Goal: Task Accomplishment & Management: Manage account settings

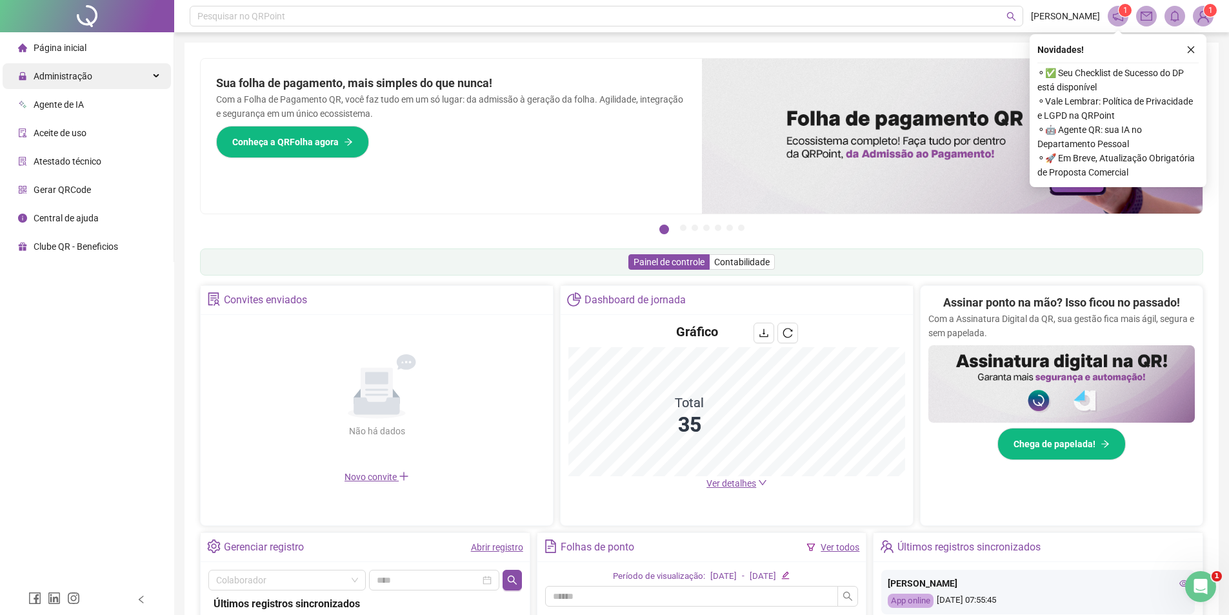
click at [66, 82] on span "Administração" at bounding box center [55, 76] width 74 height 26
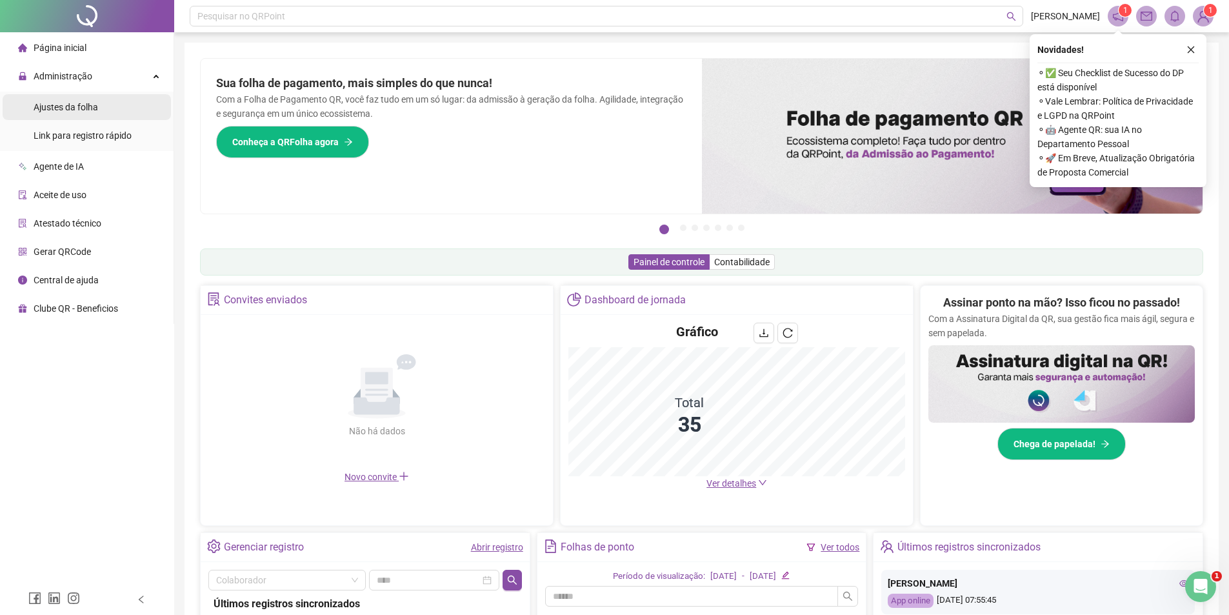
click at [81, 108] on span "Ajustes da folha" at bounding box center [66, 107] width 65 height 10
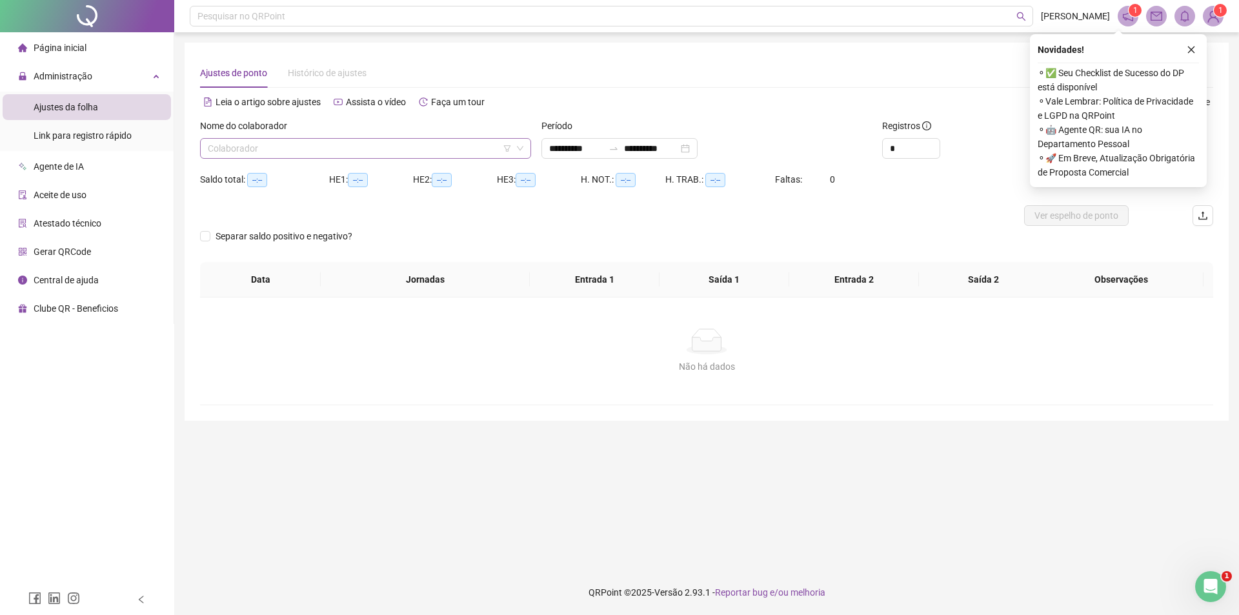
click at [339, 150] on input "search" at bounding box center [360, 148] width 304 height 19
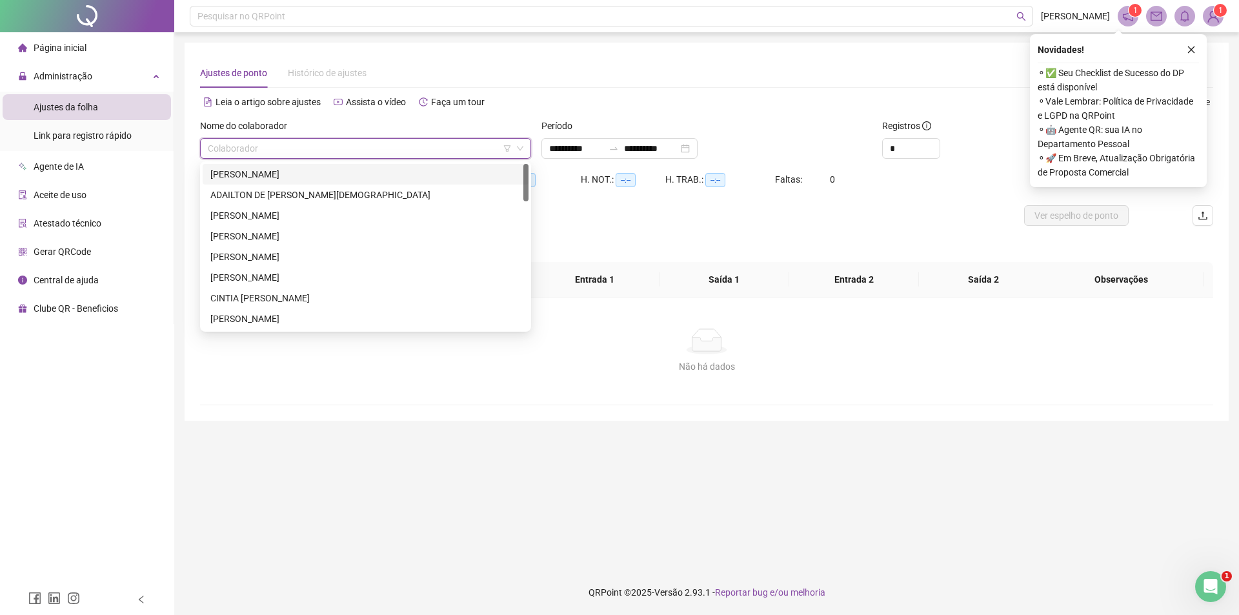
click at [425, 170] on div "[PERSON_NAME]" at bounding box center [365, 174] width 310 height 14
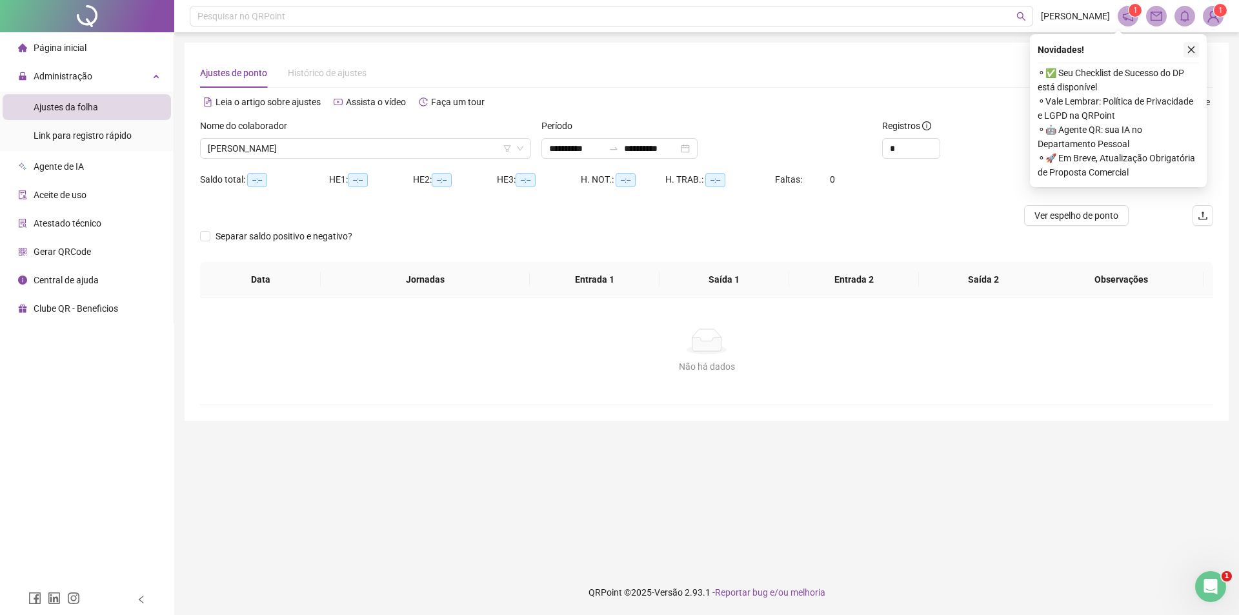
click at [1195, 46] on icon "close" at bounding box center [1191, 49] width 9 height 9
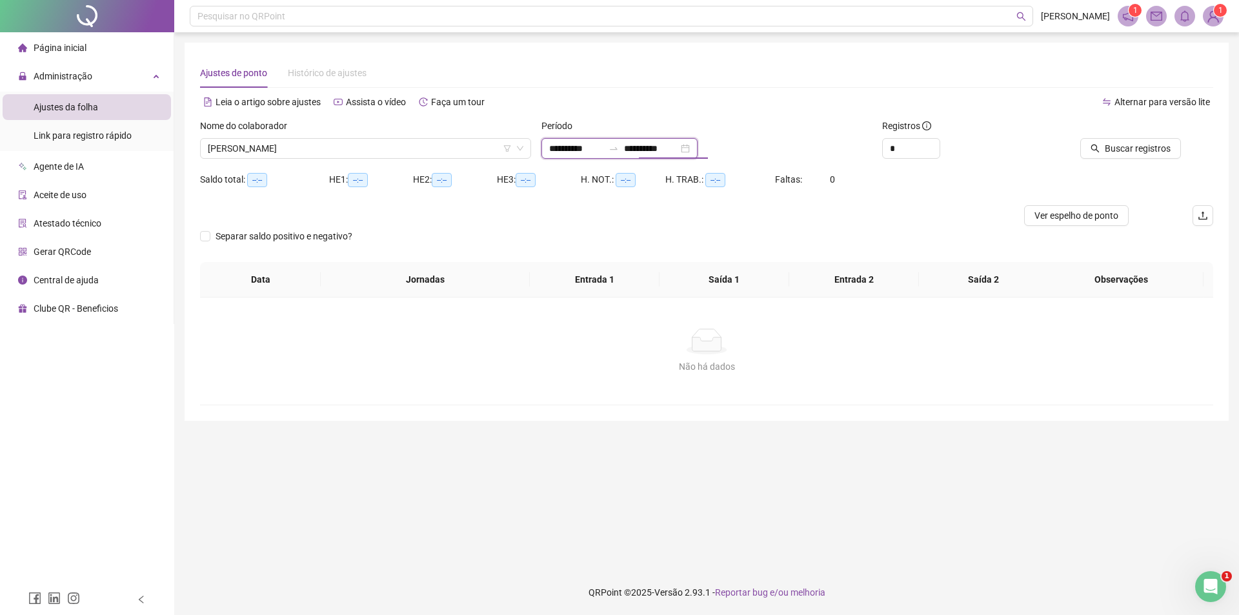
click at [639, 148] on input "**********" at bounding box center [651, 148] width 54 height 14
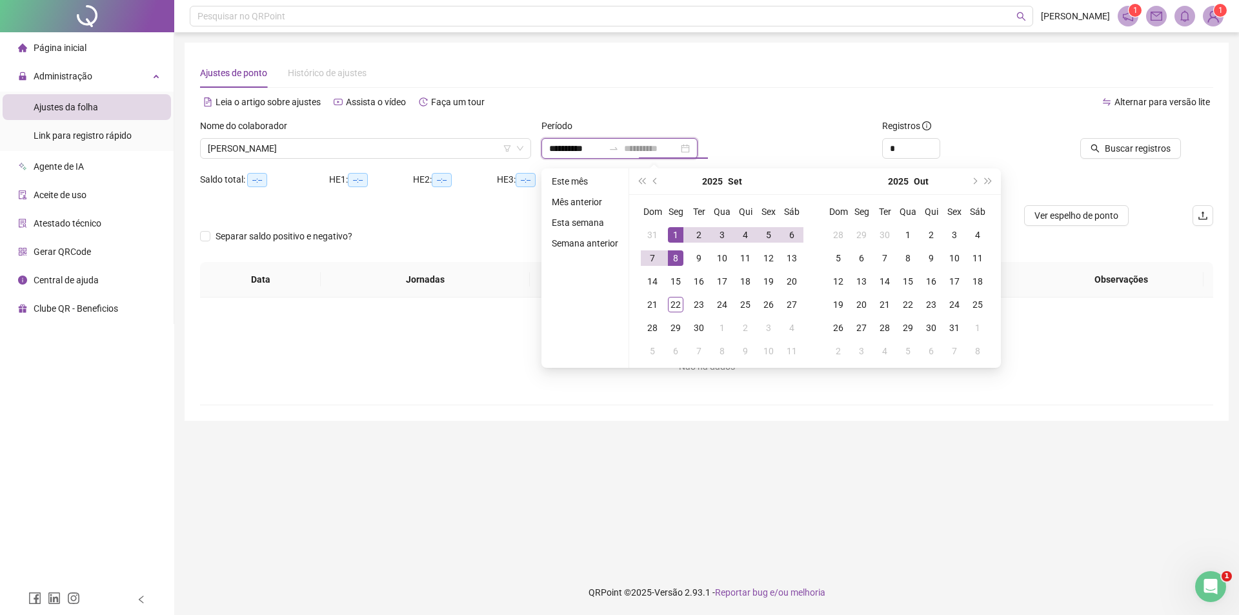
type input "**********"
click at [672, 232] on div "1" at bounding box center [675, 234] width 15 height 15
click at [743, 268] on td "11" at bounding box center [745, 258] width 23 height 23
type input "**********"
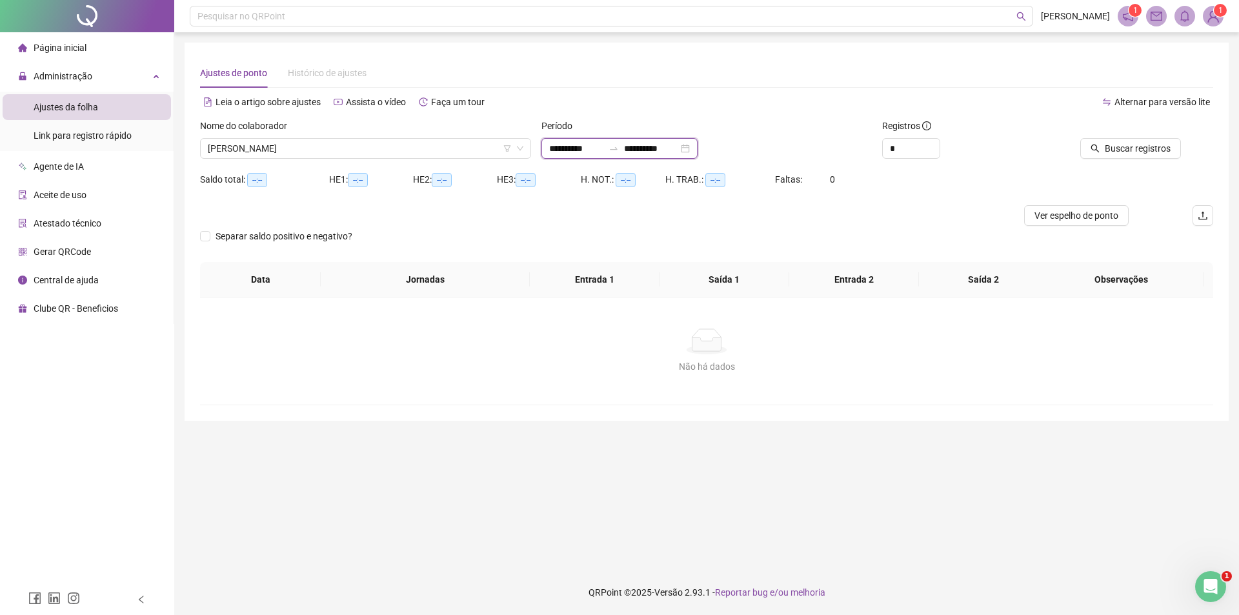
click at [640, 148] on input "**********" at bounding box center [651, 148] width 54 height 14
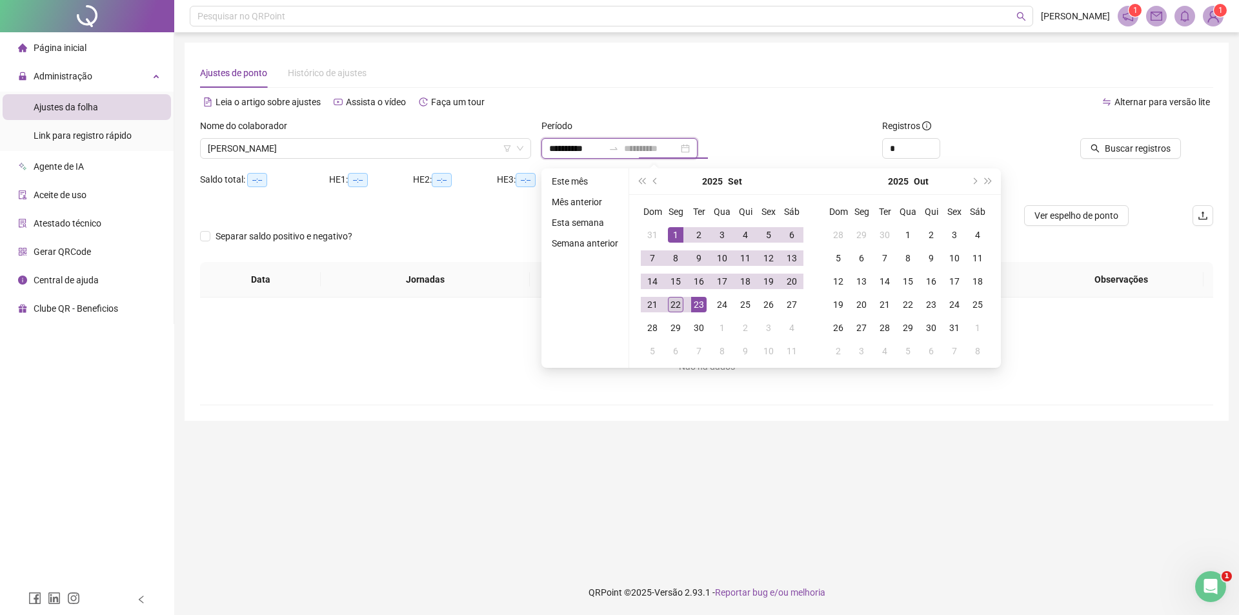
type input "**********"
click at [675, 304] on div "22" at bounding box center [675, 304] width 15 height 15
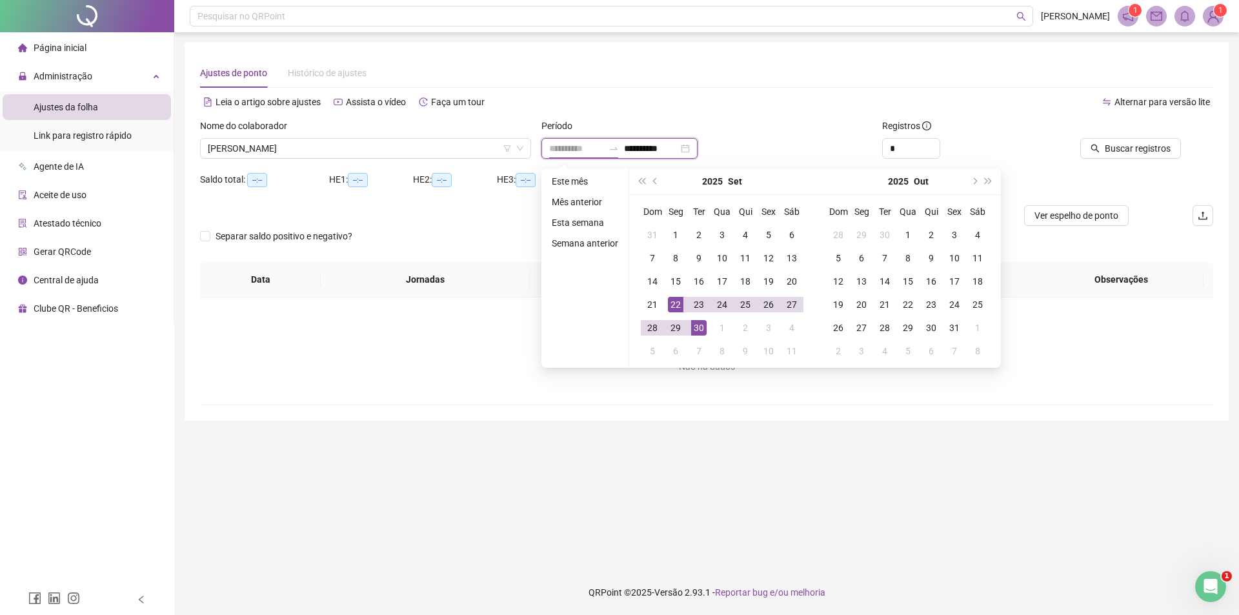
type input "**********"
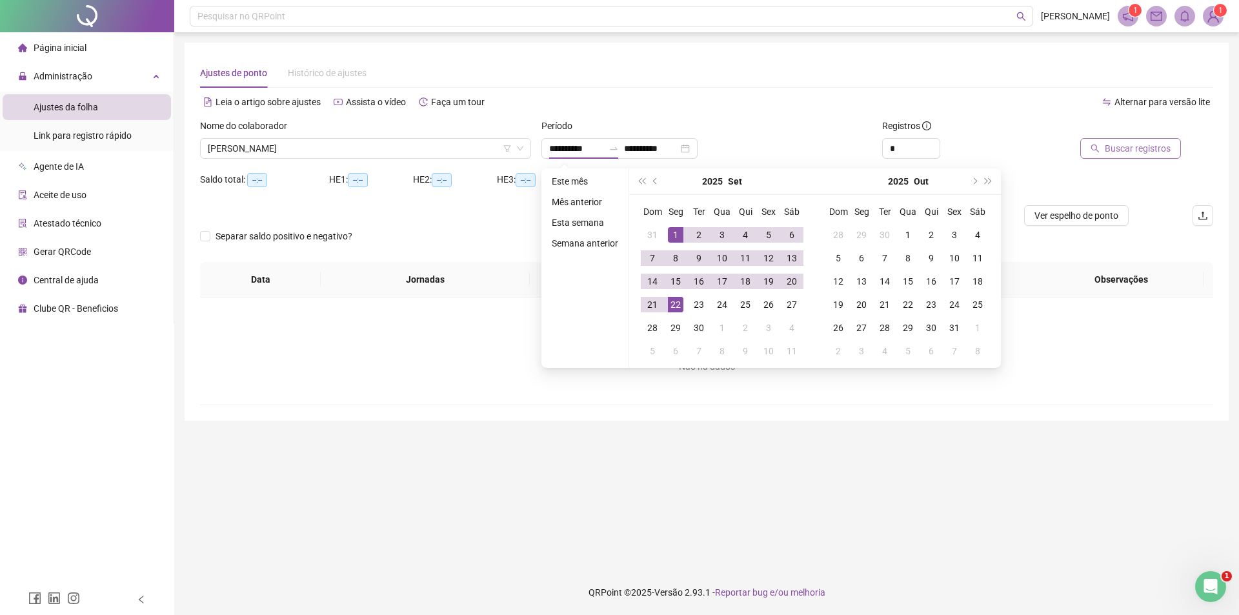
click at [1124, 141] on button "Buscar registros" at bounding box center [1130, 148] width 101 height 21
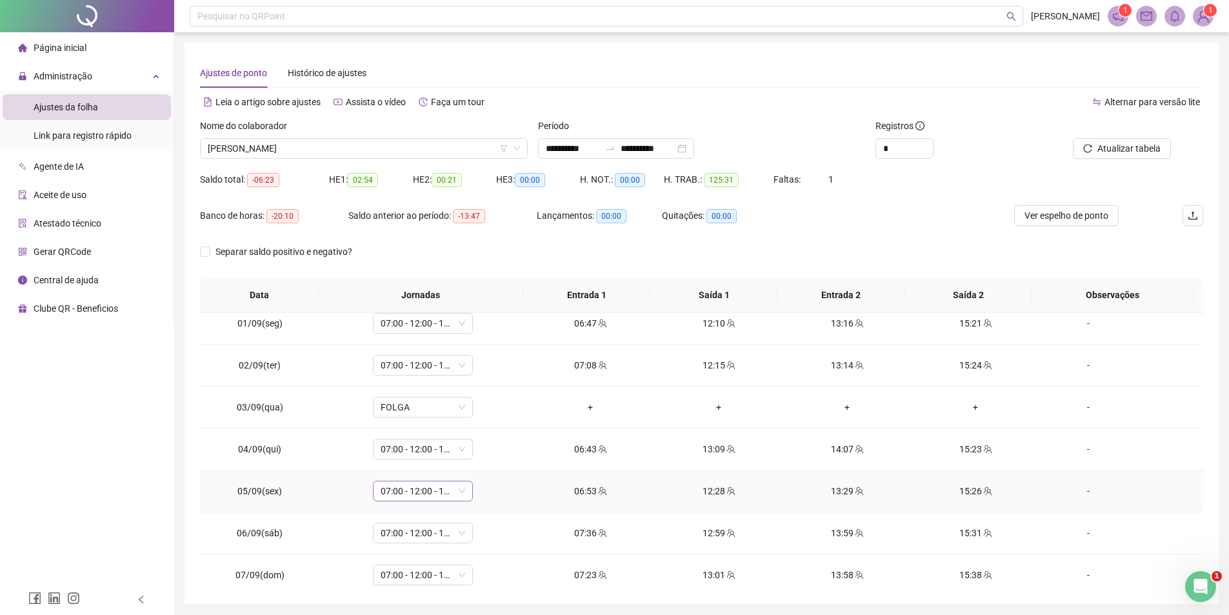
scroll to position [65, 0]
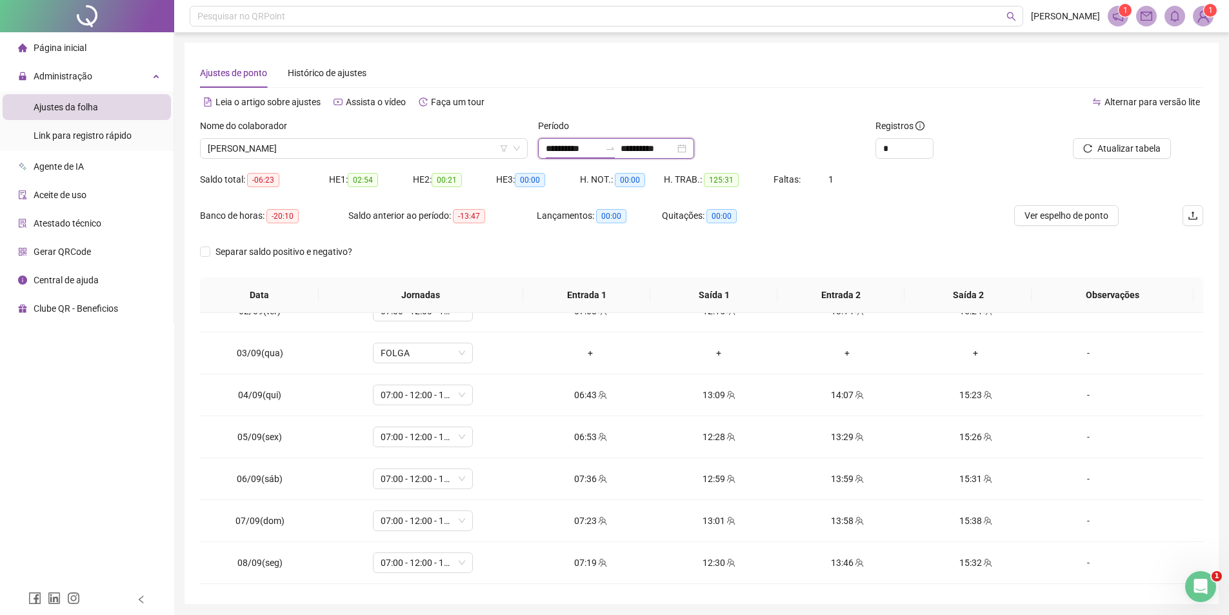
click at [600, 146] on input "**********" at bounding box center [573, 148] width 54 height 14
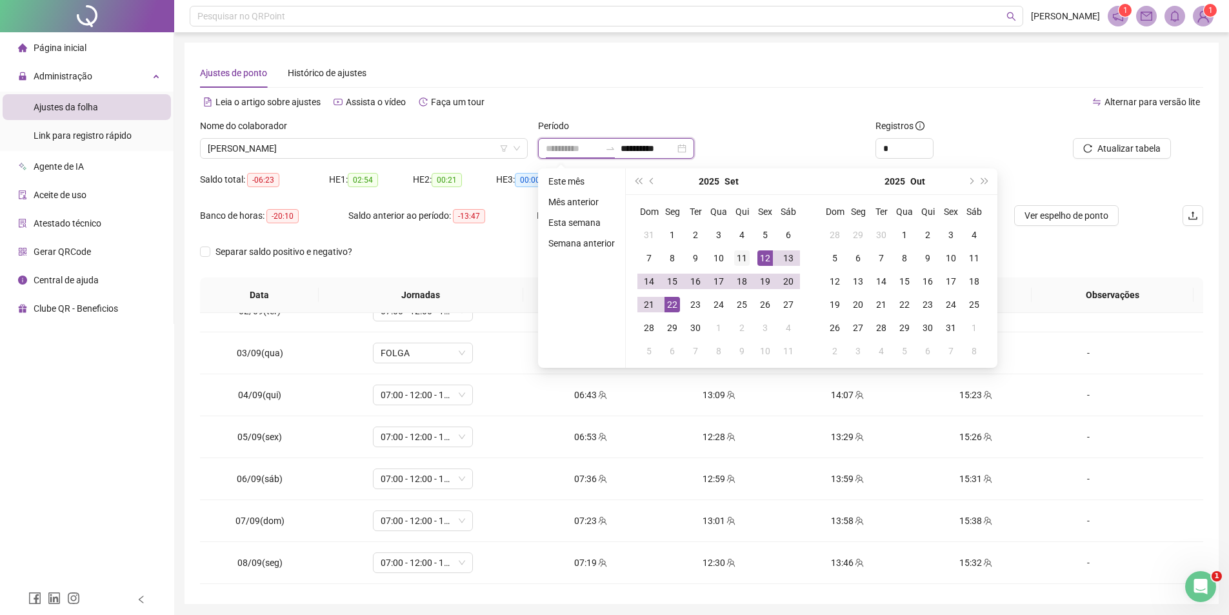
type input "**********"
click at [742, 259] on div "11" at bounding box center [741, 257] width 15 height 15
type input "**********"
click at [666, 310] on div "22" at bounding box center [672, 304] width 15 height 15
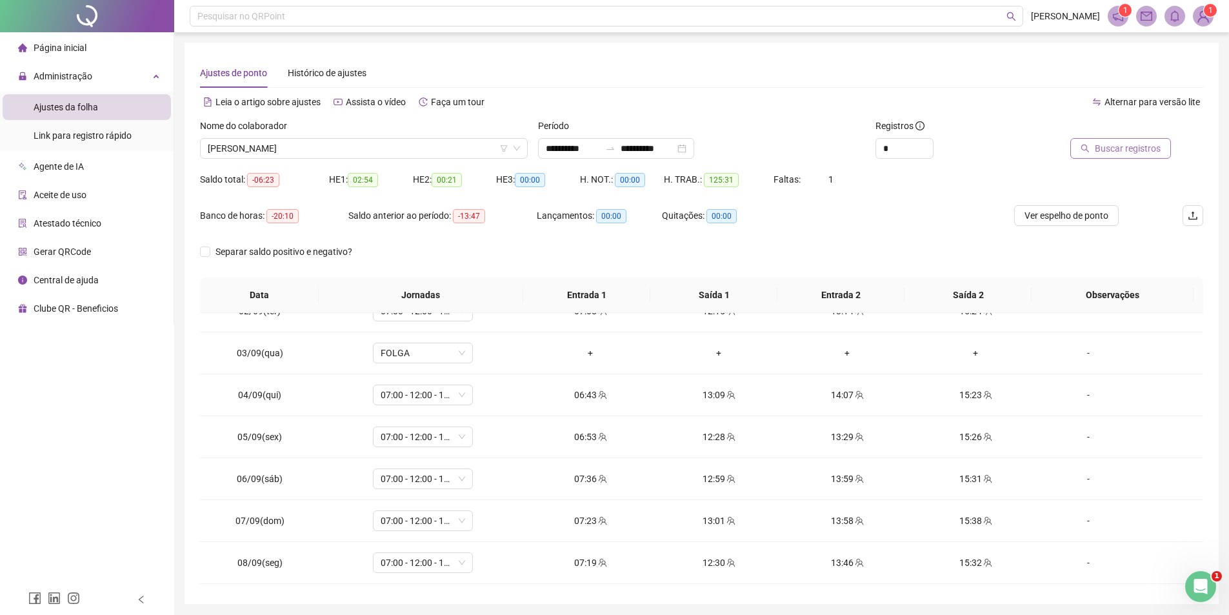
click at [1118, 145] on span "Buscar registros" at bounding box center [1128, 148] width 66 height 14
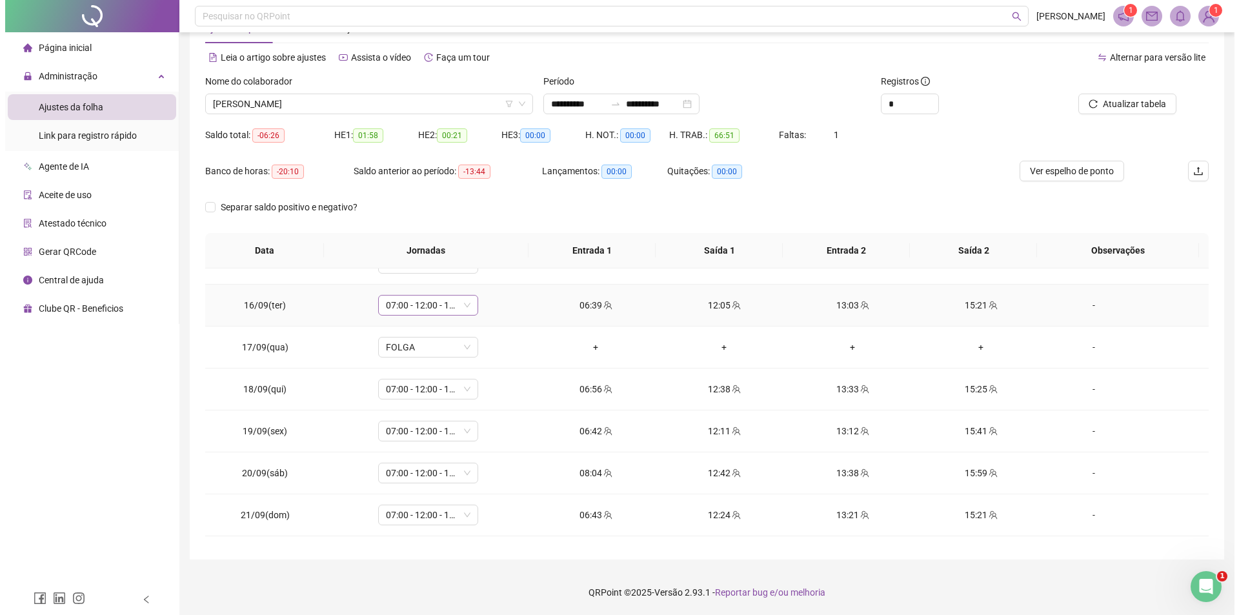
scroll to position [228, 0]
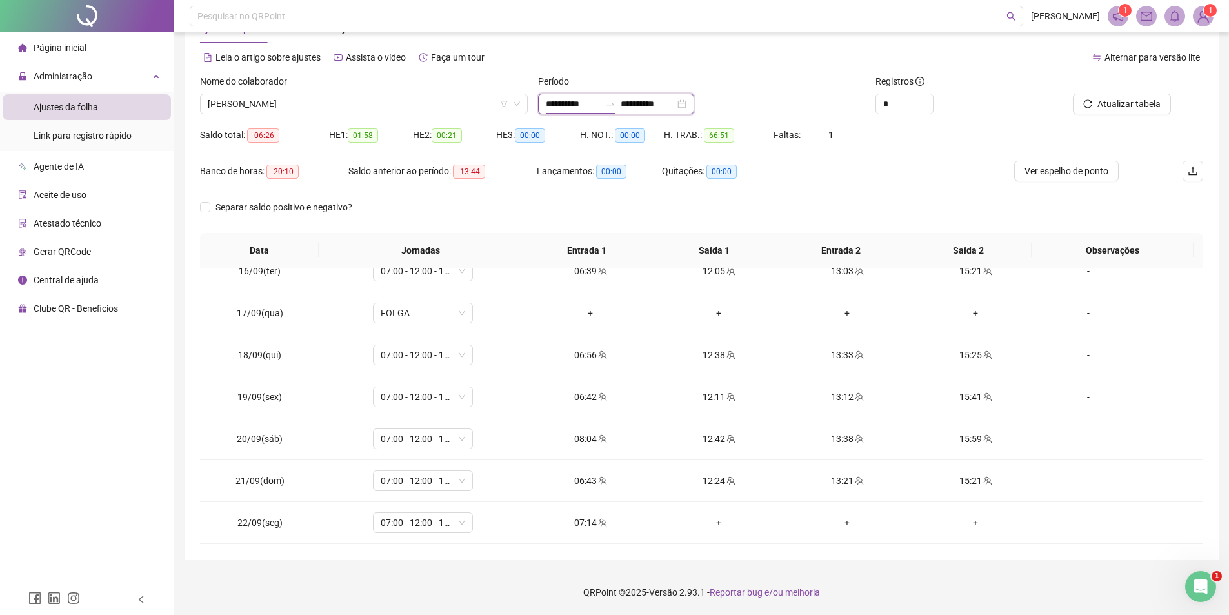
click at [600, 108] on input "**********" at bounding box center [573, 104] width 54 height 14
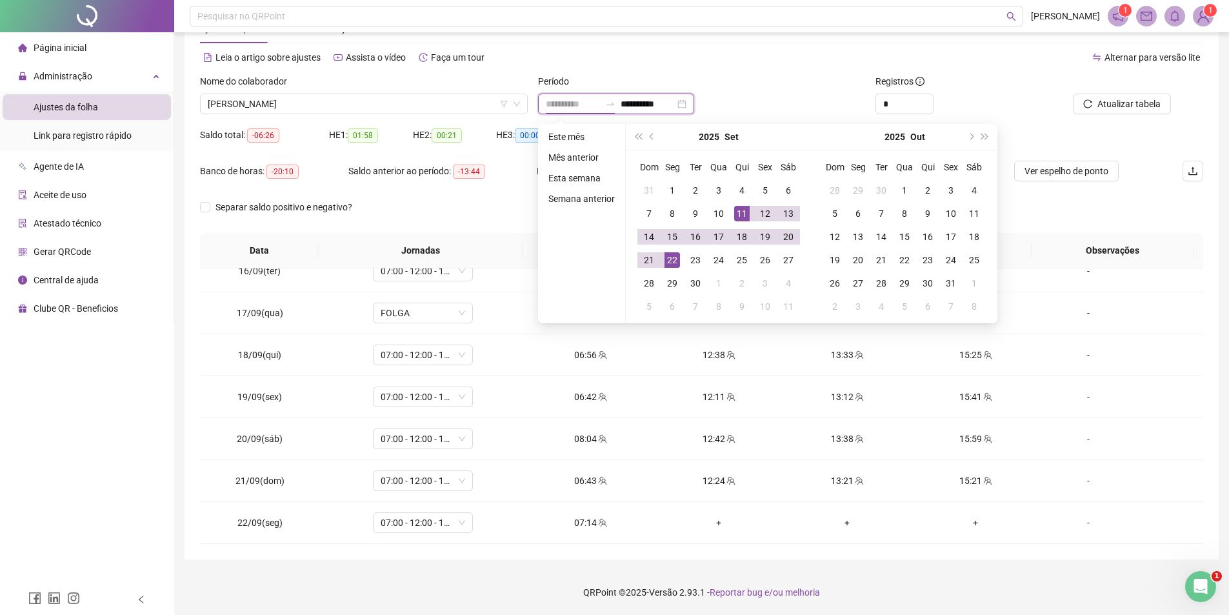
type input "**********"
click at [745, 210] on div "11" at bounding box center [741, 213] width 15 height 15
type input "**********"
click at [650, 266] on div "21" at bounding box center [648, 259] width 15 height 15
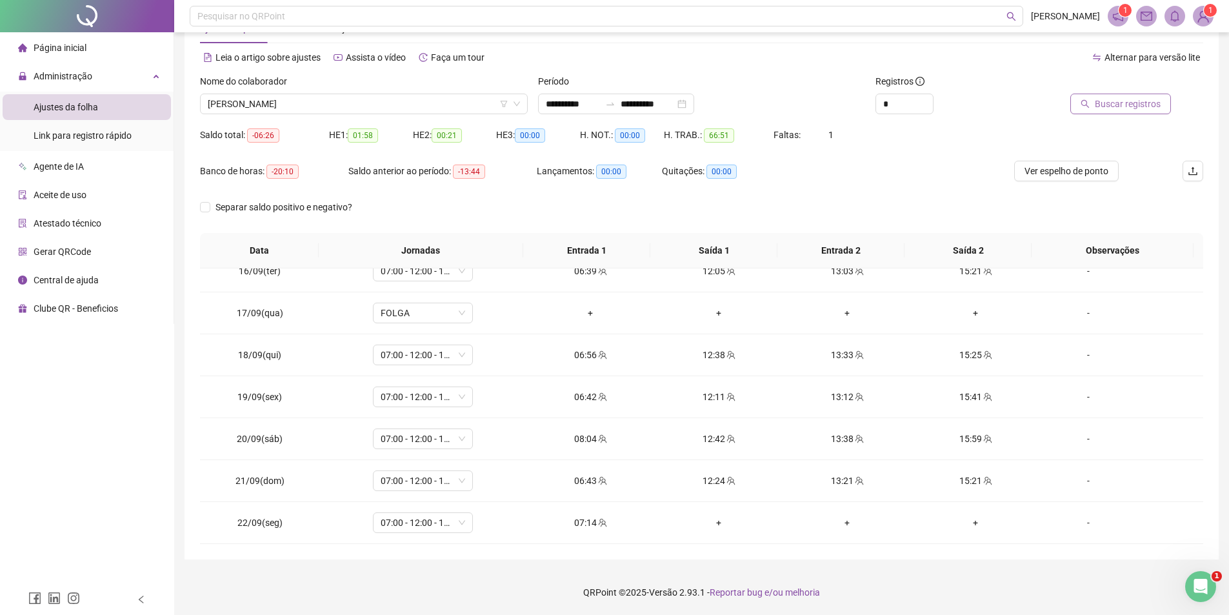
click at [1120, 110] on span "Buscar registros" at bounding box center [1128, 104] width 66 height 14
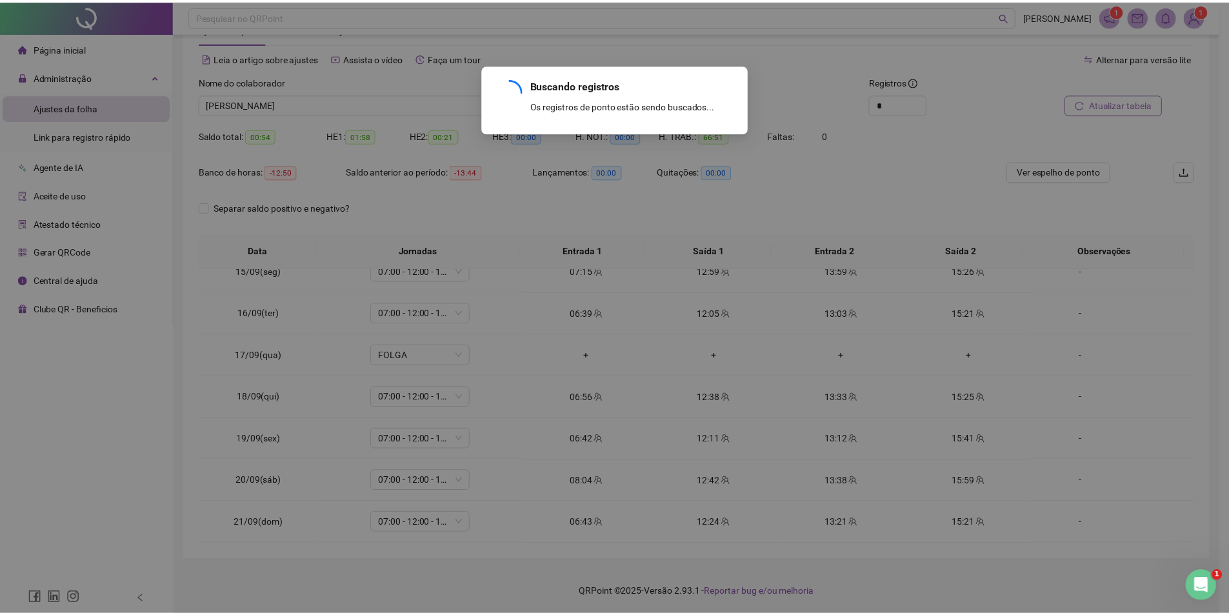
scroll to position [186, 0]
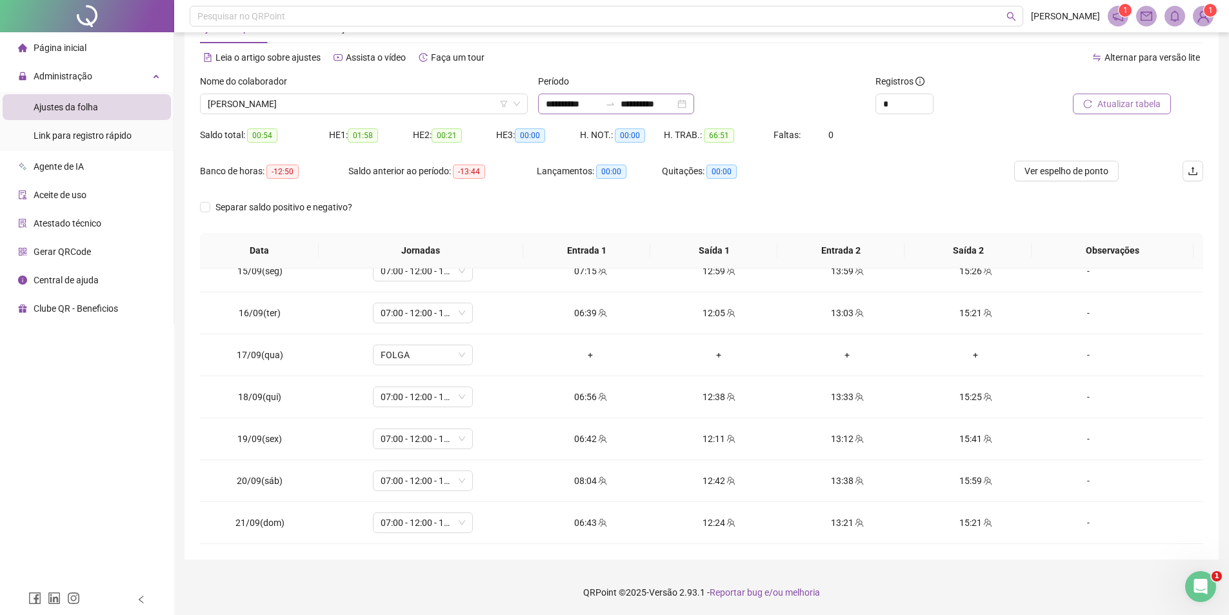
click at [621, 106] on div at bounding box center [610, 104] width 21 height 10
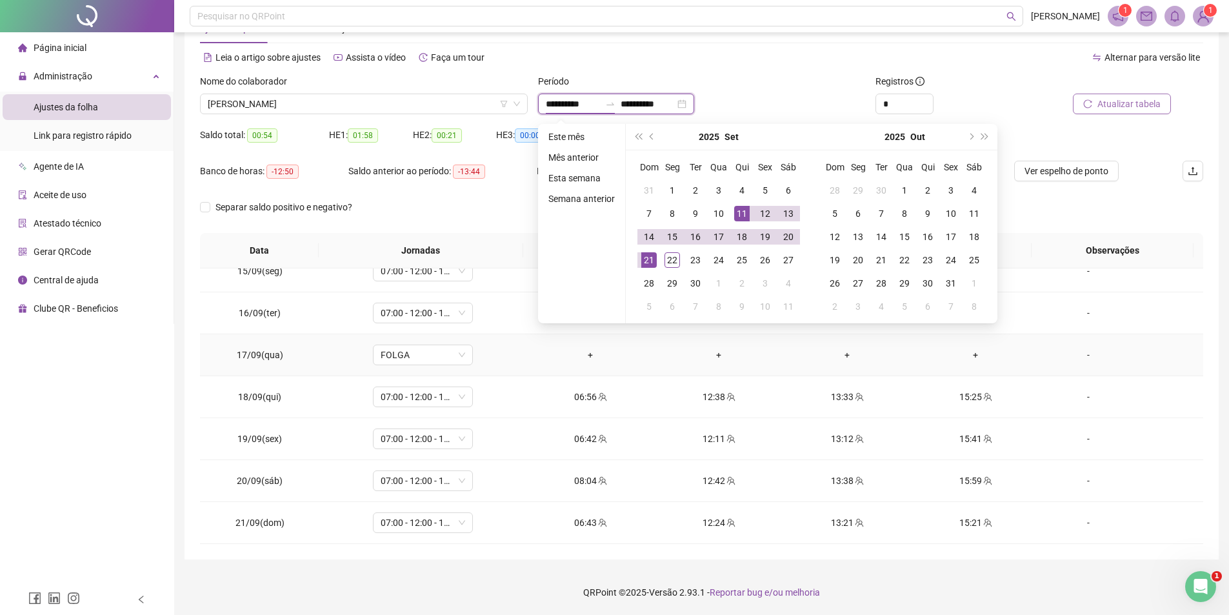
type input "**********"
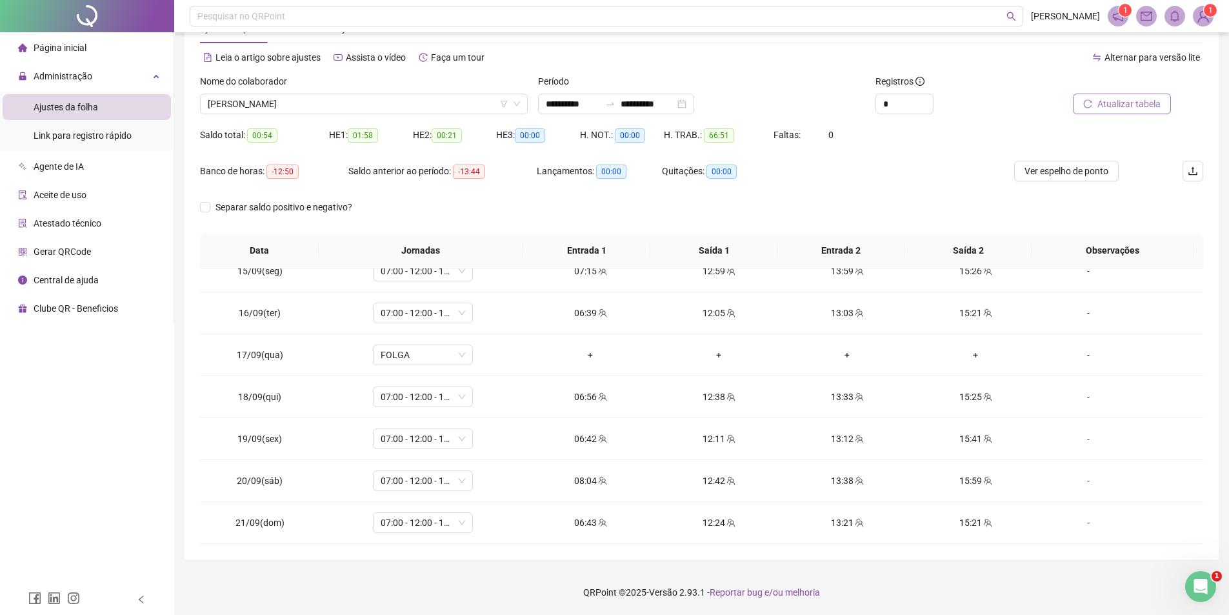
click at [1135, 95] on button "Atualizar tabela" at bounding box center [1122, 104] width 98 height 21
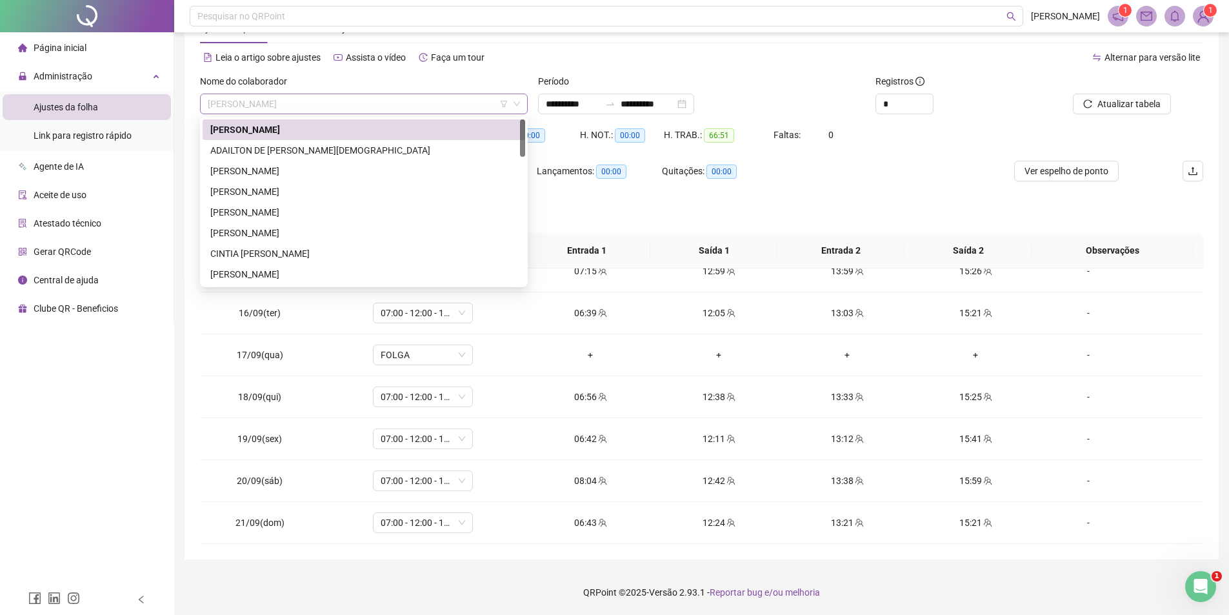
click at [422, 105] on span "[PERSON_NAME]" at bounding box center [364, 103] width 312 height 19
click at [336, 149] on div "ADAILTON DE [PERSON_NAME][DEMOGRAPHIC_DATA]" at bounding box center [363, 150] width 307 height 14
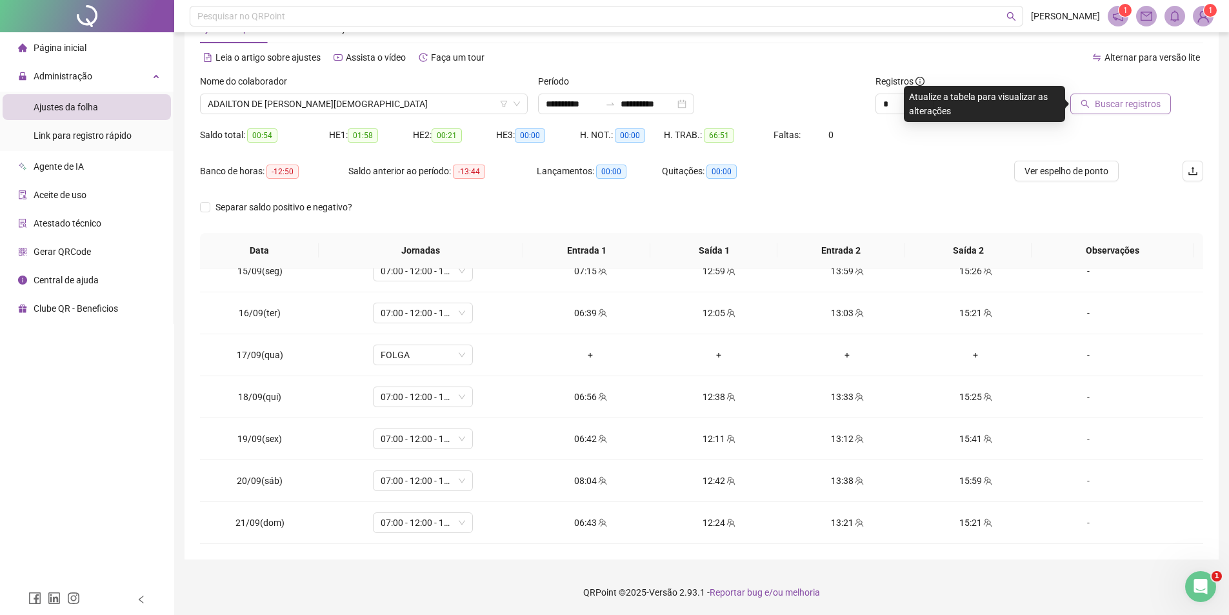
click at [1123, 107] on span "Buscar registros" at bounding box center [1128, 104] width 66 height 14
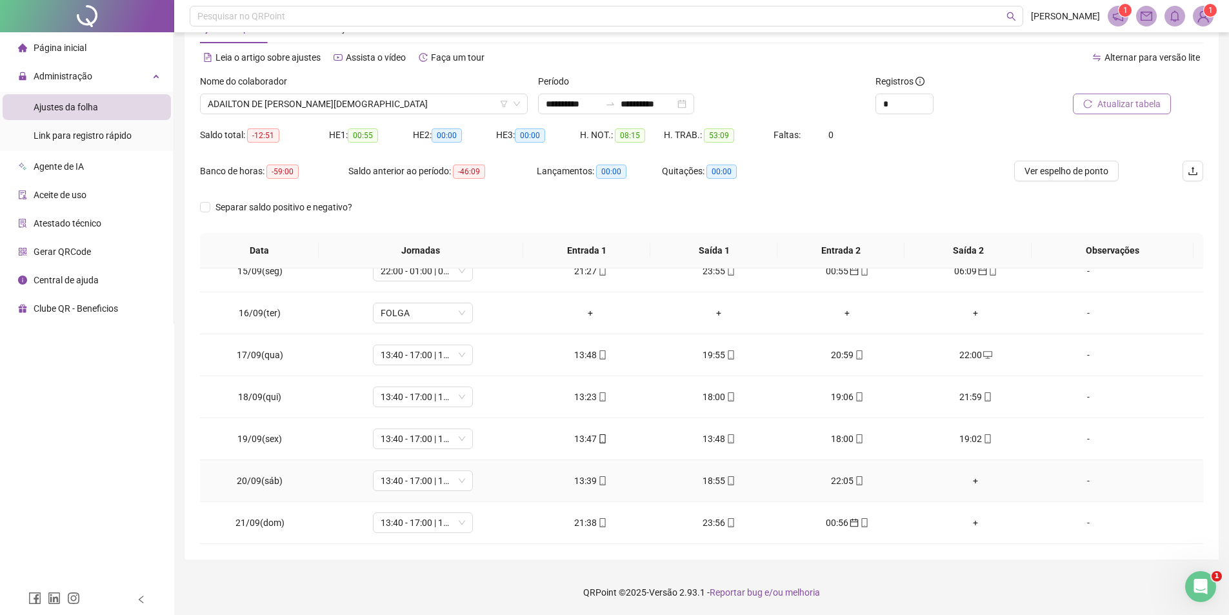
click at [971, 474] on div "+" at bounding box center [976, 481] width 108 height 14
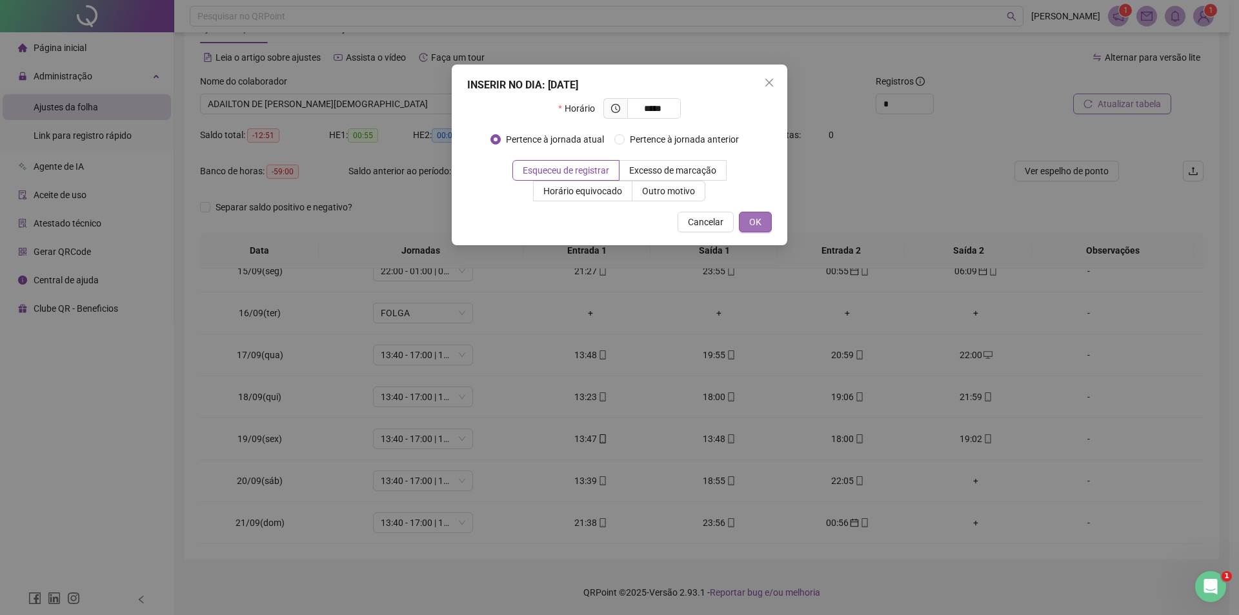
type input "*****"
click at [741, 218] on button "OK" at bounding box center [755, 222] width 33 height 21
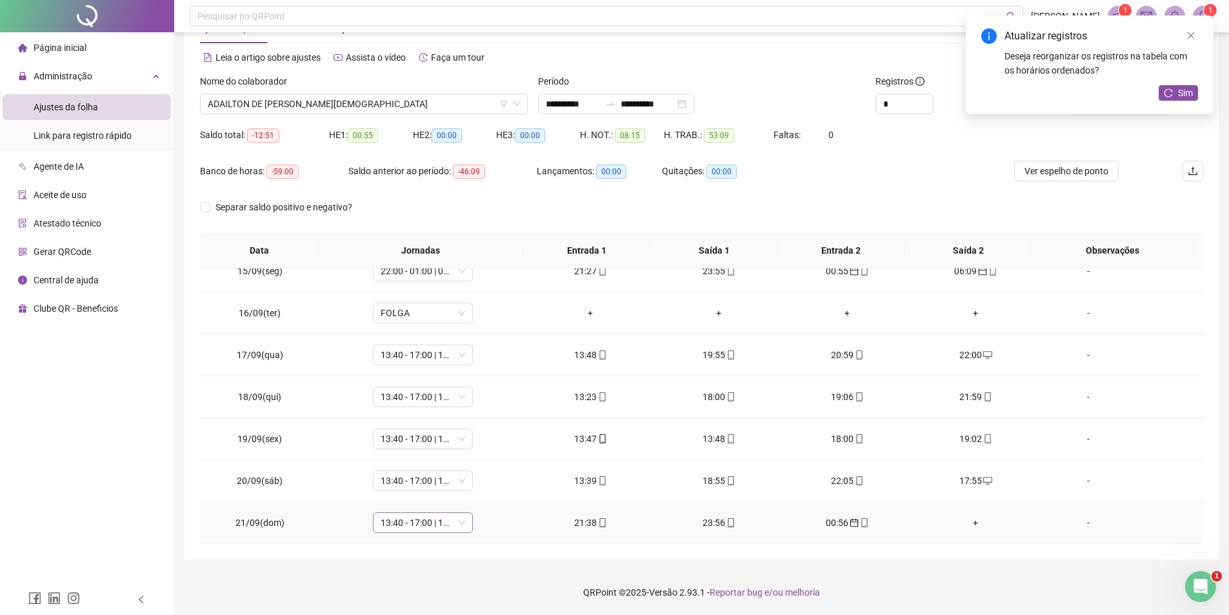
click at [457, 522] on span "13:40 - 17:00 | 18:00 - 22:00" at bounding box center [423, 522] width 85 height 19
click at [434, 373] on div "22:00 - 01:00 | 02:00 - 06:20" at bounding box center [444, 376] width 110 height 14
click at [1164, 94] on button "Sim" at bounding box center [1178, 92] width 39 height 15
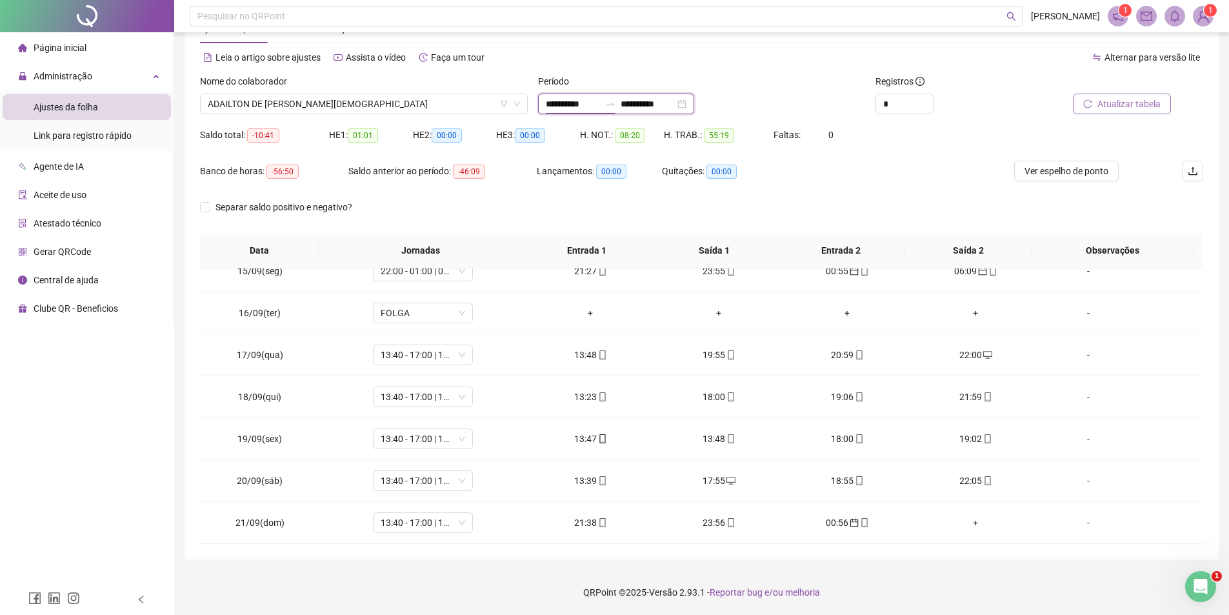
click at [600, 102] on input "**********" at bounding box center [573, 104] width 54 height 14
type input "**********"
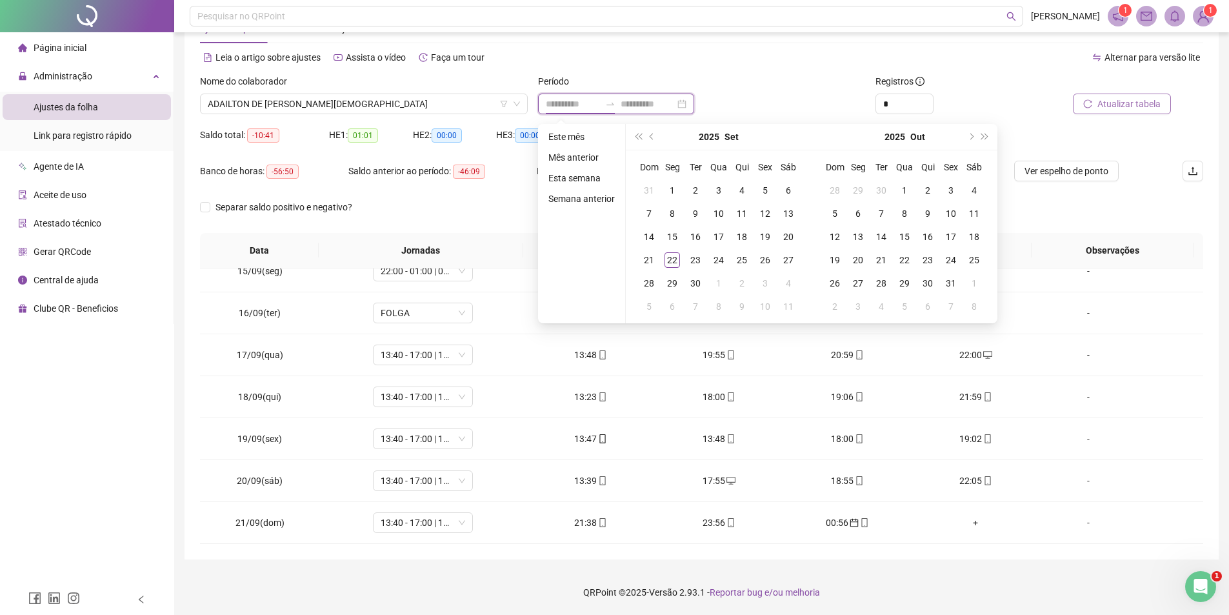
type input "**********"
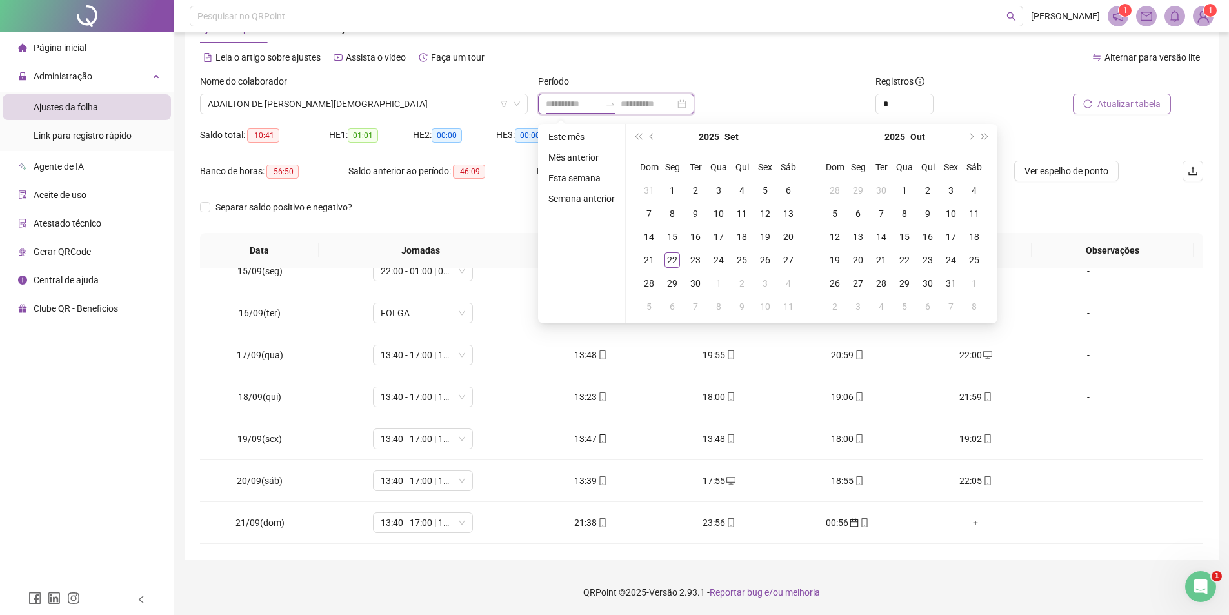
type input "**********"
click at [736, 215] on div "11" at bounding box center [741, 213] width 15 height 15
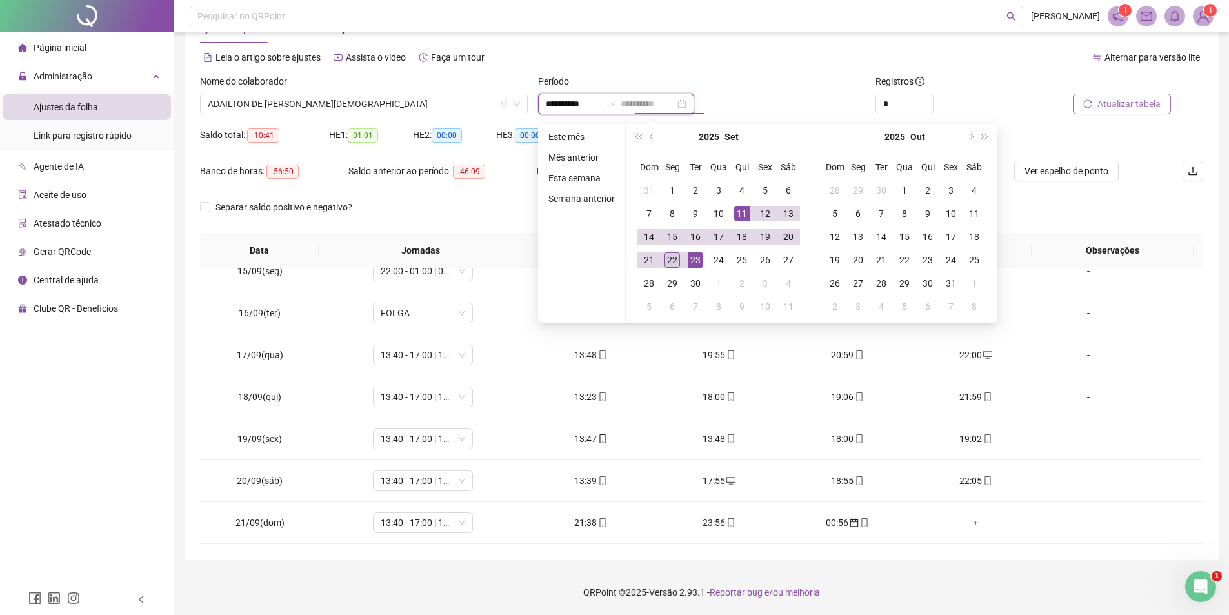
type input "**********"
click at [675, 257] on div "22" at bounding box center [672, 259] width 15 height 15
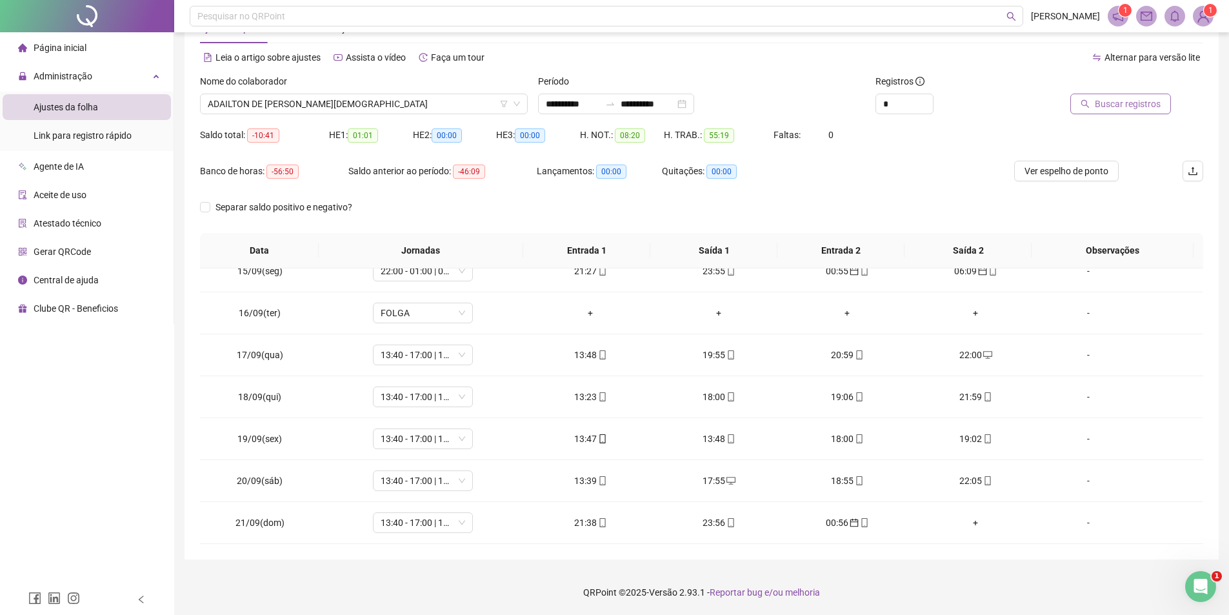
click at [1155, 105] on span "Buscar registros" at bounding box center [1128, 104] width 66 height 14
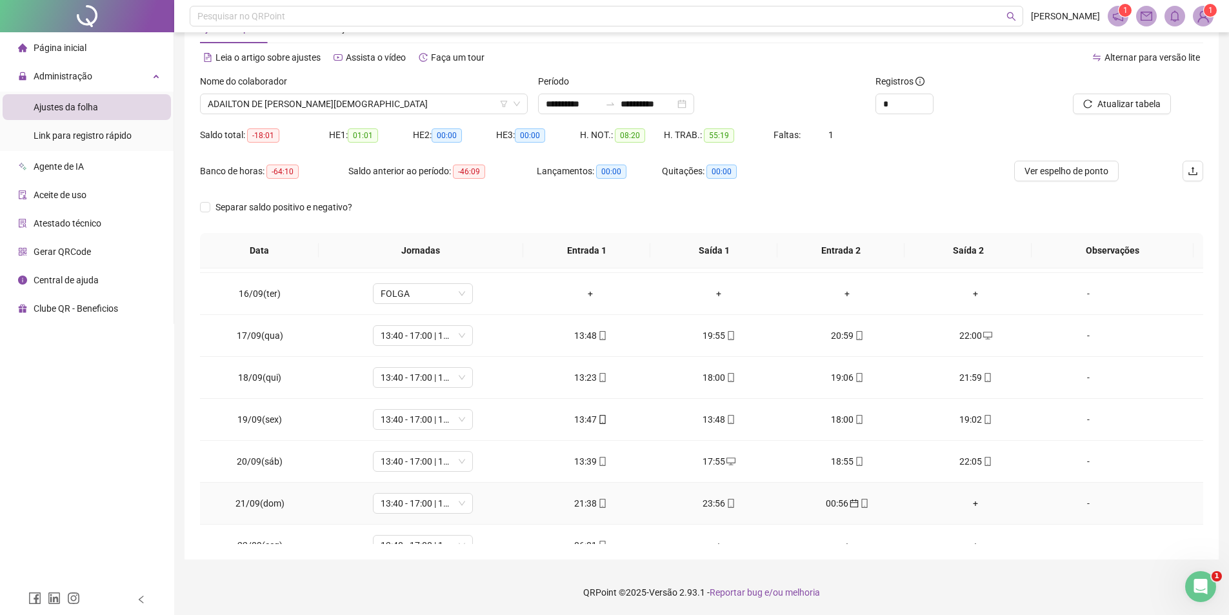
scroll to position [228, 0]
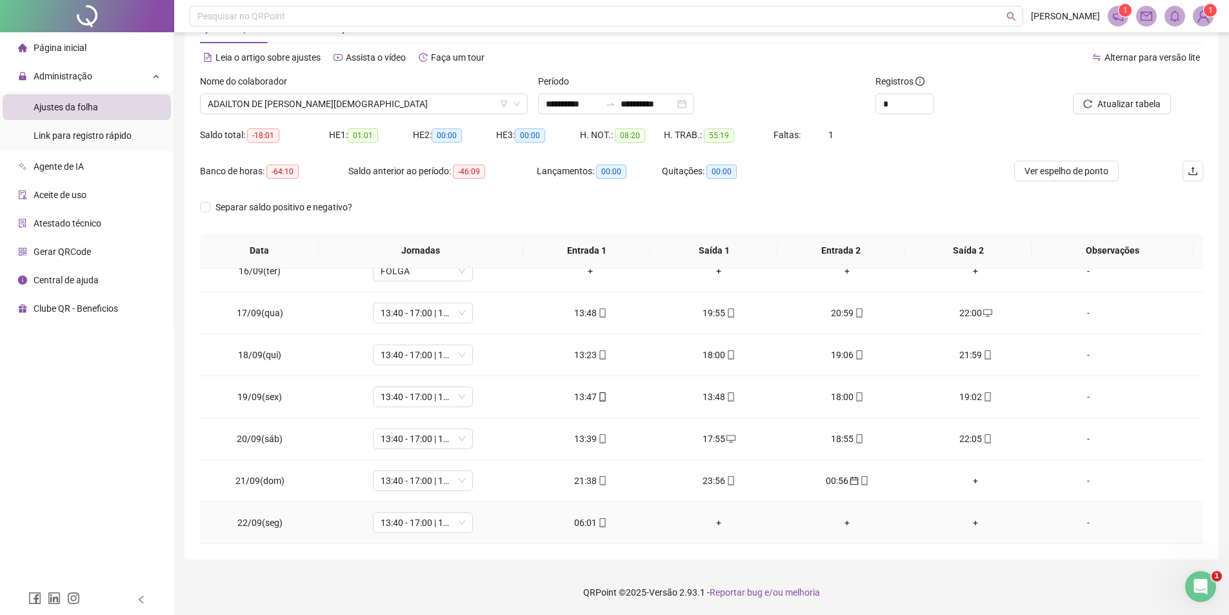
click at [581, 516] on div "06:01" at bounding box center [591, 523] width 108 height 14
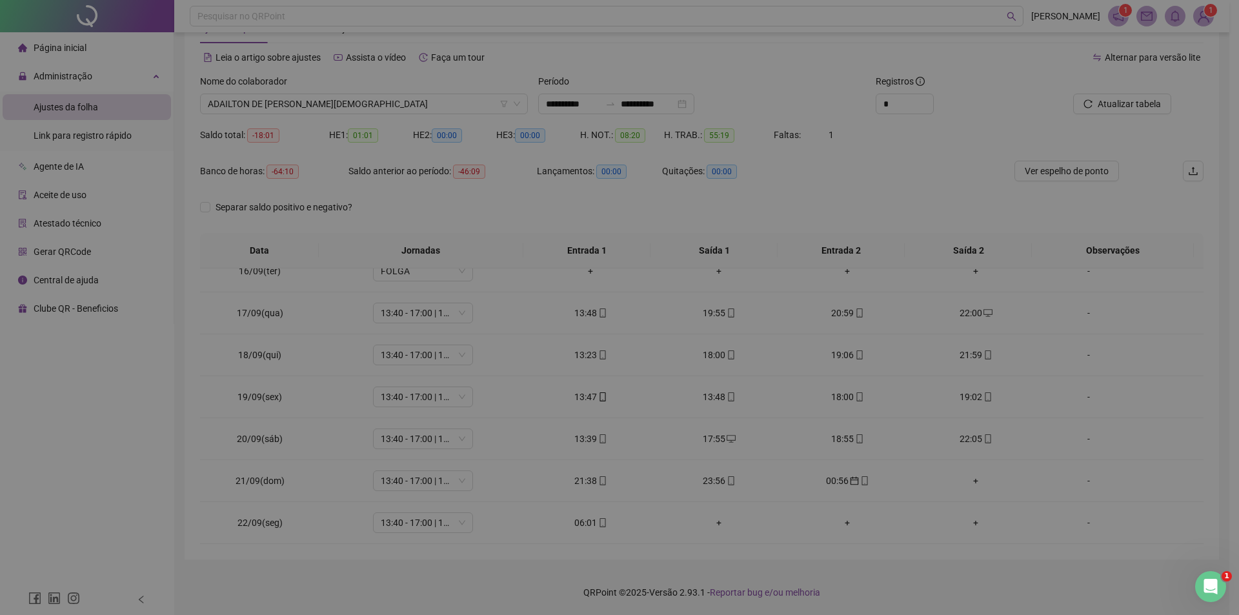
type input "**********"
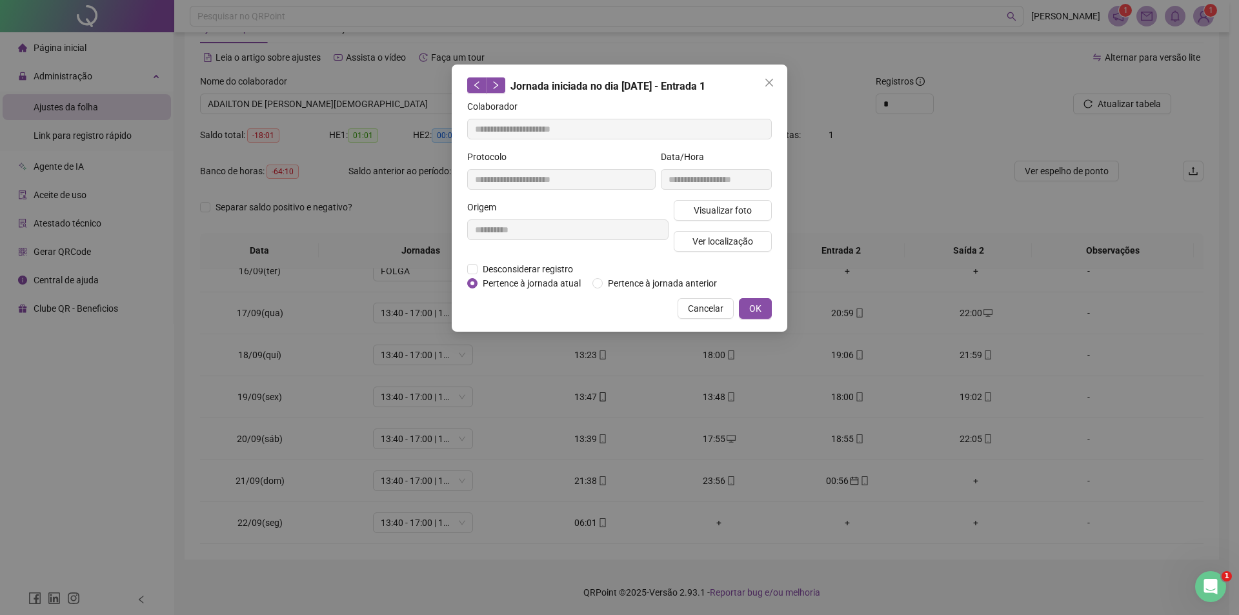
click at [592, 281] on div "Pertence à jornada atual [GEOGRAPHIC_DATA] à jornada anterior" at bounding box center [597, 283] width 260 height 14
click at [748, 308] on button "OK" at bounding box center [755, 308] width 33 height 21
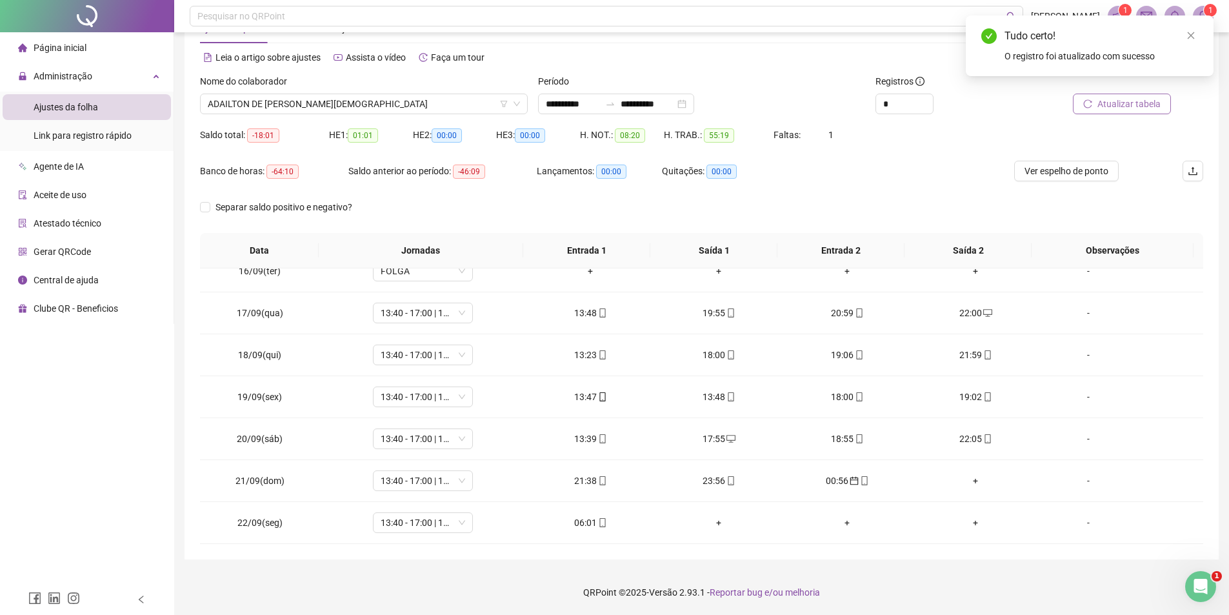
click at [1119, 101] on span "Atualizar tabela" at bounding box center [1129, 104] width 63 height 14
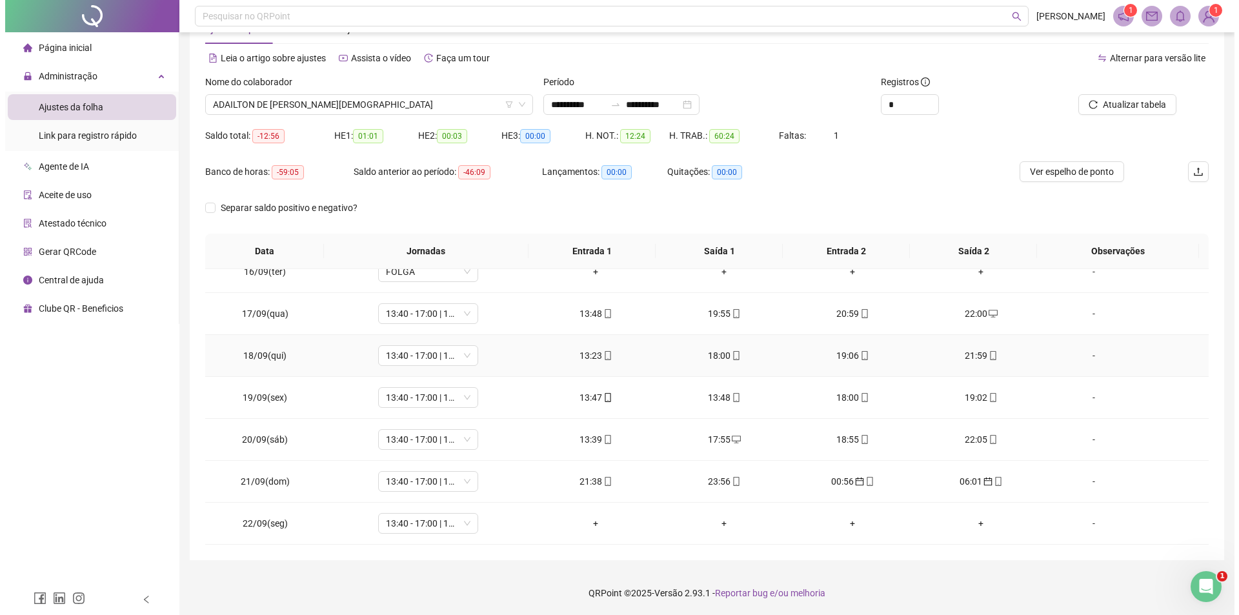
scroll to position [45, 0]
click at [598, 107] on input "**********" at bounding box center [573, 104] width 54 height 14
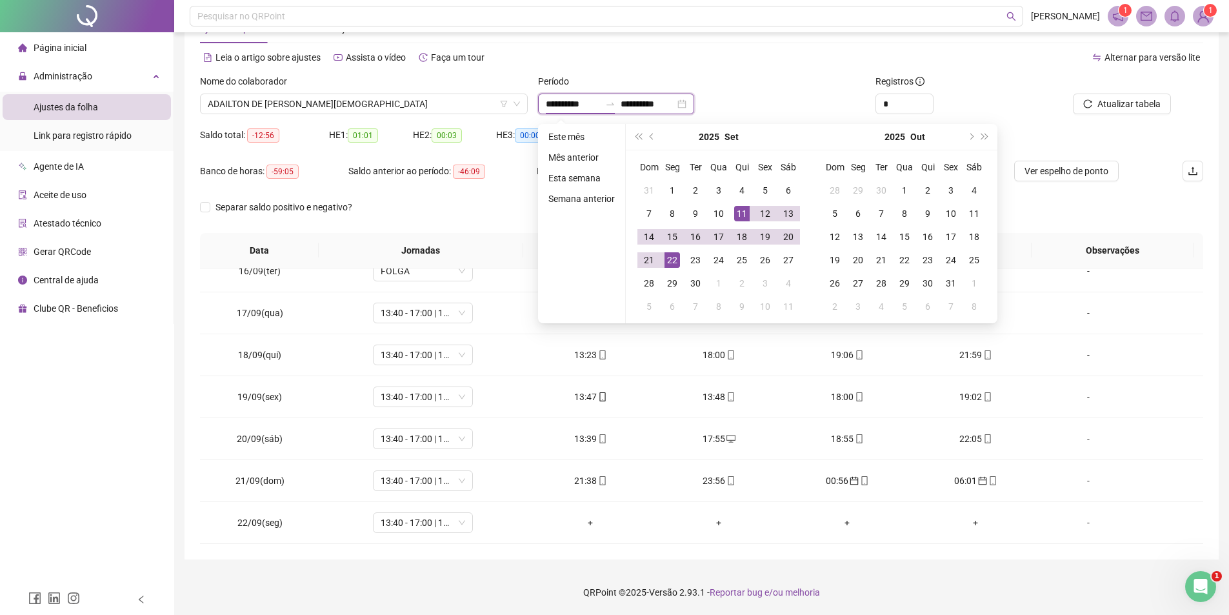
type input "**********"
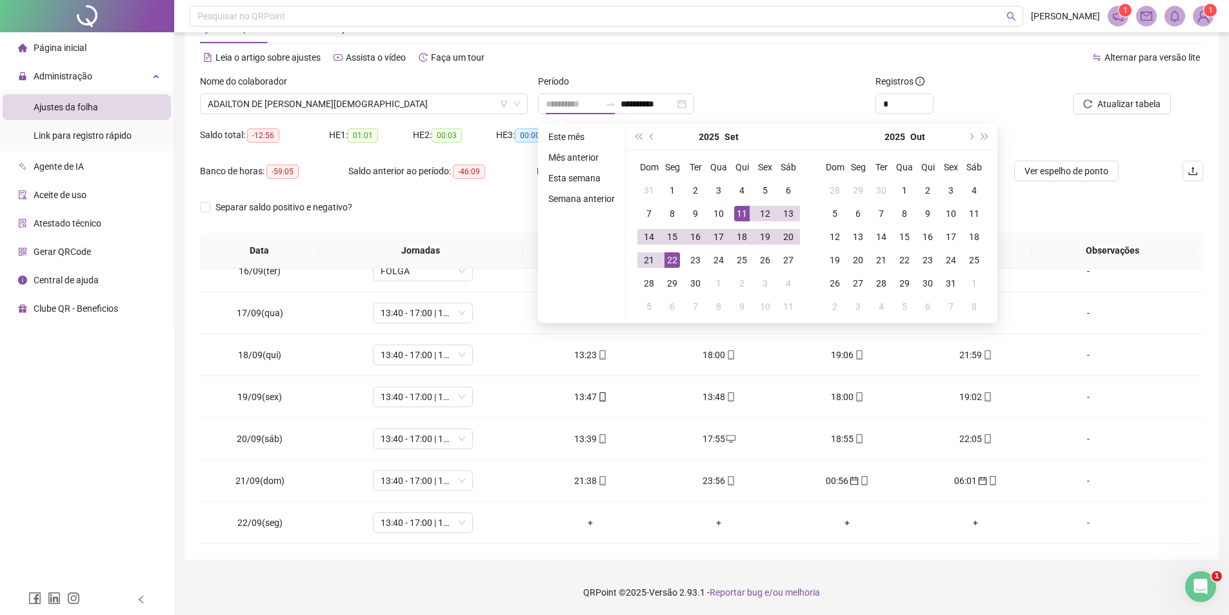
drag, startPoint x: 747, startPoint y: 212, endPoint x: 740, endPoint y: 216, distance: 8.1
click at [745, 214] on div "11" at bounding box center [741, 213] width 15 height 15
type input "**********"
click at [652, 262] on div "21" at bounding box center [648, 259] width 15 height 15
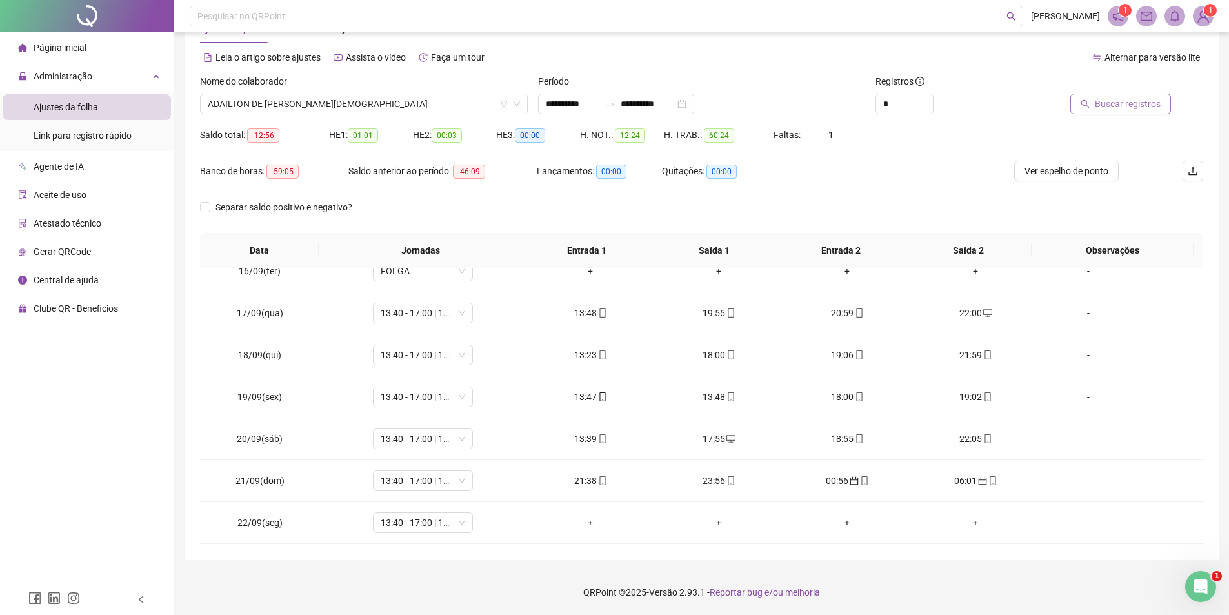
click at [1085, 97] on button "Buscar registros" at bounding box center [1121, 104] width 101 height 21
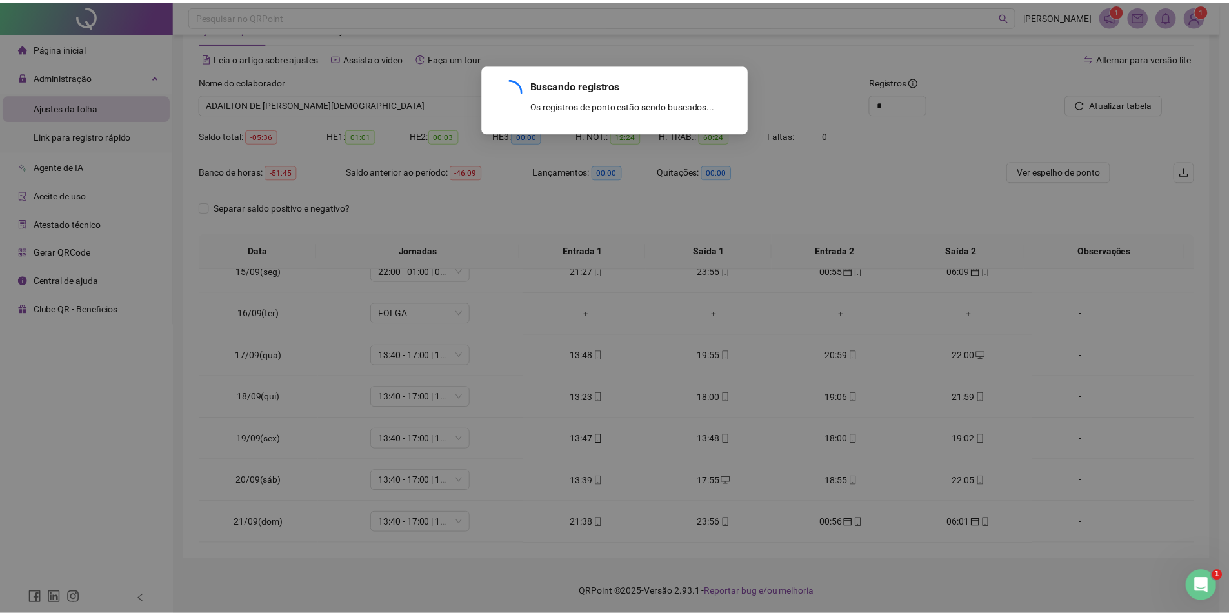
scroll to position [186, 0]
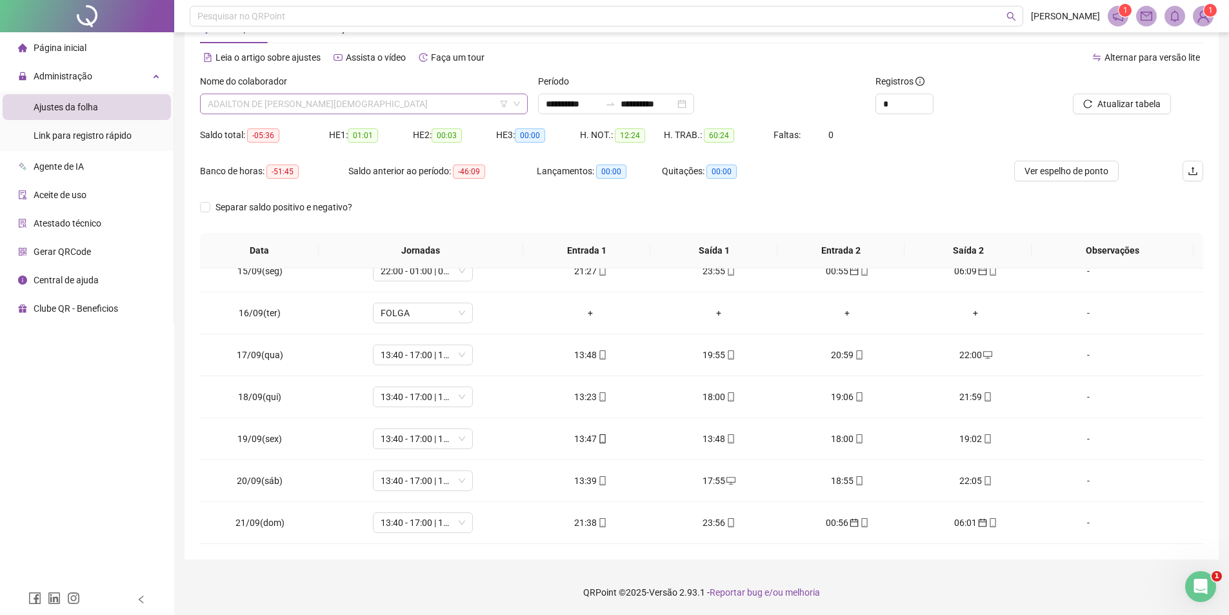
click at [350, 101] on span "ADAILTON DE [PERSON_NAME][DEMOGRAPHIC_DATA]" at bounding box center [364, 103] width 312 height 19
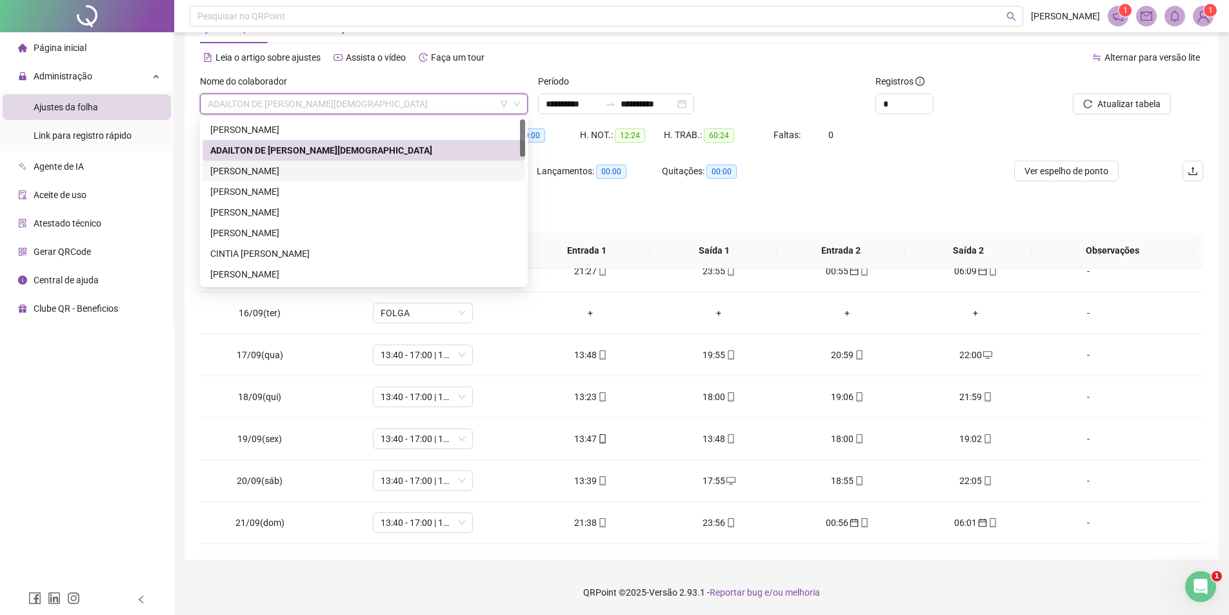
click at [278, 168] on div "[PERSON_NAME]" at bounding box center [363, 171] width 307 height 14
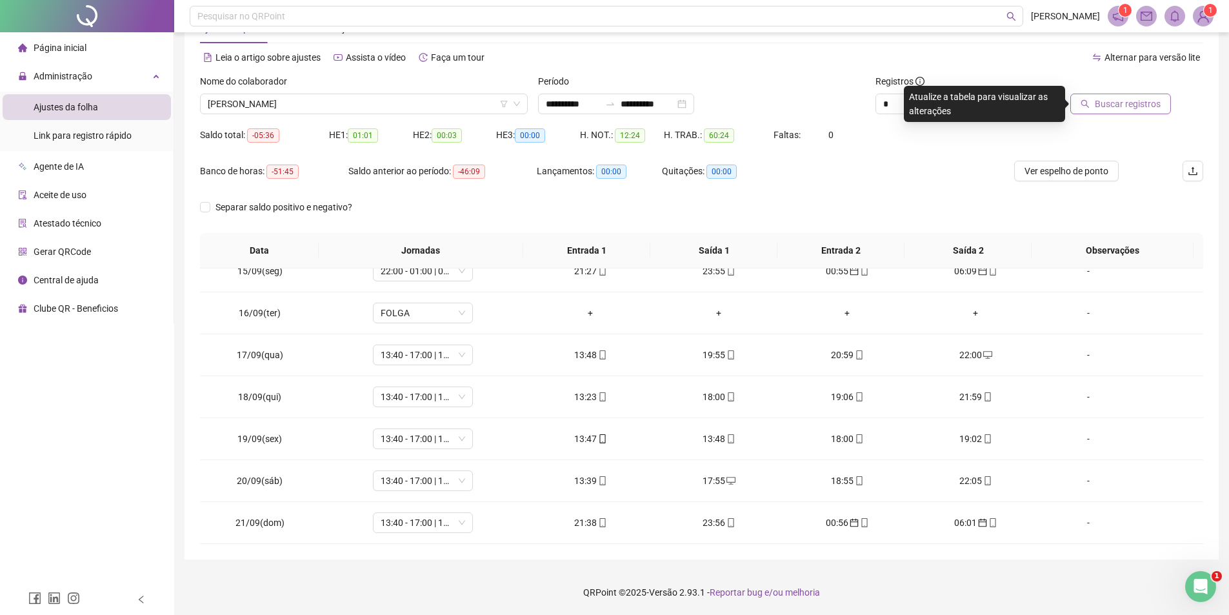
click at [1122, 104] on span "Buscar registros" at bounding box center [1128, 104] width 66 height 14
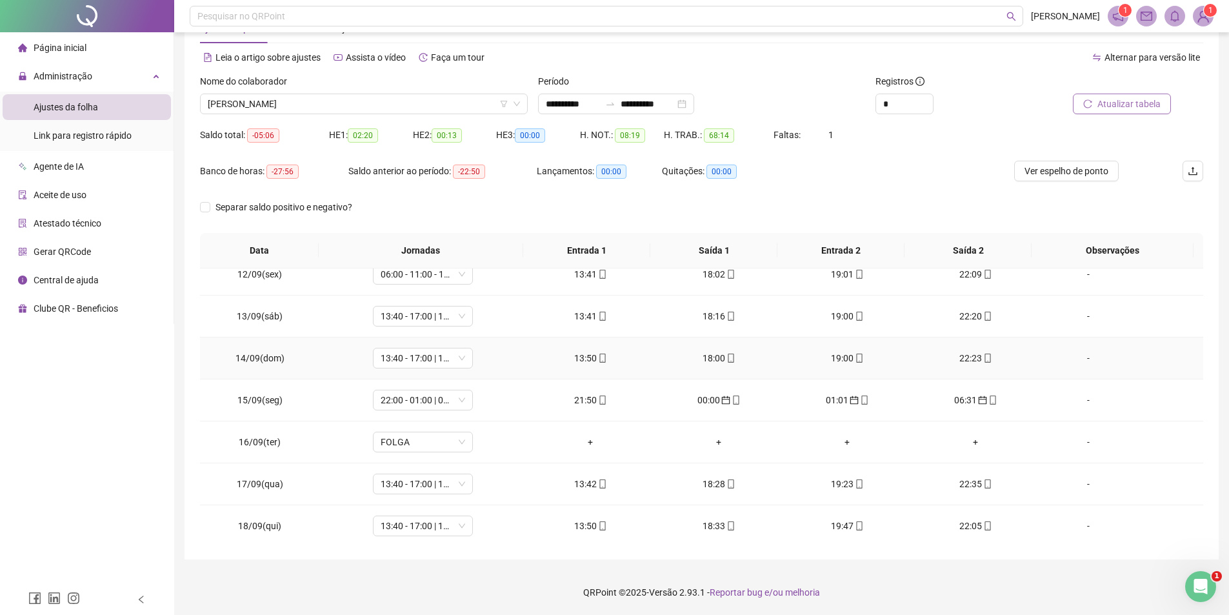
scroll to position [0, 0]
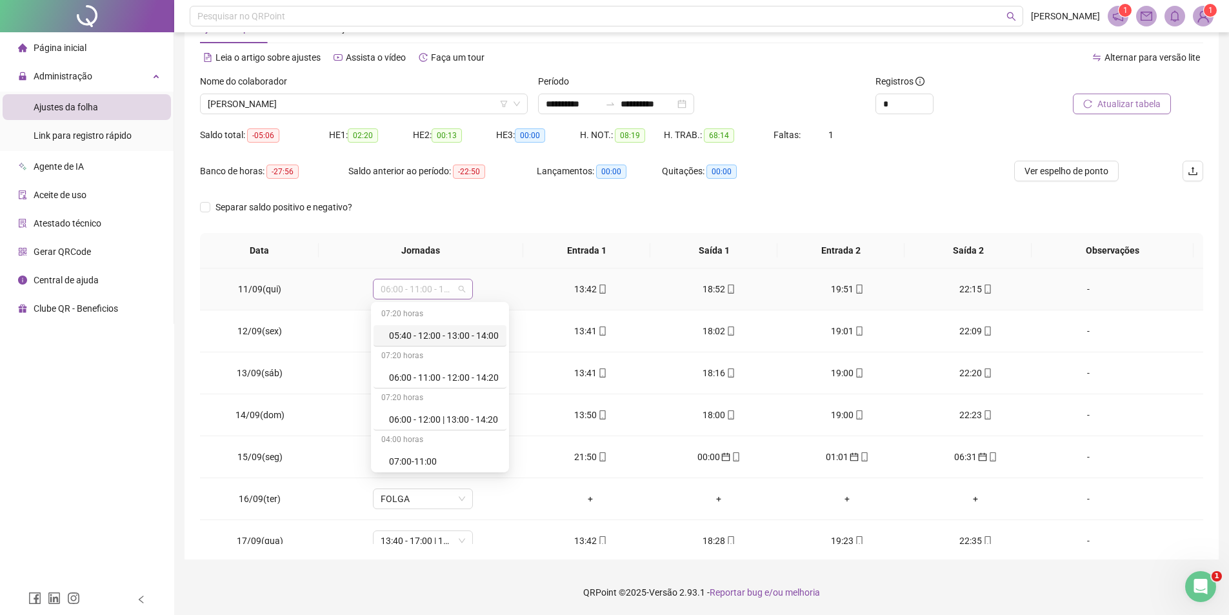
click at [393, 283] on span "06:00 - 11:00 - 12:00 - 14:20" at bounding box center [423, 288] width 85 height 19
click at [442, 359] on div "13:40 - 17:00 | 18:00 - 22:00" at bounding box center [444, 361] width 110 height 14
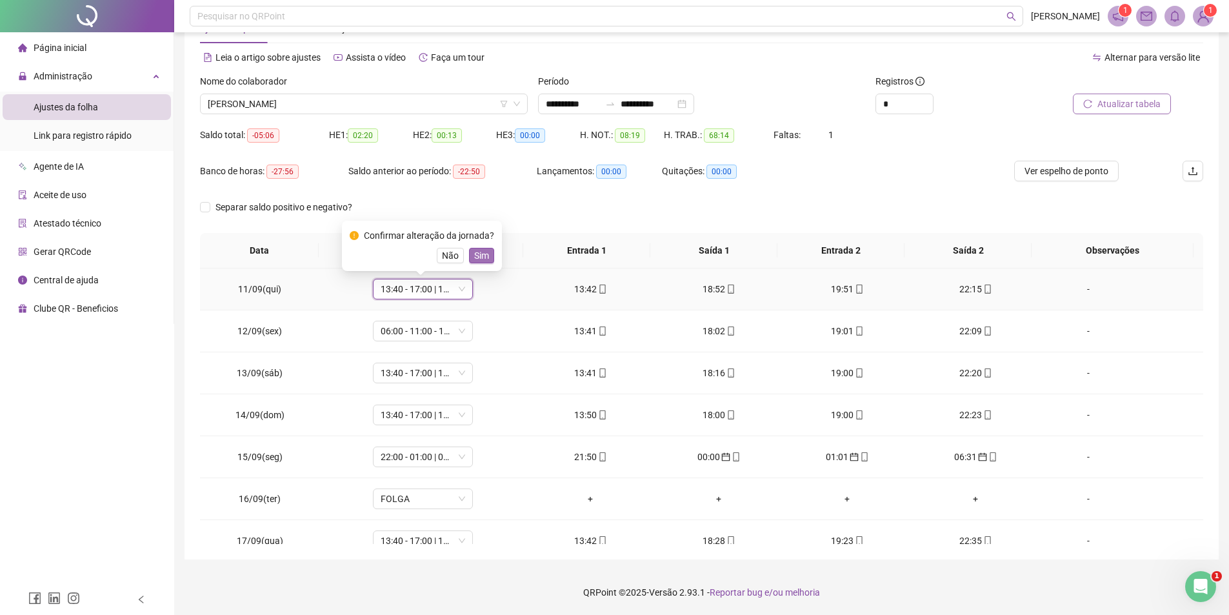
click at [479, 256] on span "Sim" at bounding box center [481, 255] width 15 height 14
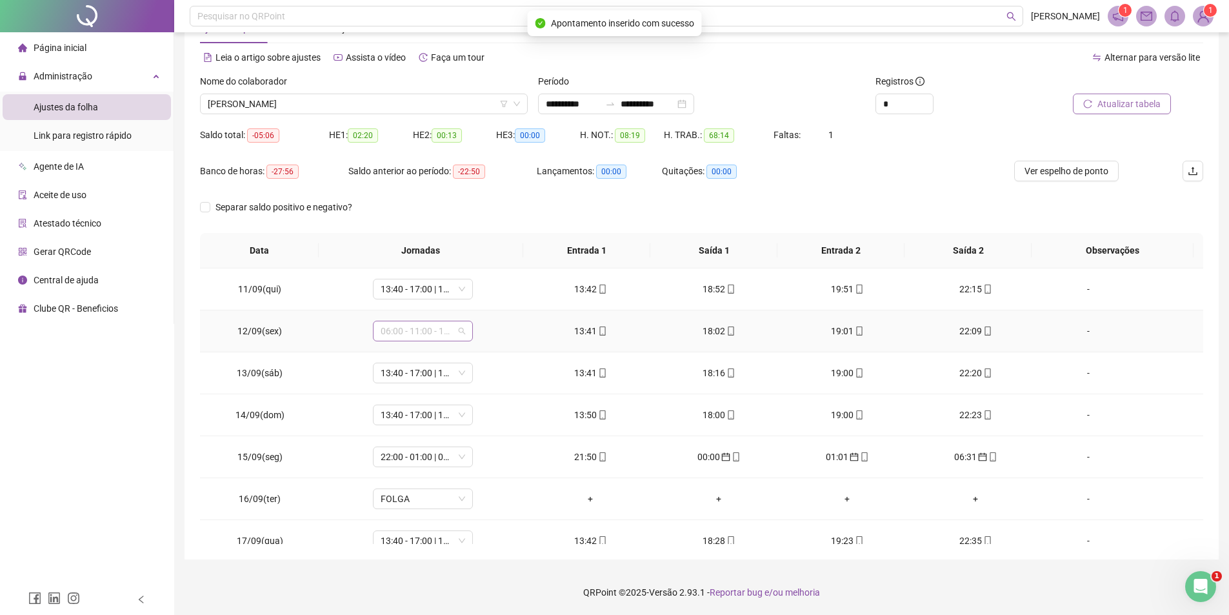
click at [425, 327] on span "06:00 - 11:00 - 12:00 - 14:20" at bounding box center [423, 330] width 85 height 19
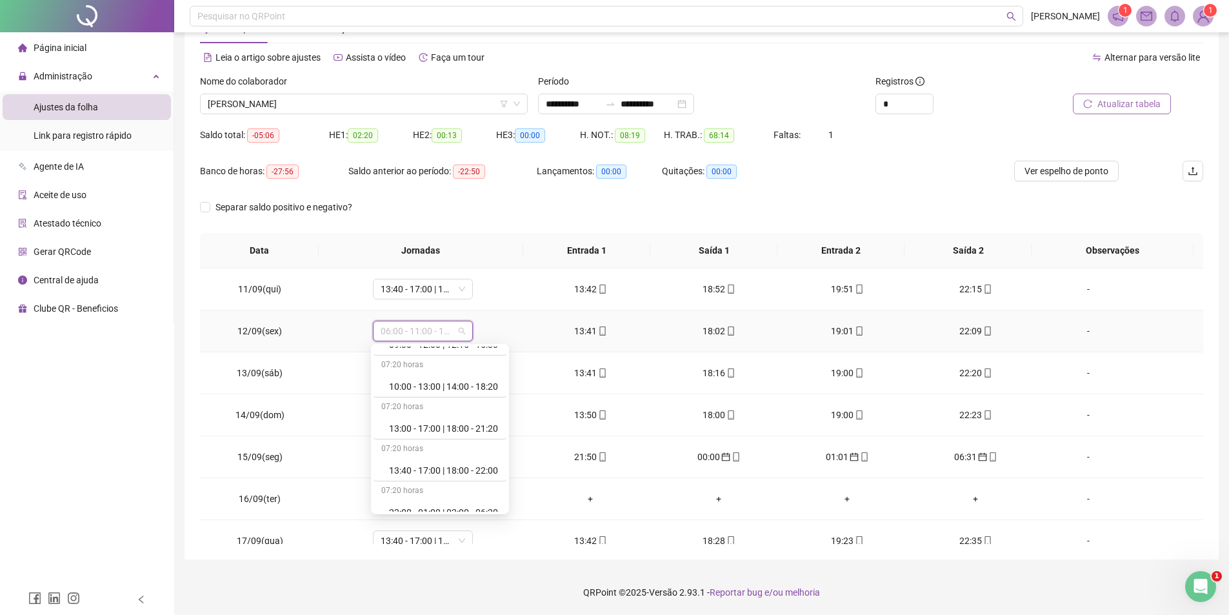
scroll to position [581, 0]
click at [450, 482] on div "07:20 horas" at bounding box center [440, 489] width 133 height 21
click at [472, 466] on div "13:40 - 17:00 | 18:00 - 22:00" at bounding box center [444, 468] width 110 height 14
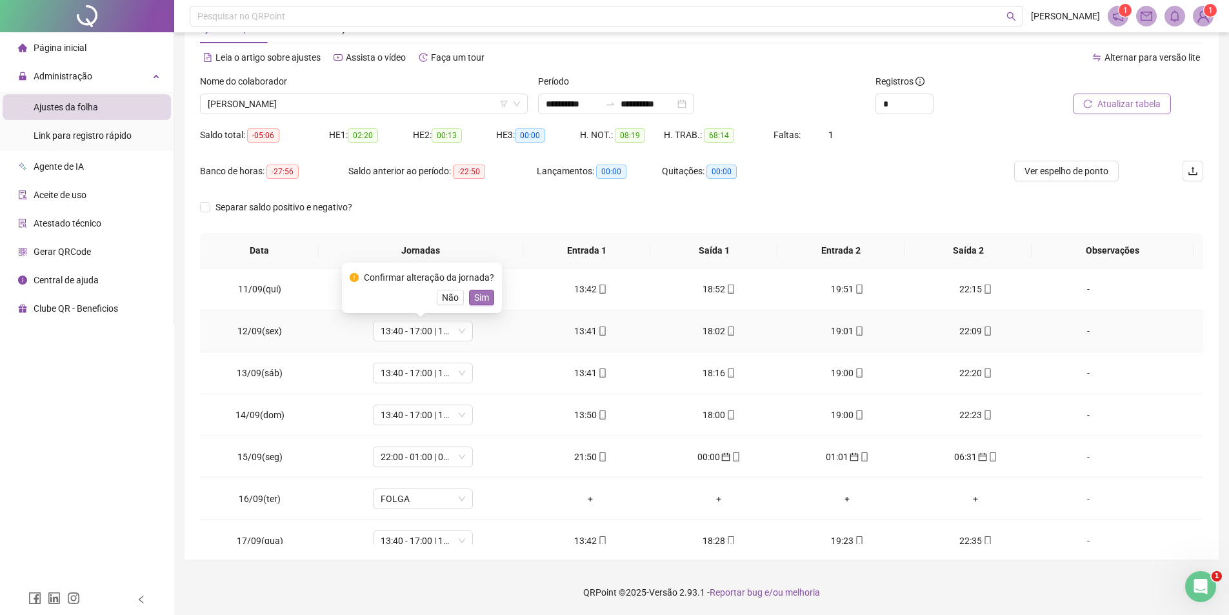
click at [476, 298] on span "Sim" at bounding box center [481, 297] width 15 height 14
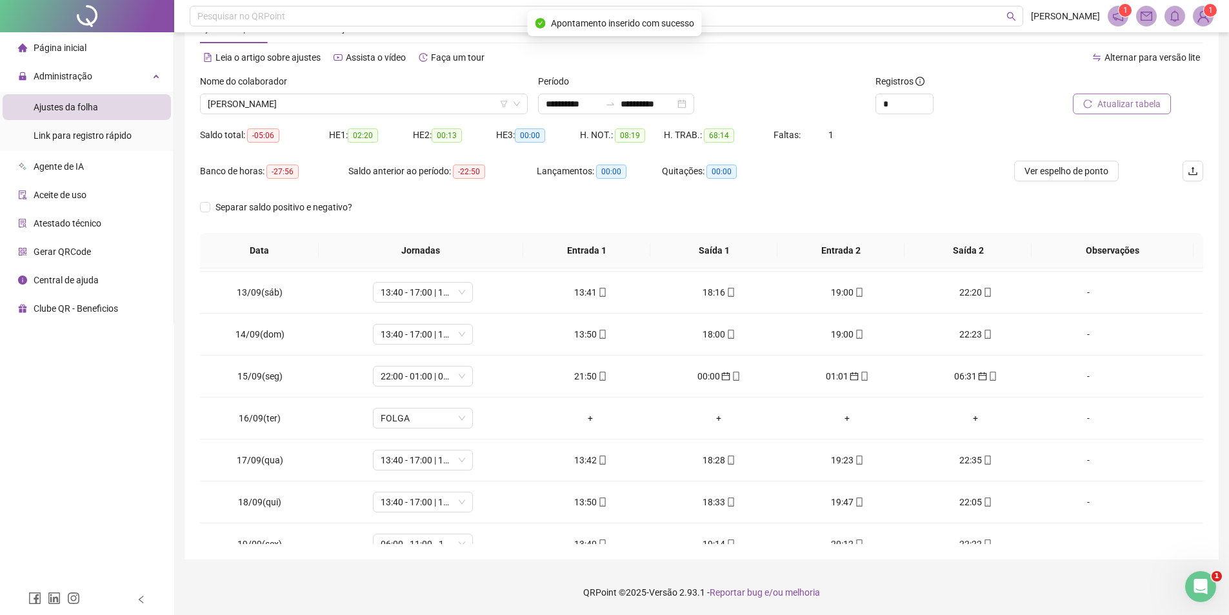
scroll to position [186, 0]
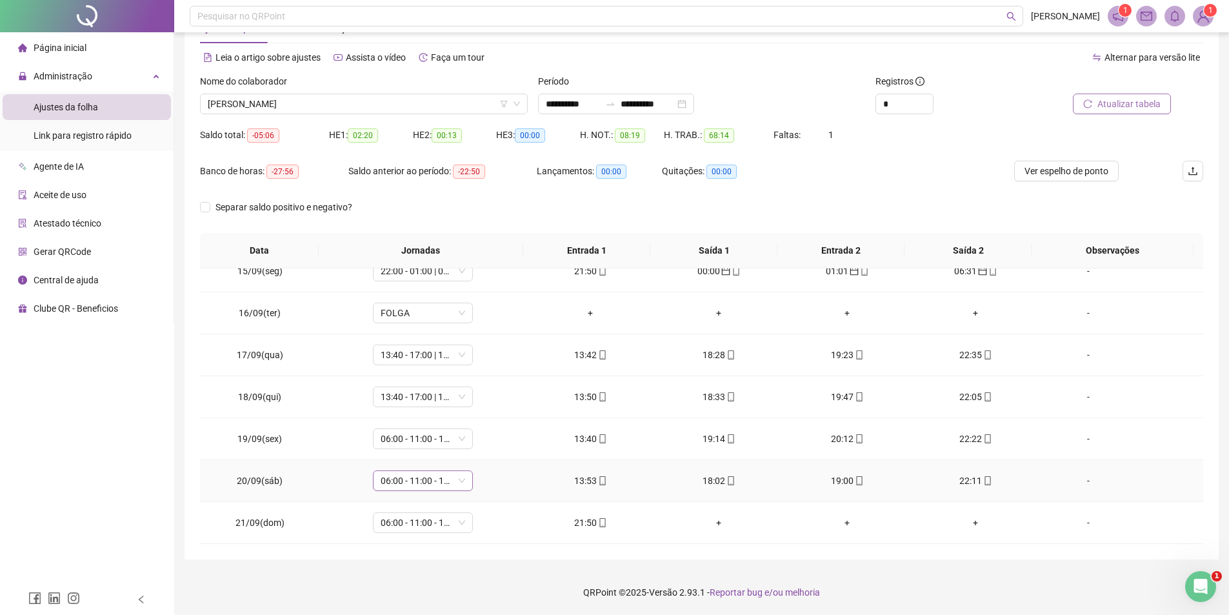
click at [448, 477] on span "06:00 - 11:00 - 12:00 - 14:20" at bounding box center [423, 480] width 85 height 19
click at [432, 360] on div "13:40 - 17:00 | 18:00 - 22:00" at bounding box center [444, 357] width 110 height 14
click at [481, 449] on span "Sim" at bounding box center [481, 447] width 15 height 14
click at [594, 108] on input "**********" at bounding box center [573, 104] width 54 height 14
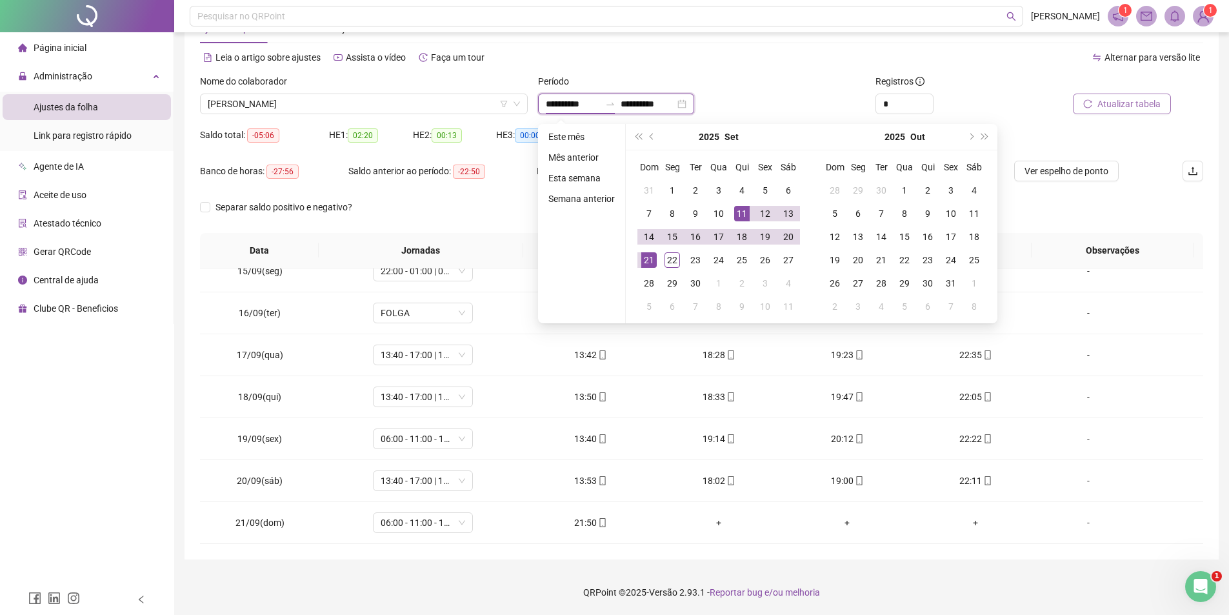
type input "**********"
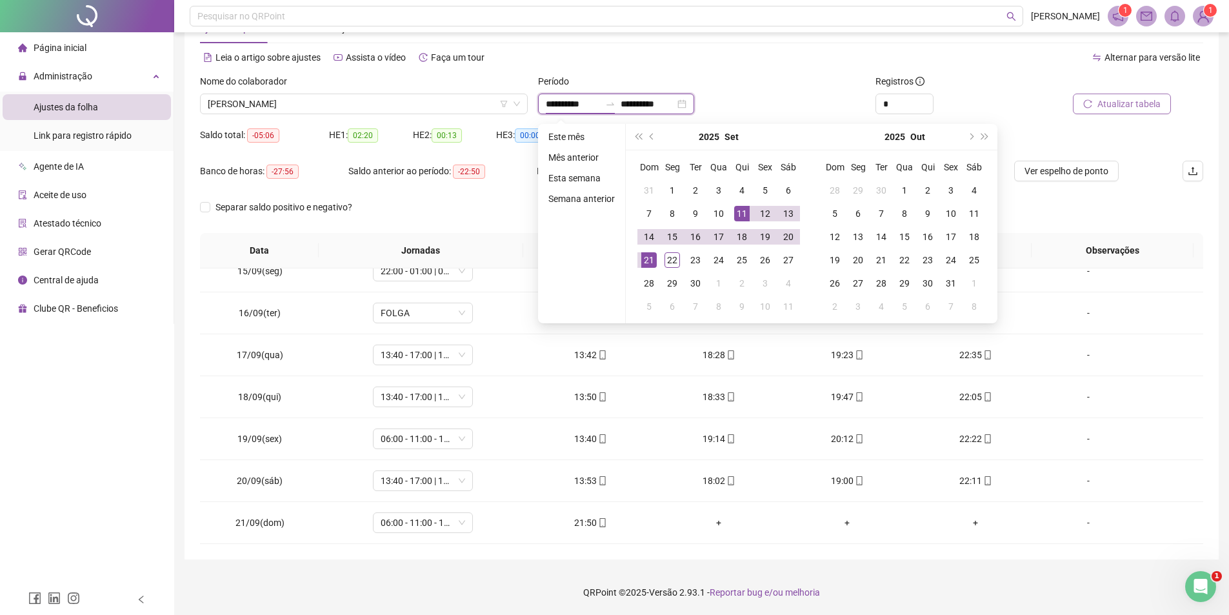
type input "**********"
click at [672, 257] on div "22" at bounding box center [672, 259] width 15 height 15
type input "**********"
click at [738, 216] on div "11" at bounding box center [741, 213] width 15 height 15
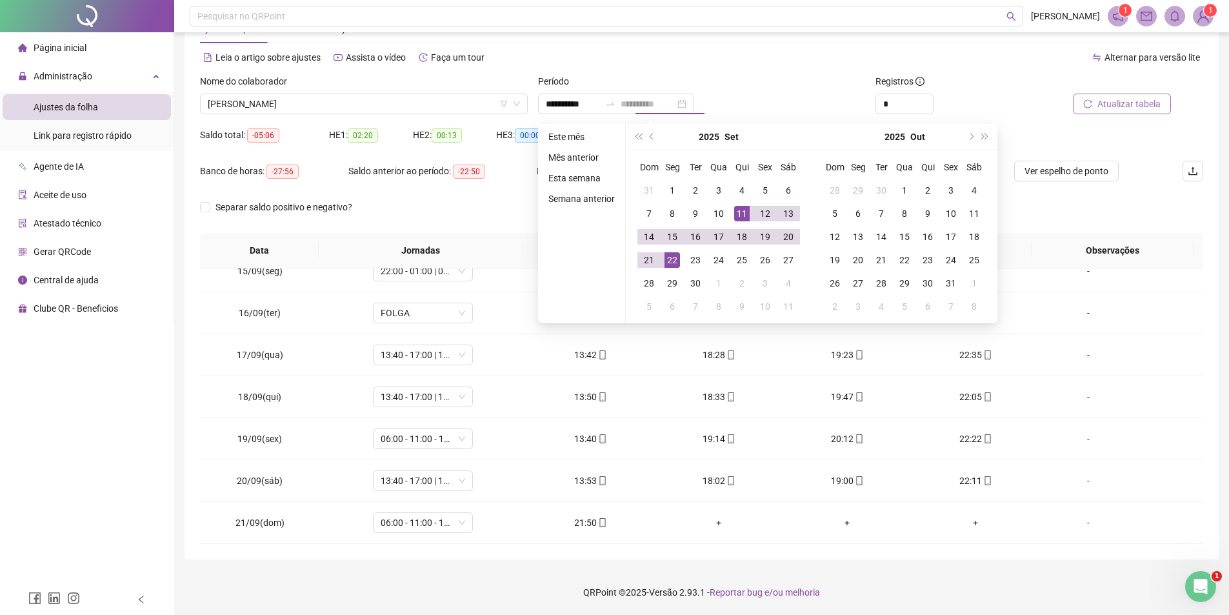
type input "**********"
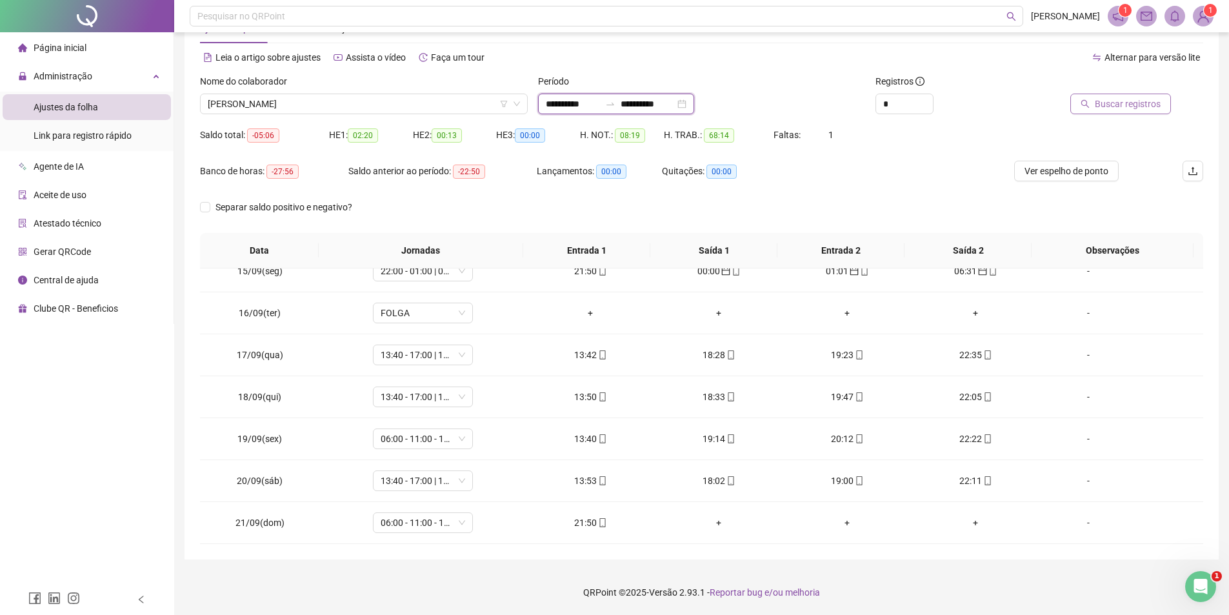
click at [670, 100] on input "**********" at bounding box center [648, 104] width 54 height 14
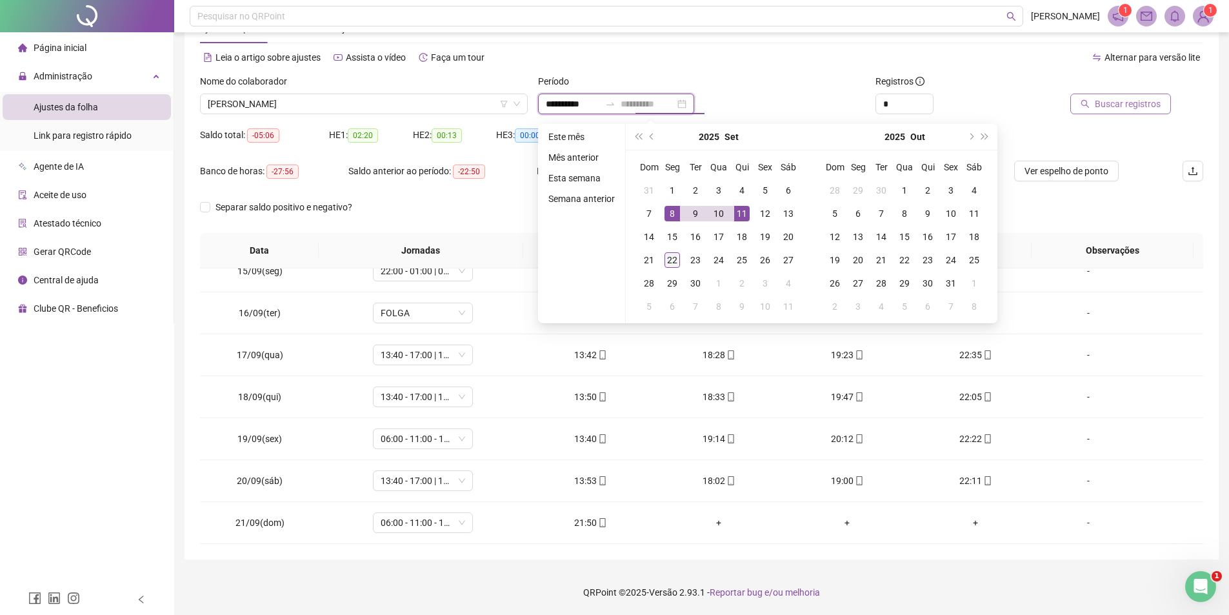
type input "**********"
click at [671, 265] on div "22" at bounding box center [672, 259] width 15 height 15
type input "**********"
click at [739, 216] on div "11" at bounding box center [741, 213] width 15 height 15
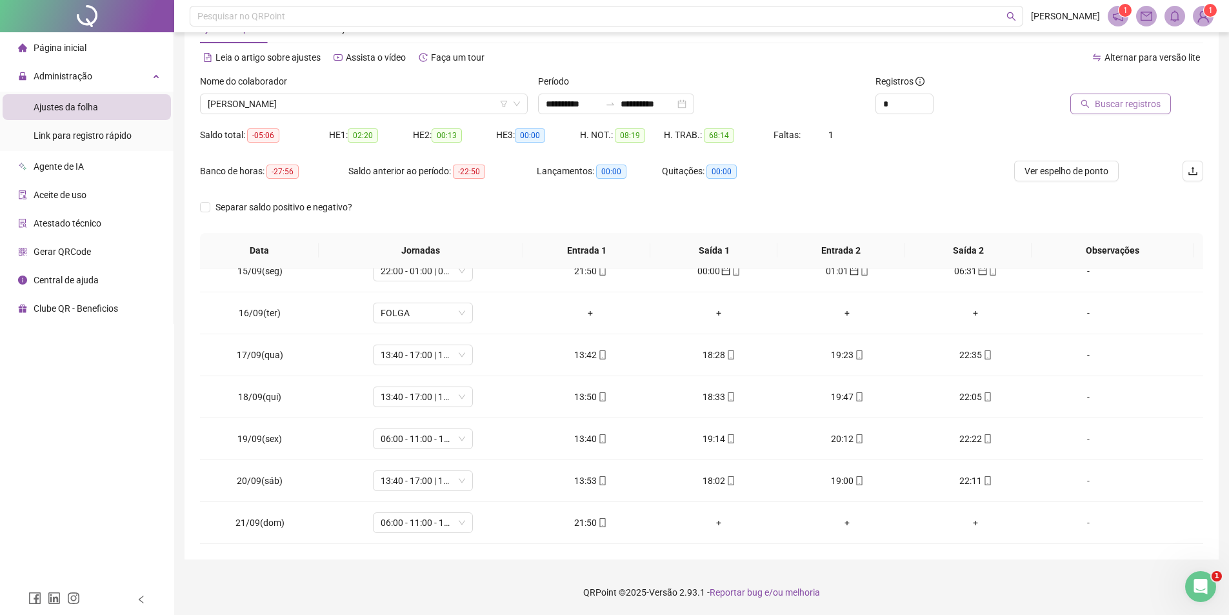
click at [1096, 94] on button "Buscar registros" at bounding box center [1121, 104] width 101 height 21
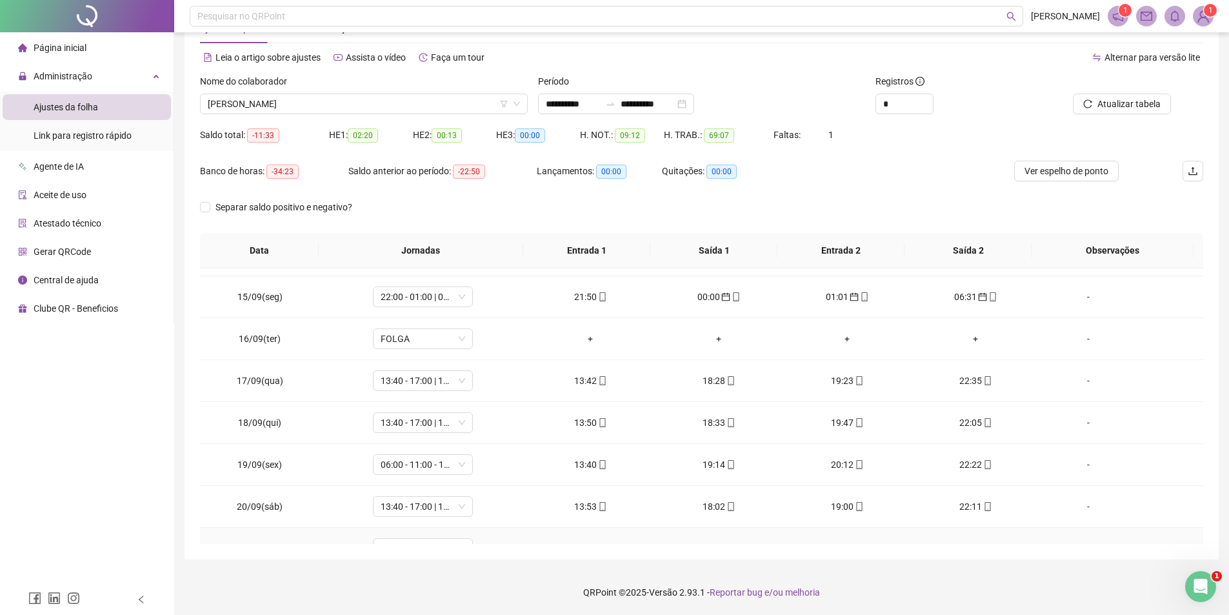
scroll to position [228, 0]
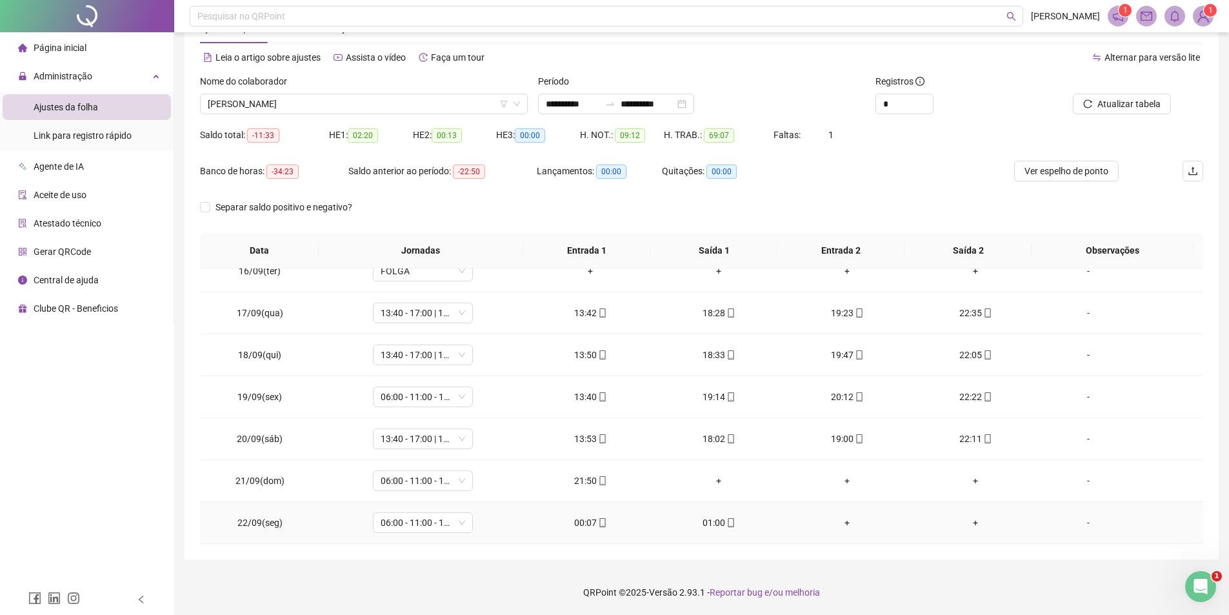
click at [587, 521] on div "00:07" at bounding box center [591, 523] width 108 height 14
type input "**********"
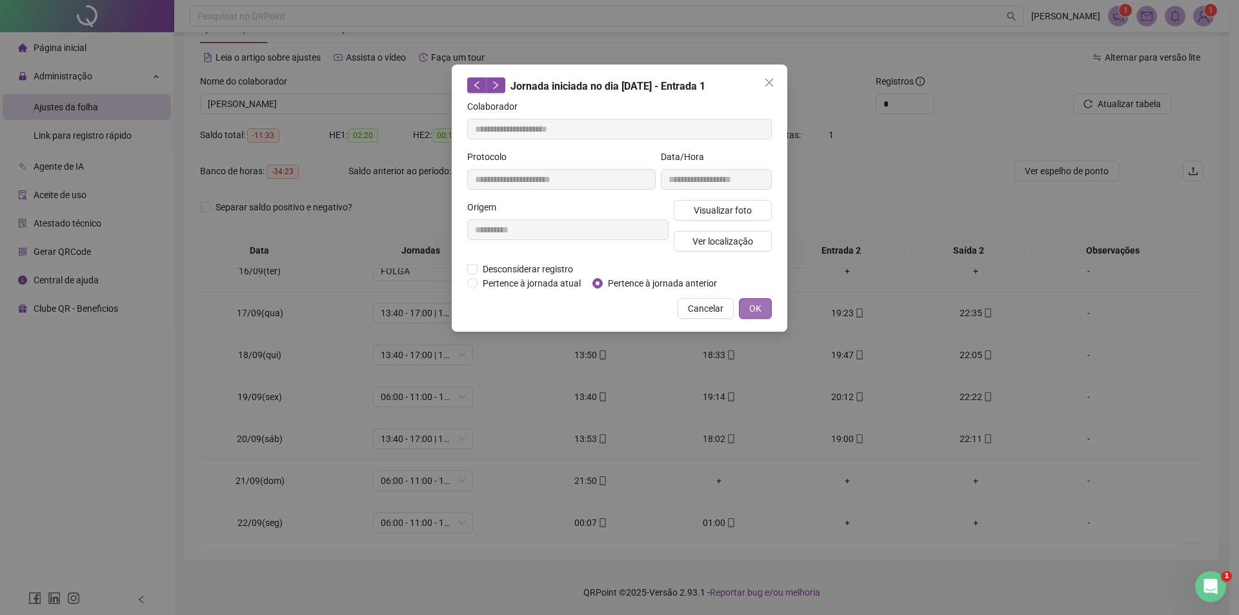
click at [761, 308] on span "OK" at bounding box center [755, 308] width 12 height 14
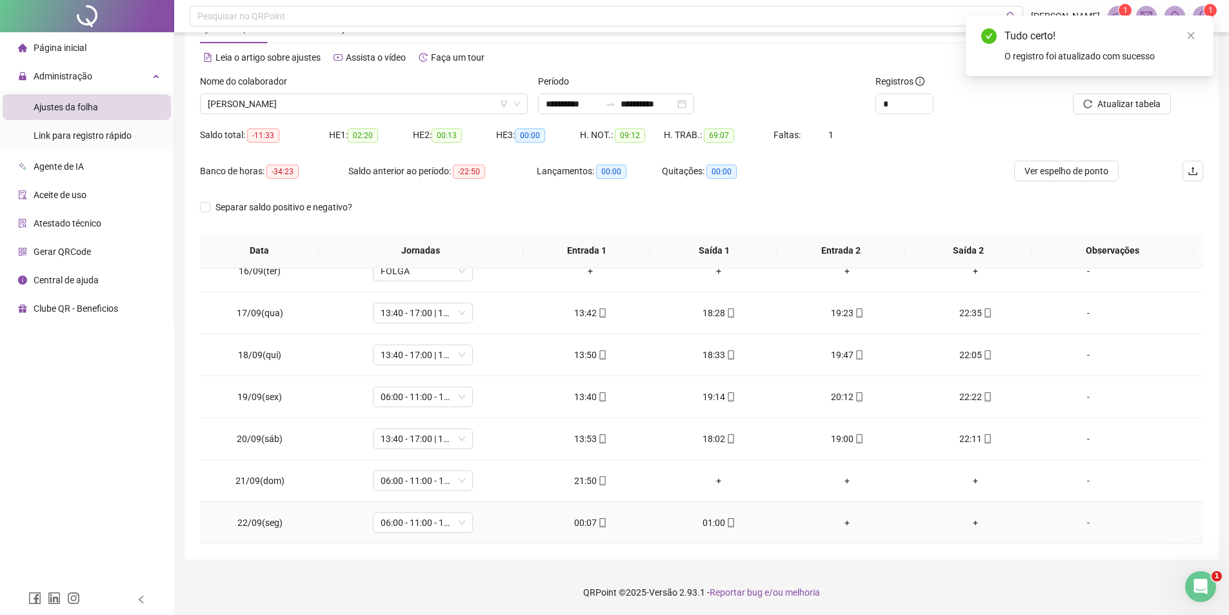
click at [708, 519] on div "01:00" at bounding box center [719, 523] width 108 height 14
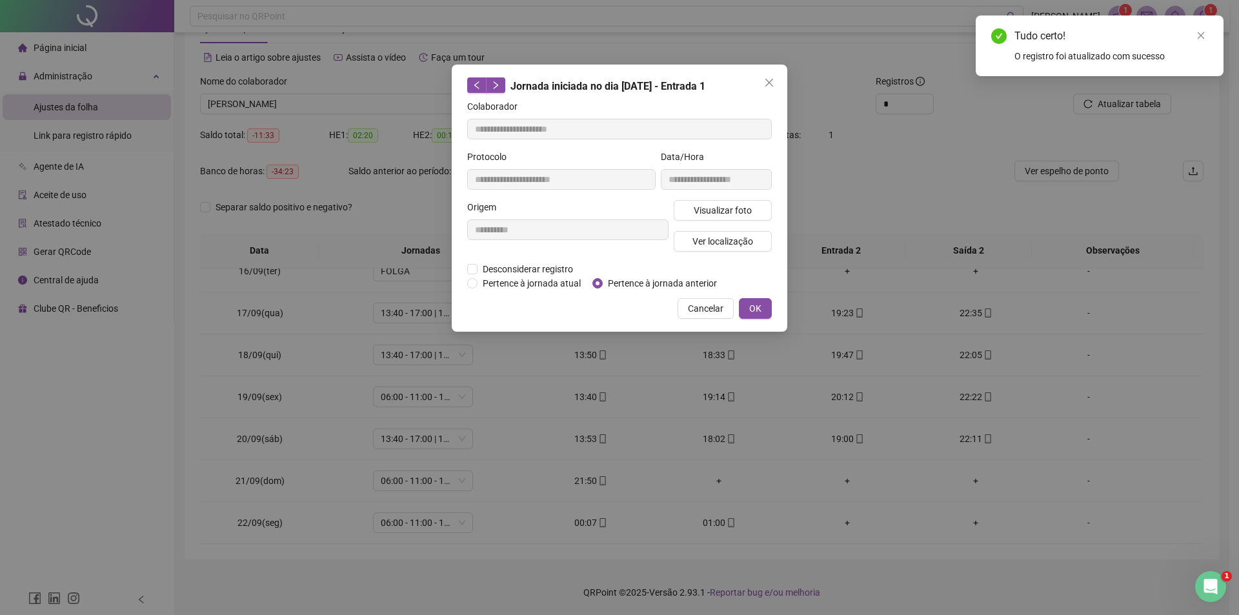
type input "**********"
click at [590, 282] on div "Pertence à jornada atual [GEOGRAPHIC_DATA] à jornada anterior" at bounding box center [597, 283] width 260 height 14
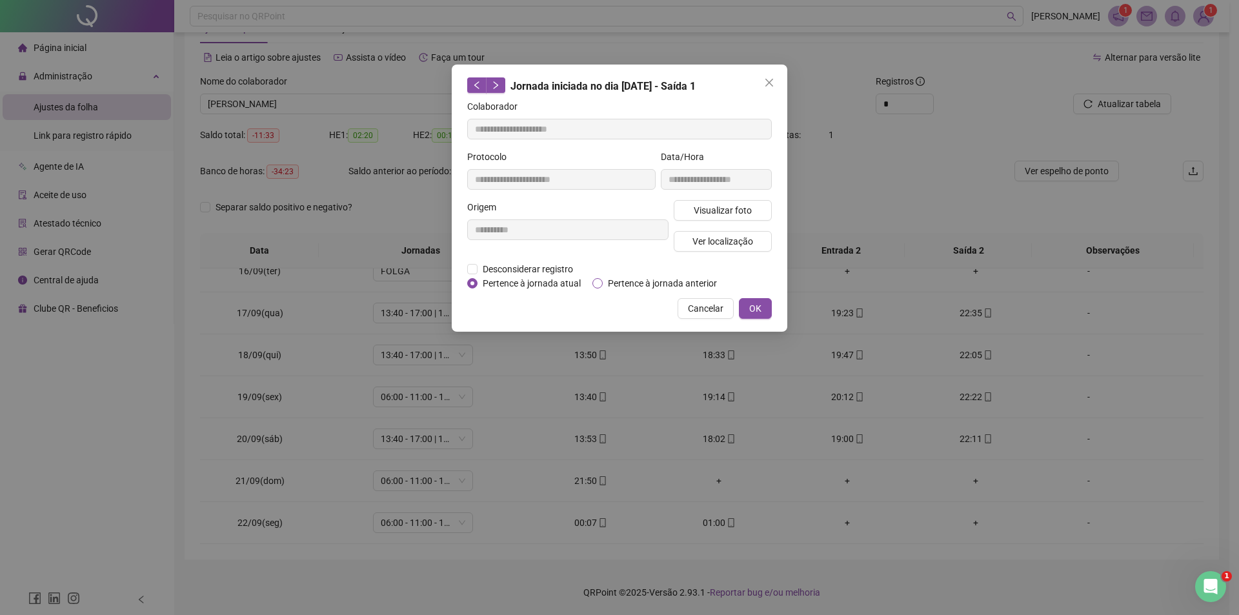
click at [605, 287] on span "Pertence à jornada anterior" at bounding box center [662, 283] width 119 height 14
click at [760, 301] on button "OK" at bounding box center [755, 308] width 33 height 21
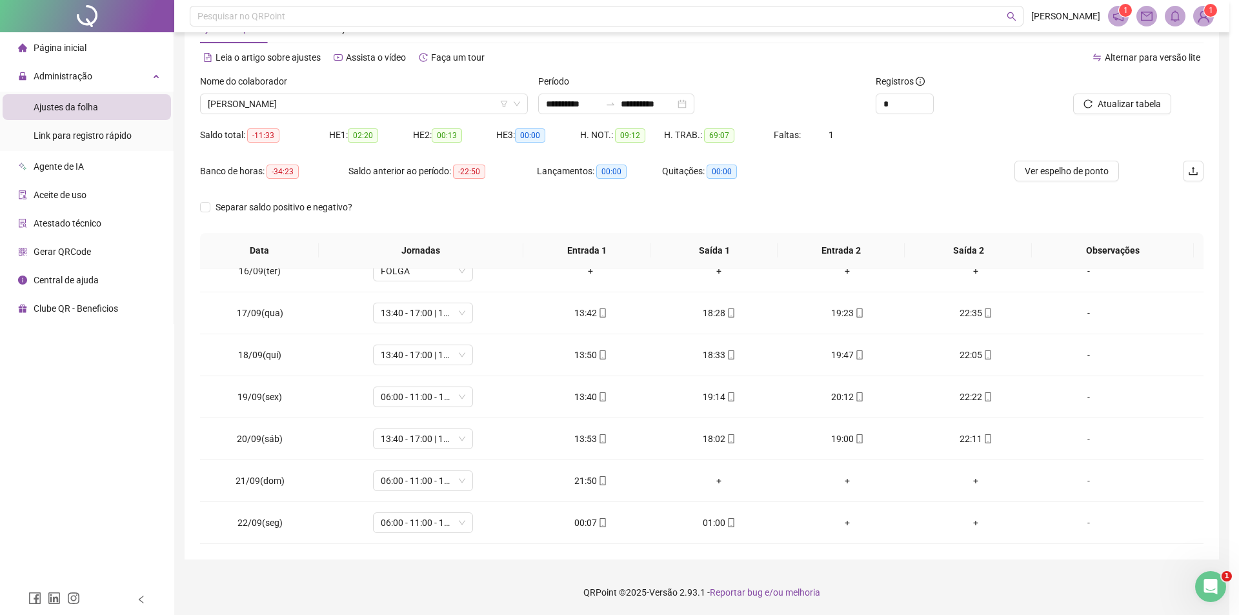
click at [759, 308] on div "**********" at bounding box center [619, 307] width 1239 height 615
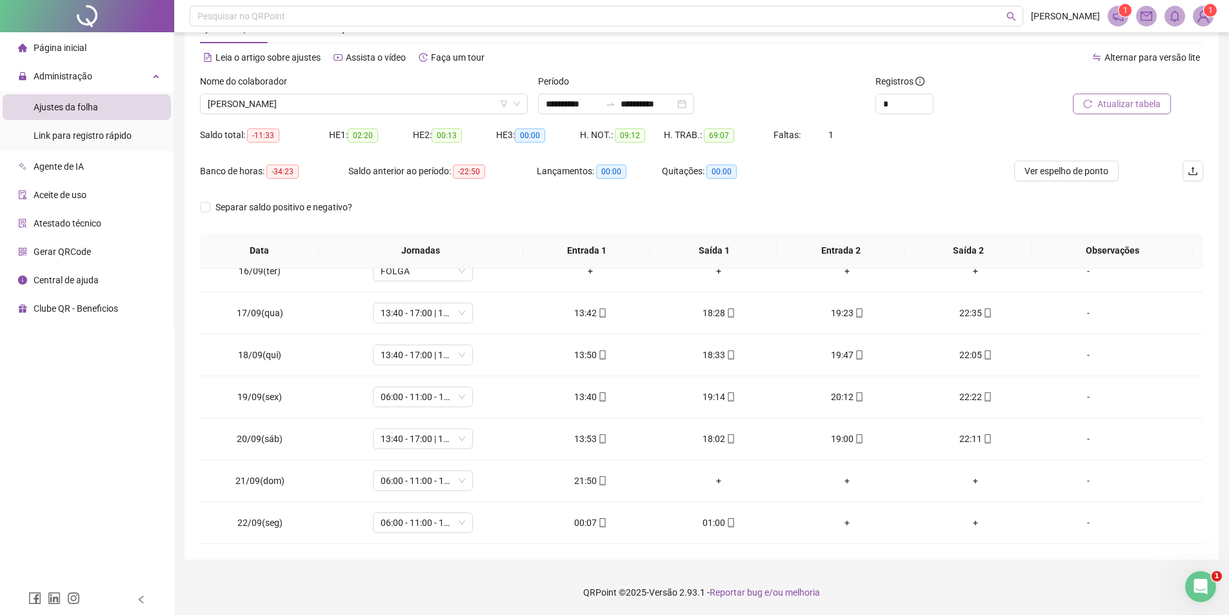
click at [1114, 107] on span "Atualizar tabela" at bounding box center [1129, 104] width 63 height 14
click at [360, 104] on span "[PERSON_NAME]" at bounding box center [364, 103] width 312 height 19
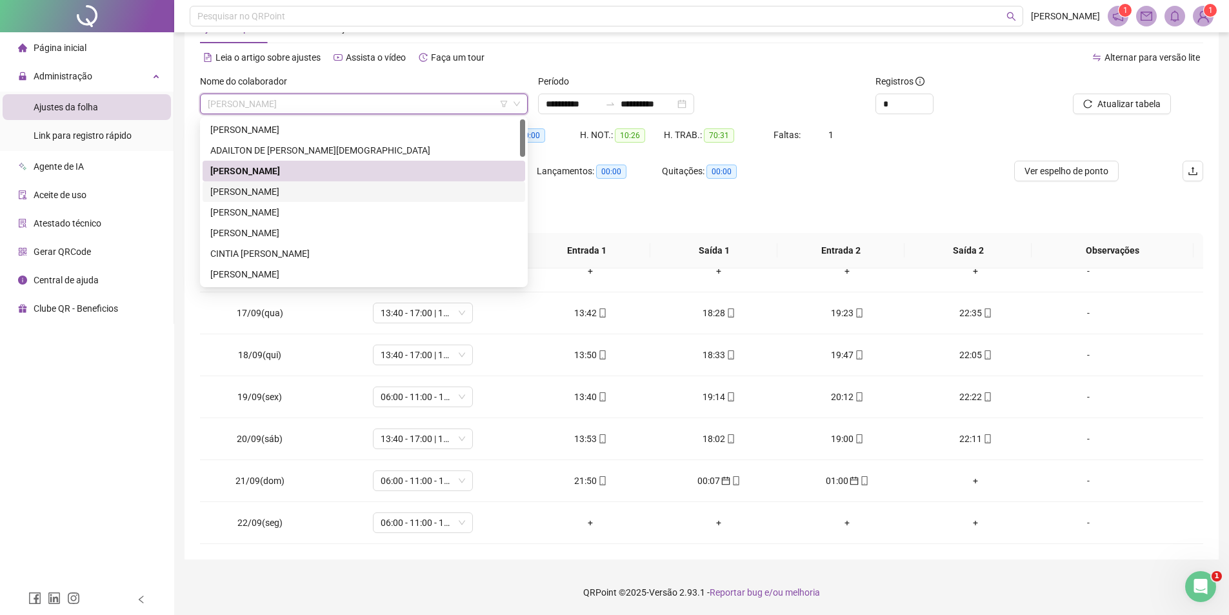
click at [301, 196] on div "[PERSON_NAME]" at bounding box center [363, 192] width 307 height 14
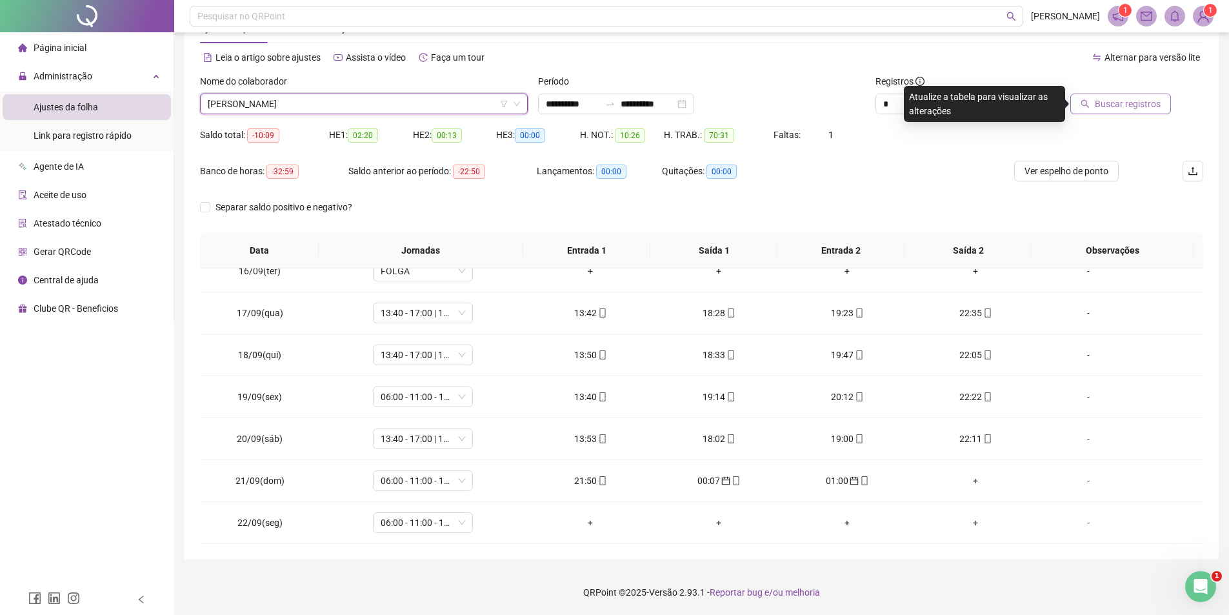
click at [1113, 105] on span "Buscar registros" at bounding box center [1128, 104] width 66 height 14
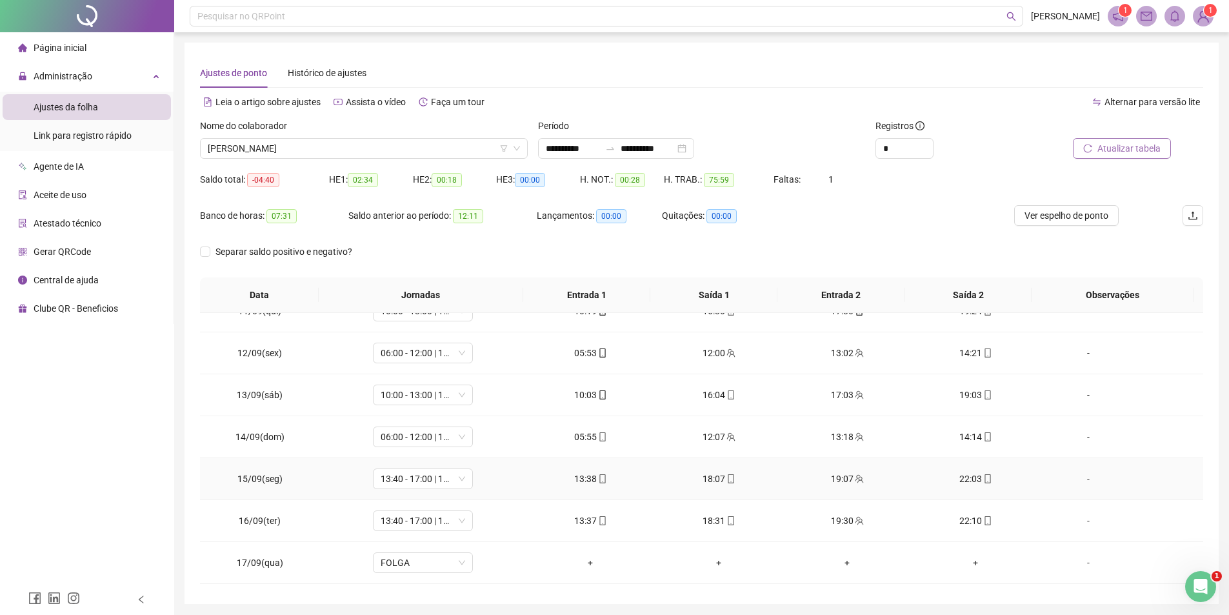
scroll to position [0, 0]
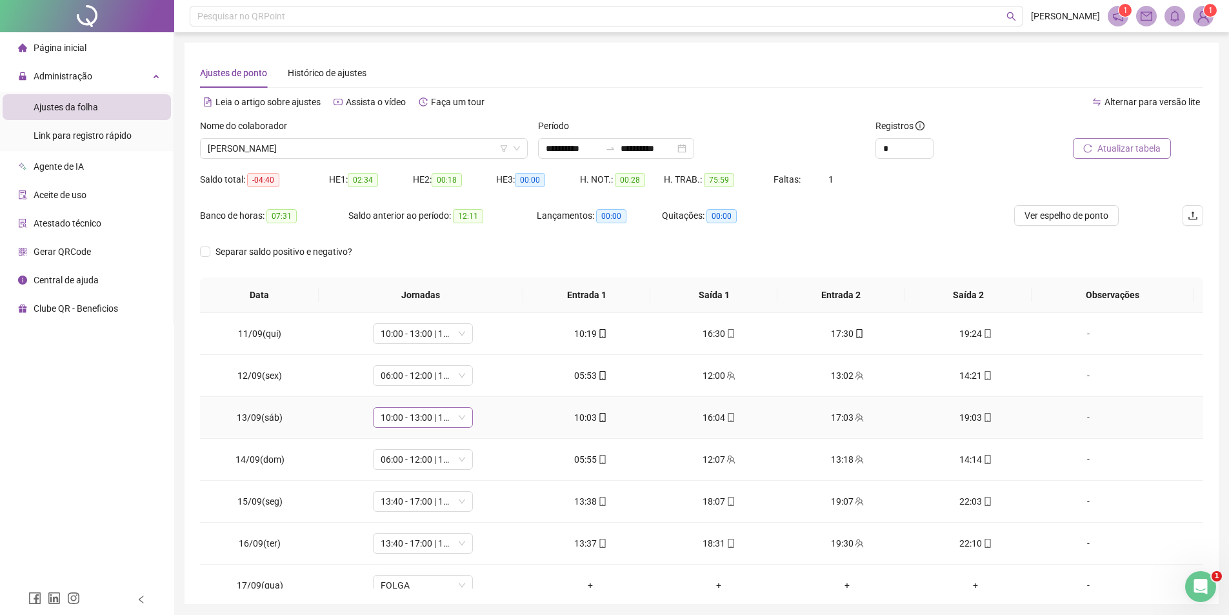
click at [407, 418] on span "10:00 - 13:00 | 14:00 - 18:20" at bounding box center [423, 417] width 85 height 19
click at [912, 209] on div "Banco de horas: 07:31 Saldo anterior ao período: 12:11 Lançamentos: 00:00 Quita…" at bounding box center [576, 223] width 752 height 36
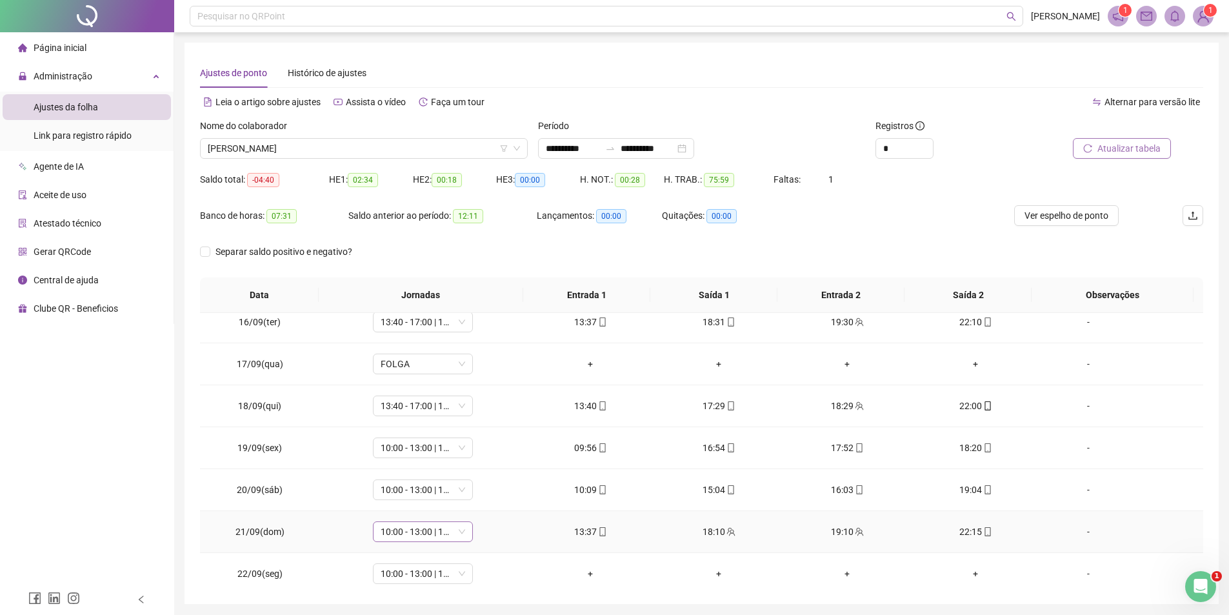
scroll to position [228, 0]
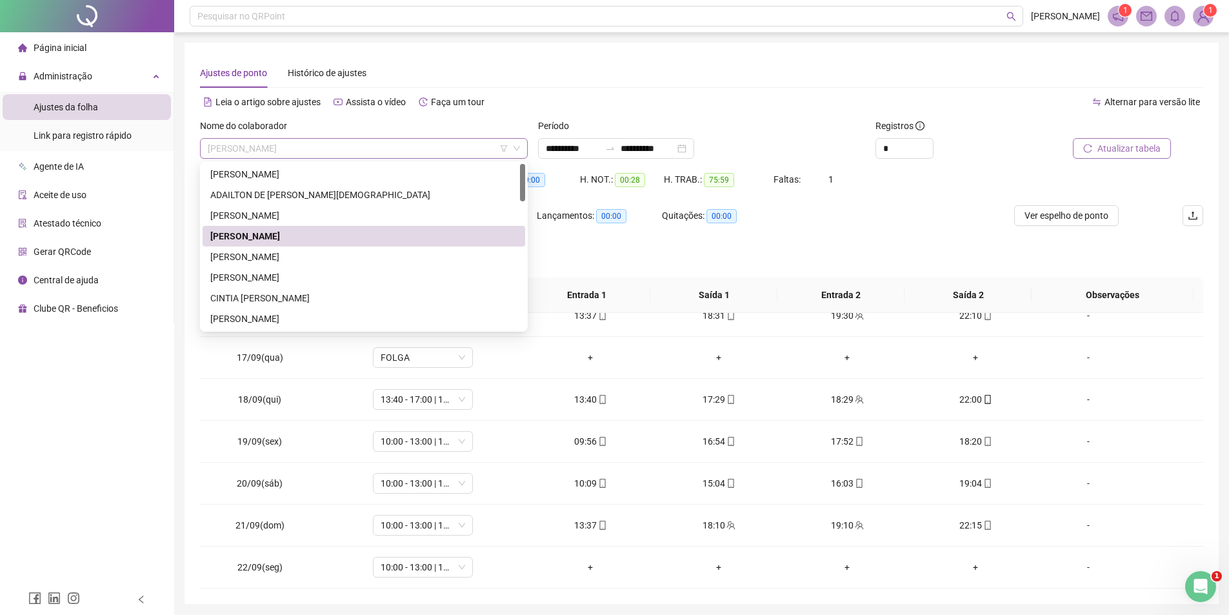
click at [399, 150] on span "[PERSON_NAME]" at bounding box center [364, 148] width 312 height 19
click at [288, 253] on div "[PERSON_NAME]" at bounding box center [363, 257] width 307 height 14
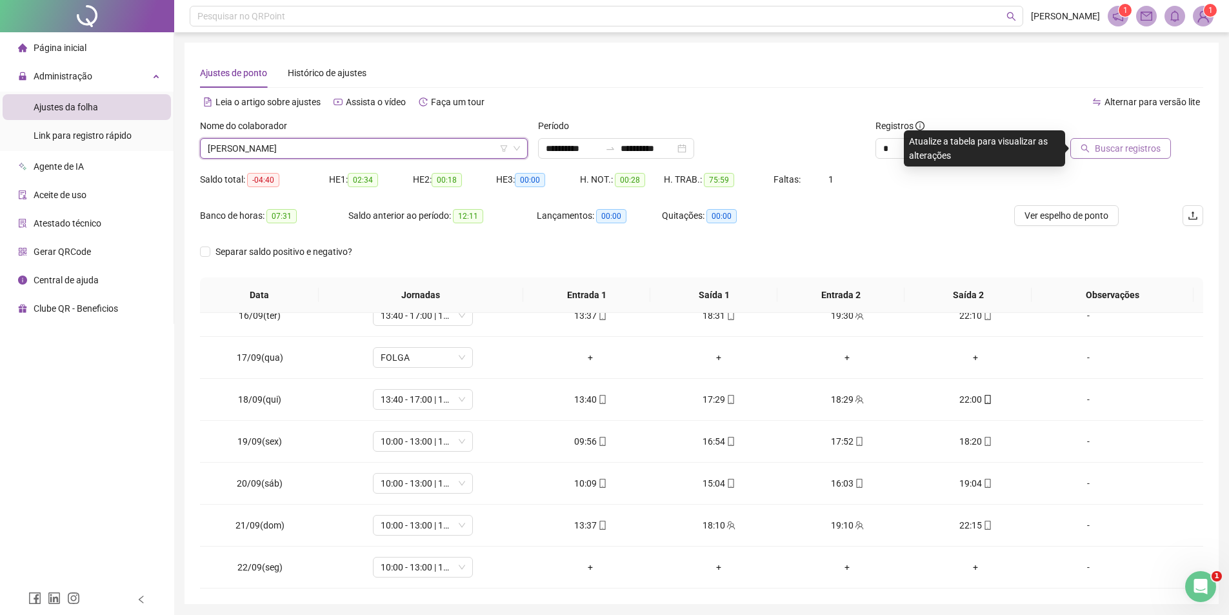
click at [1149, 146] on span "Buscar registros" at bounding box center [1128, 148] width 66 height 14
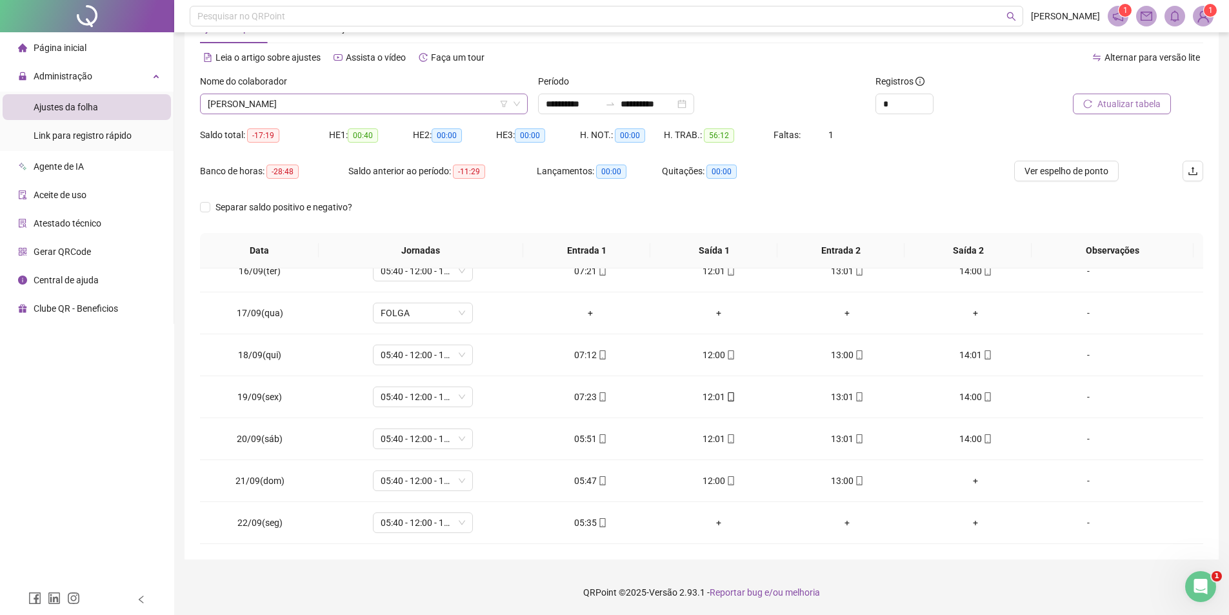
click at [365, 100] on span "[PERSON_NAME]" at bounding box center [364, 103] width 312 height 19
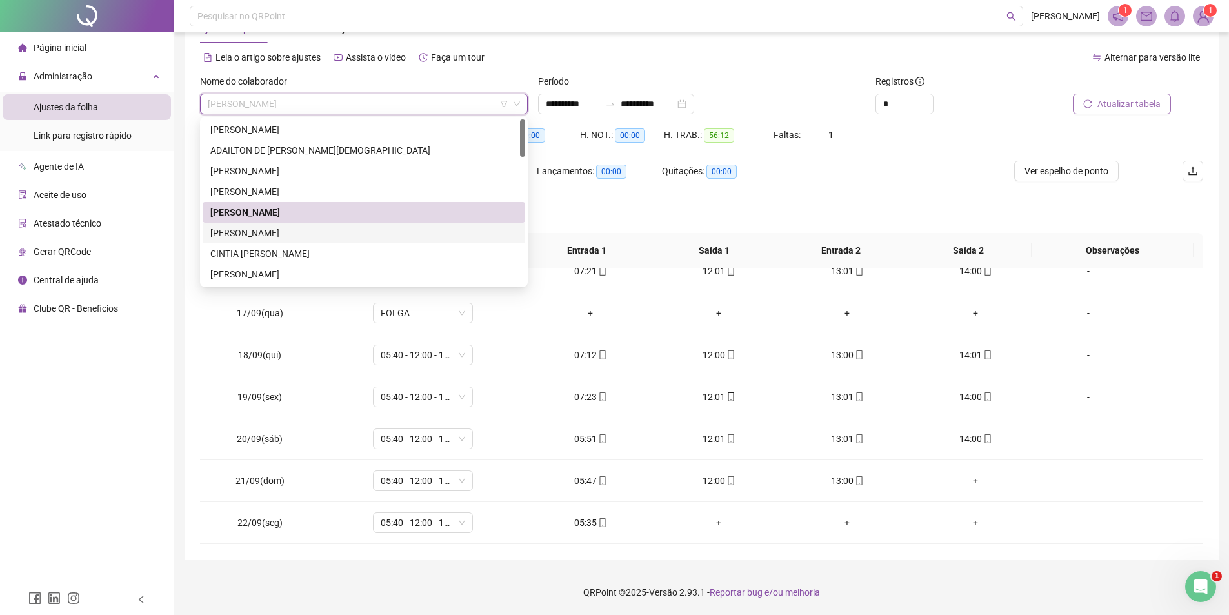
click at [275, 236] on div "[PERSON_NAME]" at bounding box center [363, 233] width 307 height 14
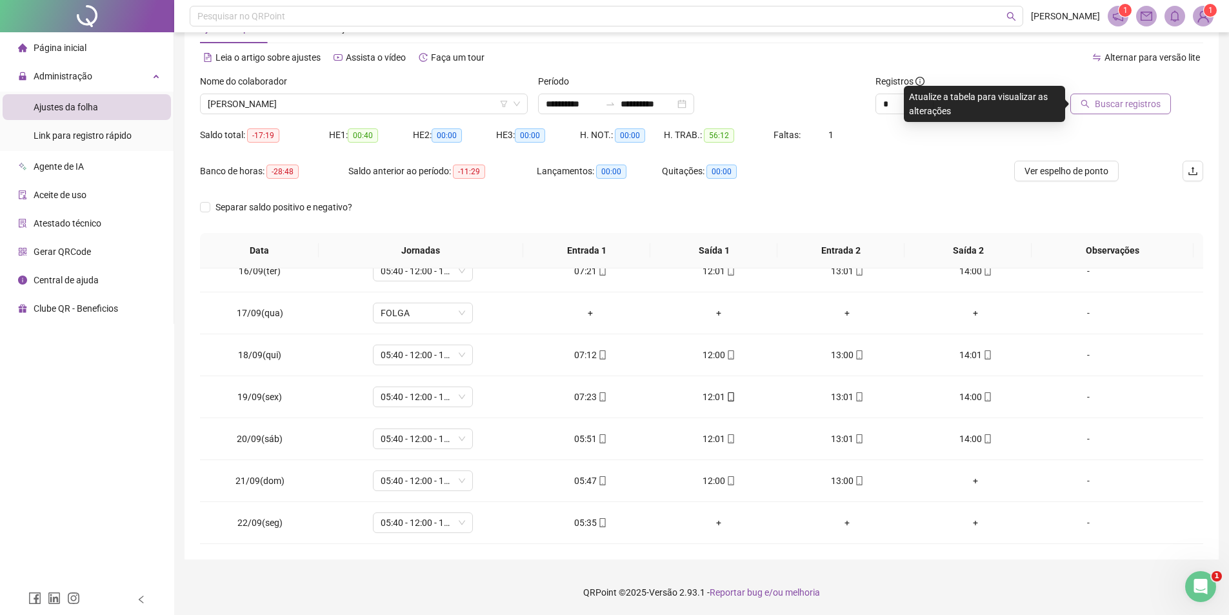
click at [1101, 101] on span "Buscar registros" at bounding box center [1128, 104] width 66 height 14
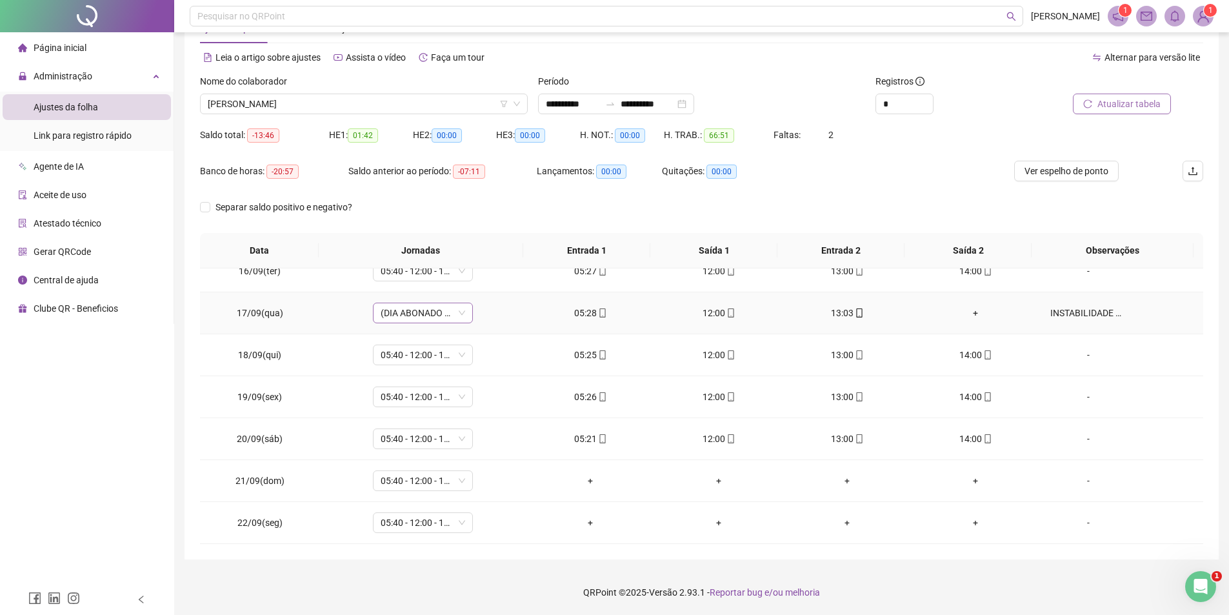
scroll to position [163, 0]
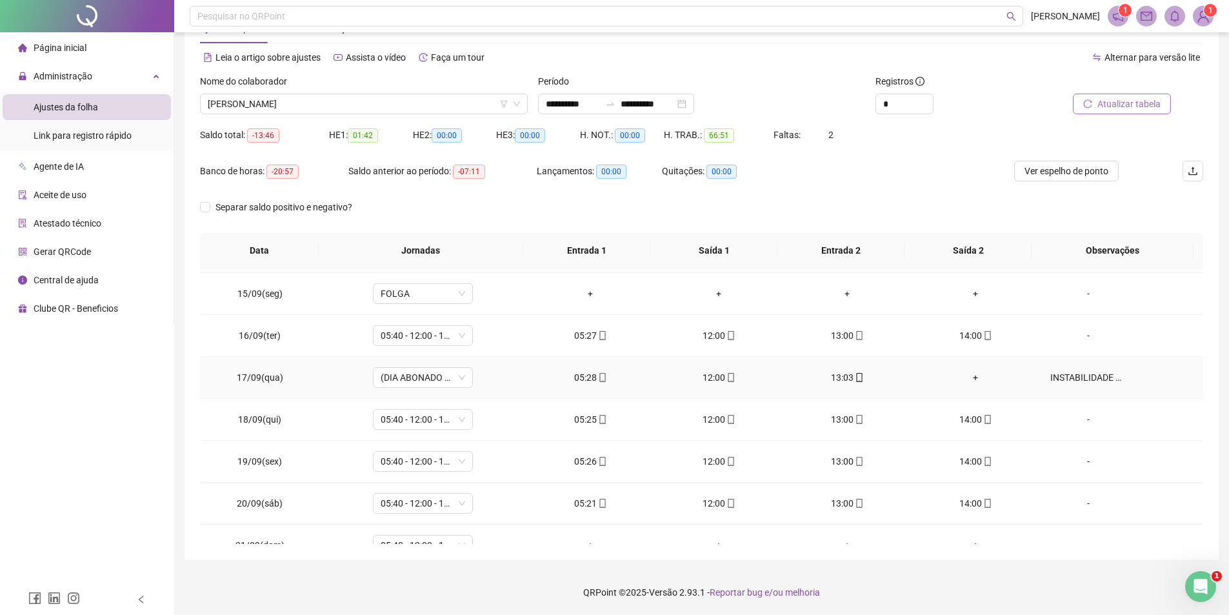
click at [1096, 376] on div "INSTABILIDADE NA ENERGIA." at bounding box center [1089, 377] width 76 height 14
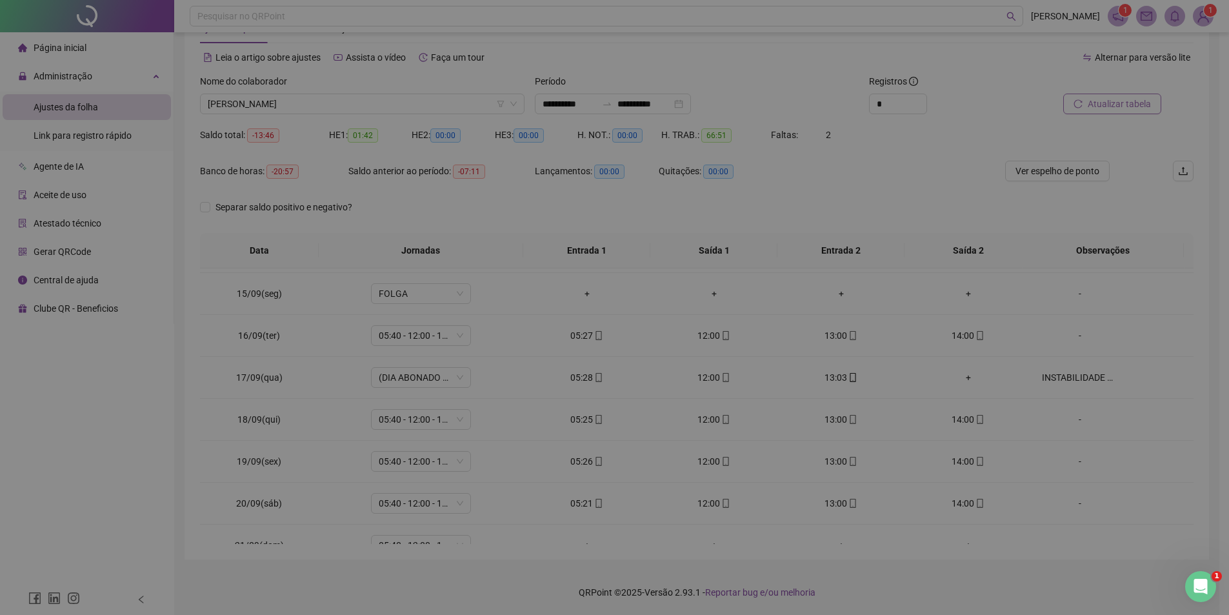
type textarea "**********"
type input "*****"
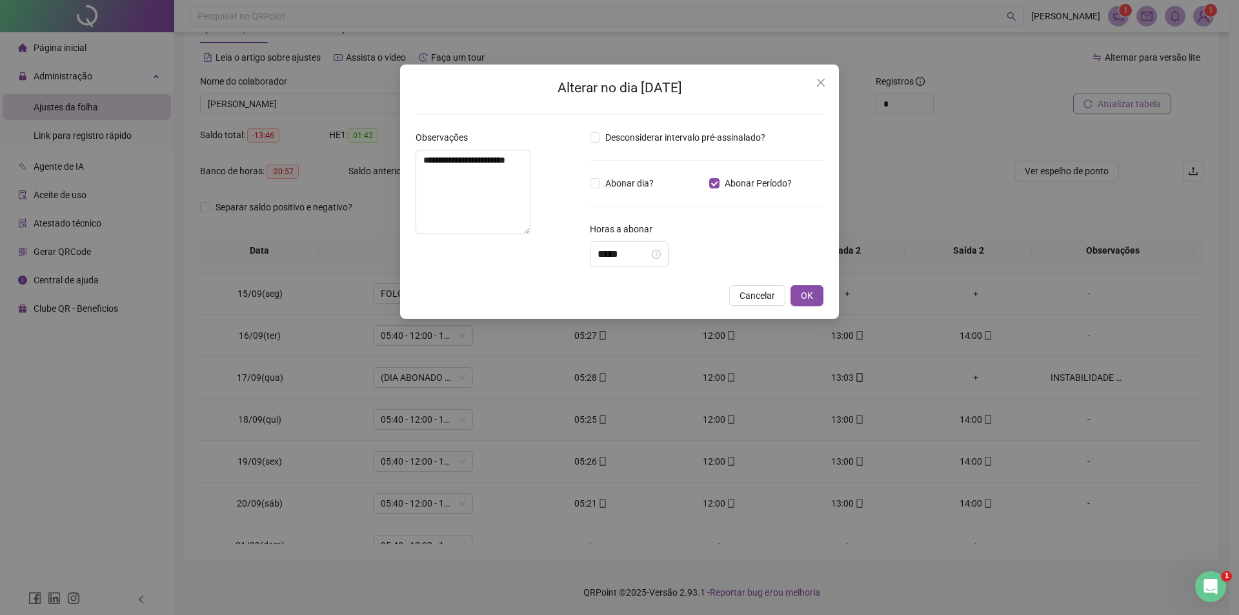
click at [877, 168] on div "**********" at bounding box center [619, 307] width 1239 height 615
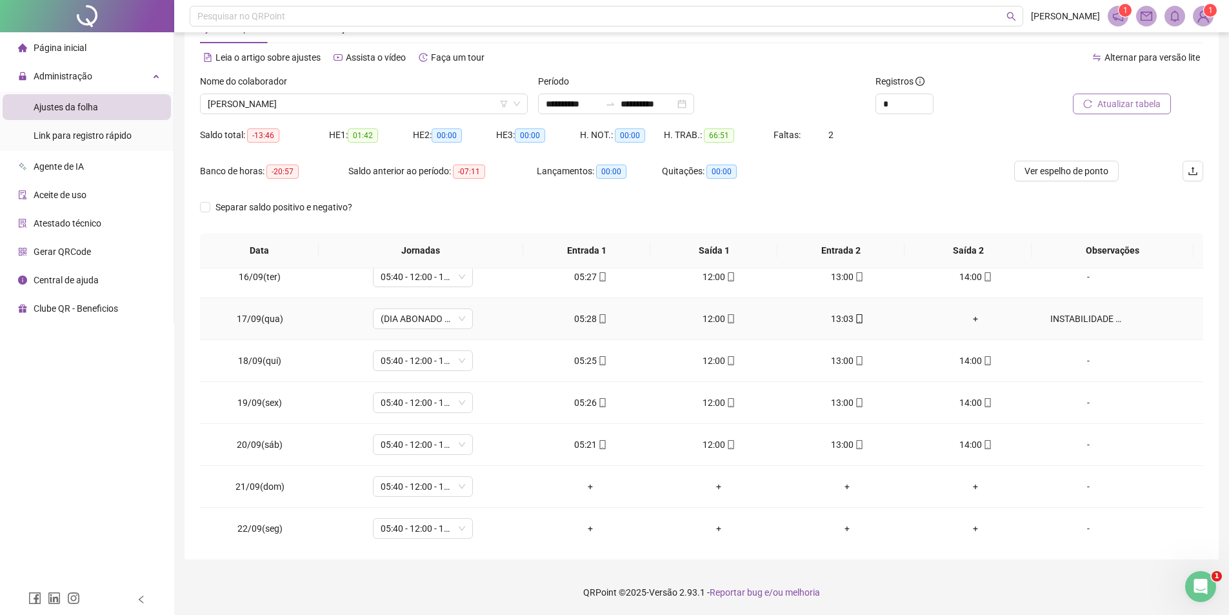
scroll to position [228, 0]
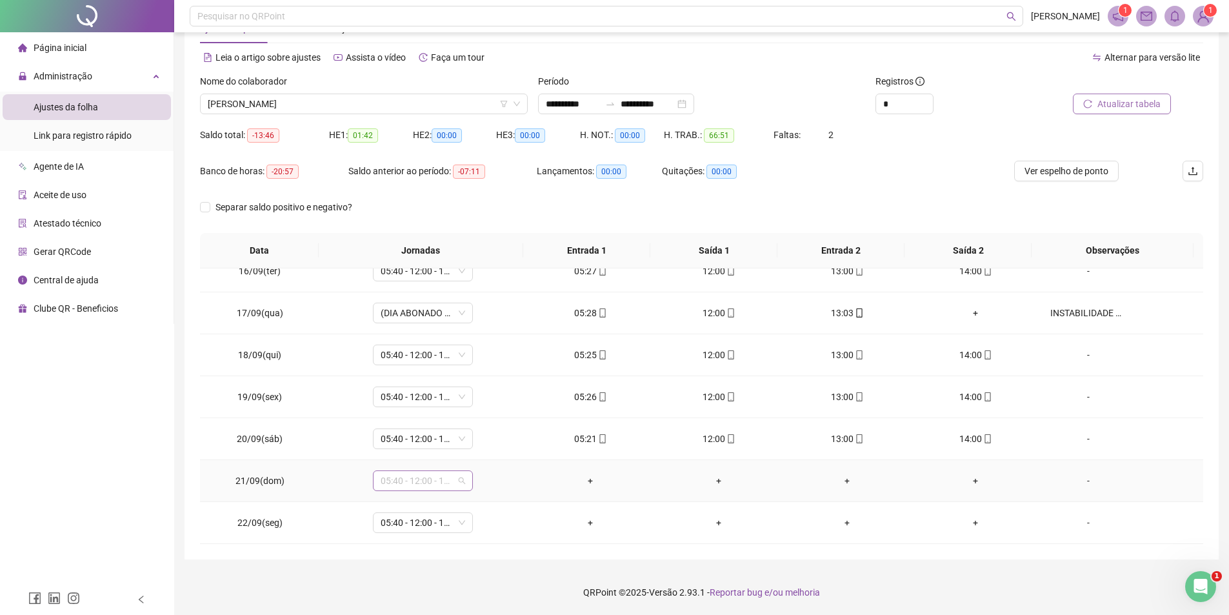
click at [408, 476] on span "05:40 - 12:00 - 13:00 - 14:00" at bounding box center [423, 480] width 85 height 19
click at [418, 375] on div "Folga" at bounding box center [444, 370] width 110 height 14
click at [469, 444] on button "Sim" at bounding box center [481, 446] width 25 height 15
click at [439, 523] on span "05:40 - 12:00 - 13:00 - 14:00" at bounding box center [423, 522] width 85 height 19
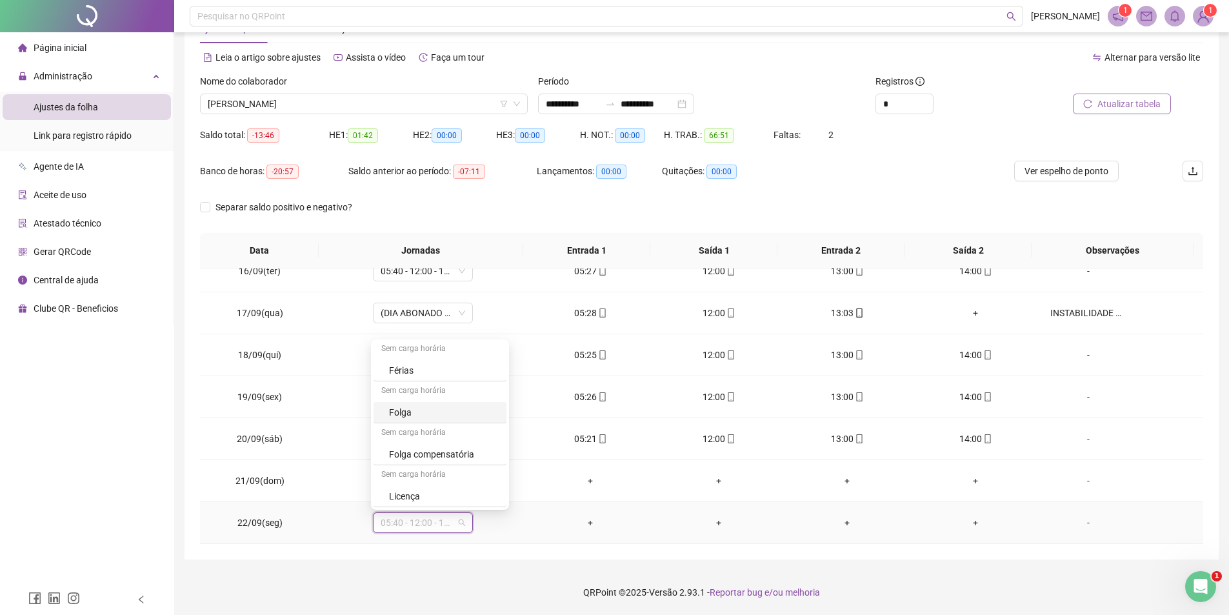
click at [401, 414] on div "Folga" at bounding box center [444, 412] width 110 height 14
click at [474, 495] on span "Sim" at bounding box center [481, 489] width 15 height 14
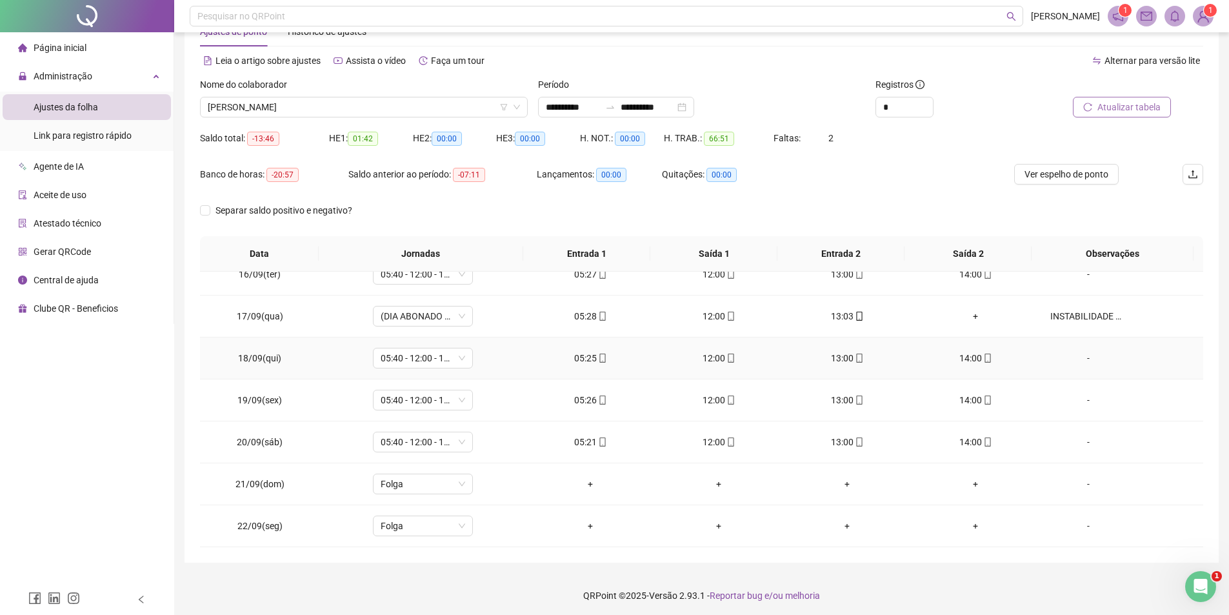
scroll to position [45, 0]
click at [419, 476] on span "Folga" at bounding box center [423, 480] width 85 height 19
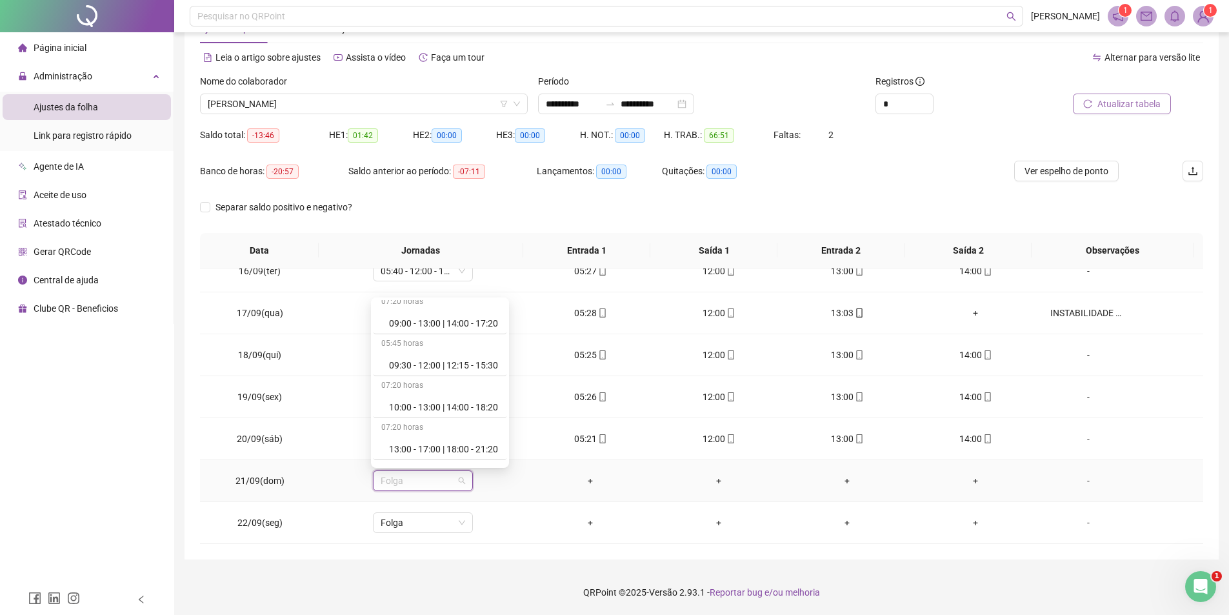
scroll to position [477, 0]
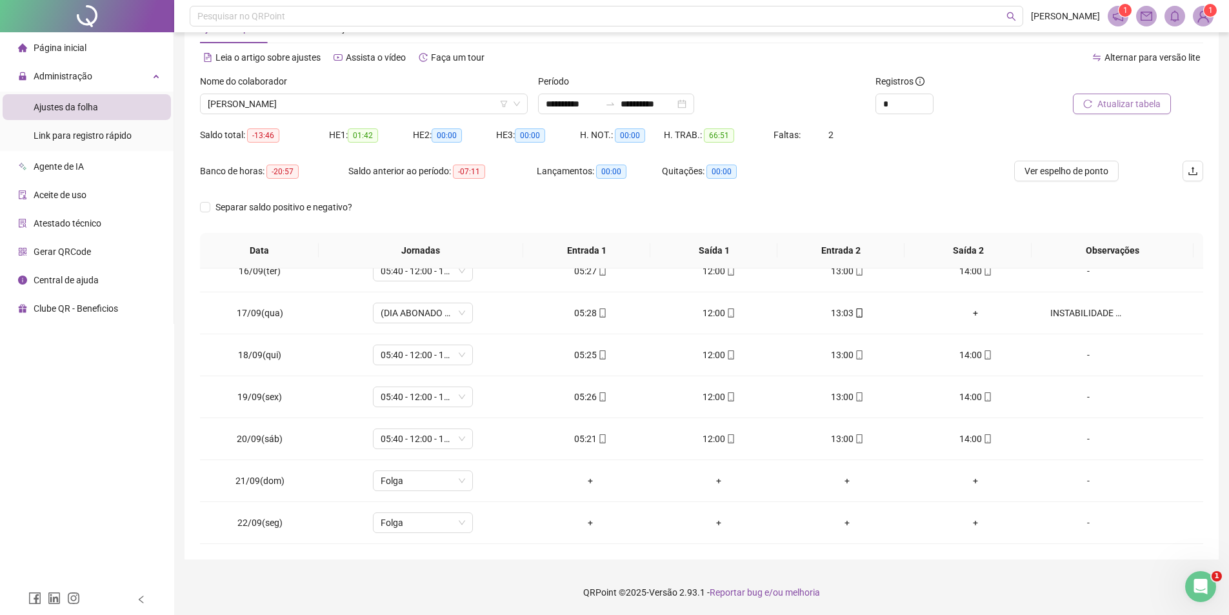
click at [185, 418] on div "**********" at bounding box center [702, 278] width 1034 height 561
click at [397, 481] on span "Folga" at bounding box center [423, 480] width 85 height 19
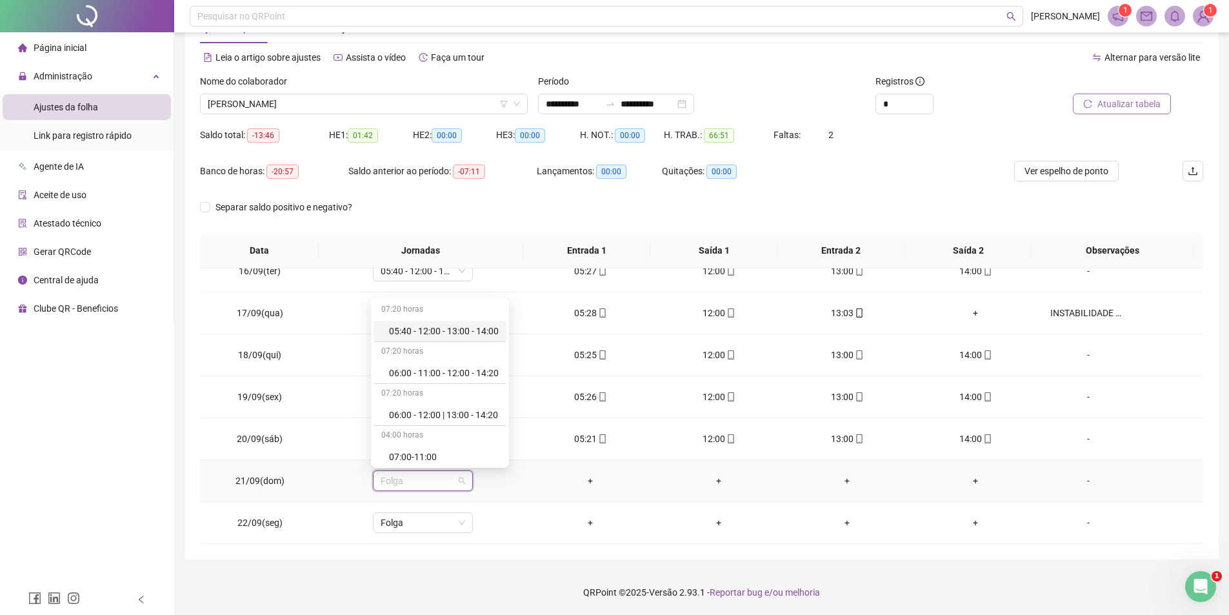
click at [426, 327] on div "05:40 - 12:00 - 13:00 - 14:00" at bounding box center [444, 331] width 110 height 14
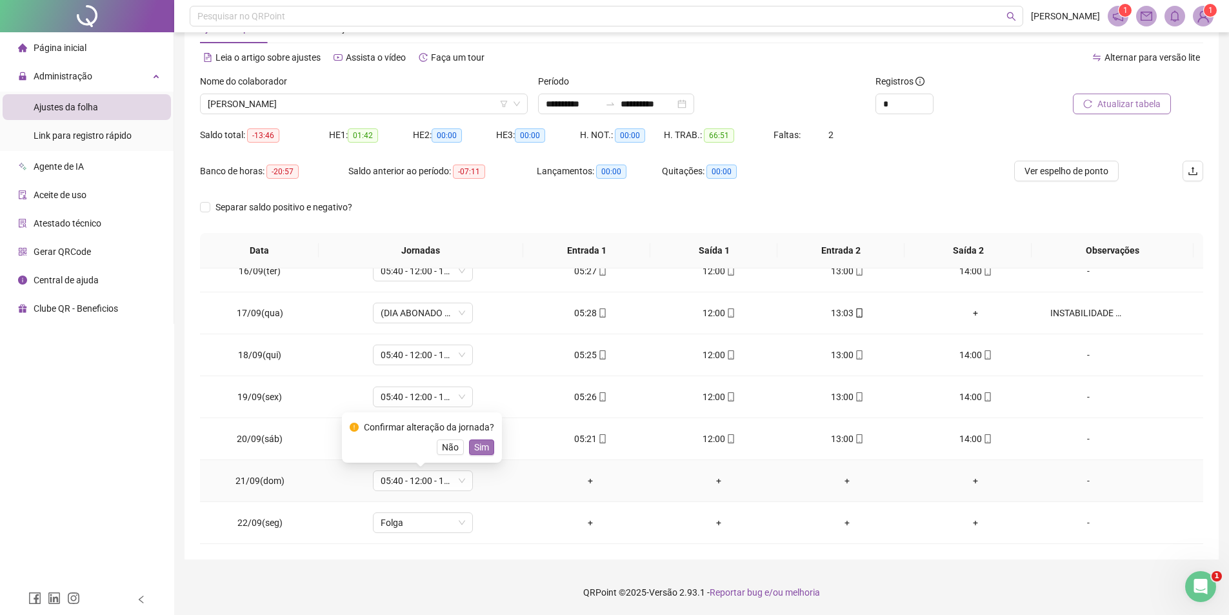
click at [487, 443] on button "Sim" at bounding box center [481, 446] width 25 height 15
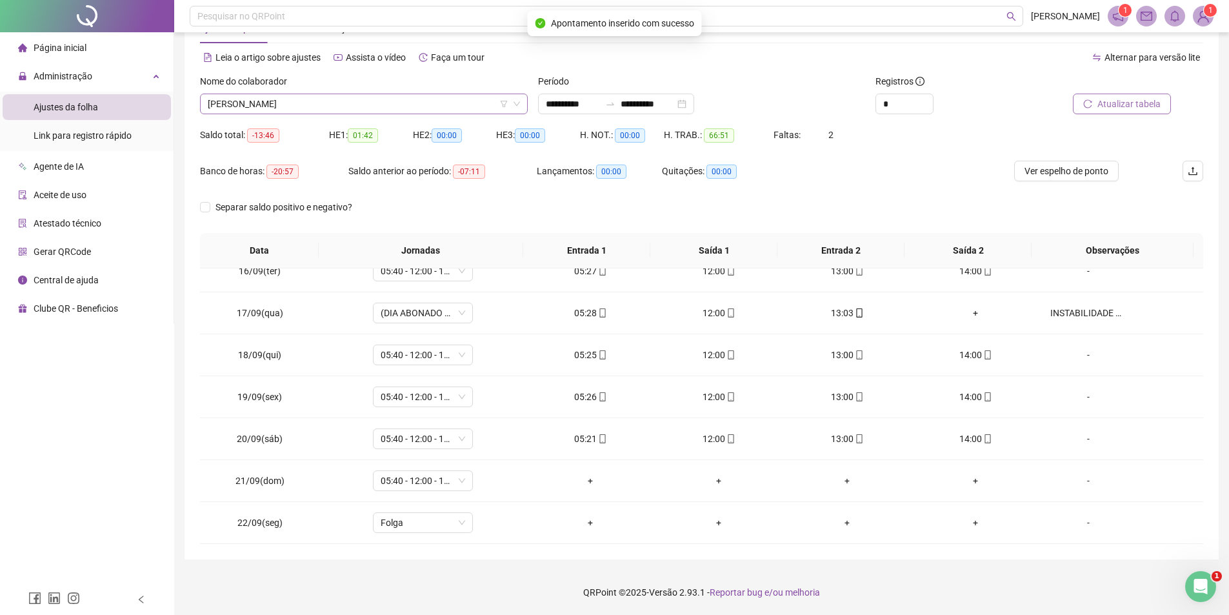
click at [292, 106] on span "[PERSON_NAME]" at bounding box center [364, 103] width 312 height 19
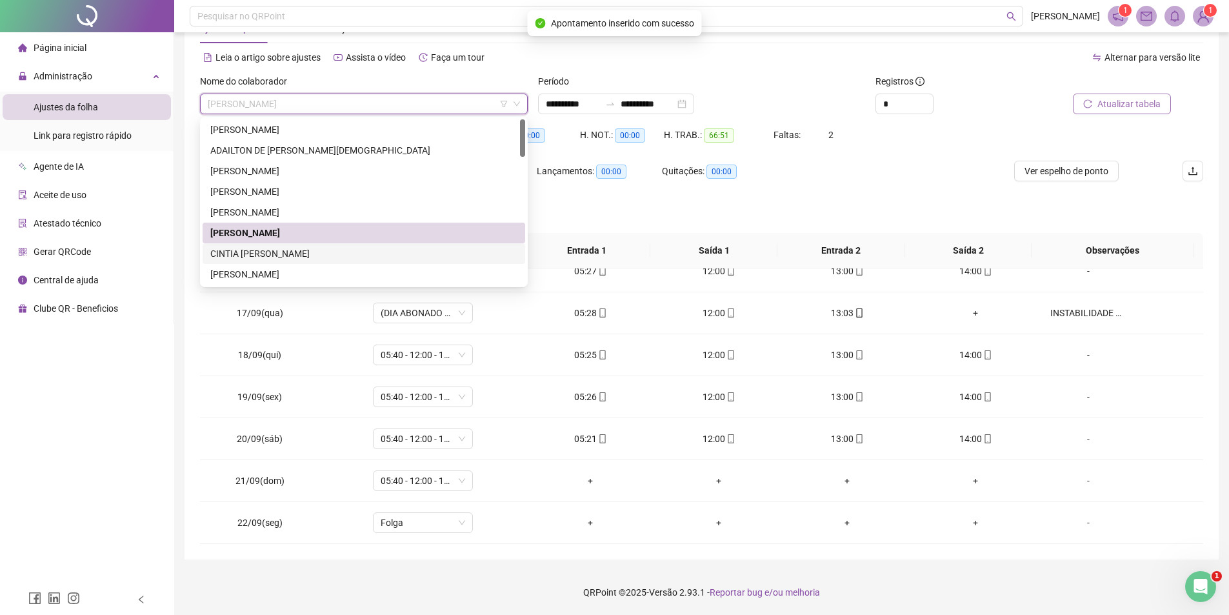
click at [288, 254] on div "CINTIA [PERSON_NAME]" at bounding box center [363, 254] width 307 height 14
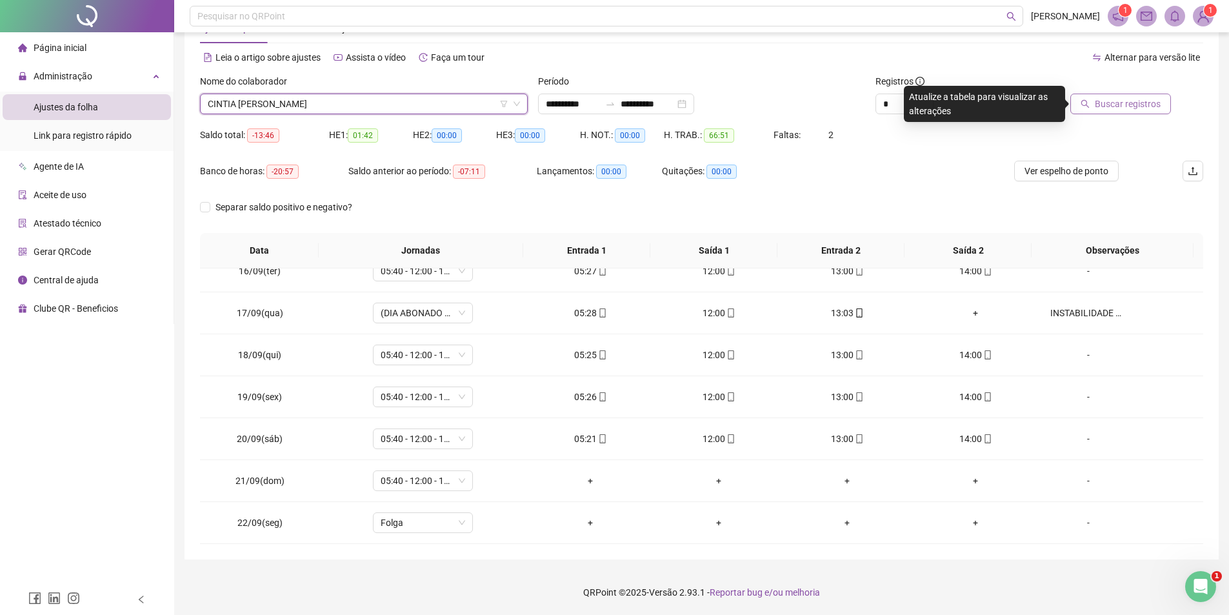
click at [1131, 106] on span "Buscar registros" at bounding box center [1128, 104] width 66 height 14
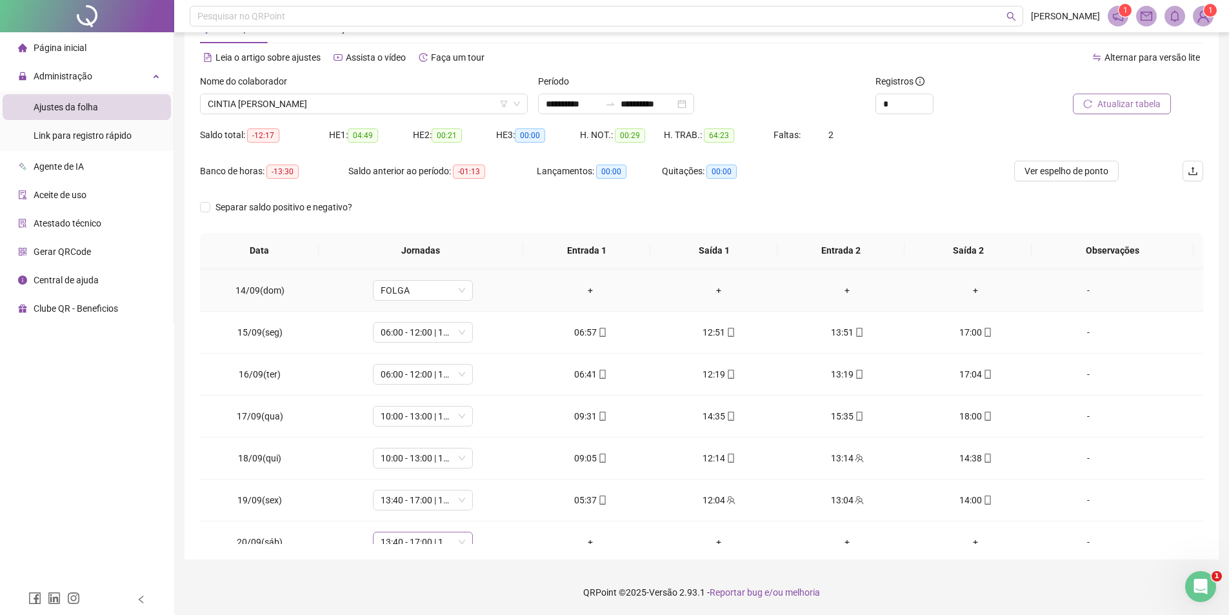
scroll to position [228, 0]
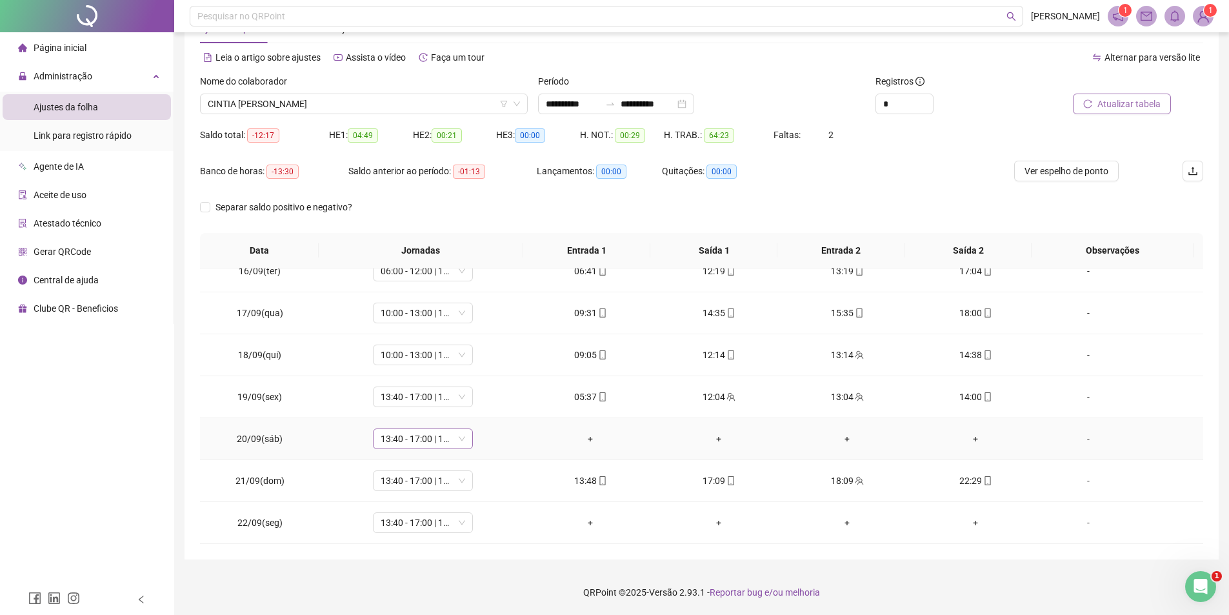
click at [443, 445] on span "13:40 - 17:00 | 18:00 - 22:00" at bounding box center [423, 438] width 85 height 19
click at [408, 332] on div "Folga" at bounding box center [444, 328] width 110 height 14
click at [480, 401] on span "Sim" at bounding box center [481, 405] width 15 height 14
click at [348, 111] on span "CINTIA [PERSON_NAME]" at bounding box center [364, 103] width 312 height 19
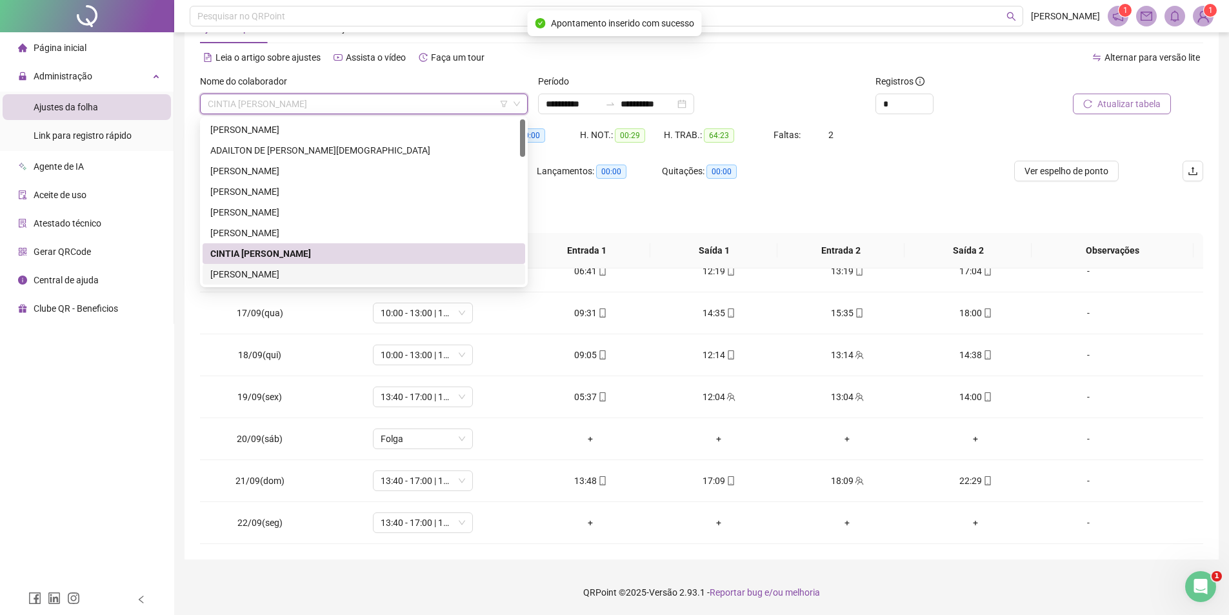
click at [314, 275] on div "[PERSON_NAME]" at bounding box center [363, 274] width 307 height 14
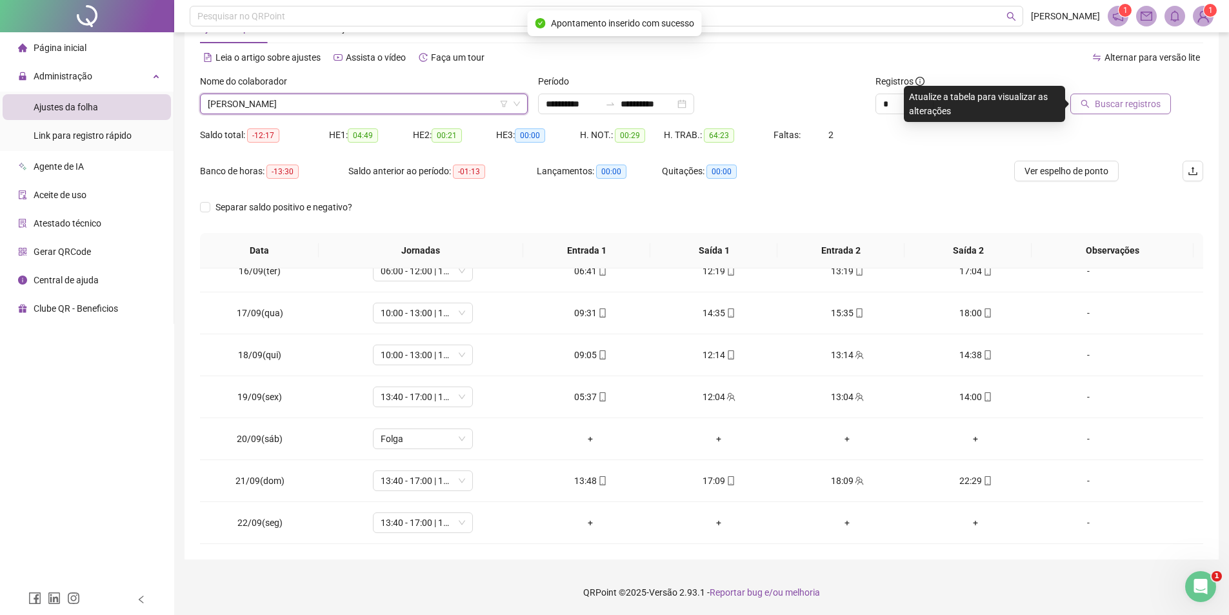
click at [415, 103] on span "[PERSON_NAME]" at bounding box center [364, 103] width 312 height 19
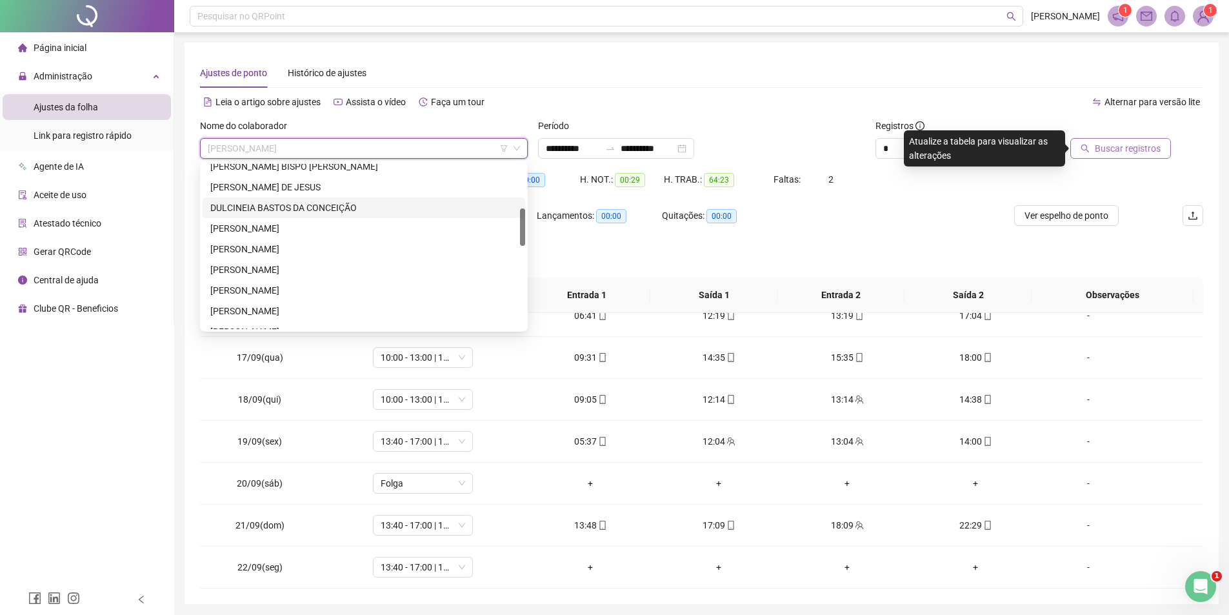
scroll to position [129, 0]
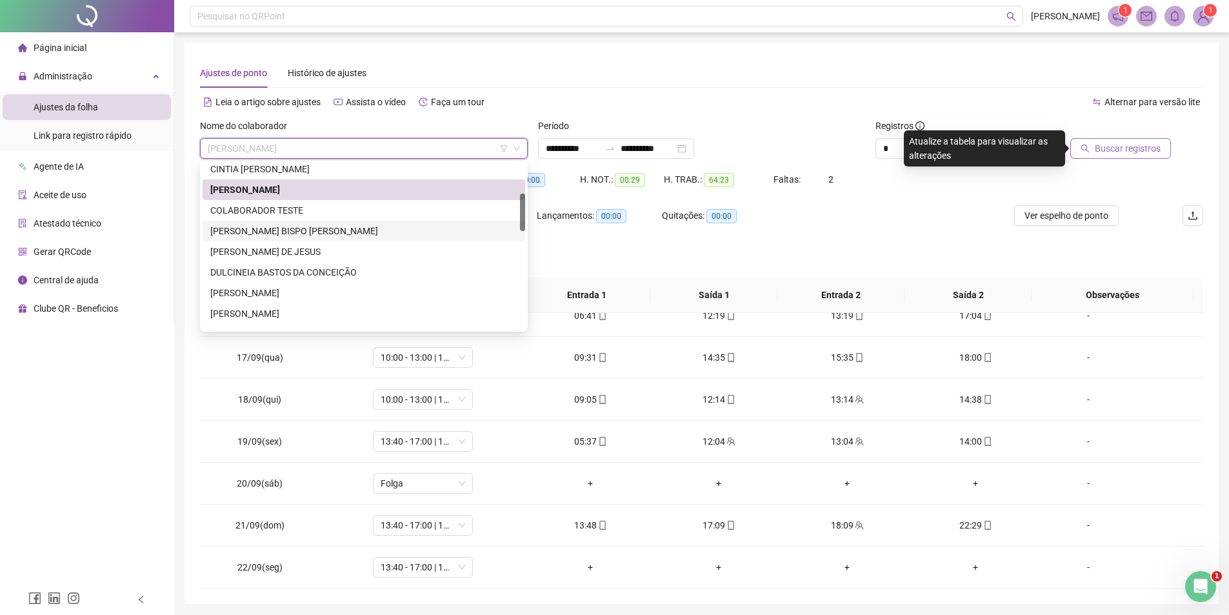
click at [313, 234] on div "[PERSON_NAME] BISPO [PERSON_NAME]" at bounding box center [363, 231] width 307 height 14
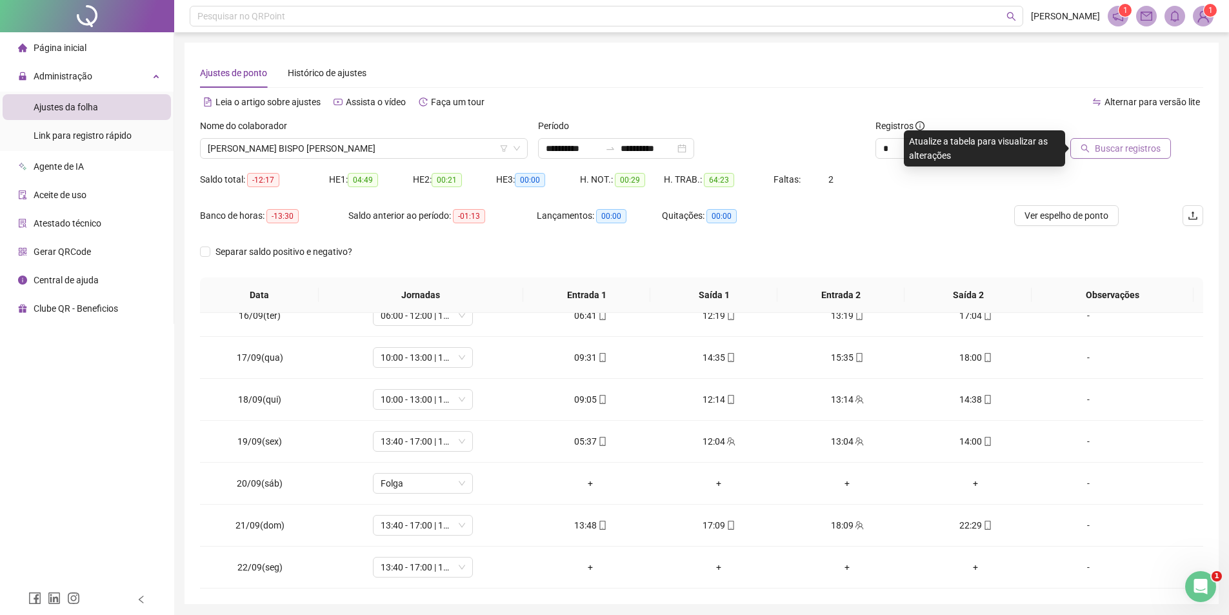
click at [1138, 150] on span "Buscar registros" at bounding box center [1128, 148] width 66 height 14
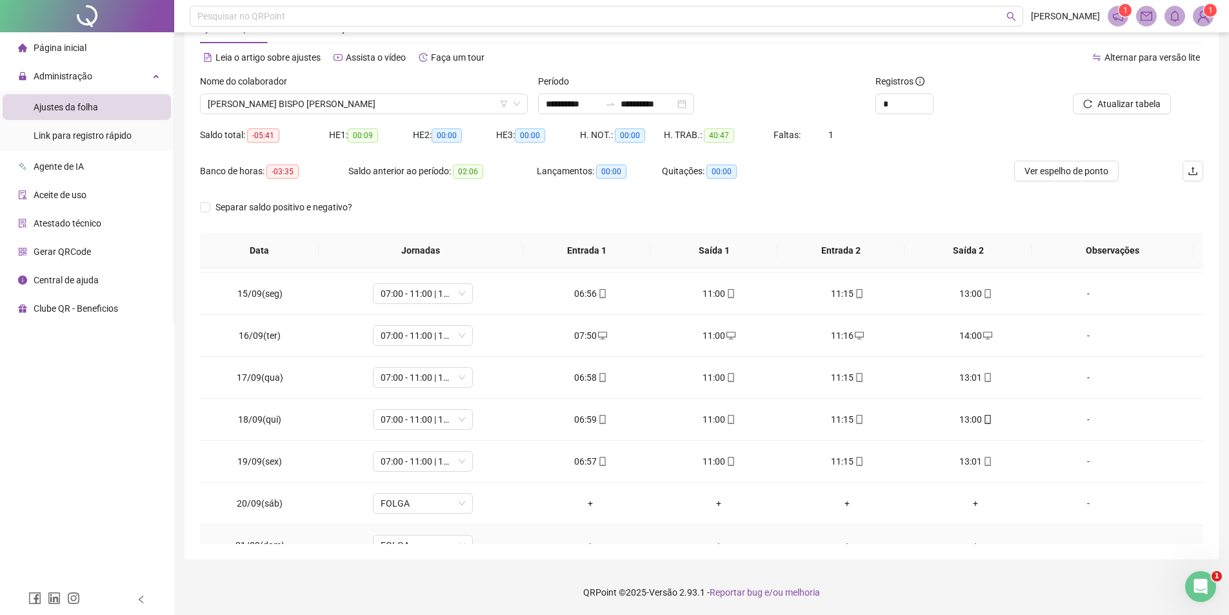
scroll to position [228, 0]
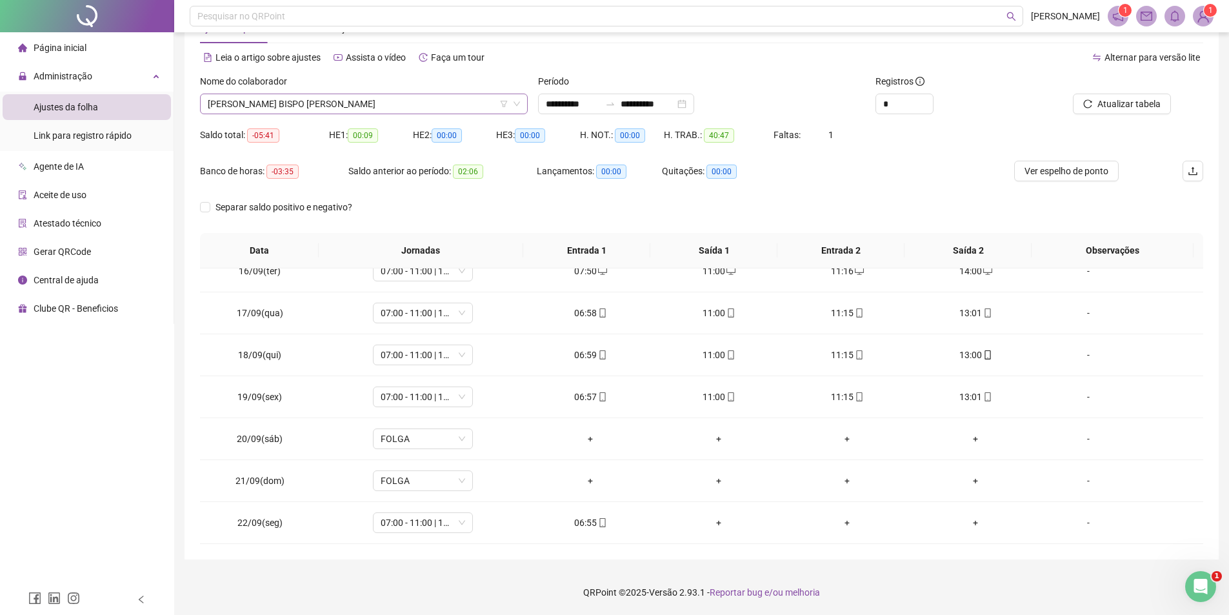
click at [333, 101] on span "[PERSON_NAME] BISPO [PERSON_NAME]" at bounding box center [364, 103] width 312 height 19
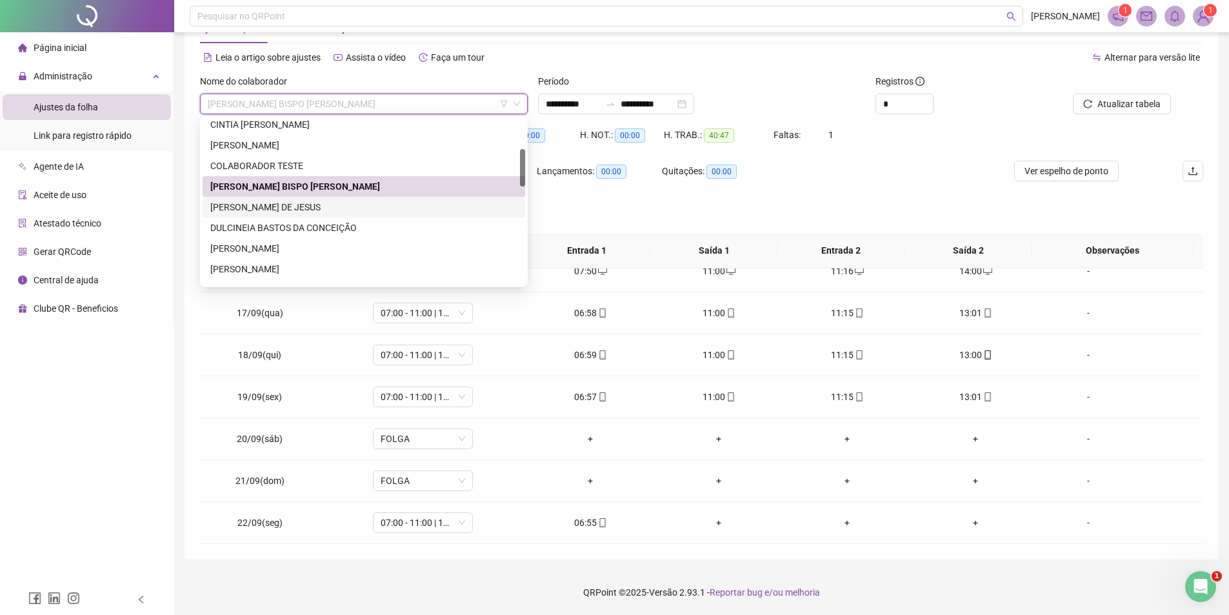
click at [281, 211] on div "[PERSON_NAME] DE JESUS" at bounding box center [363, 207] width 307 height 14
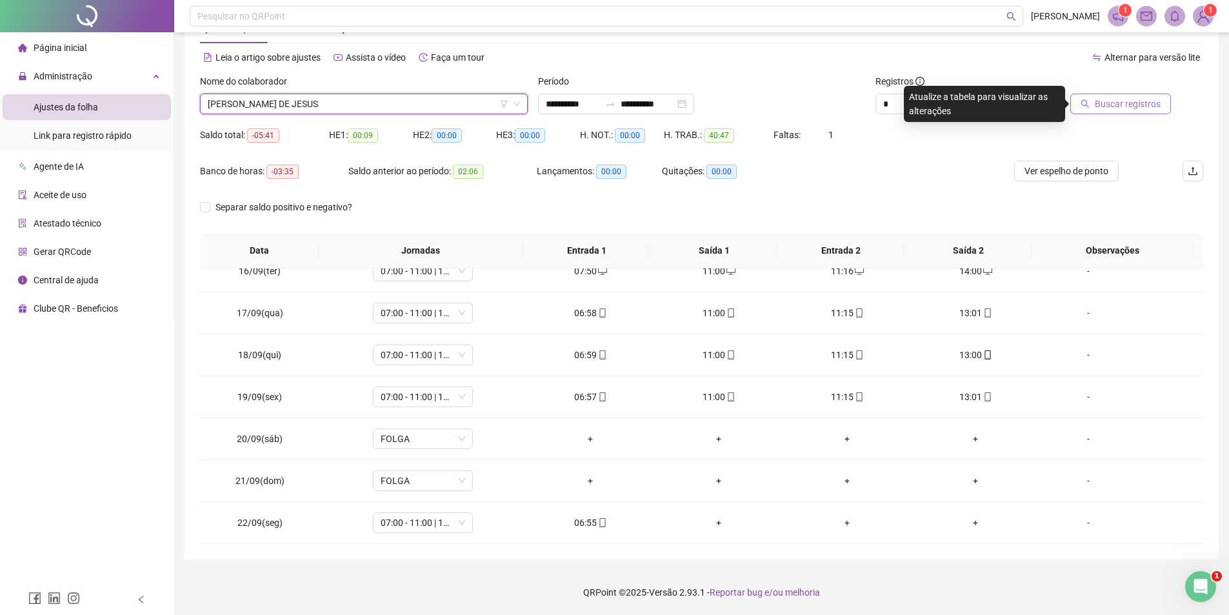
click at [1125, 104] on span "Buscar registros" at bounding box center [1128, 104] width 66 height 14
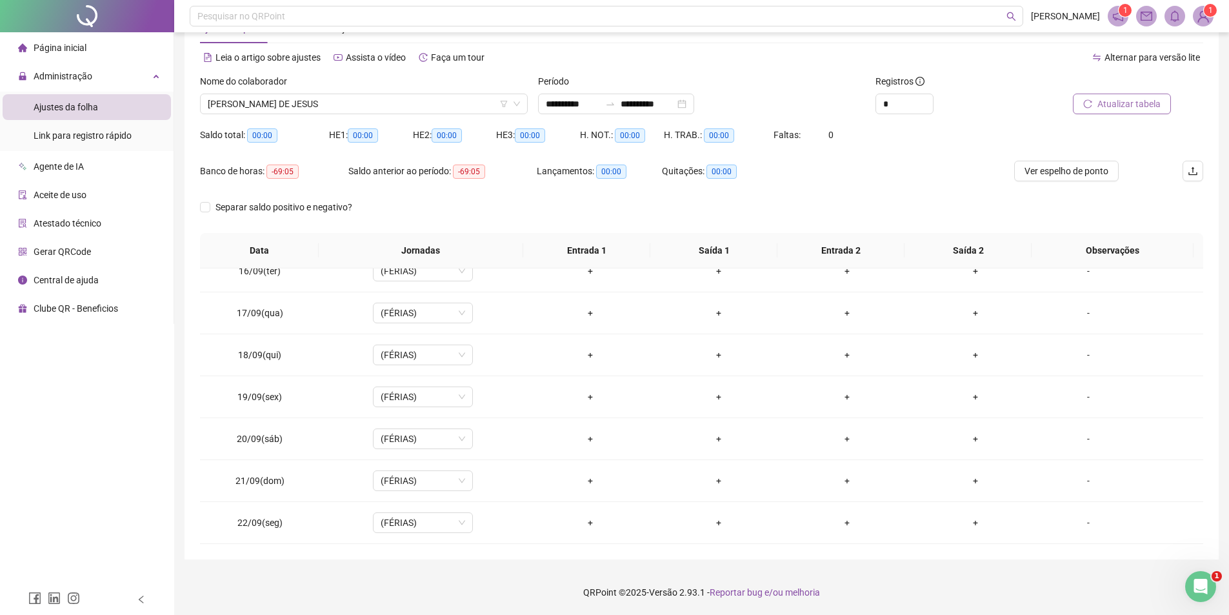
click at [375, 79] on div "Nome do colaborador" at bounding box center [364, 83] width 328 height 19
click at [372, 94] on span "[PERSON_NAME] DE JESUS" at bounding box center [364, 103] width 312 height 19
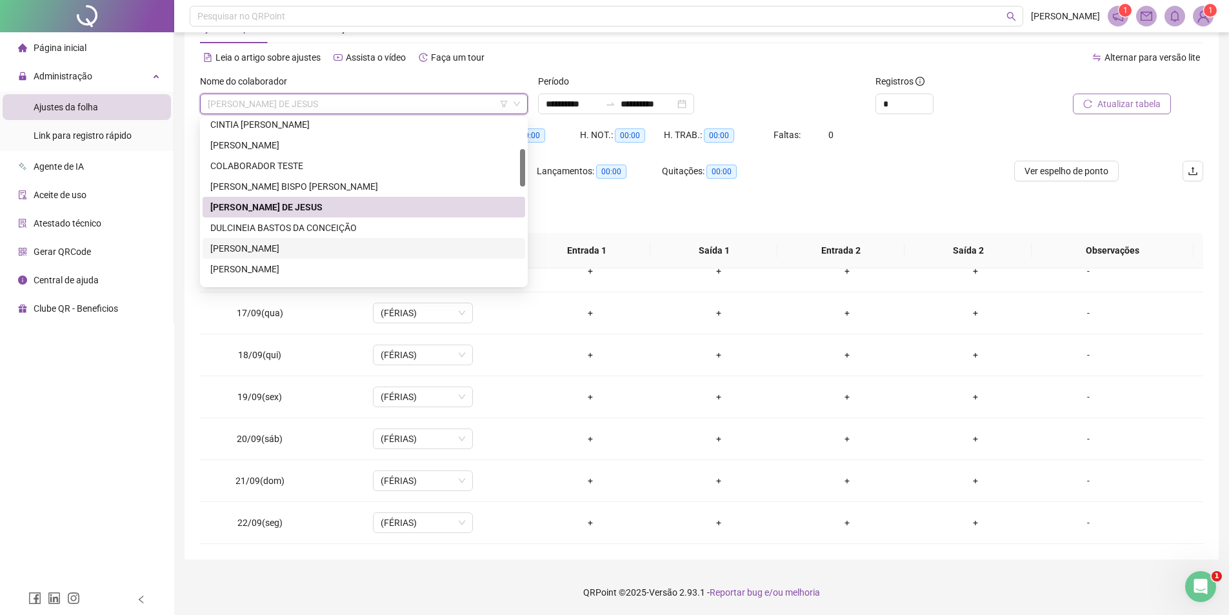
click at [310, 248] on div "[PERSON_NAME]" at bounding box center [363, 248] width 307 height 14
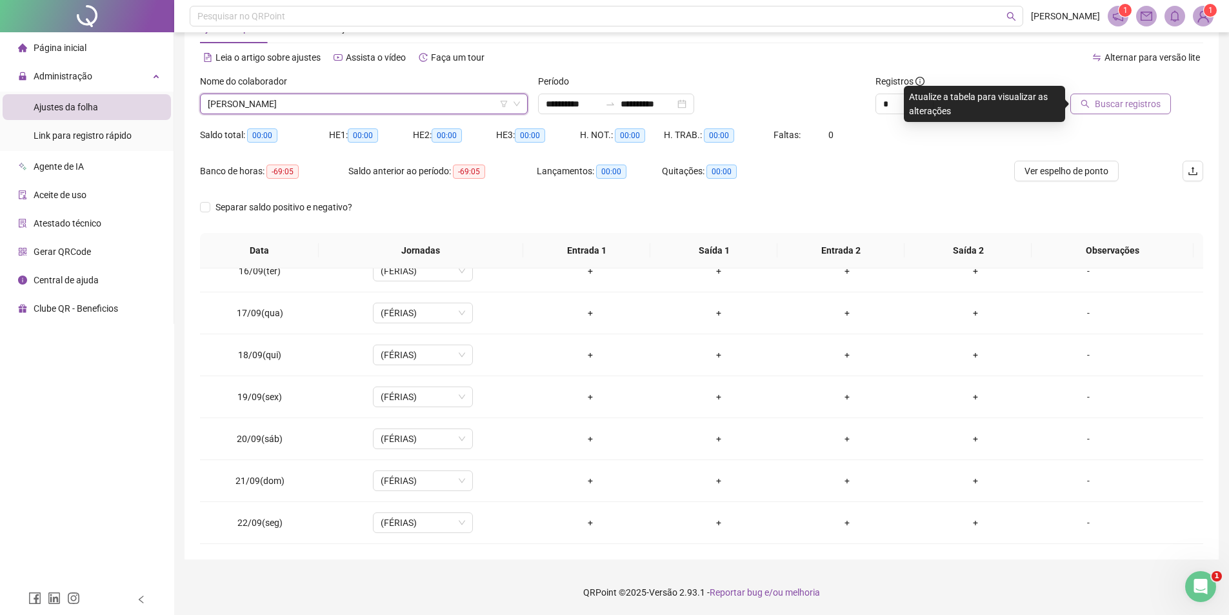
click at [1102, 107] on span "Buscar registros" at bounding box center [1128, 104] width 66 height 14
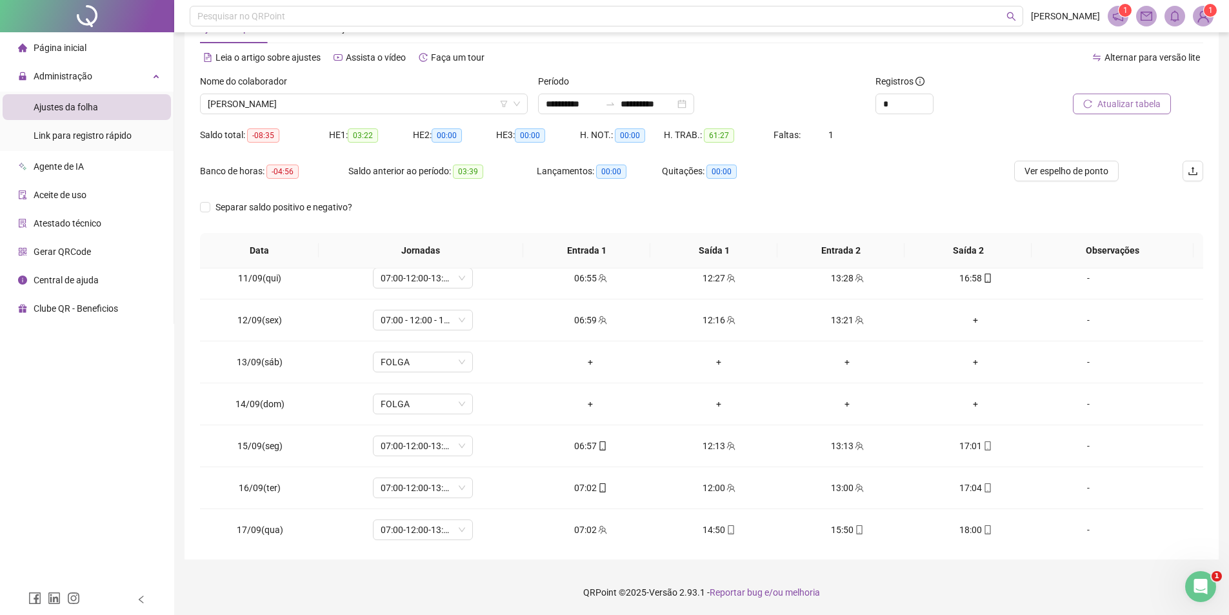
scroll to position [0, 0]
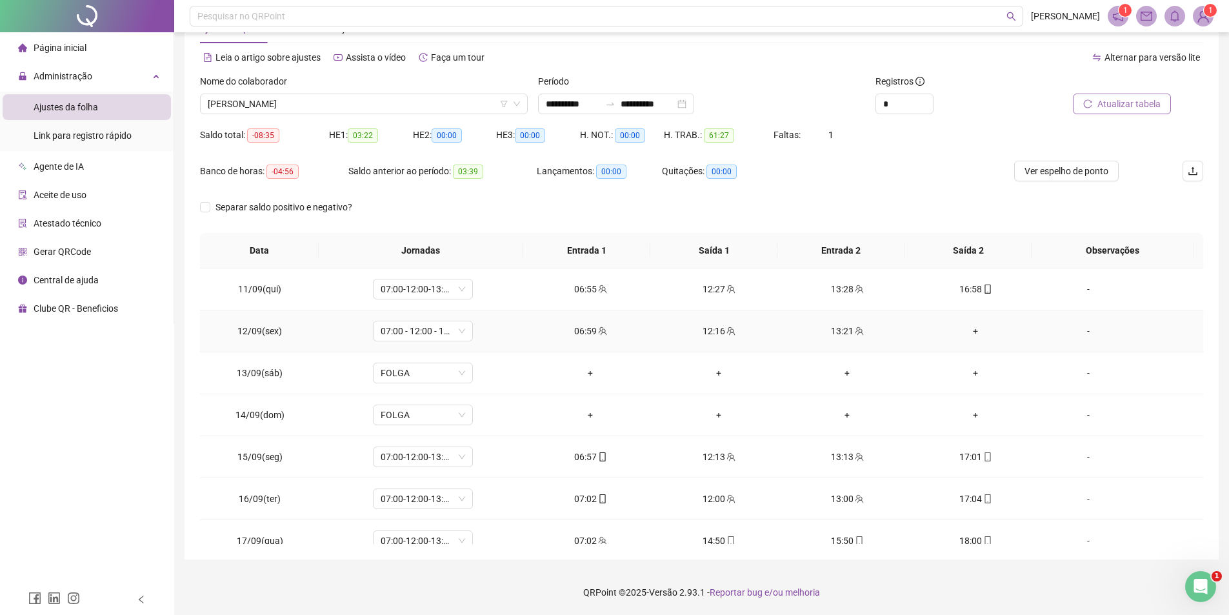
click at [968, 336] on div "+" at bounding box center [976, 331] width 108 height 14
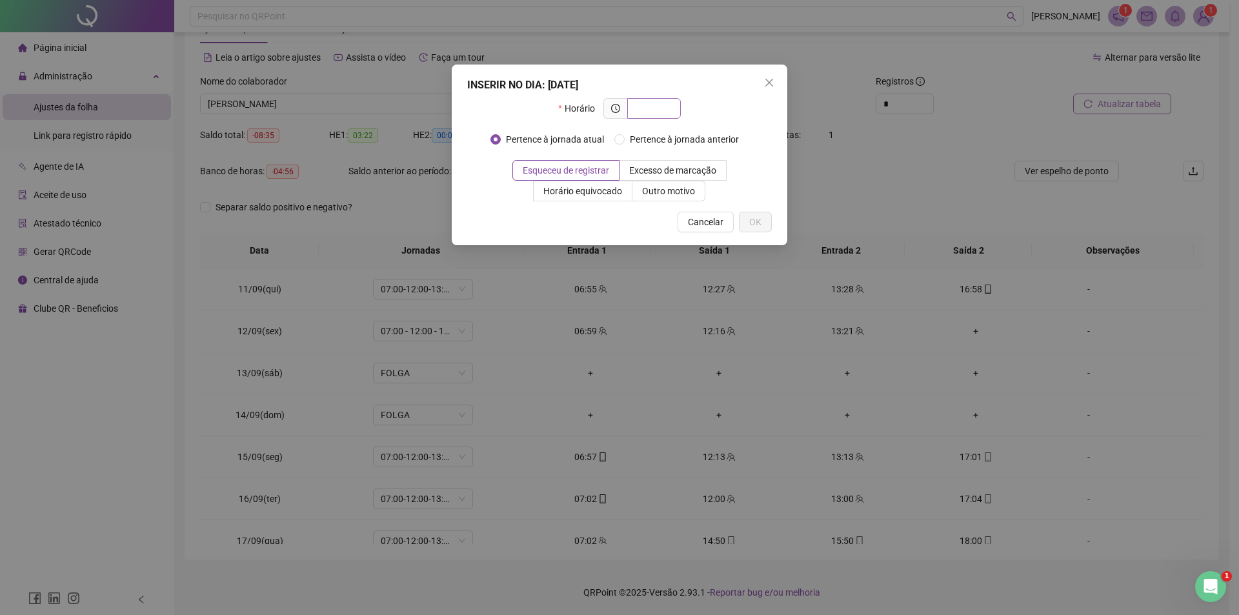
click at [660, 112] on input "text" at bounding box center [652, 108] width 35 height 14
type input "*****"
click at [678, 196] on span "Outro motivo" at bounding box center [668, 191] width 53 height 10
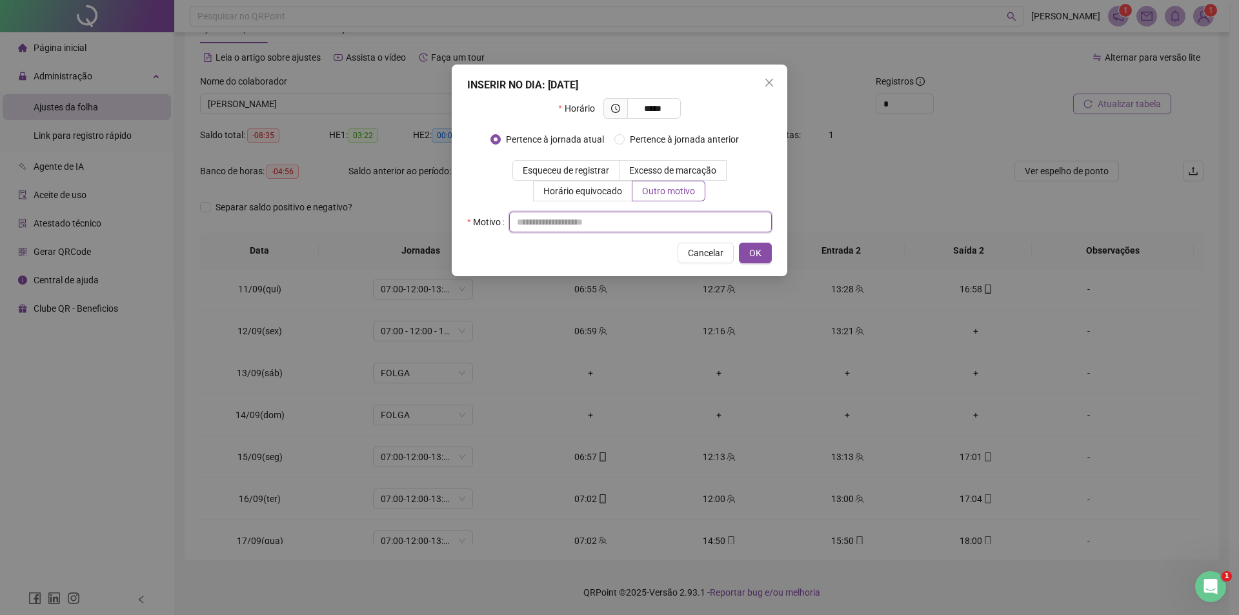
click at [627, 216] on input "text" at bounding box center [640, 222] width 263 height 21
type input "**********"
click at [756, 254] on span "OK" at bounding box center [755, 253] width 12 height 14
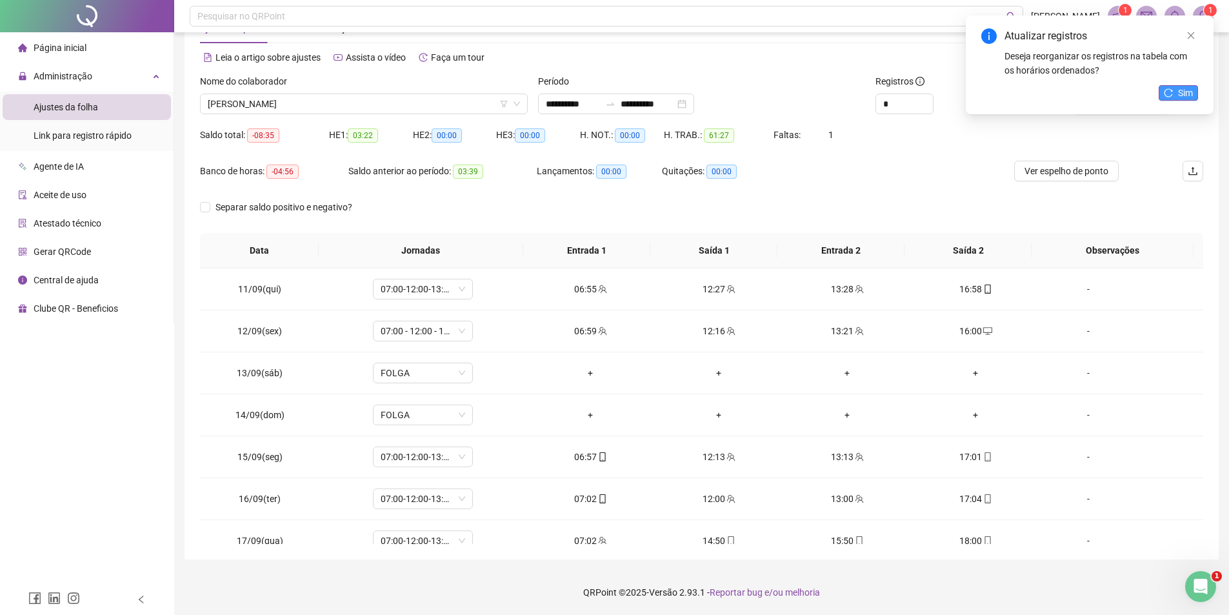
click at [1180, 88] on span "Sim" at bounding box center [1185, 93] width 15 height 14
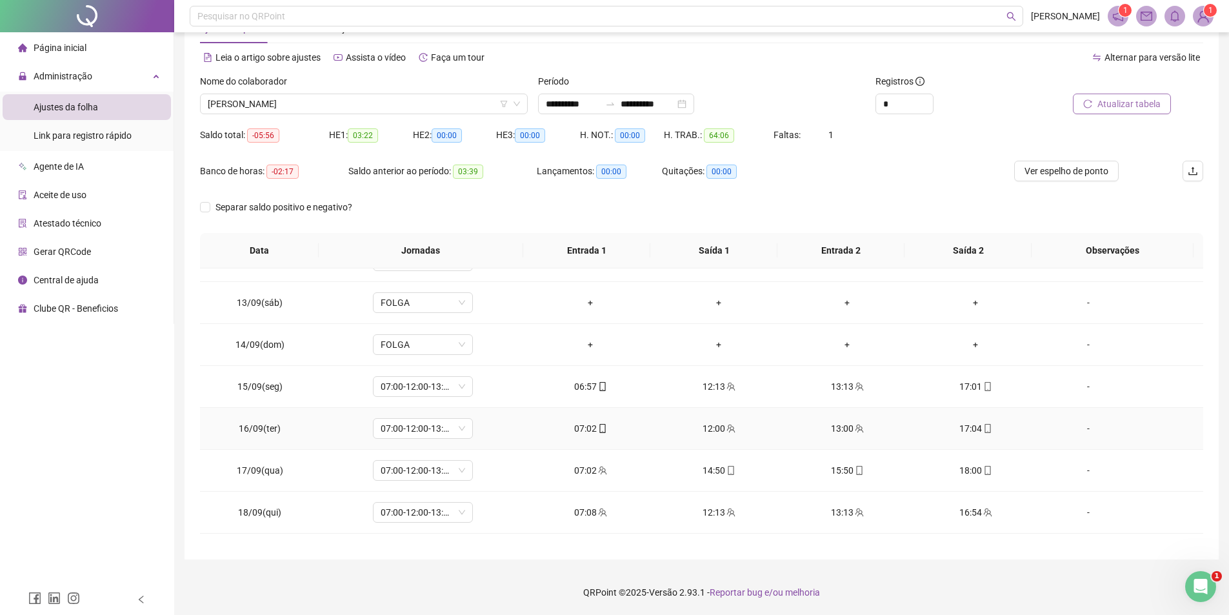
scroll to position [194, 0]
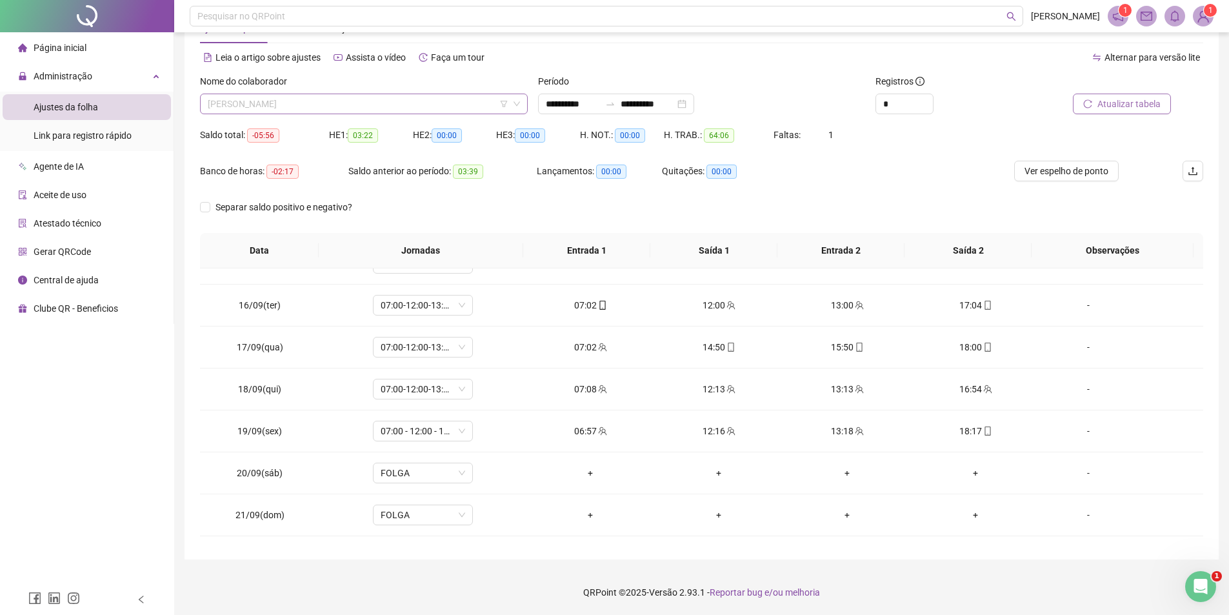
click at [352, 110] on span "[PERSON_NAME]" at bounding box center [364, 103] width 312 height 19
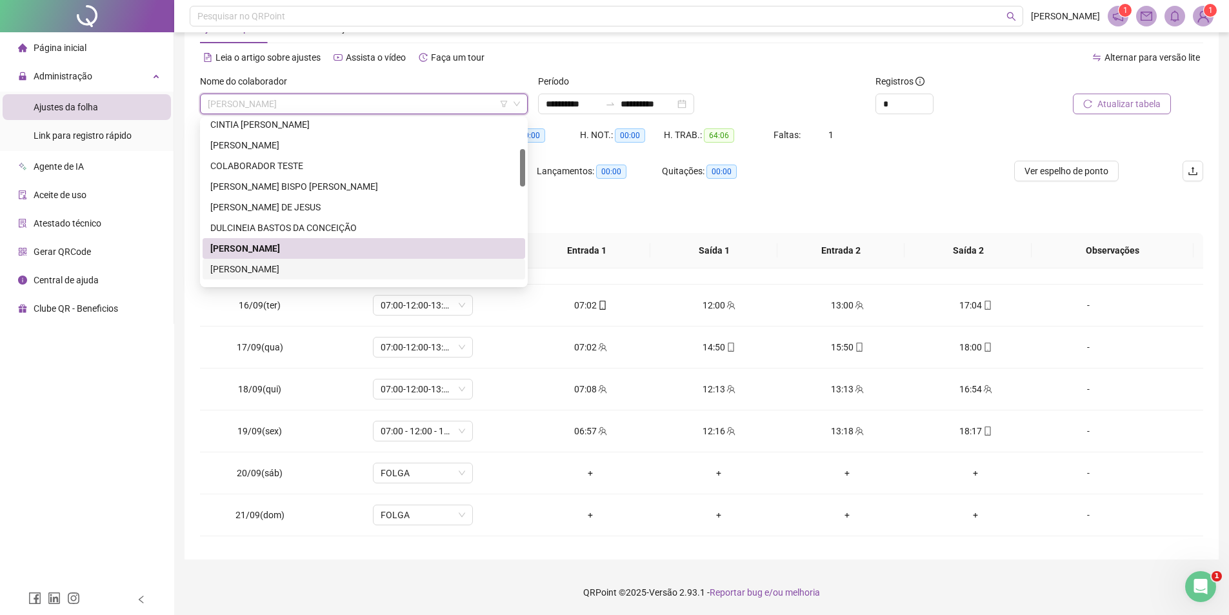
click at [307, 266] on div "[PERSON_NAME]" at bounding box center [363, 269] width 307 height 14
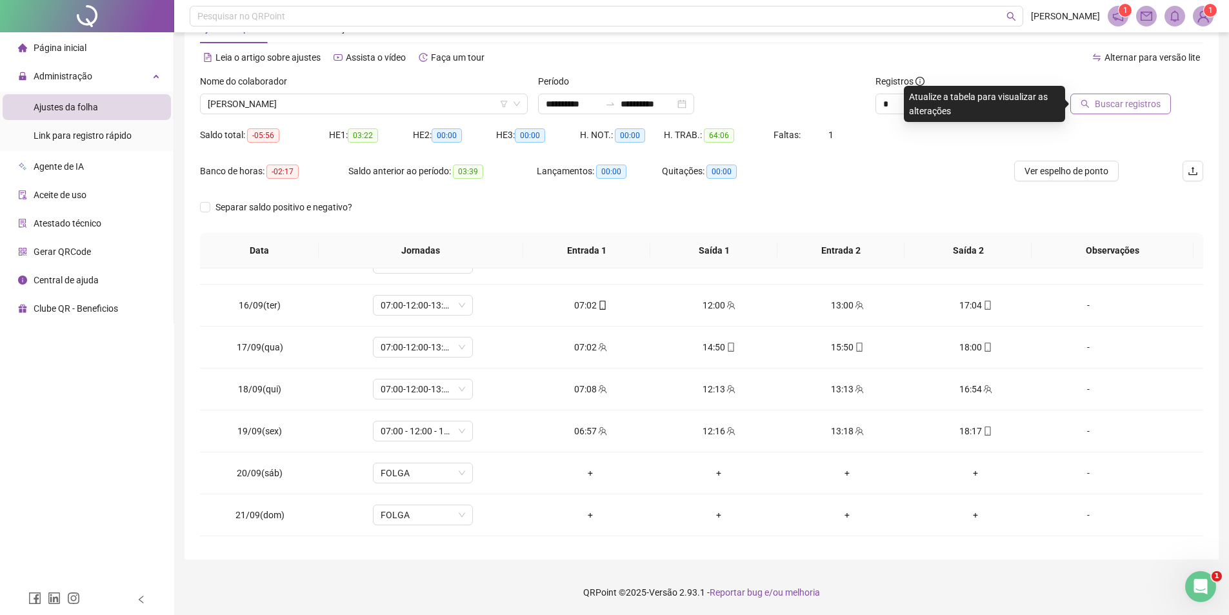
click at [1106, 101] on span "Buscar registros" at bounding box center [1128, 104] width 66 height 14
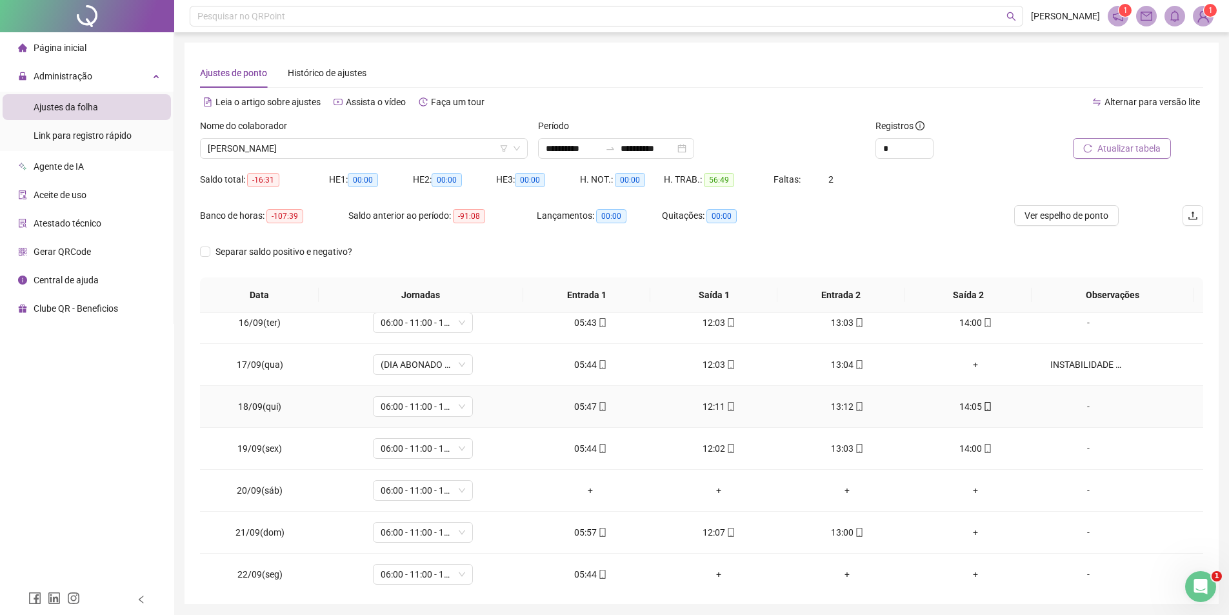
scroll to position [228, 0]
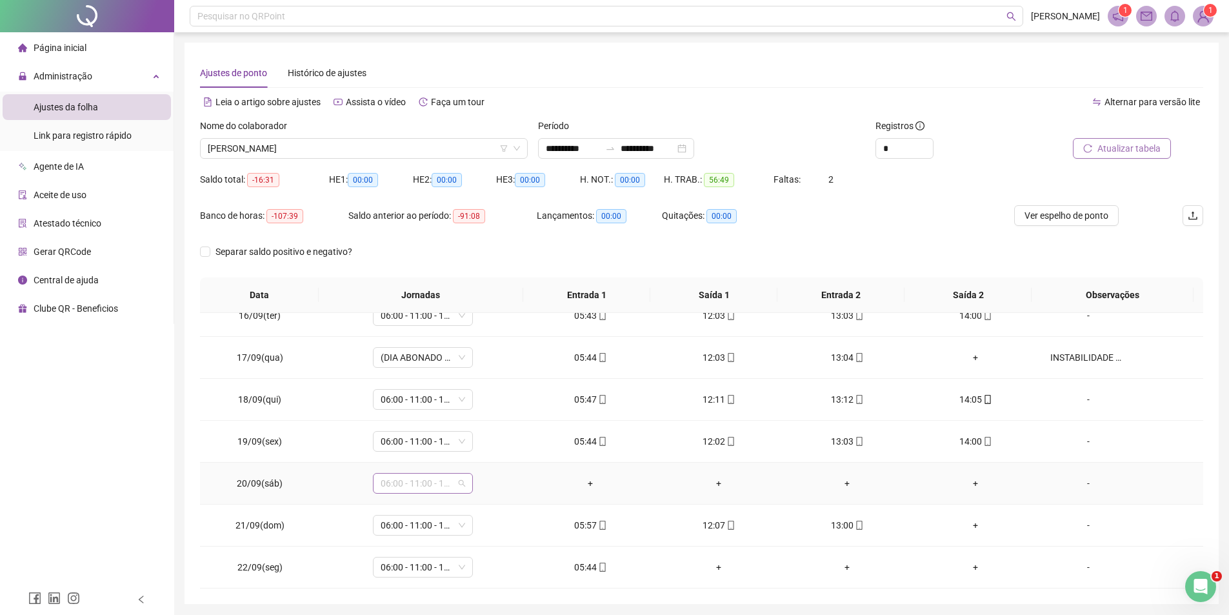
click at [439, 485] on span "06:00 - 11:00 - 12:00 - 14:20" at bounding box center [423, 483] width 85 height 19
click at [408, 394] on div "Folga" at bounding box center [444, 398] width 110 height 14
click at [469, 453] on button "Sim" at bounding box center [481, 449] width 25 height 15
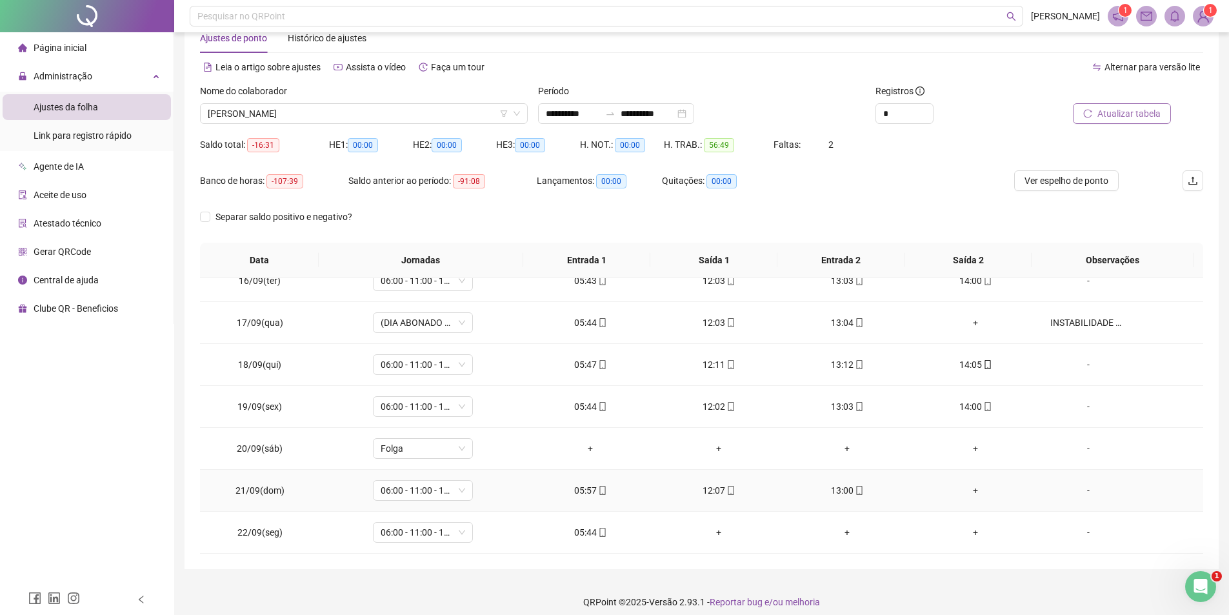
scroll to position [45, 0]
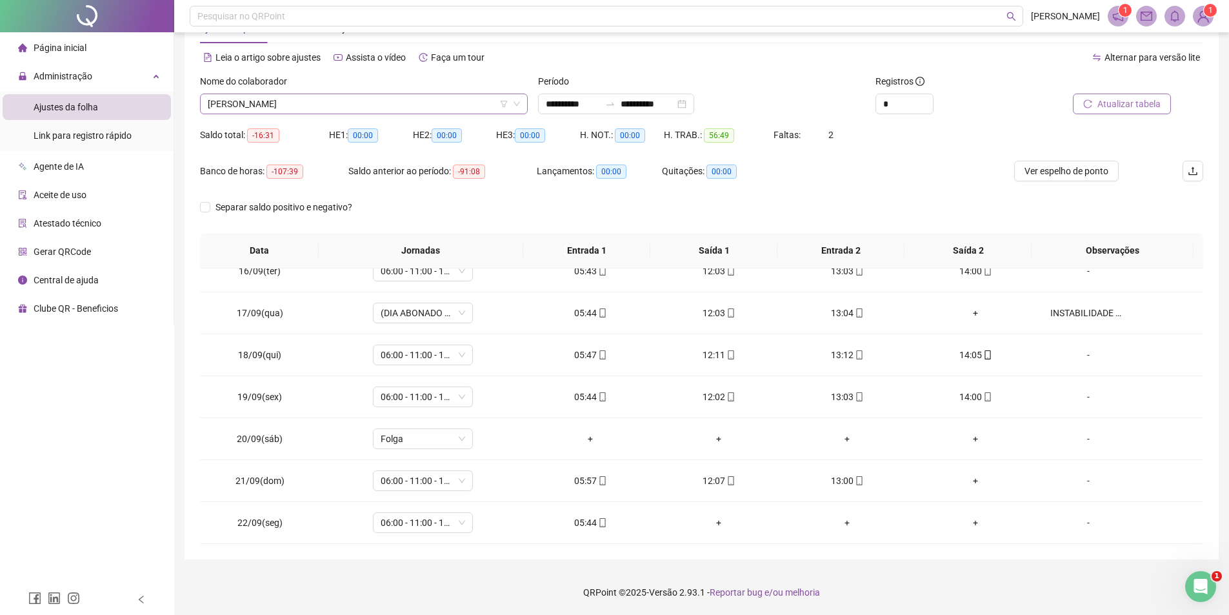
click at [323, 101] on span "[PERSON_NAME]" at bounding box center [364, 103] width 312 height 19
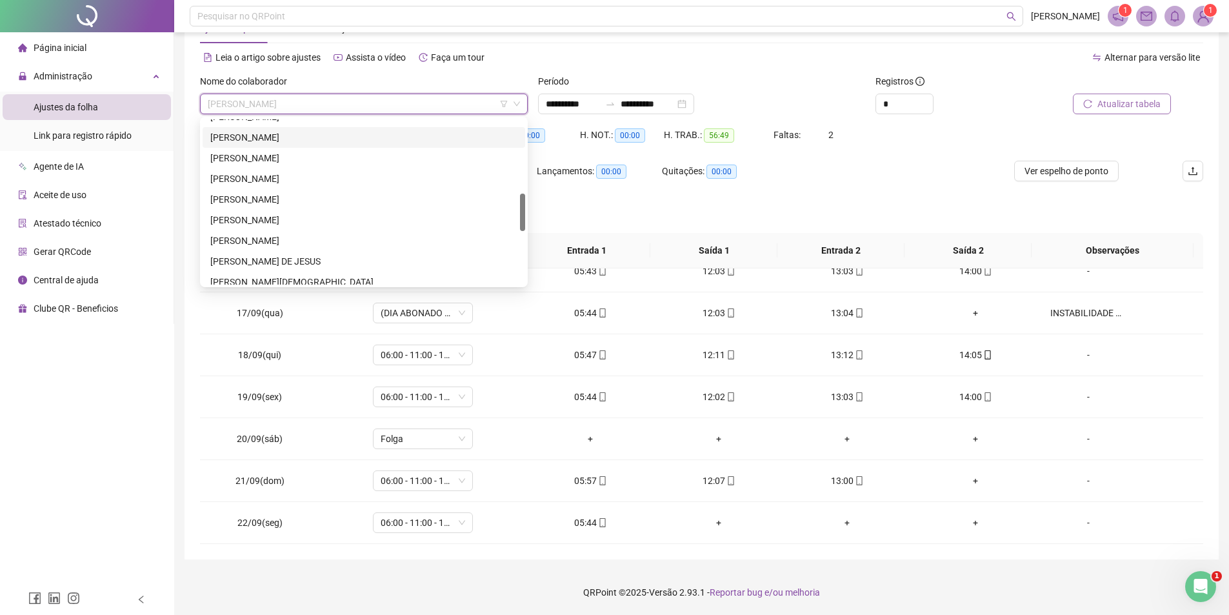
scroll to position [258, 0]
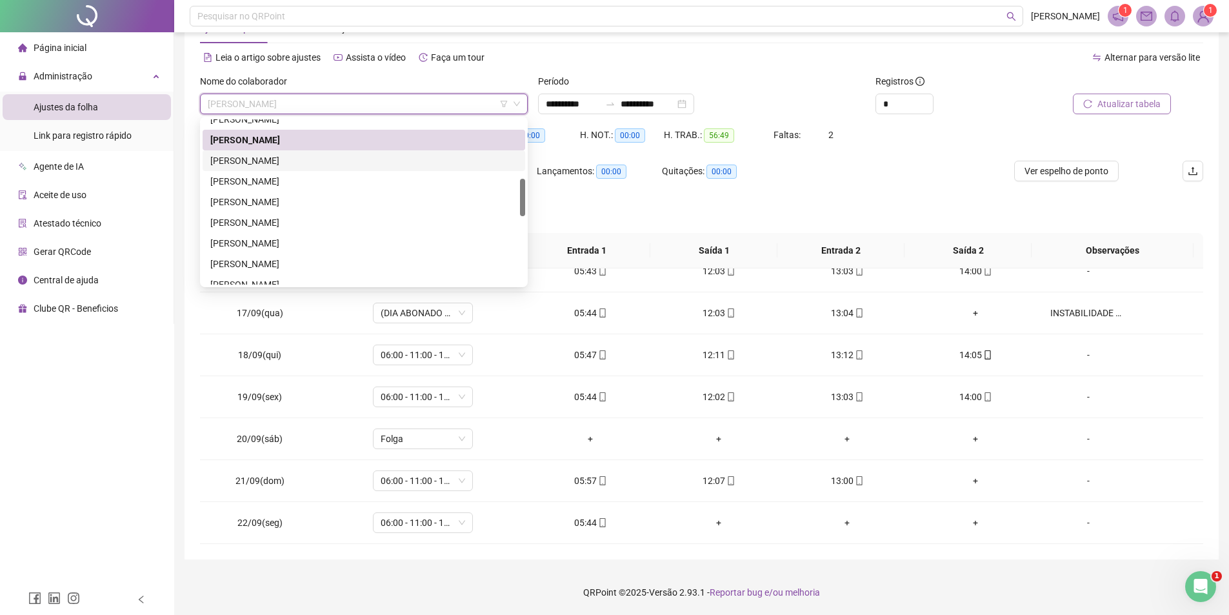
click at [283, 159] on div "[PERSON_NAME]" at bounding box center [363, 161] width 307 height 14
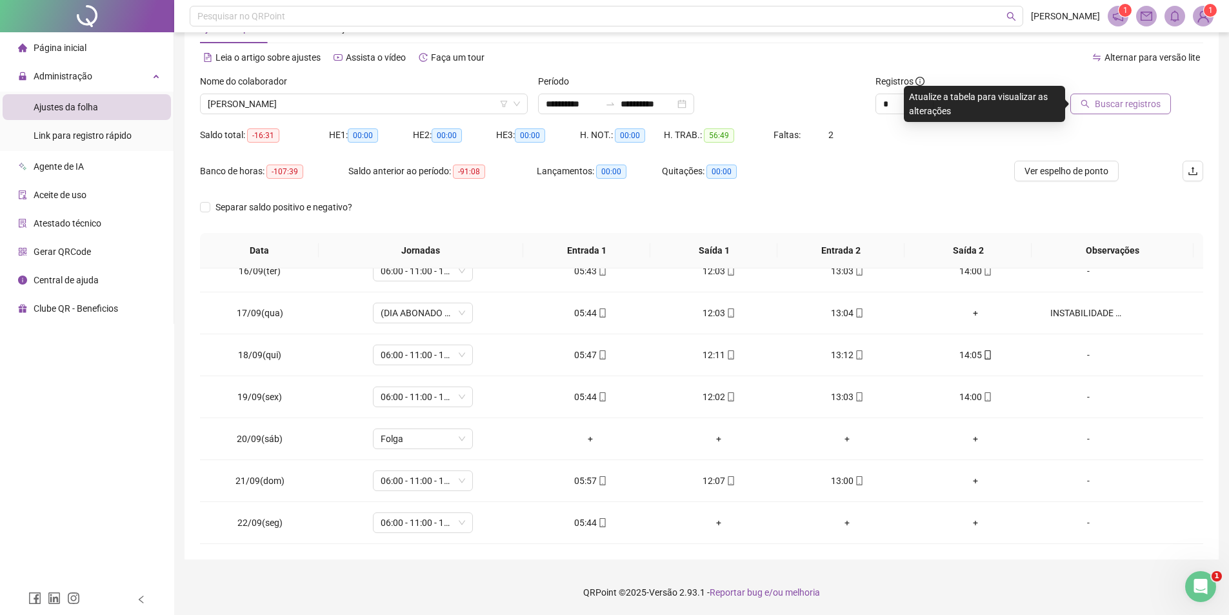
click at [1103, 109] on span "Buscar registros" at bounding box center [1128, 104] width 66 height 14
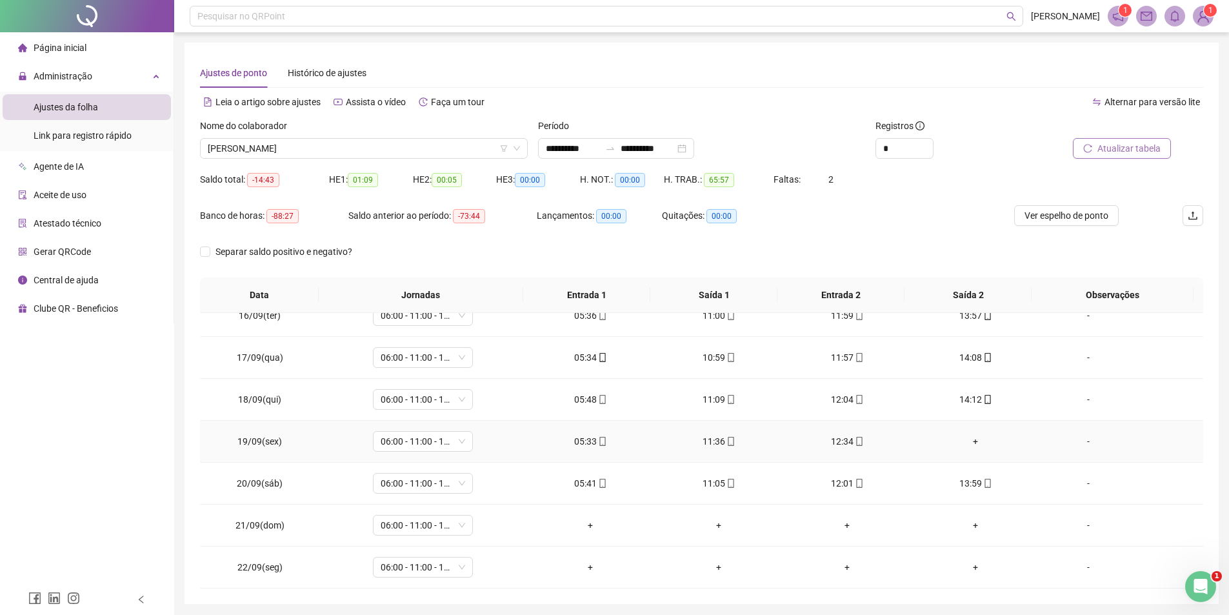
scroll to position [45, 0]
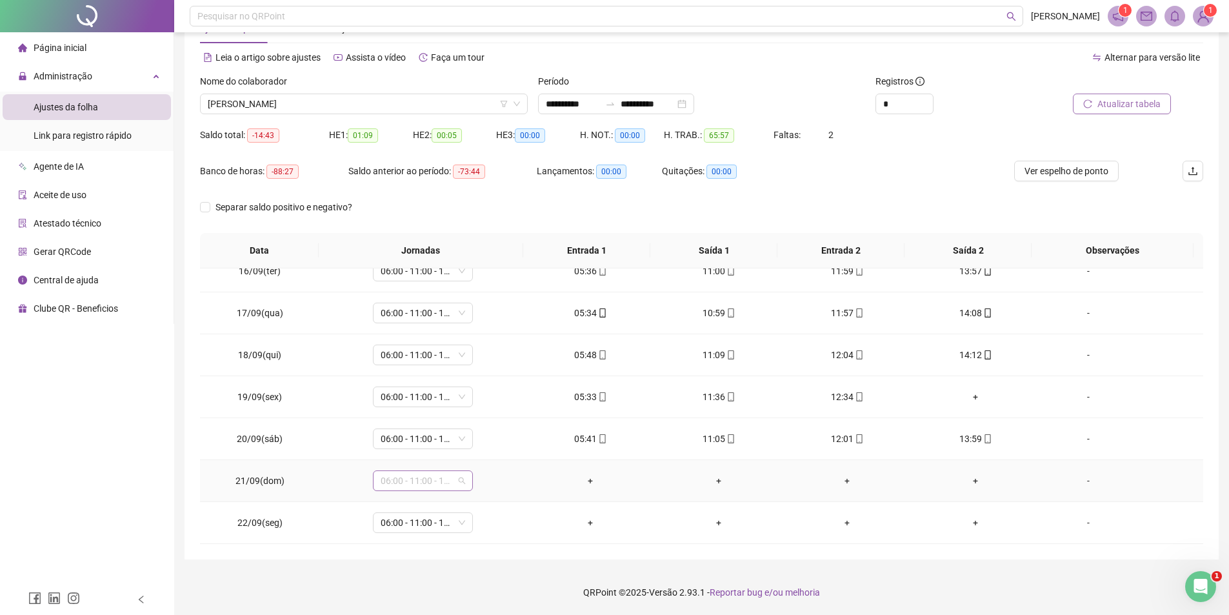
click at [439, 483] on span "06:00 - 11:00 - 12:00 - 14:20" at bounding box center [423, 480] width 85 height 19
click at [465, 381] on div "Sem carga horária" at bounding box center [440, 391] width 133 height 21
click at [467, 367] on div "Folga" at bounding box center [444, 370] width 110 height 14
click at [492, 449] on div "Confirmar alteração da jornada? Não Sim" at bounding box center [422, 437] width 160 height 50
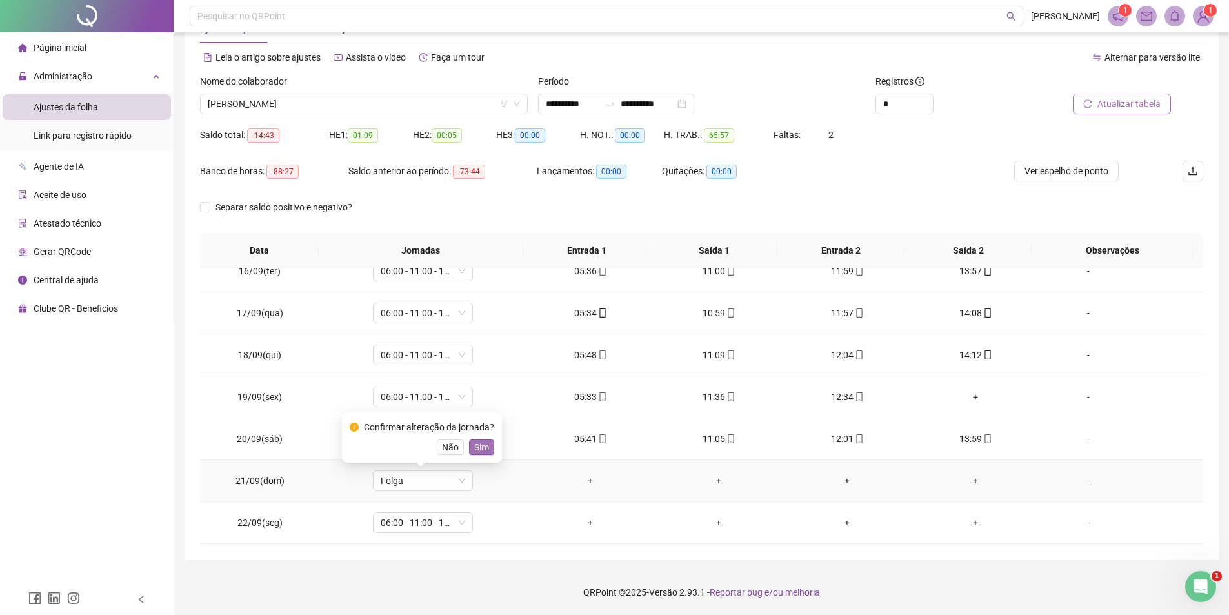
click at [489, 447] on button "Sim" at bounding box center [481, 446] width 25 height 15
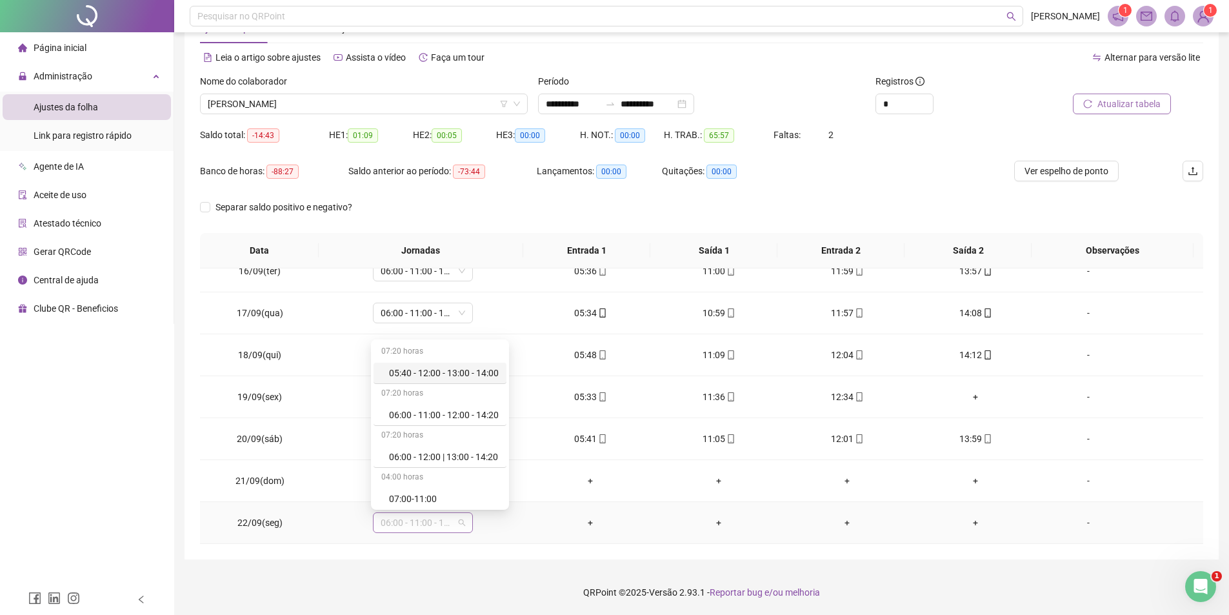
click at [443, 529] on span "06:00 - 11:00 - 12:00 - 14:20" at bounding box center [423, 522] width 85 height 19
click at [437, 408] on div "Folga" at bounding box center [444, 412] width 110 height 14
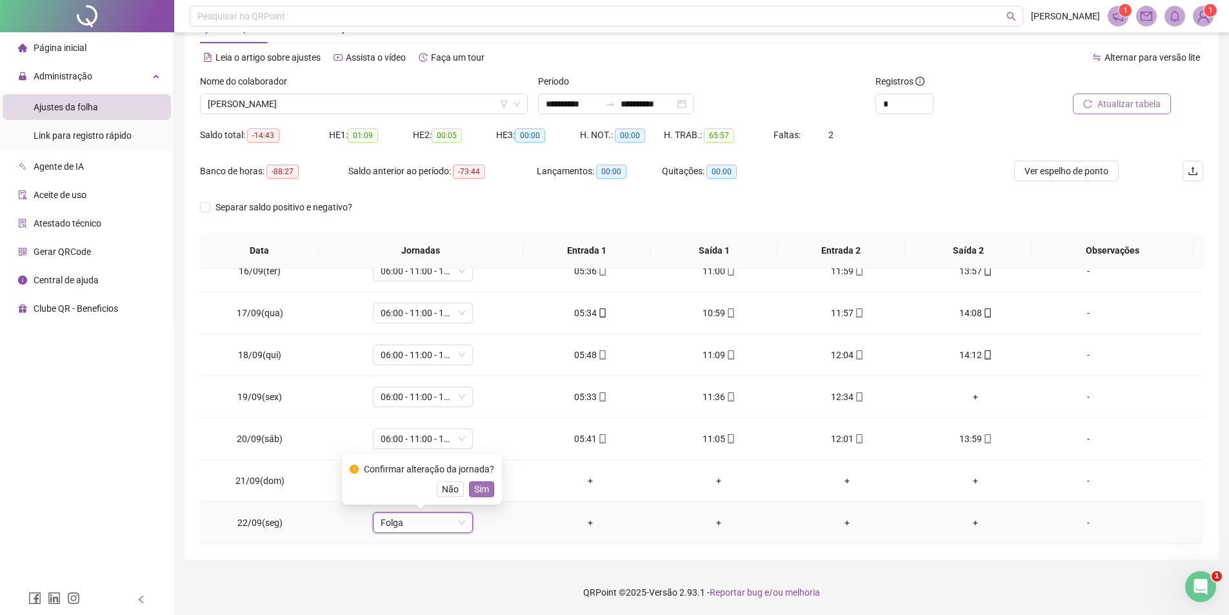
click at [477, 485] on span "Sim" at bounding box center [481, 489] width 15 height 14
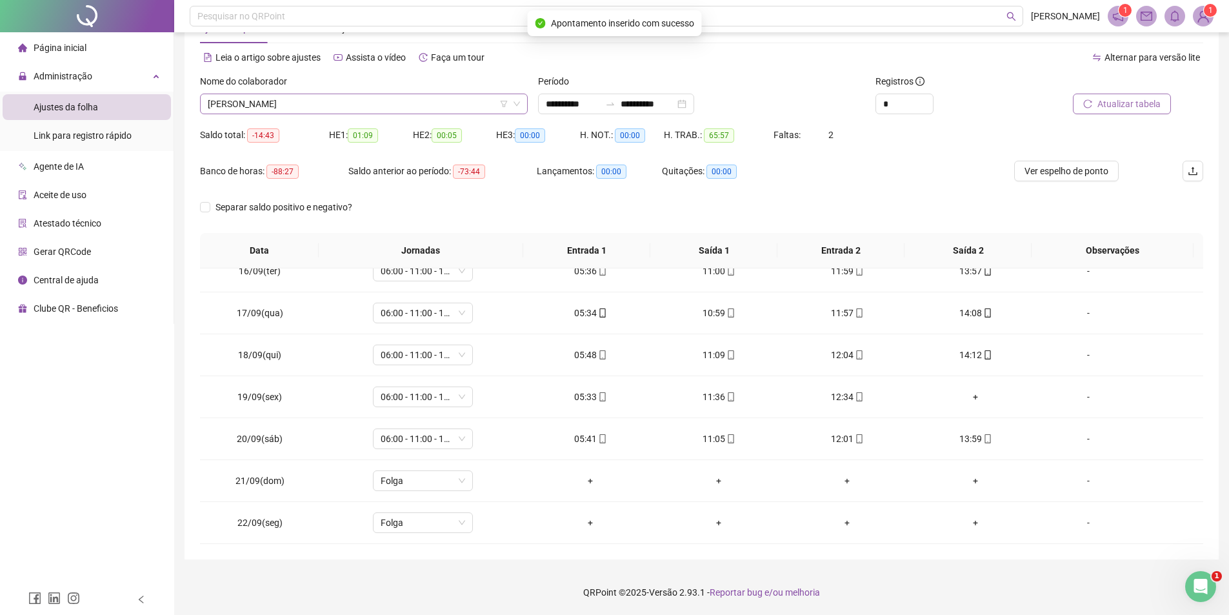
click at [349, 99] on span "[PERSON_NAME]" at bounding box center [364, 103] width 312 height 19
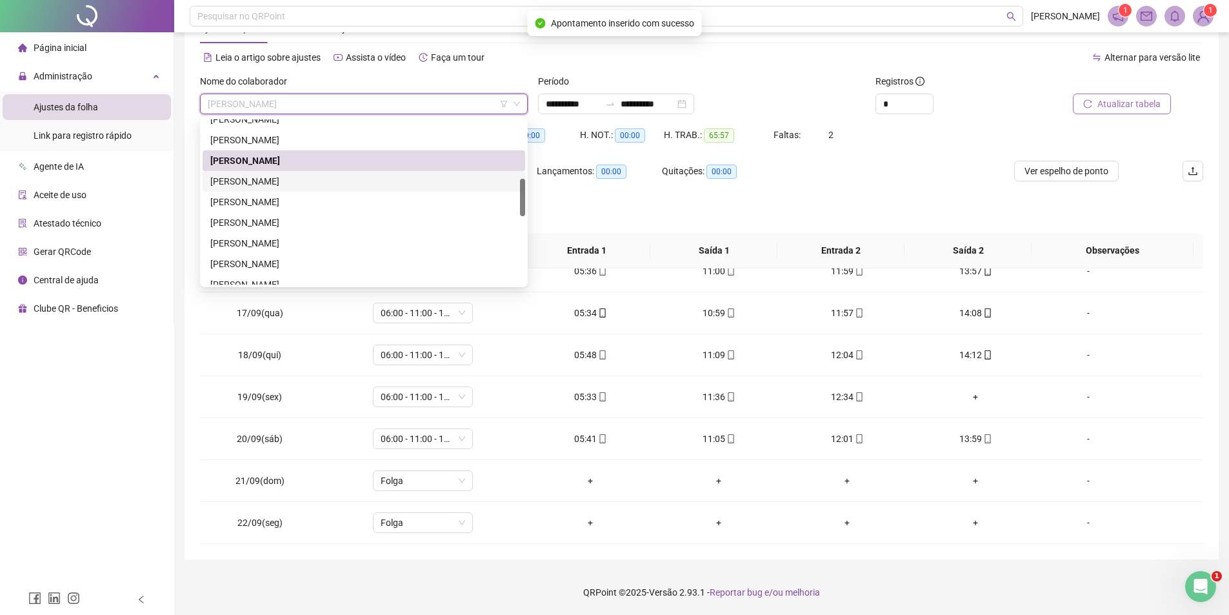
click at [327, 185] on div "[PERSON_NAME]" at bounding box center [363, 181] width 307 height 14
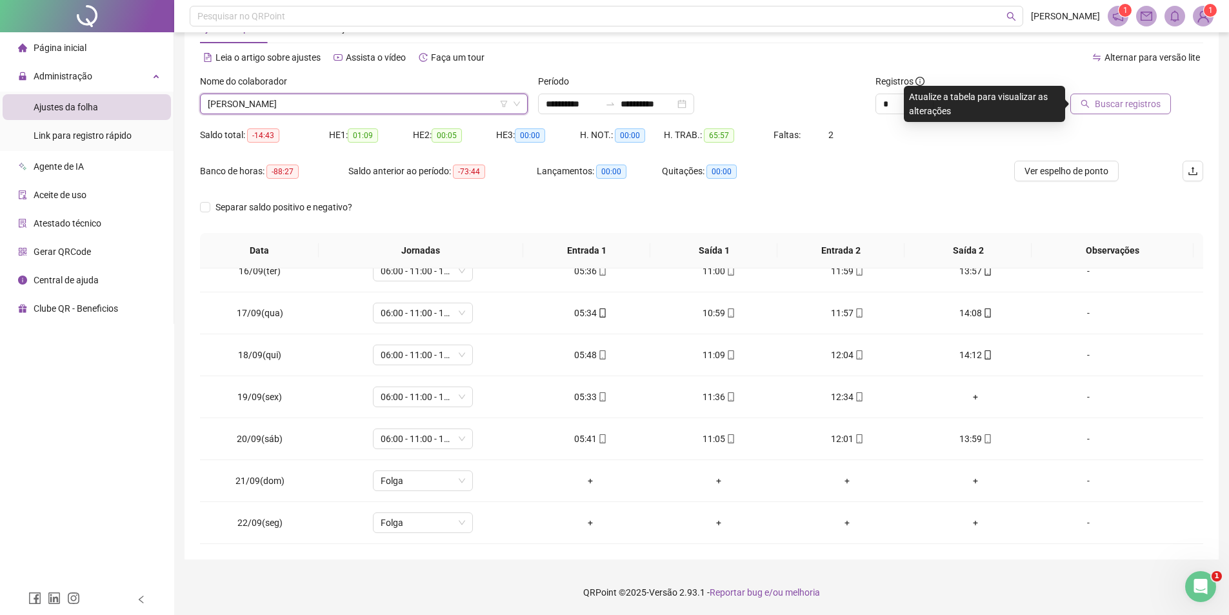
click at [1114, 108] on span "Buscar registros" at bounding box center [1128, 104] width 66 height 14
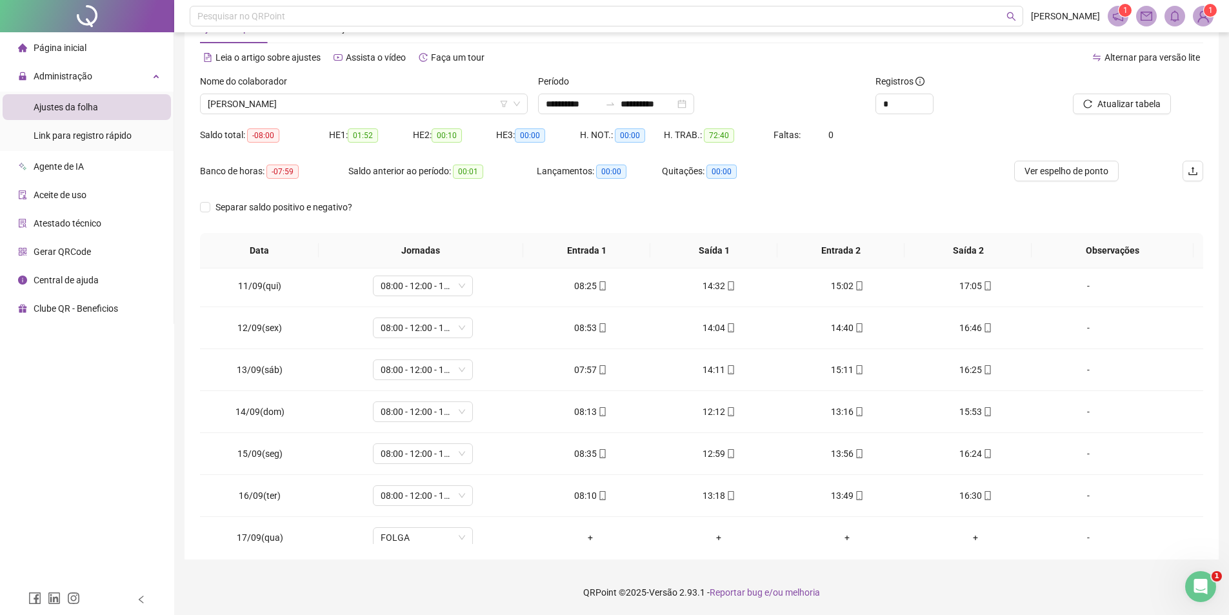
scroll to position [0, 0]
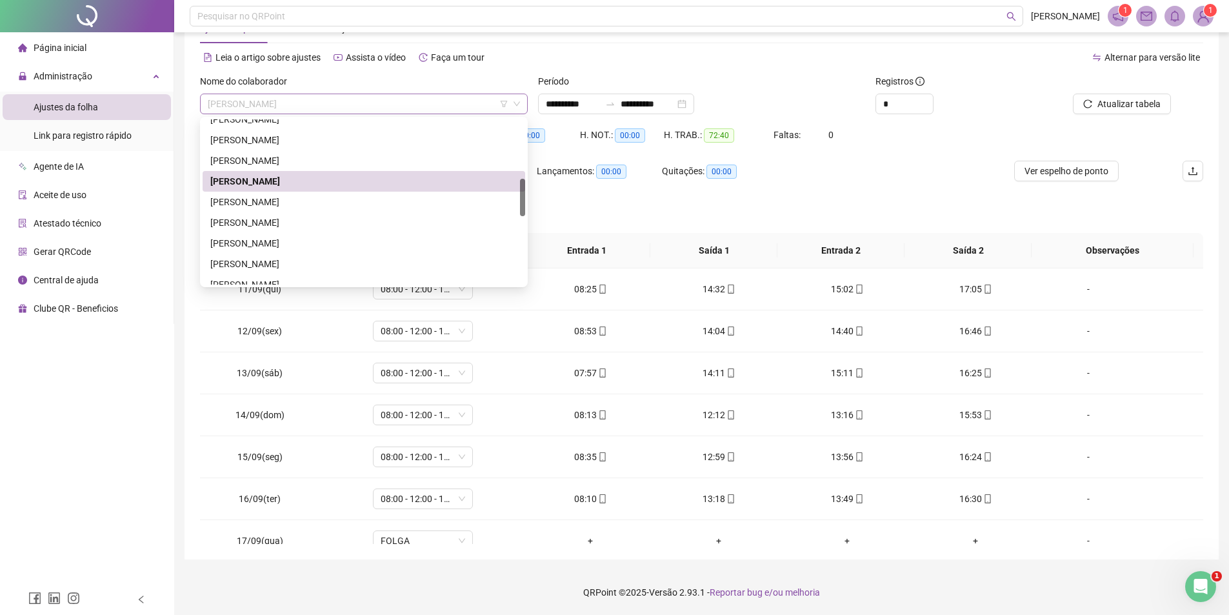
click at [388, 110] on span "[PERSON_NAME]" at bounding box center [364, 103] width 312 height 19
click at [341, 199] on div "[PERSON_NAME]" at bounding box center [363, 202] width 307 height 14
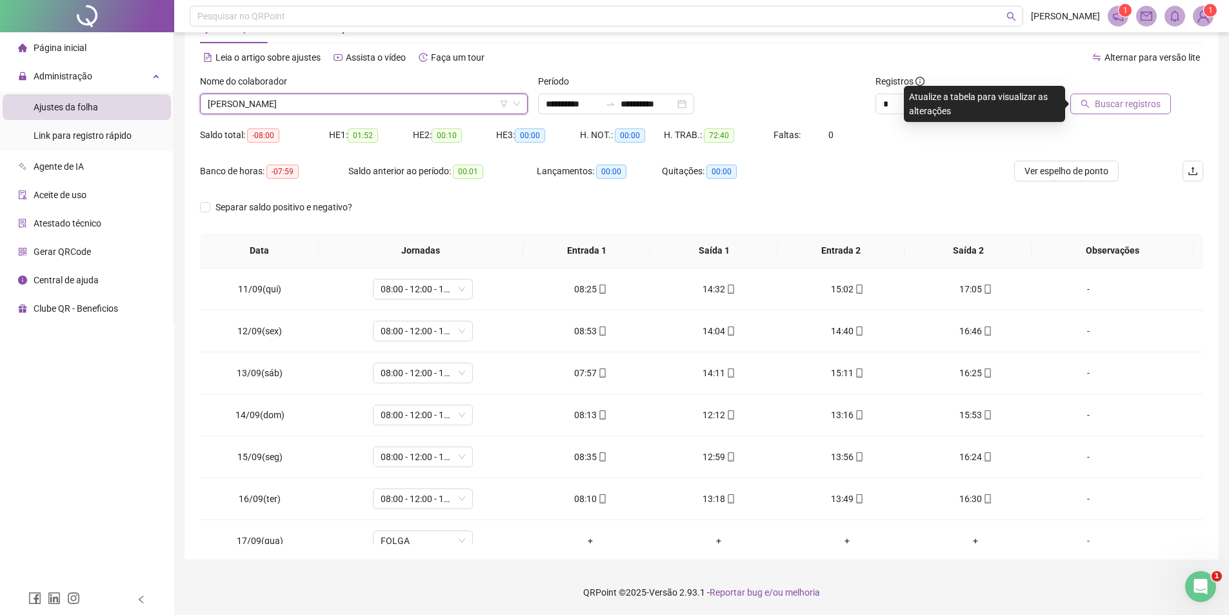
click at [1120, 104] on span "Buscar registros" at bounding box center [1128, 104] width 66 height 14
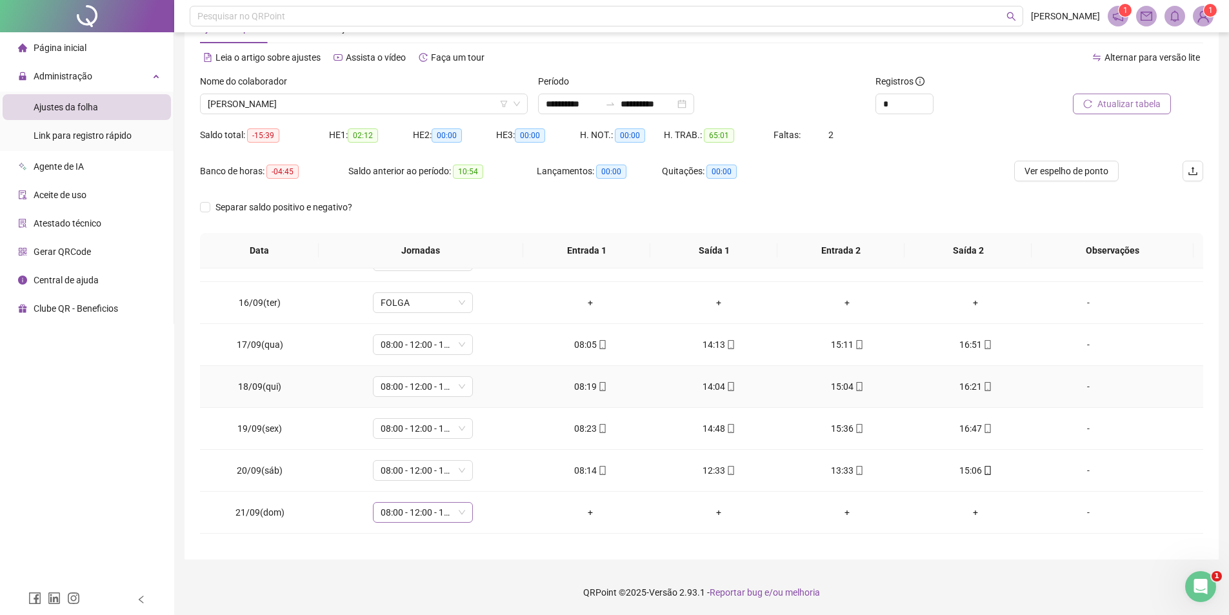
scroll to position [228, 0]
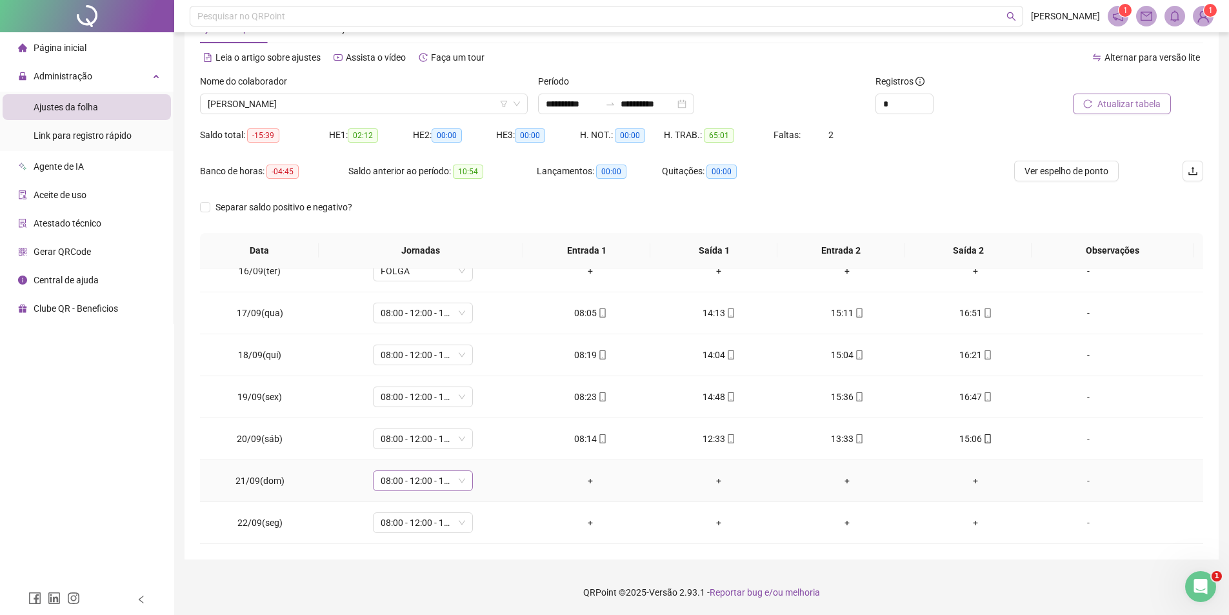
click at [444, 481] on span "08:00 - 12:00 - 13:00 - 16:20" at bounding box center [423, 480] width 85 height 19
click at [423, 372] on div "Folga" at bounding box center [444, 370] width 110 height 14
click at [481, 447] on span "Sim" at bounding box center [481, 447] width 15 height 14
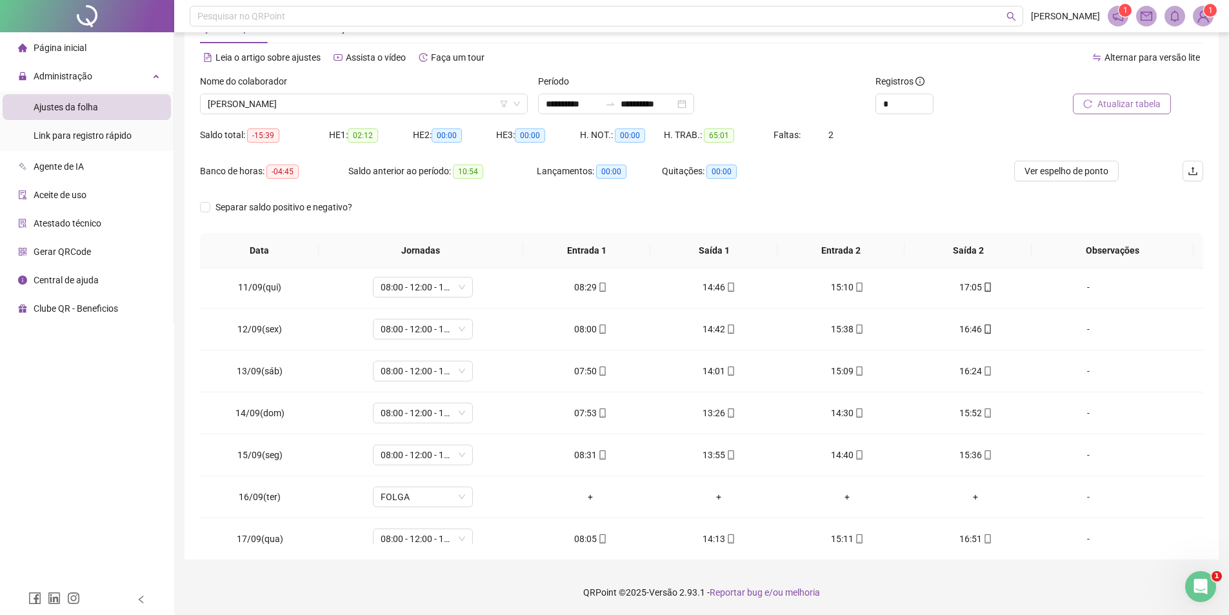
scroll to position [0, 0]
click at [349, 99] on span "[PERSON_NAME]" at bounding box center [364, 103] width 312 height 19
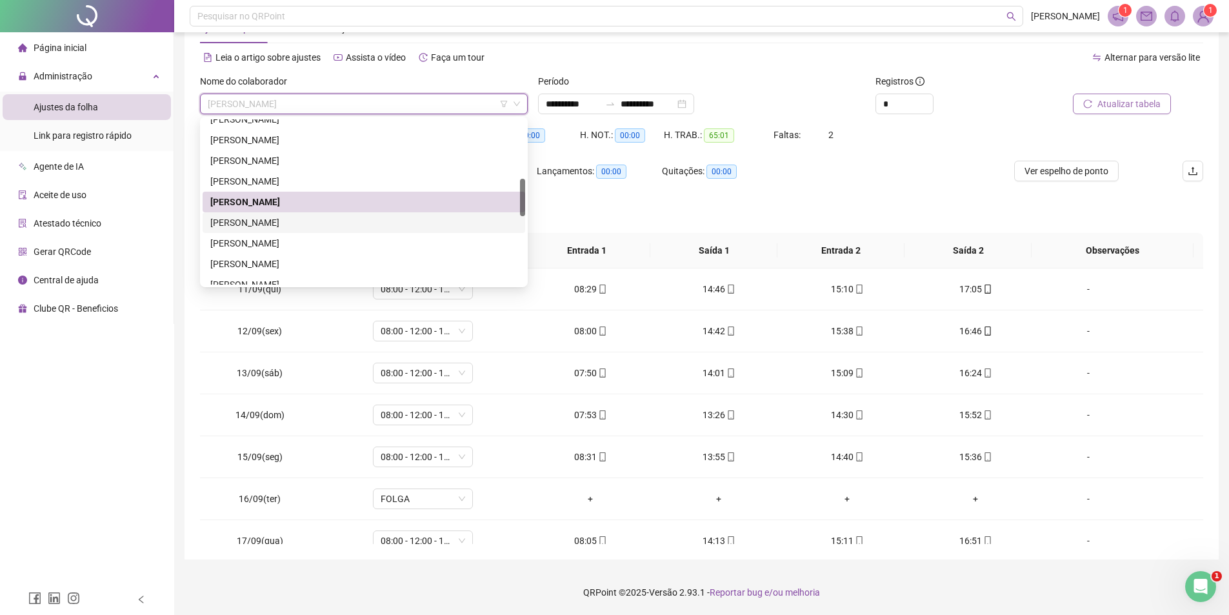
click at [301, 225] on div "[PERSON_NAME]" at bounding box center [363, 223] width 307 height 14
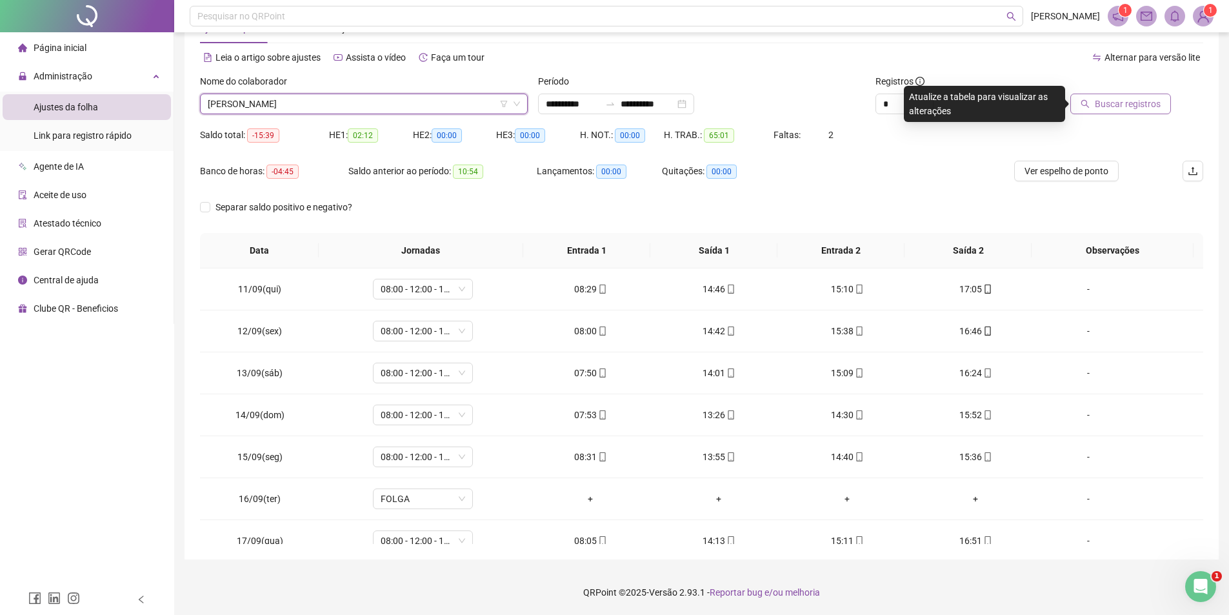
click at [1153, 97] on span "Buscar registros" at bounding box center [1128, 104] width 66 height 14
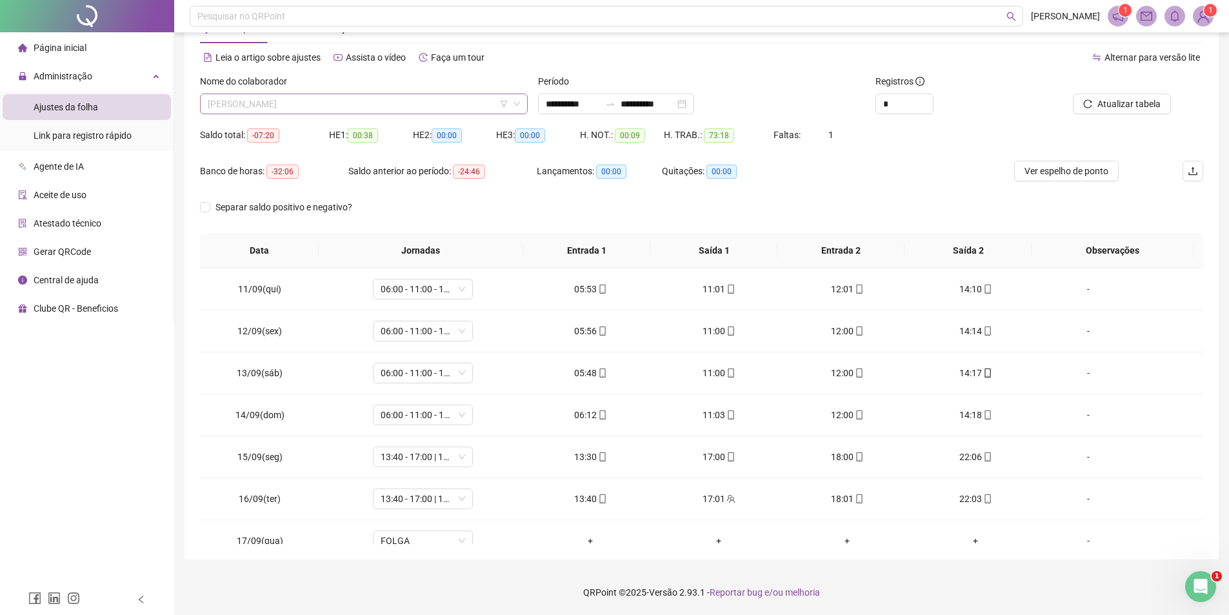
click at [366, 99] on span "[PERSON_NAME]" at bounding box center [364, 103] width 312 height 19
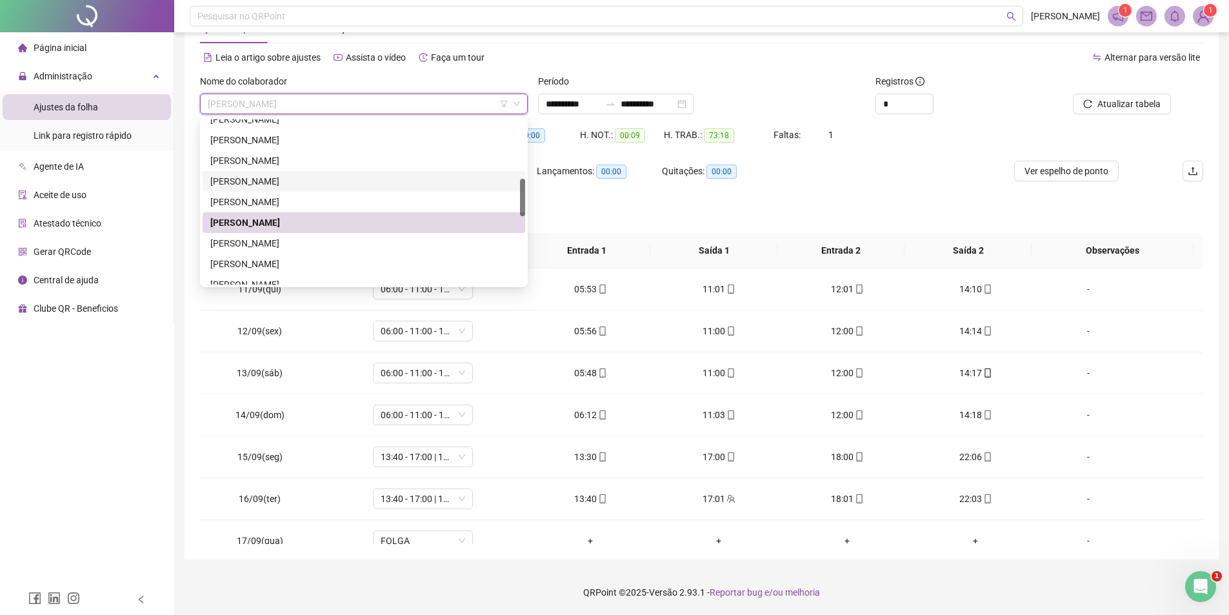
click at [812, 193] on div "Banco de horas: -32:06 Saldo anterior ao período: -24:46 Lançamentos: 00:00 Qui…" at bounding box center [576, 179] width 752 height 36
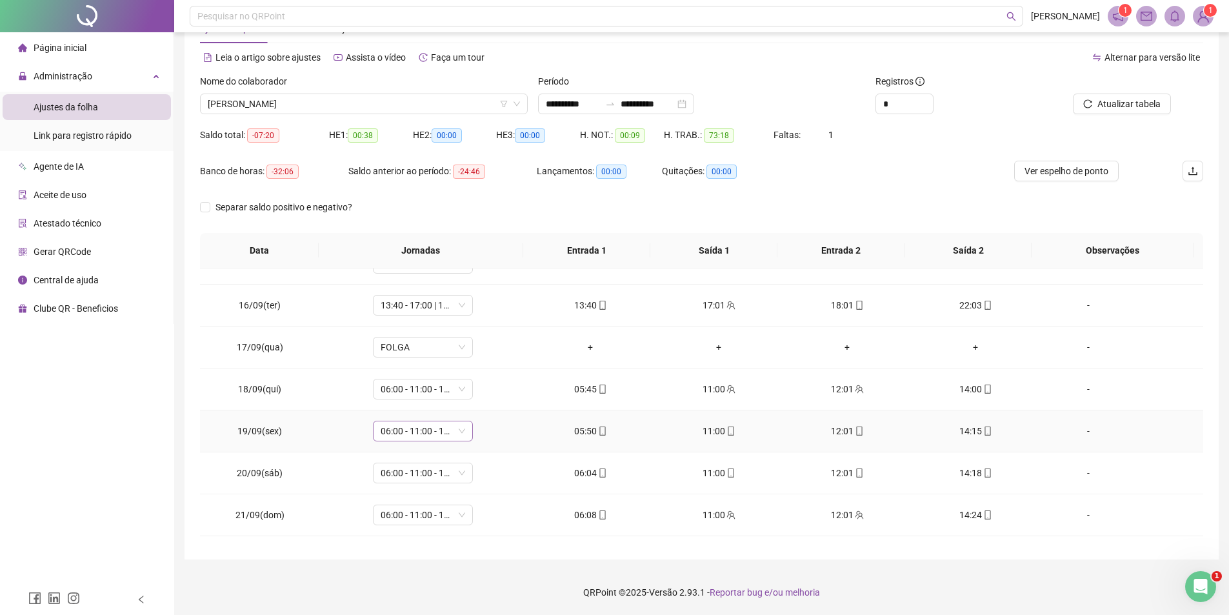
scroll to position [228, 0]
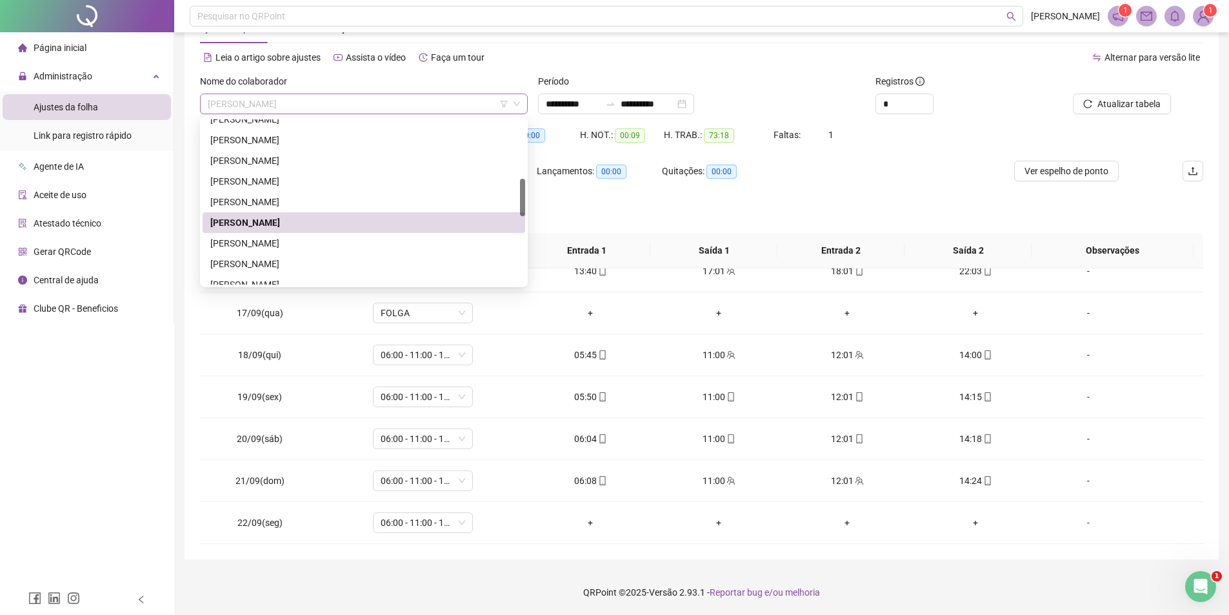
click at [357, 101] on span "[PERSON_NAME]" at bounding box center [364, 103] width 312 height 19
click at [322, 200] on div "[PERSON_NAME]" at bounding box center [363, 202] width 307 height 14
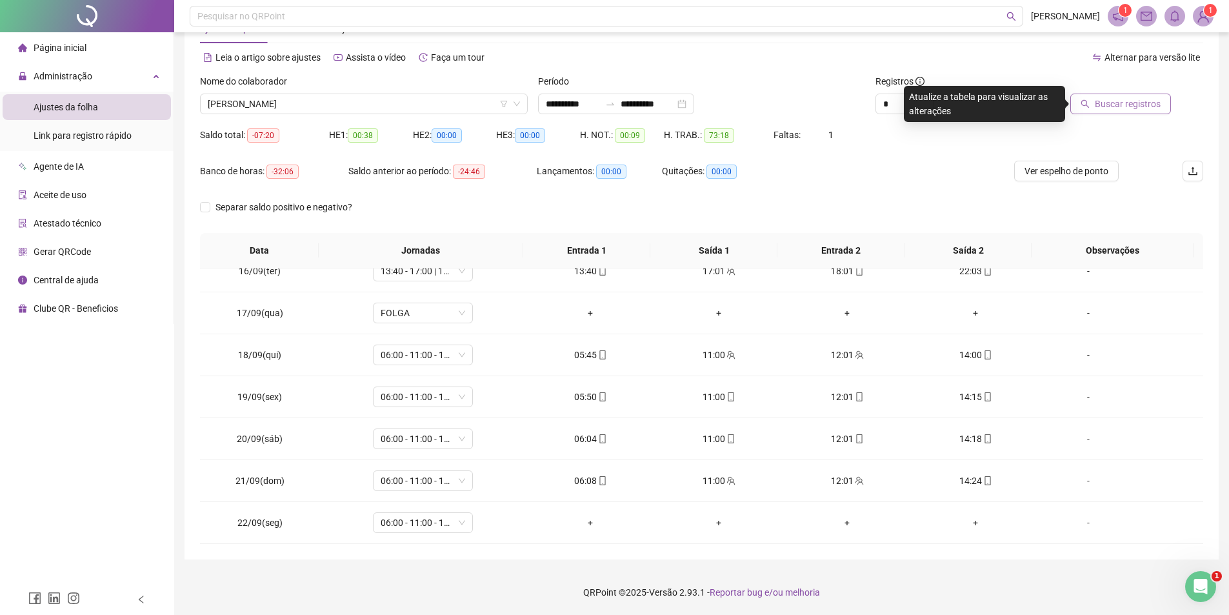
click at [1158, 99] on span "Buscar registros" at bounding box center [1128, 104] width 66 height 14
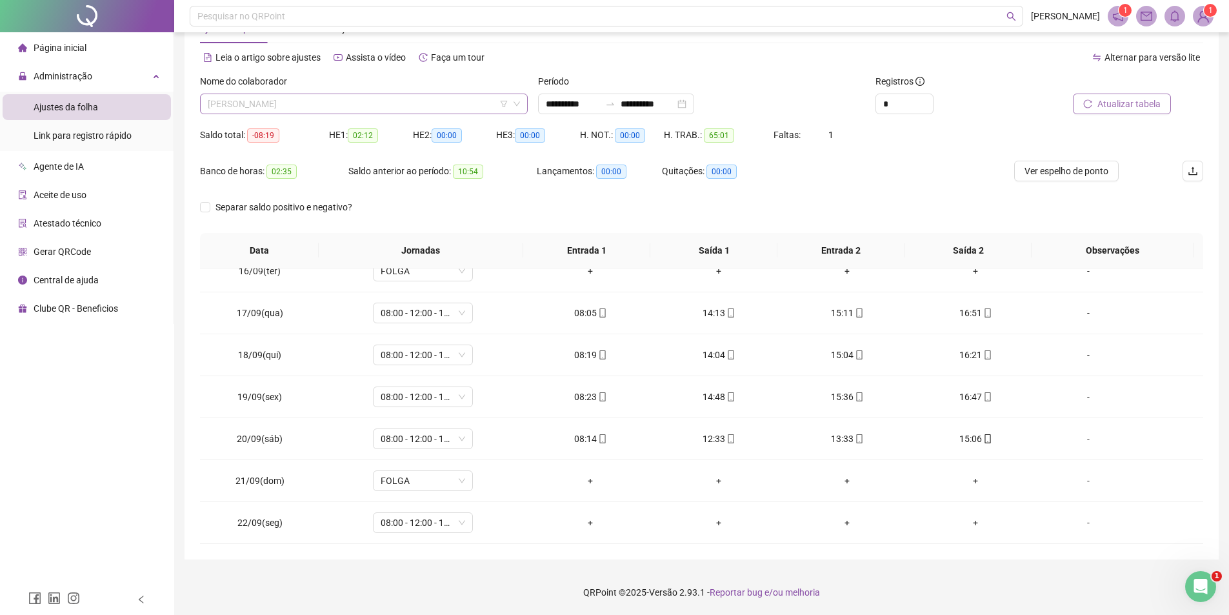
click at [351, 99] on span "[PERSON_NAME]" at bounding box center [364, 103] width 312 height 19
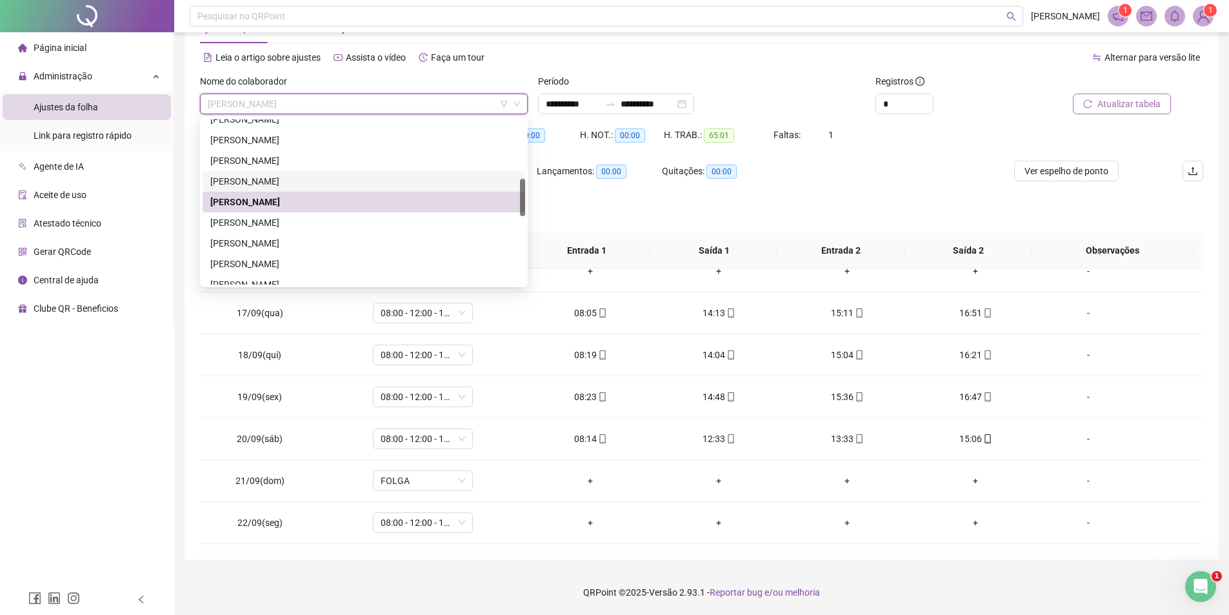
click at [312, 171] on div "[PERSON_NAME]" at bounding box center [364, 181] width 323 height 21
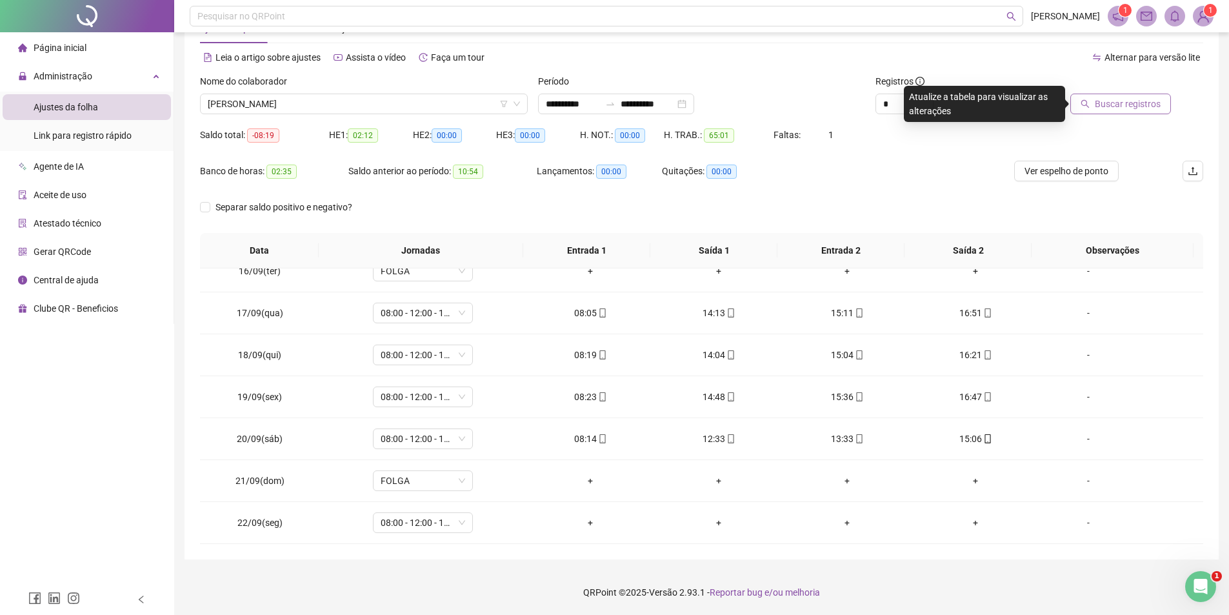
click at [1143, 99] on span "Buscar registros" at bounding box center [1128, 104] width 66 height 14
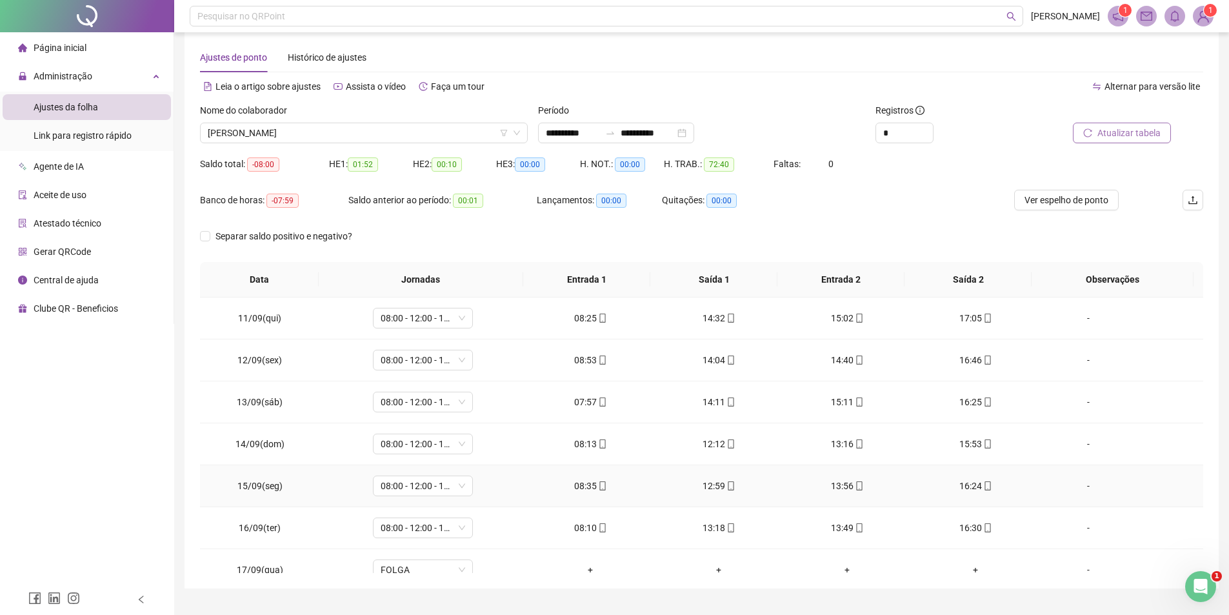
scroll to position [0, 0]
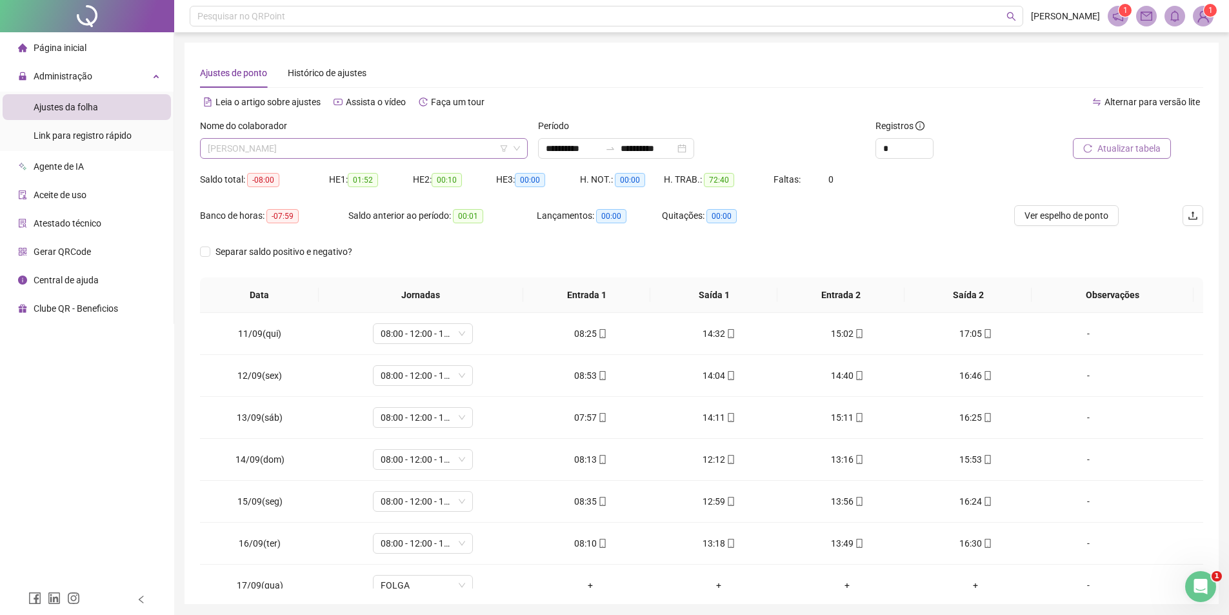
click at [356, 154] on span "[PERSON_NAME]" at bounding box center [364, 148] width 312 height 19
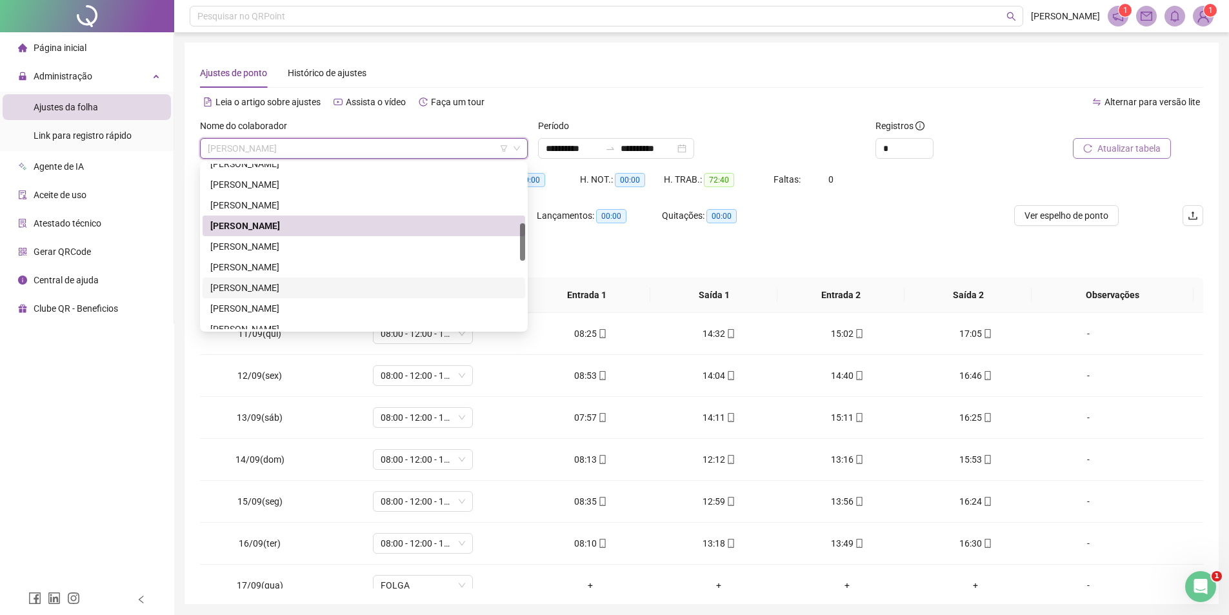
click at [288, 290] on div "[PERSON_NAME]" at bounding box center [363, 288] width 307 height 14
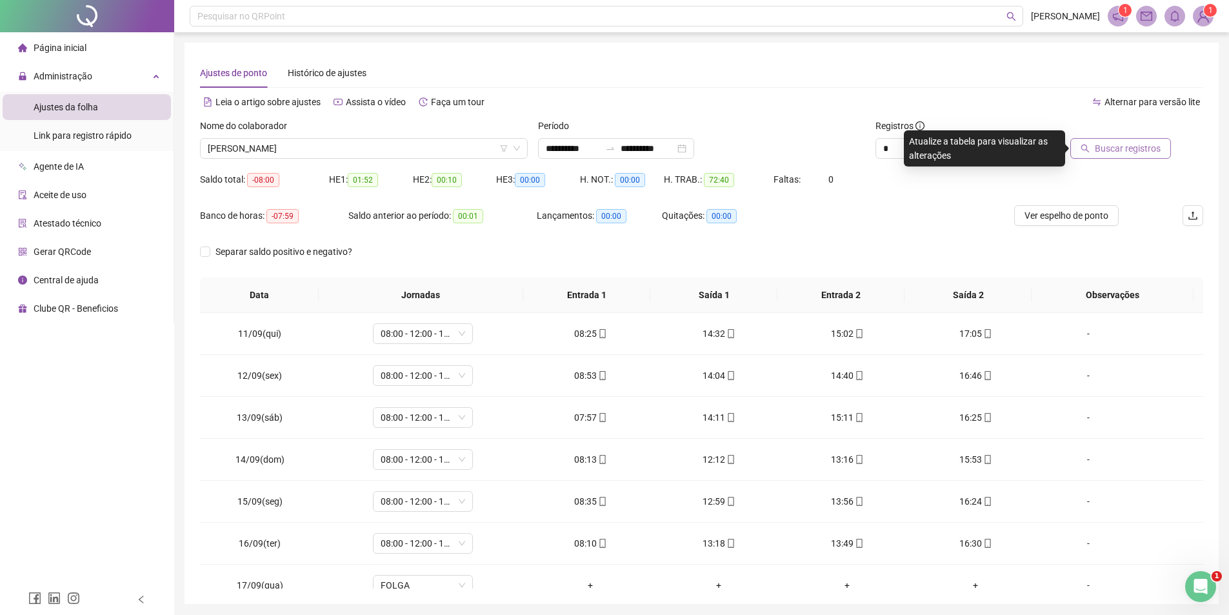
click at [1124, 144] on span "Buscar registros" at bounding box center [1128, 148] width 66 height 14
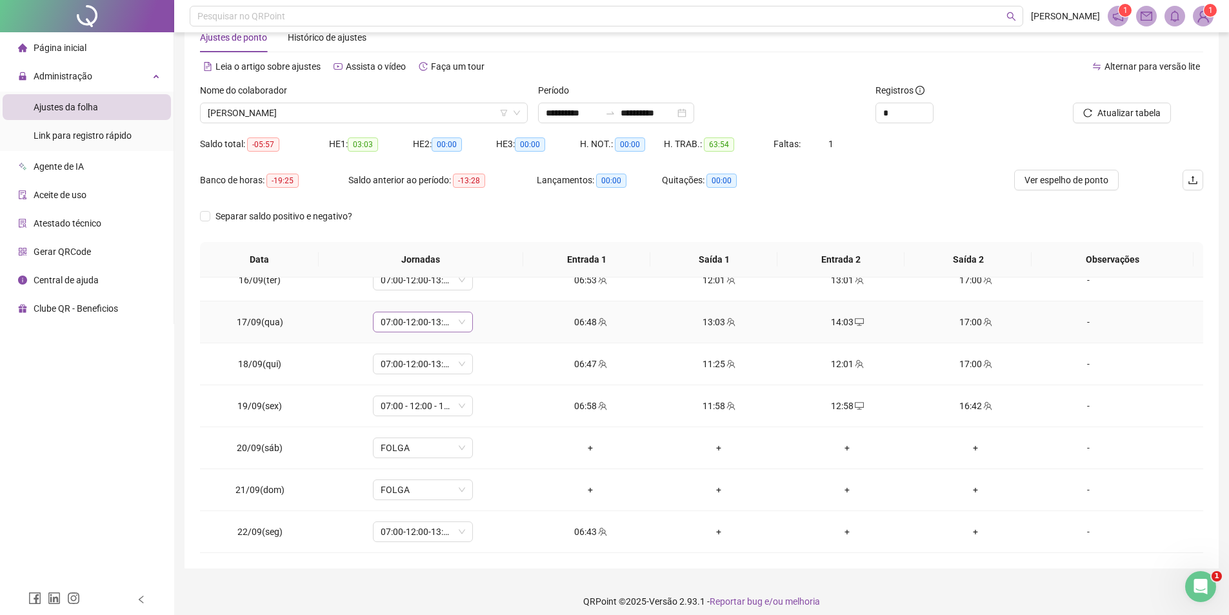
scroll to position [45, 0]
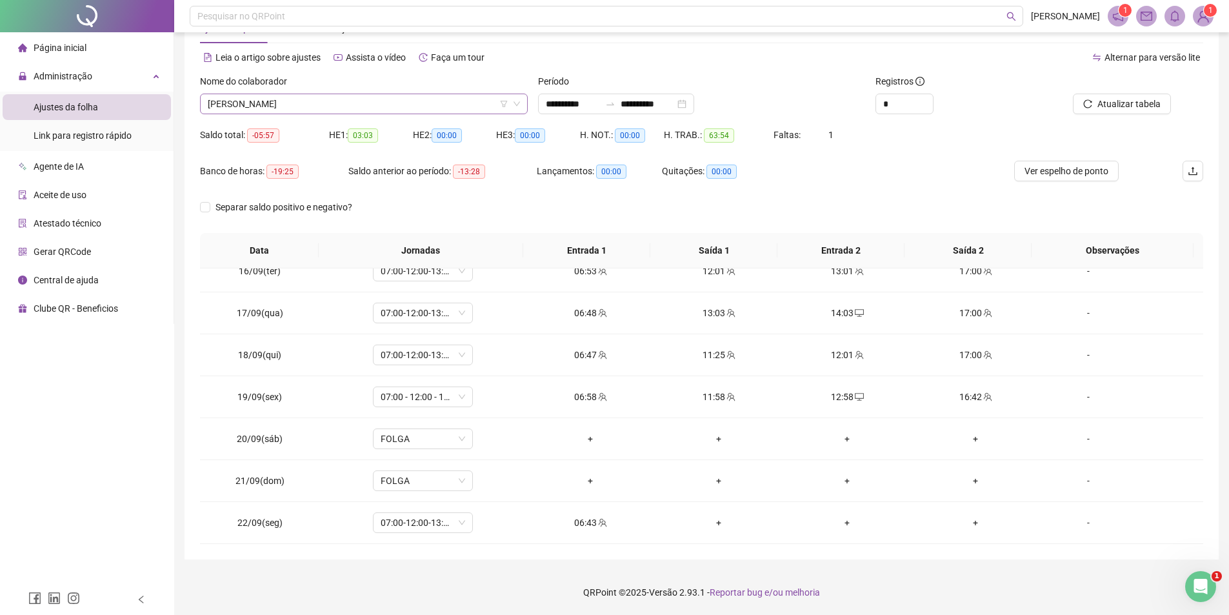
drag, startPoint x: 416, startPoint y: 117, endPoint x: 414, endPoint y: 105, distance: 12.3
click at [414, 109] on div "Nome do colaborador [PERSON_NAME]" at bounding box center [364, 99] width 338 height 50
click at [414, 103] on span "[PERSON_NAME]" at bounding box center [364, 103] width 312 height 19
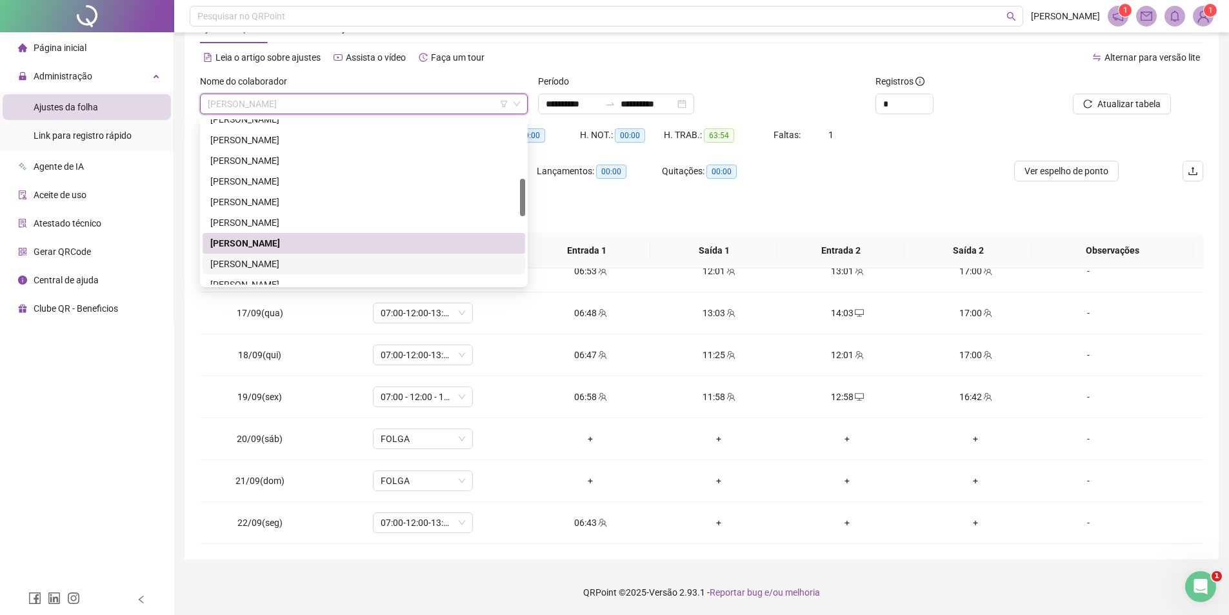
click at [339, 261] on div "[PERSON_NAME]" at bounding box center [363, 264] width 307 height 14
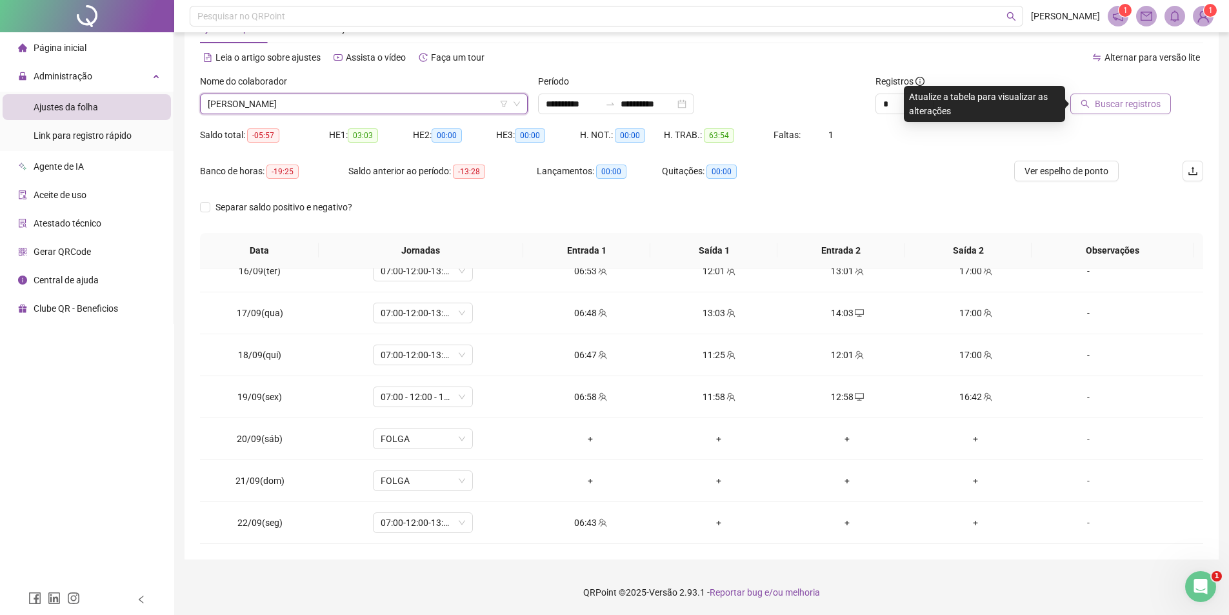
click at [1111, 99] on span "Buscar registros" at bounding box center [1128, 104] width 66 height 14
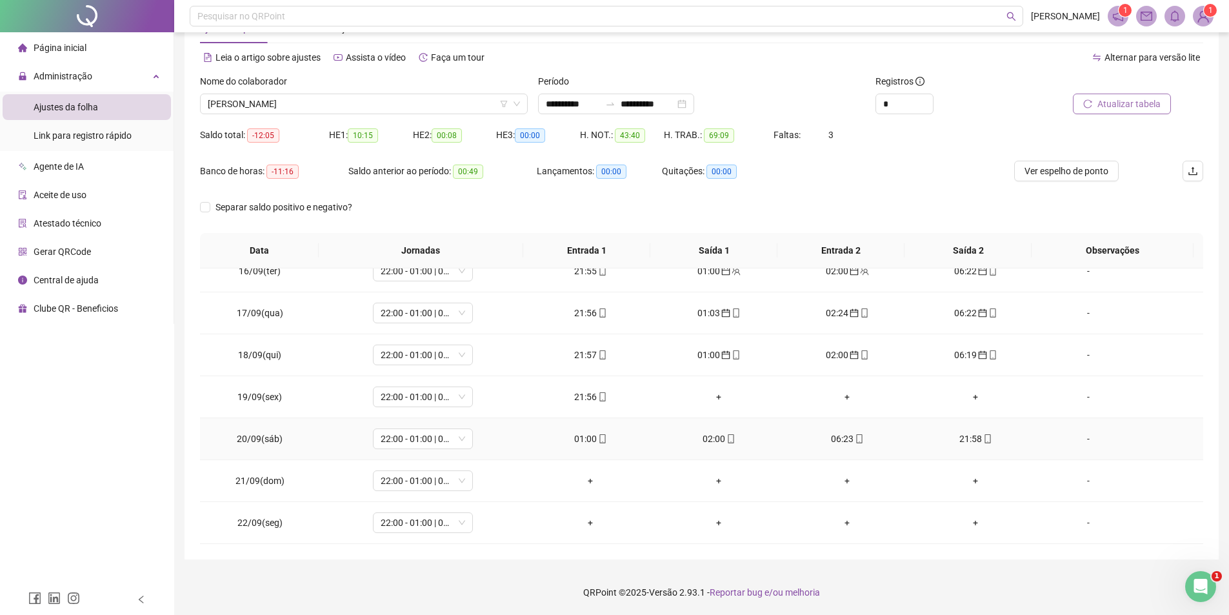
click at [591, 433] on div "01:00" at bounding box center [591, 439] width 108 height 14
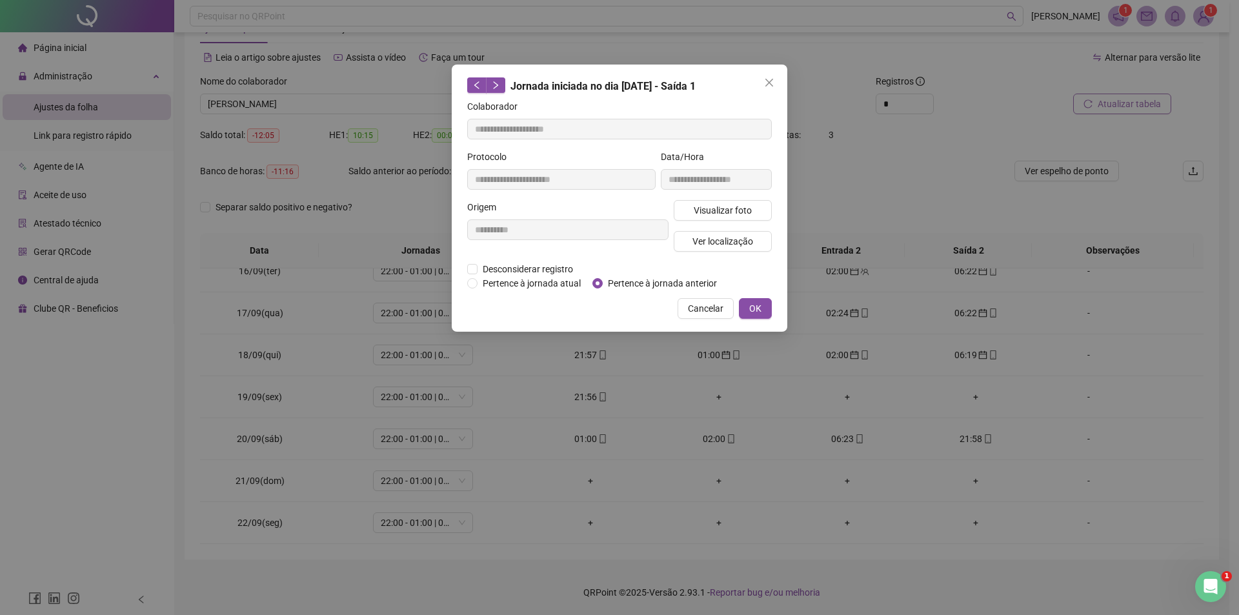
type input "**********"
click at [603, 278] on span "Pertence à jornada anterior" at bounding box center [662, 283] width 119 height 14
click at [747, 296] on div "**********" at bounding box center [620, 198] width 336 height 267
click at [754, 303] on span "OK" at bounding box center [755, 308] width 12 height 14
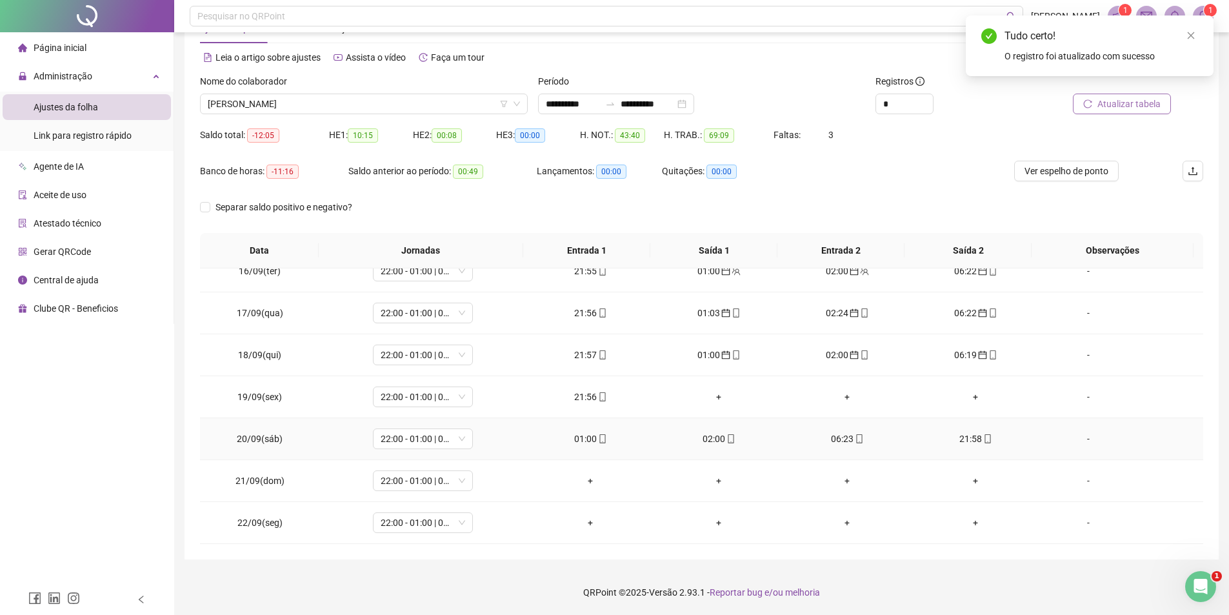
click at [702, 439] on div "02:00" at bounding box center [719, 439] width 108 height 14
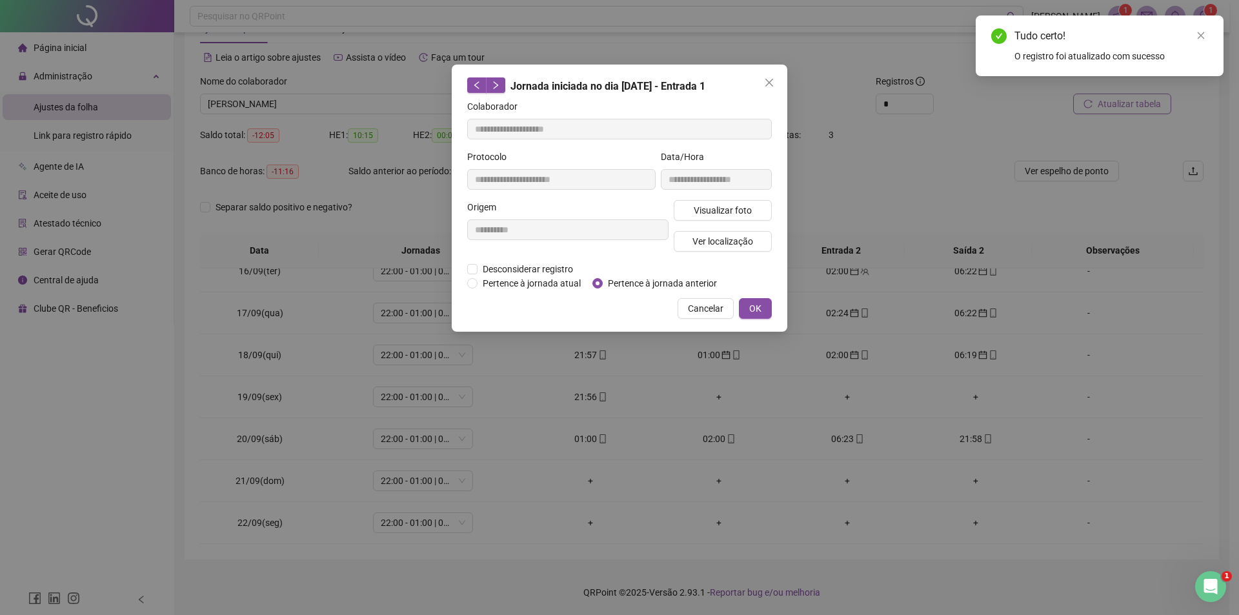
type input "**********"
click at [750, 307] on span "OK" at bounding box center [755, 308] width 12 height 14
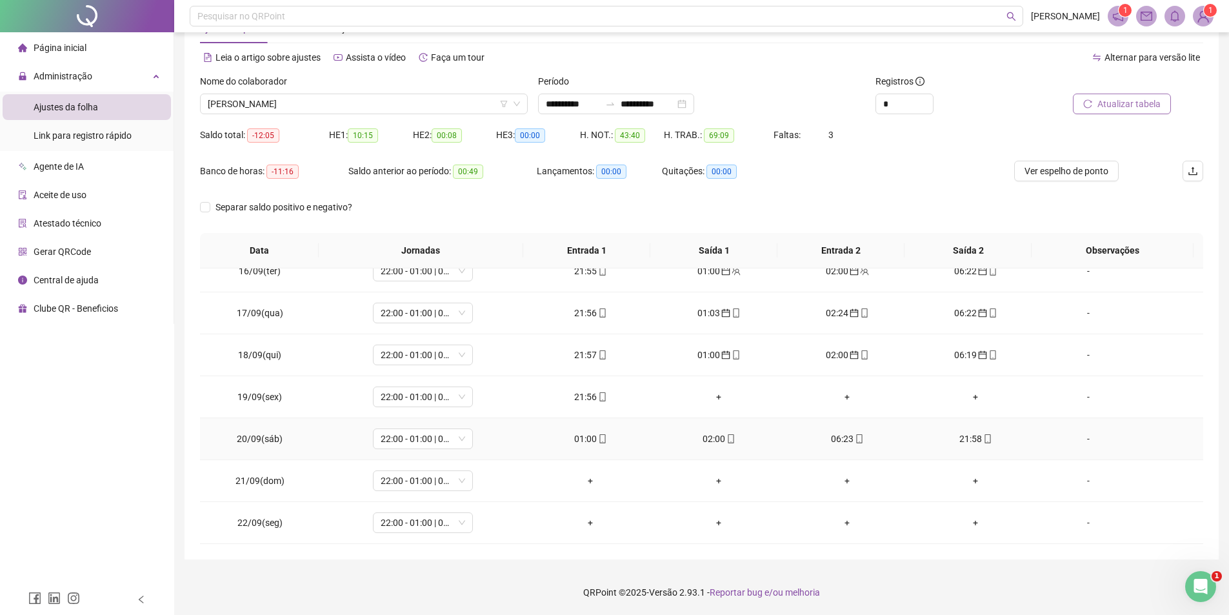
click at [706, 436] on div "02:00" at bounding box center [719, 439] width 108 height 14
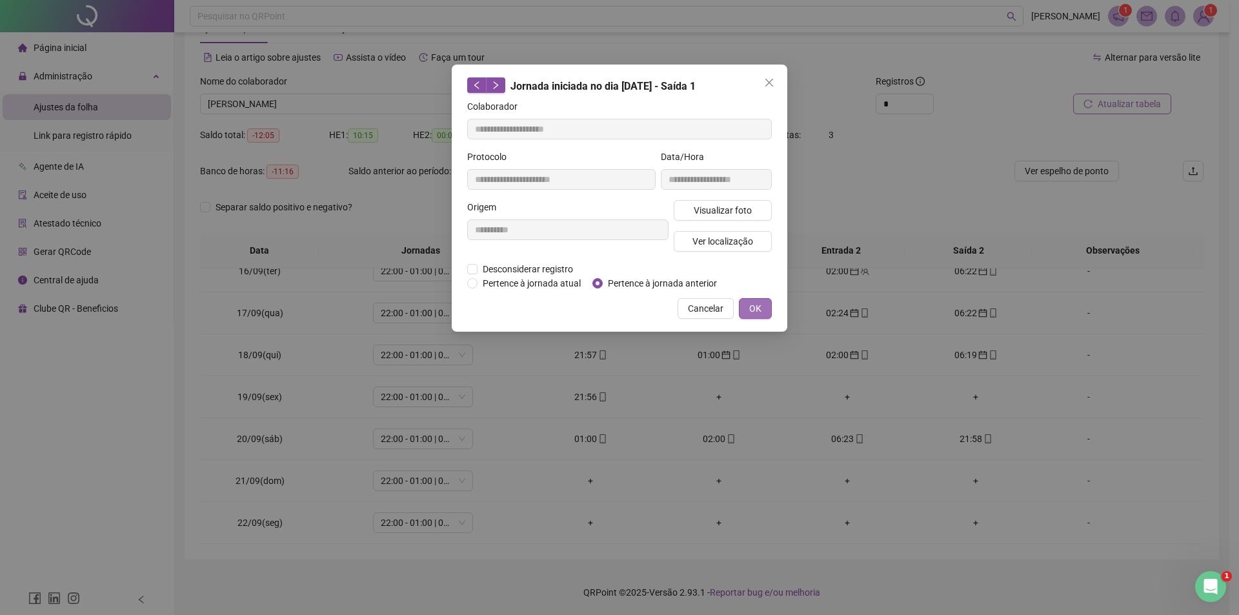
click at [761, 306] on button "OK" at bounding box center [755, 308] width 33 height 21
click at [761, 305] on span "OK" at bounding box center [755, 308] width 12 height 14
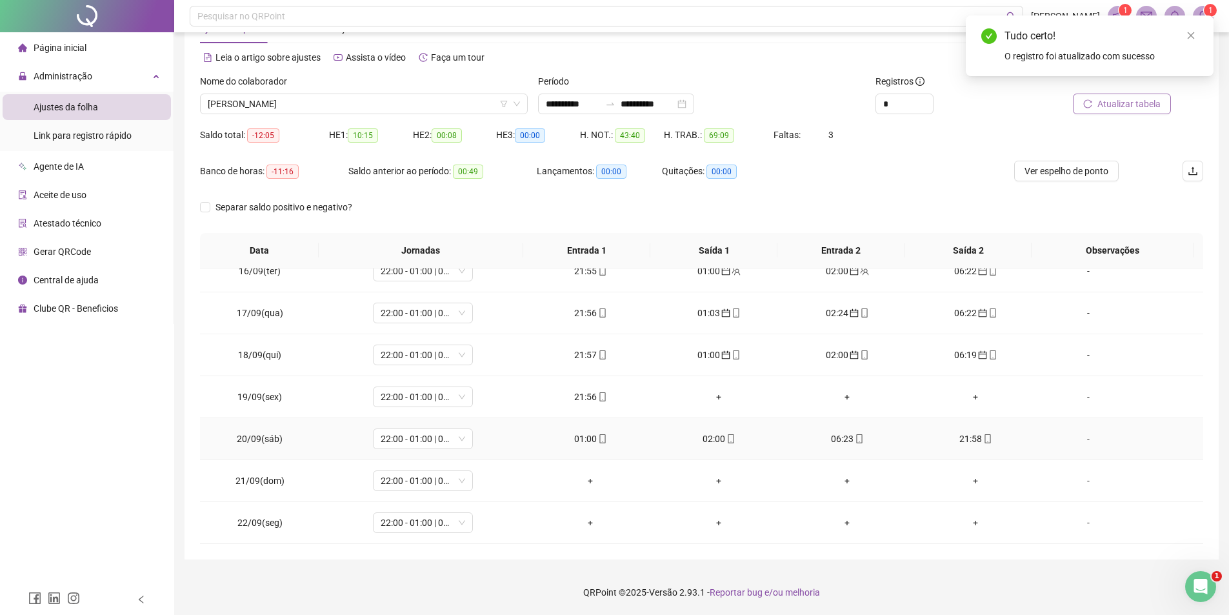
click at [834, 440] on div "06:23" at bounding box center [848, 439] width 108 height 14
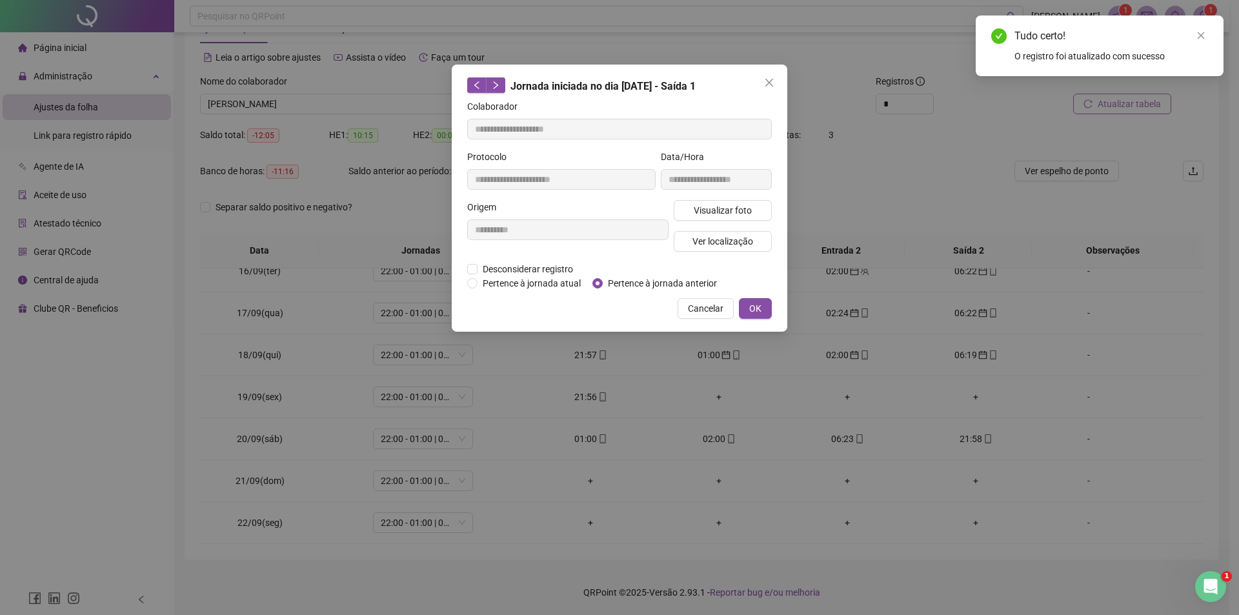
type input "**********"
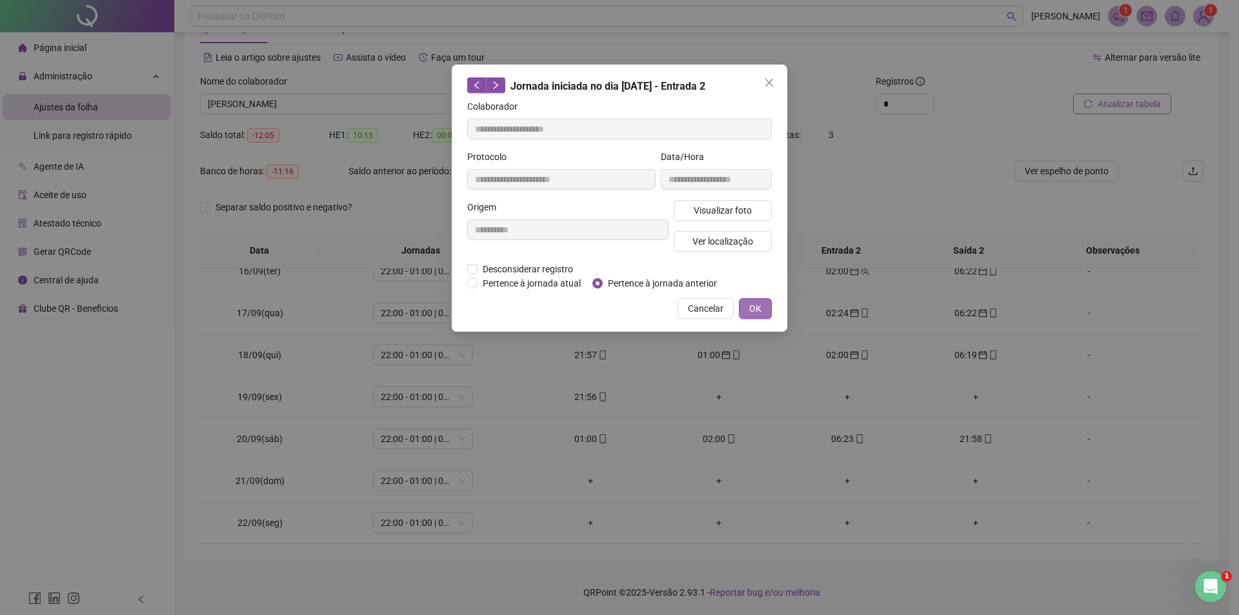
click at [754, 303] on span "OK" at bounding box center [755, 308] width 12 height 14
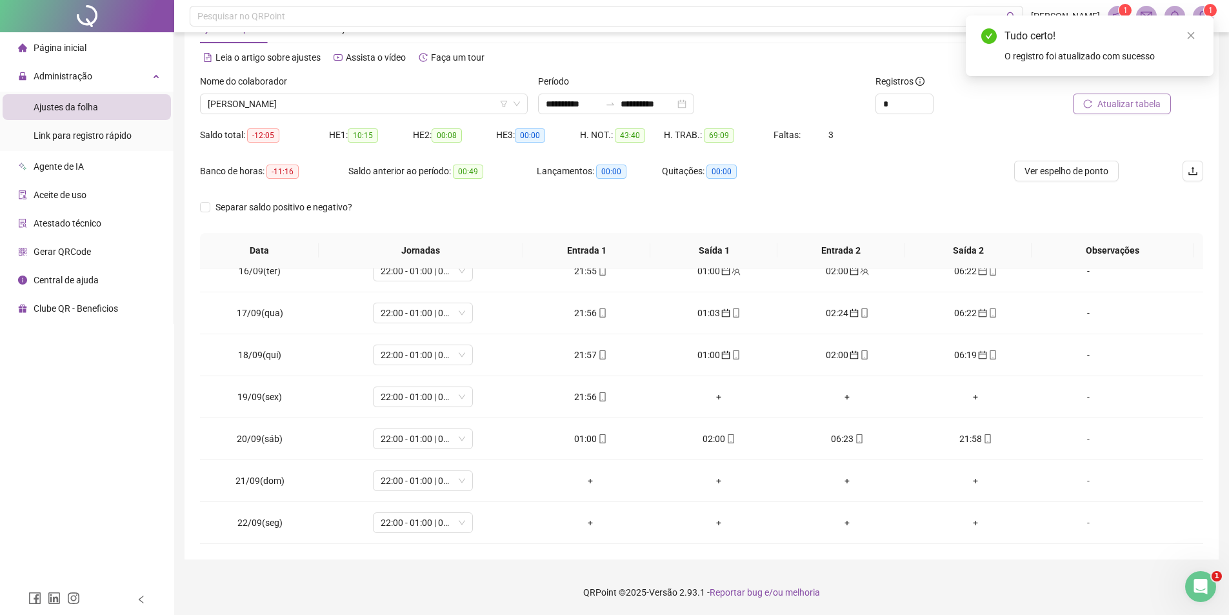
click at [1093, 98] on button "Atualizar tabela" at bounding box center [1122, 104] width 98 height 21
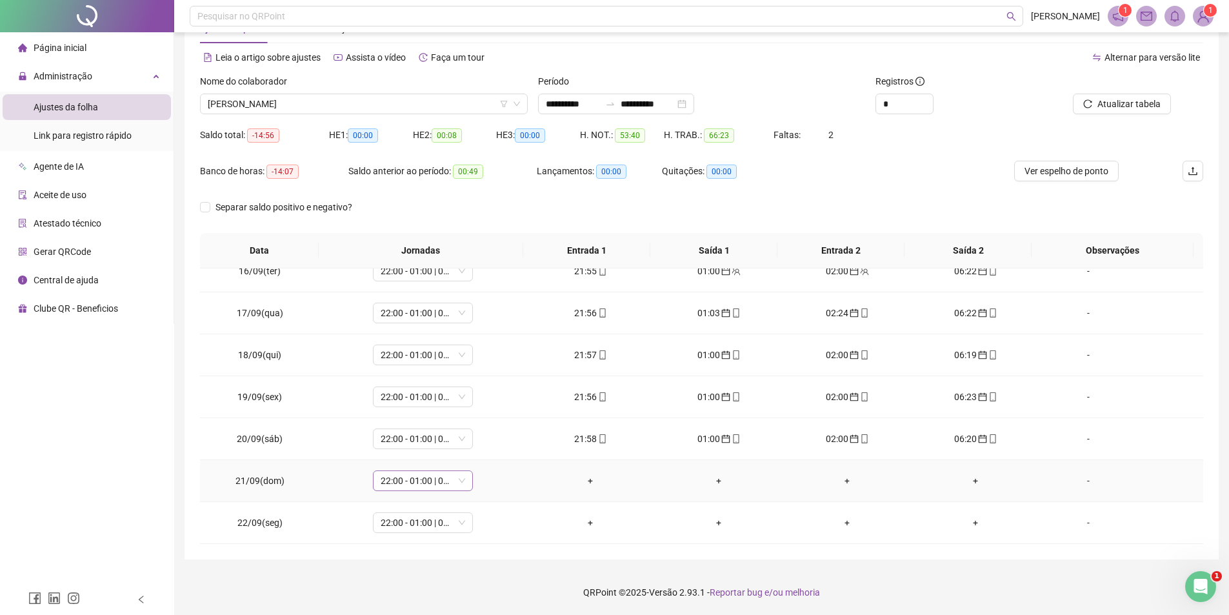
click at [458, 482] on span "22:00 - 01:00 | 02:00 - 06:20" at bounding box center [423, 480] width 85 height 19
click at [421, 374] on div "Folga" at bounding box center [444, 370] width 110 height 14
click at [489, 445] on button "Sim" at bounding box center [481, 446] width 25 height 15
click at [1133, 106] on span "Atualizar tabela" at bounding box center [1129, 104] width 63 height 14
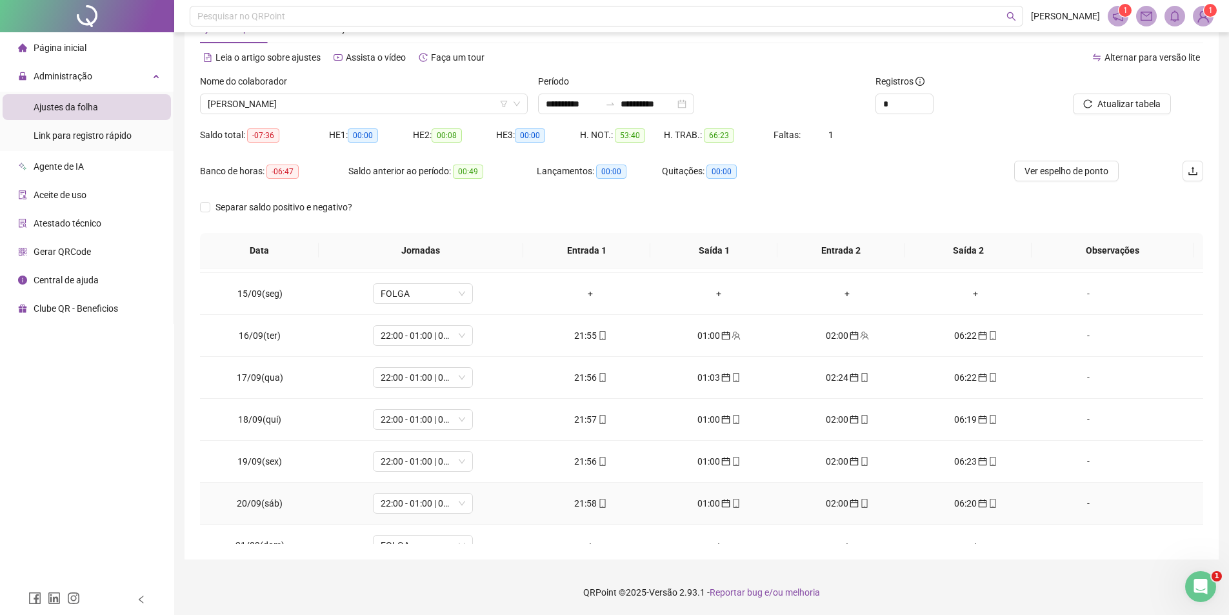
scroll to position [0, 0]
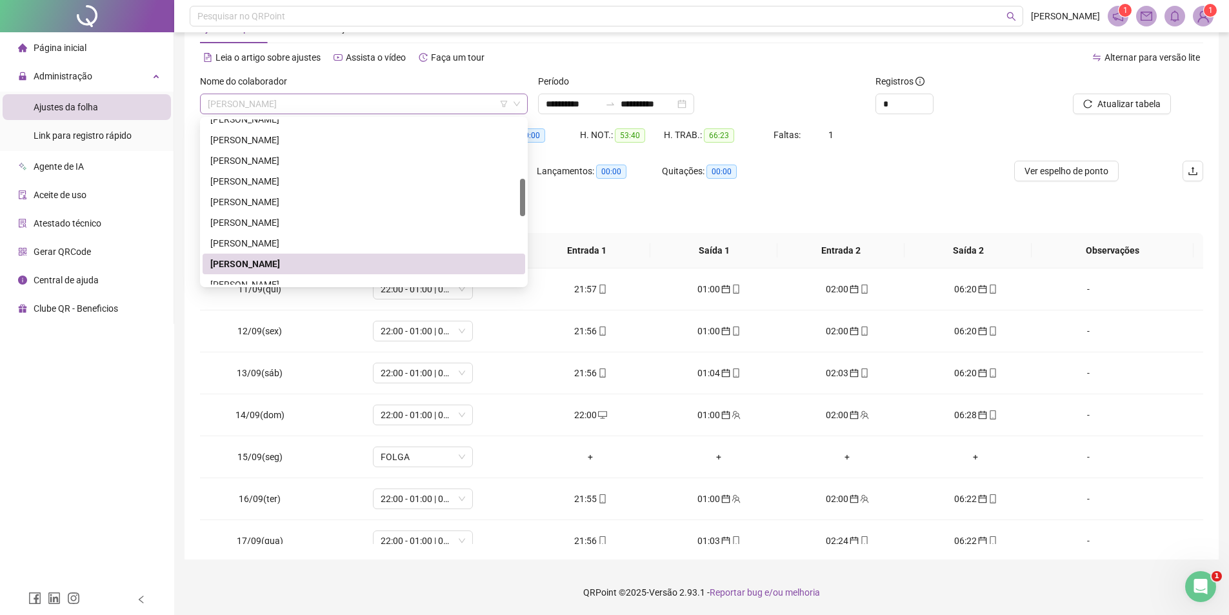
click at [391, 99] on span "[PERSON_NAME]" at bounding box center [364, 103] width 312 height 19
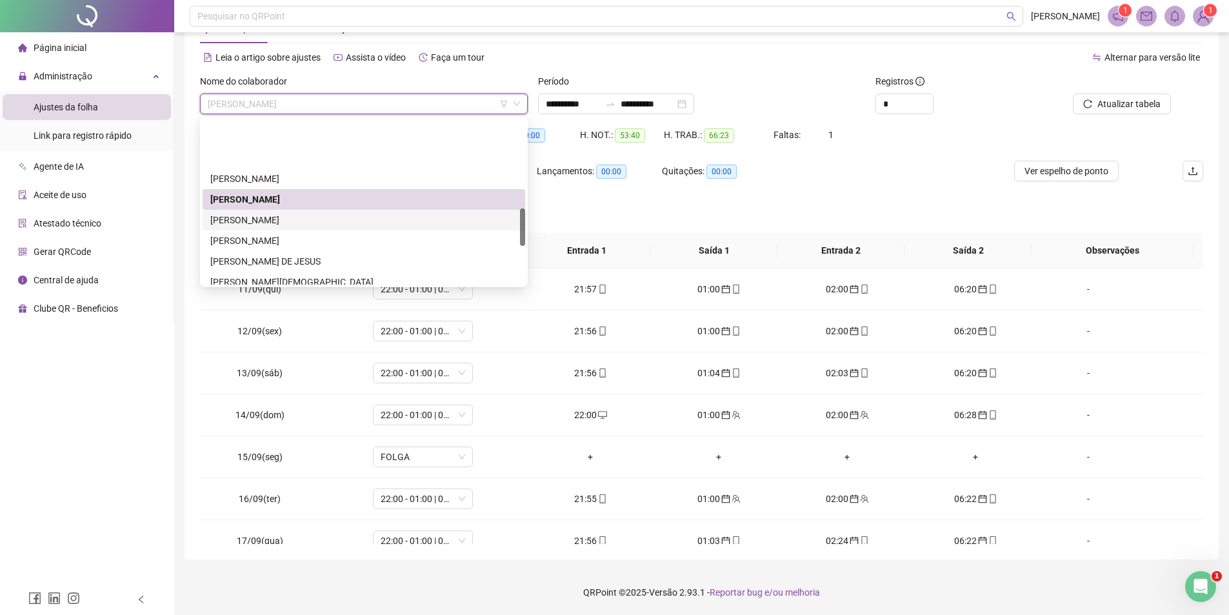
scroll to position [387, 0]
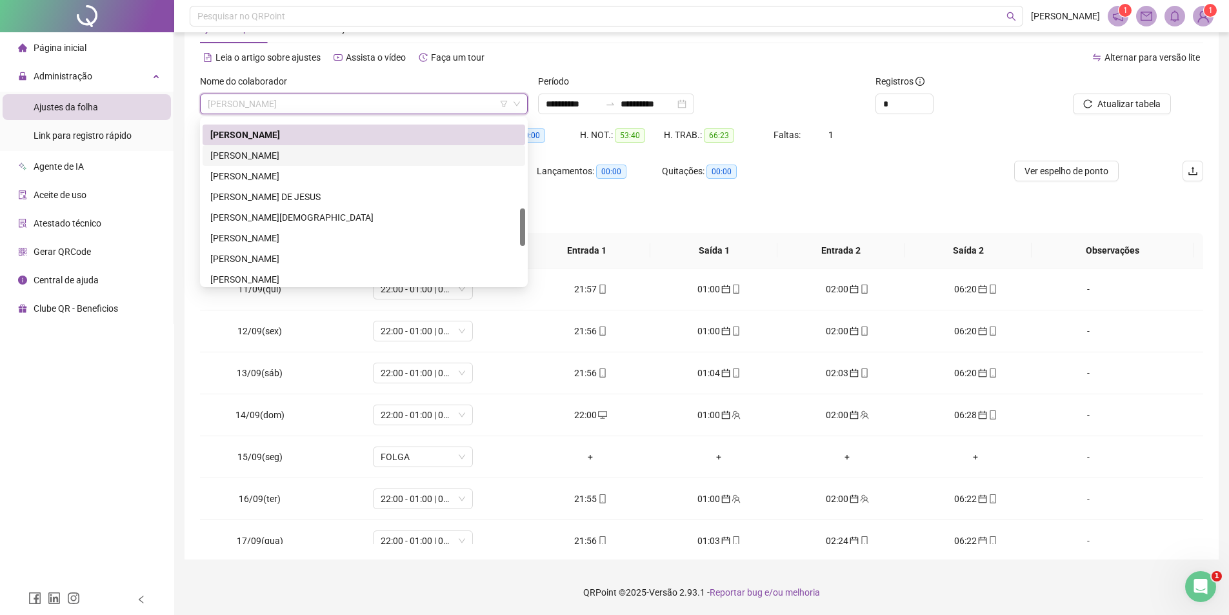
click at [295, 155] on div "[PERSON_NAME]" at bounding box center [363, 155] width 307 height 14
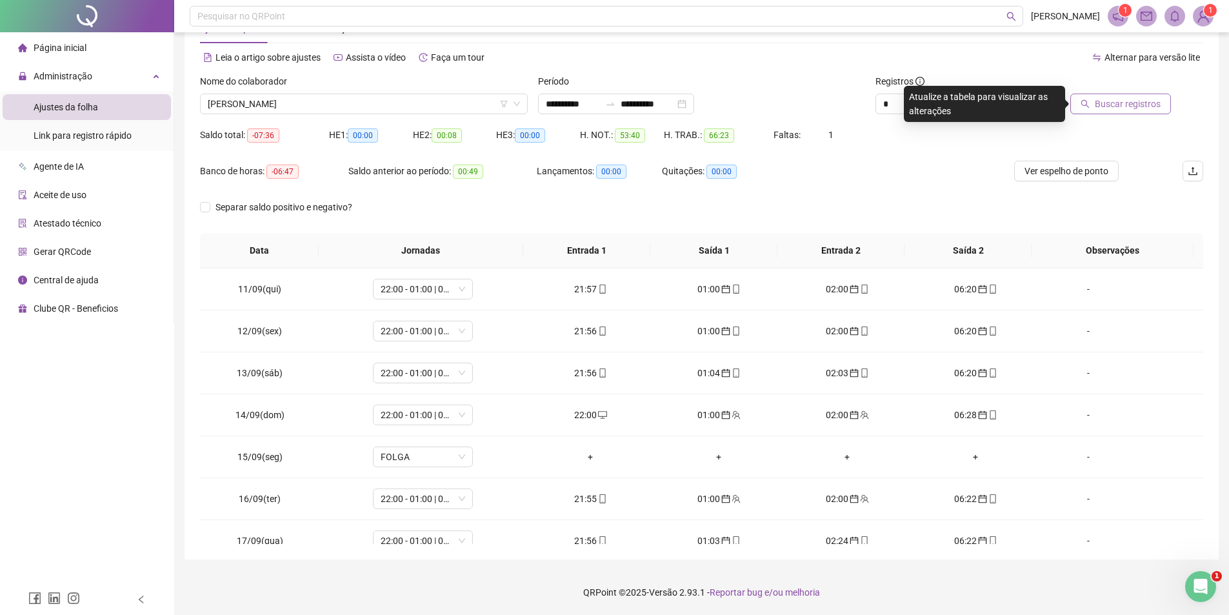
click at [1141, 110] on span "Buscar registros" at bounding box center [1128, 104] width 66 height 14
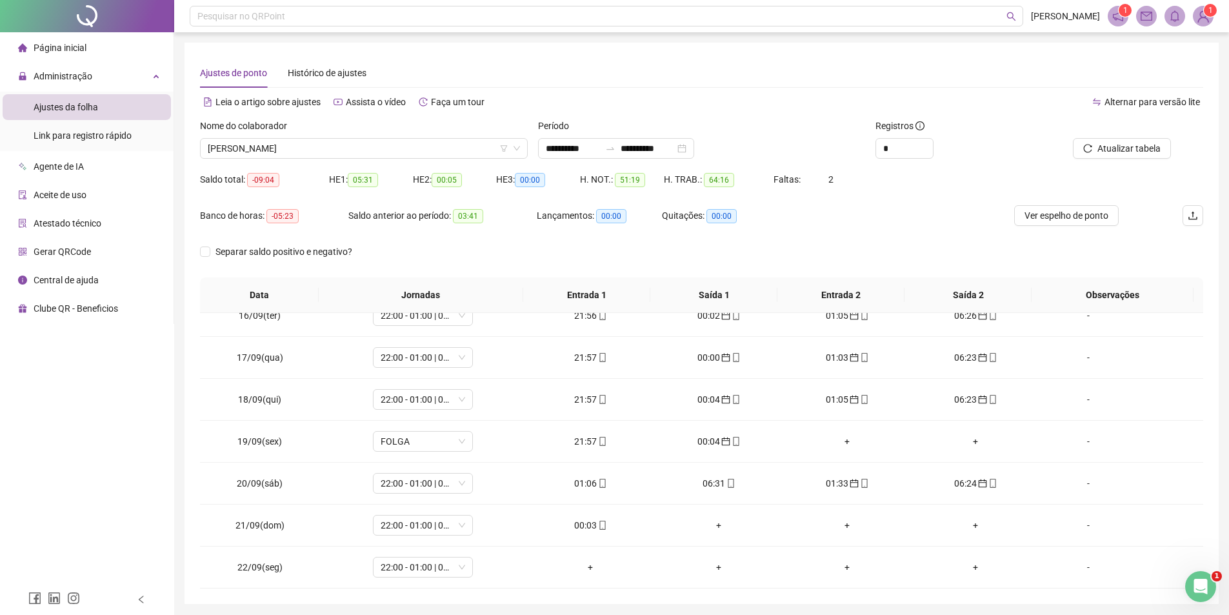
scroll to position [45, 0]
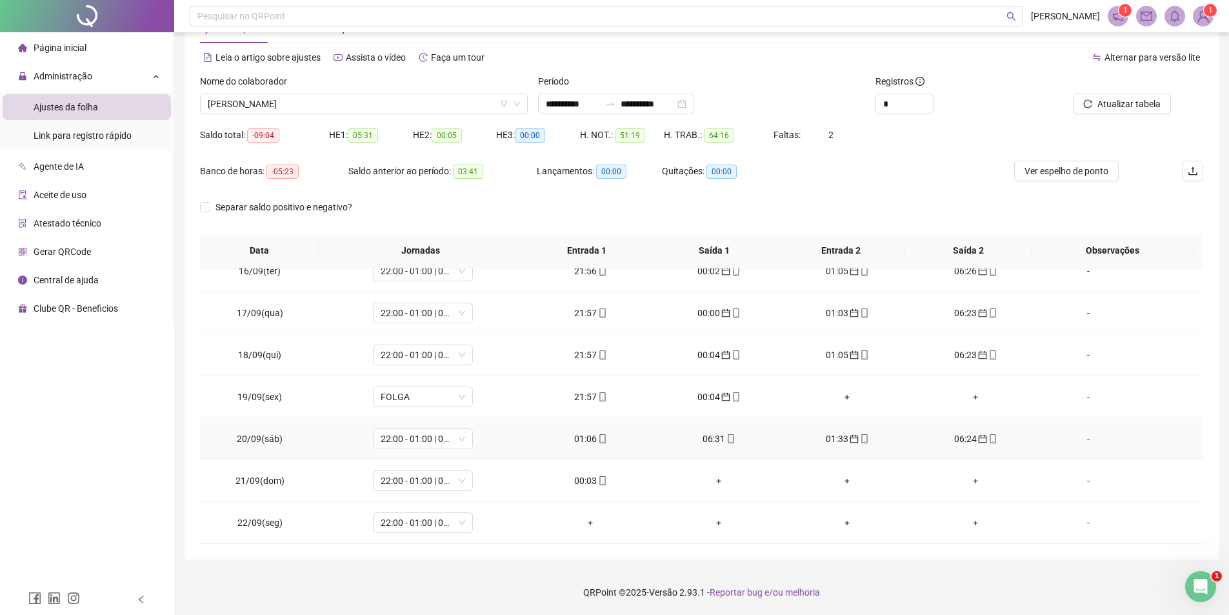
click at [584, 437] on div "01:06" at bounding box center [591, 439] width 108 height 14
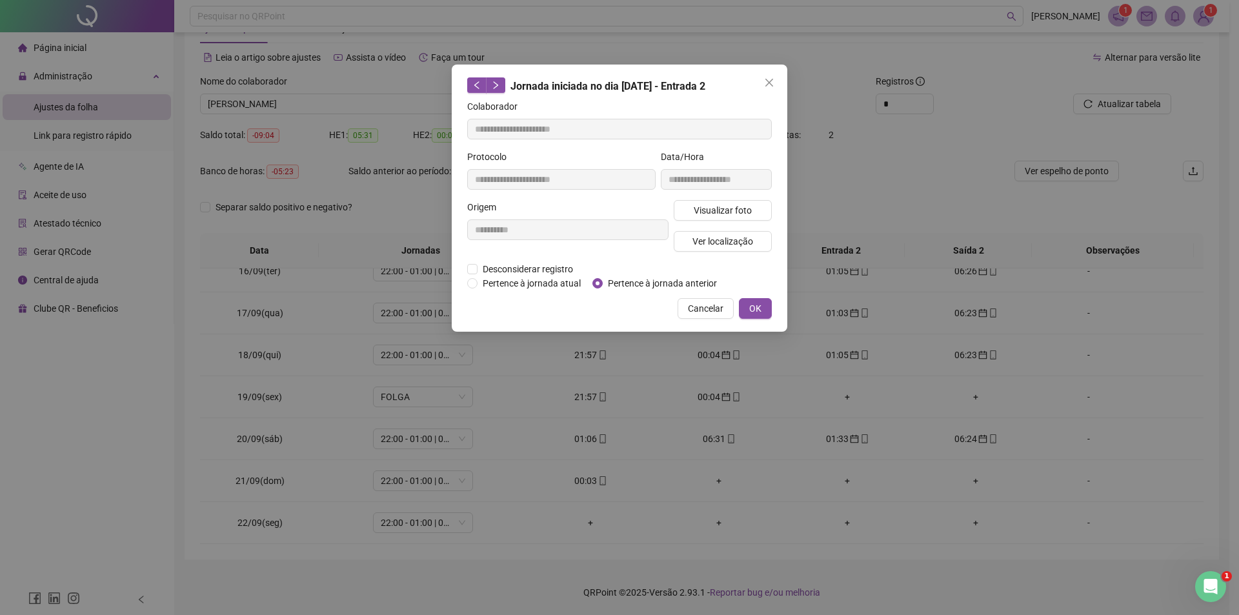
type input "**********"
click at [758, 306] on span "OK" at bounding box center [755, 308] width 12 height 14
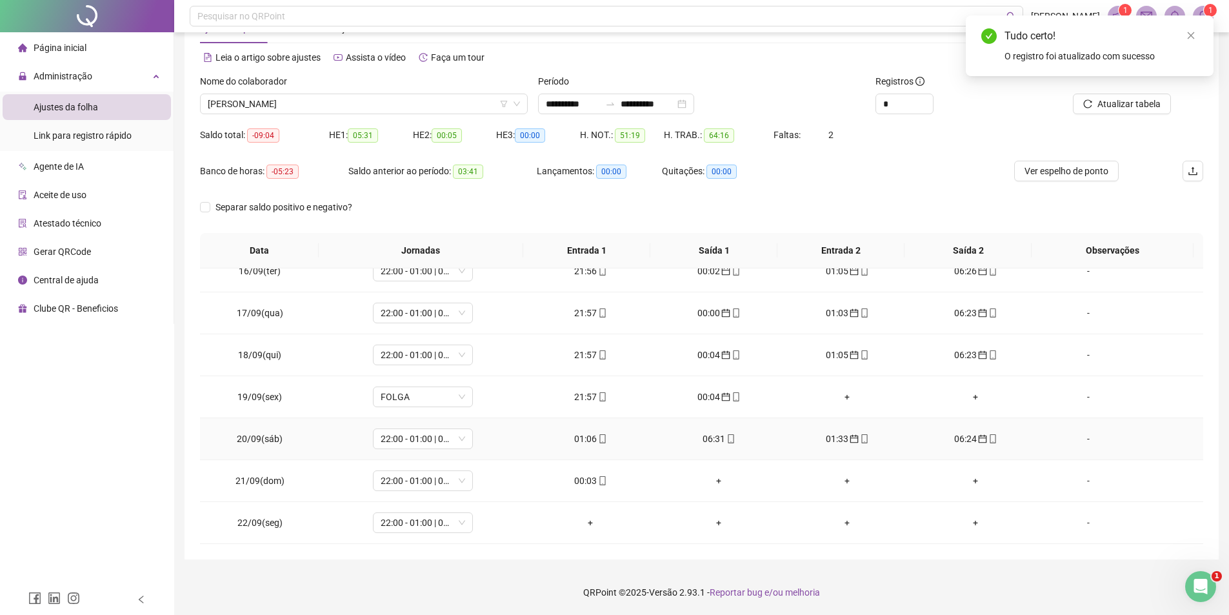
click at [706, 450] on td "06:31" at bounding box center [719, 439] width 128 height 42
click at [706, 442] on div "06:31" at bounding box center [719, 439] width 108 height 14
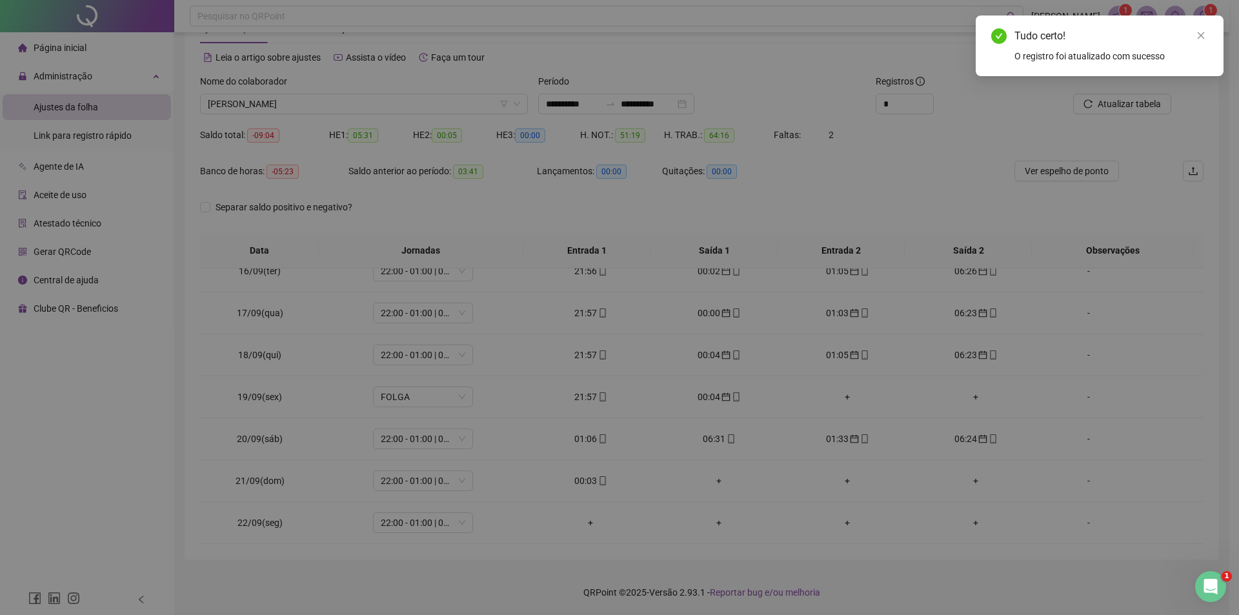
type input "**********"
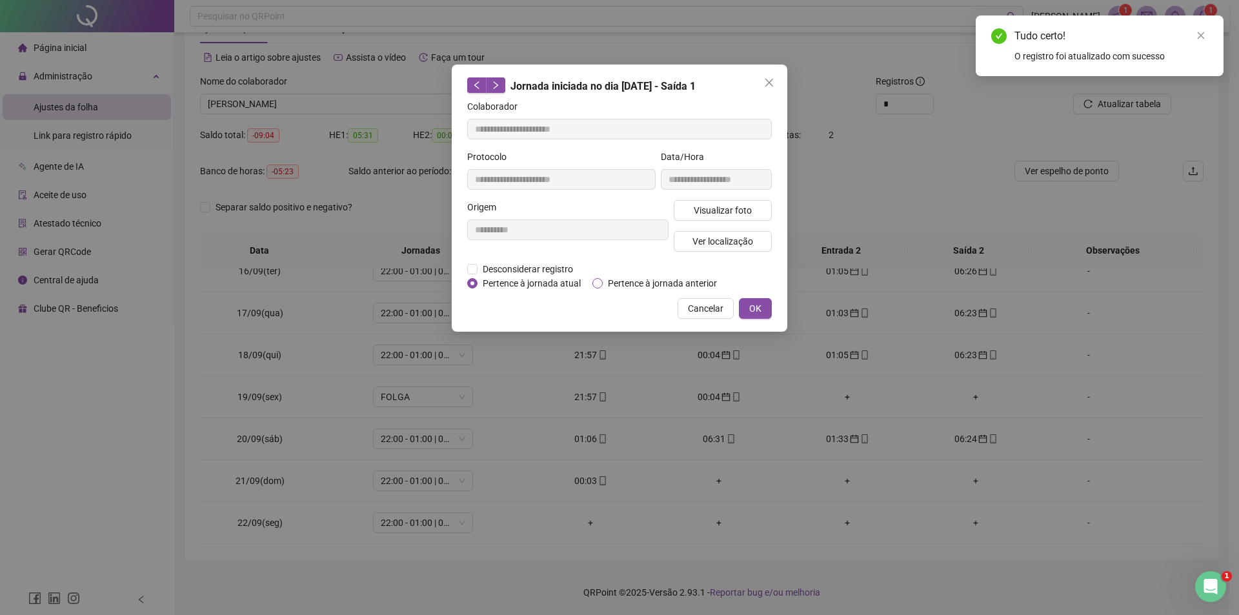
click at [596, 276] on label "Pertence à jornada anterior" at bounding box center [657, 283] width 130 height 14
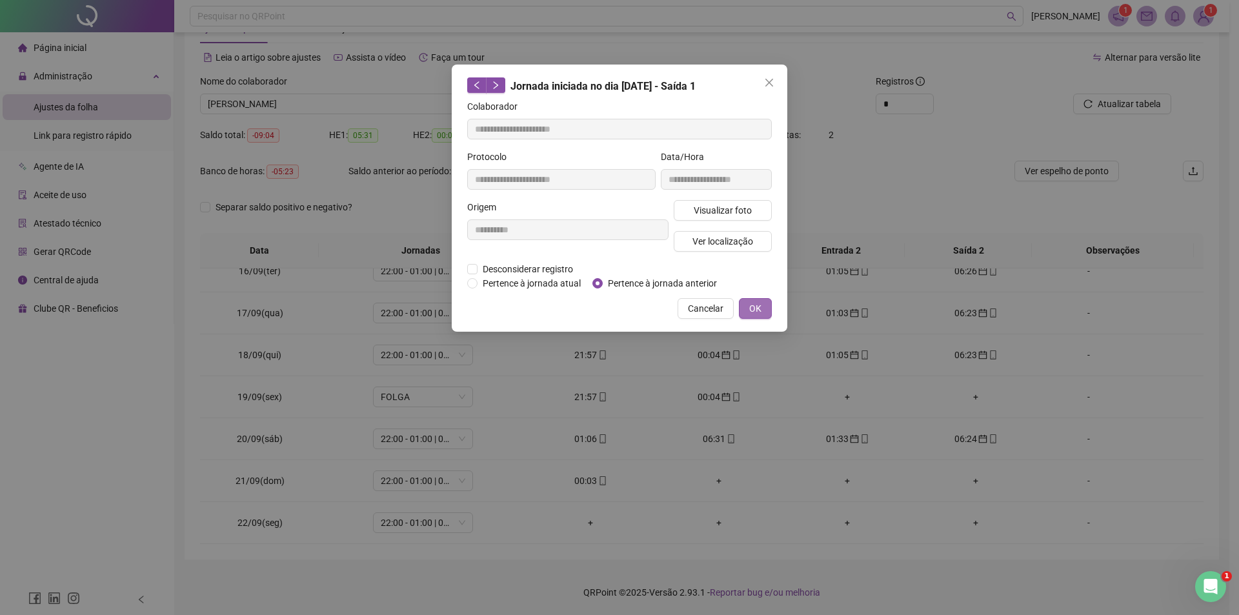
click at [748, 304] on button "OK" at bounding box center [755, 308] width 33 height 21
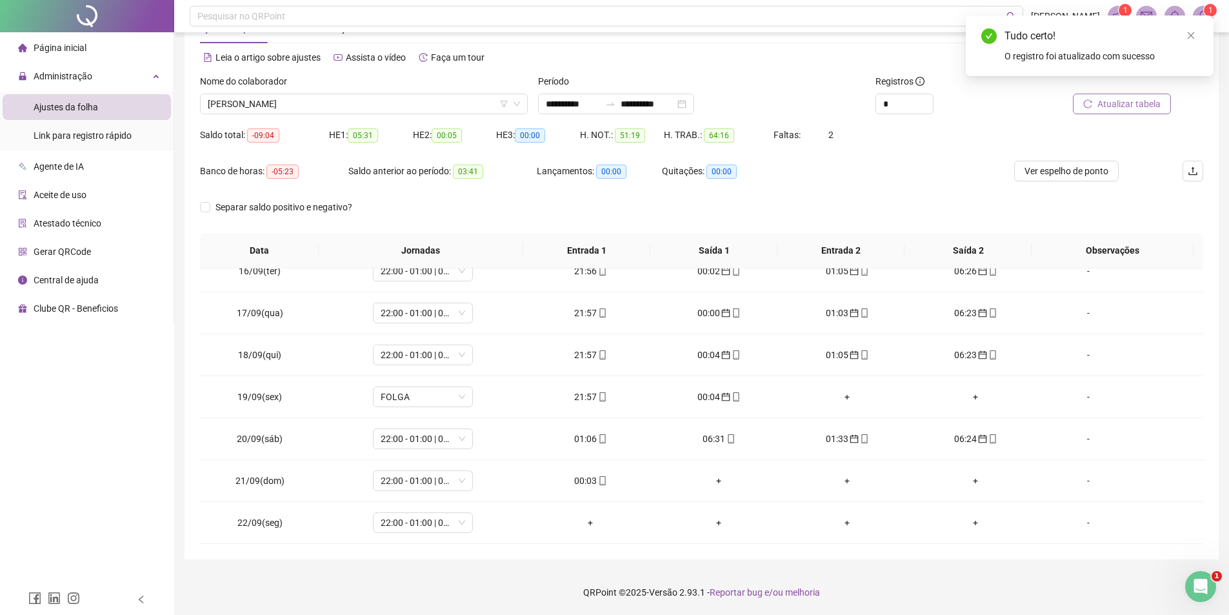
click at [1099, 102] on span "Atualizar tabela" at bounding box center [1129, 104] width 63 height 14
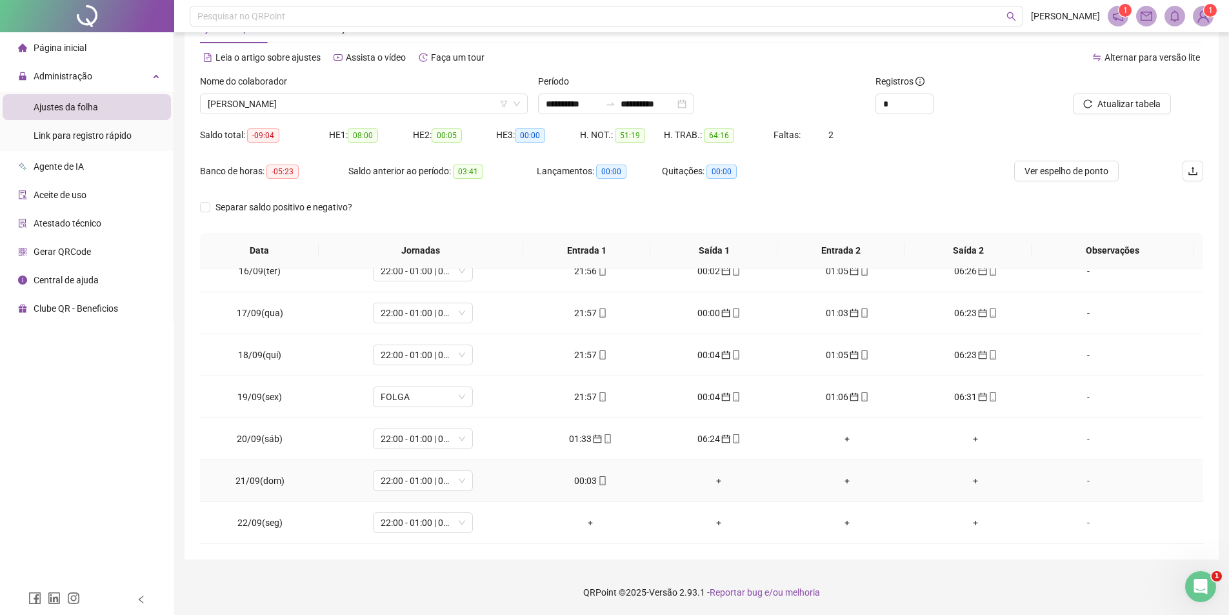
drag, startPoint x: 583, startPoint y: 481, endPoint x: 592, endPoint y: 484, distance: 9.0
click at [592, 484] on div "00:03" at bounding box center [591, 481] width 108 height 14
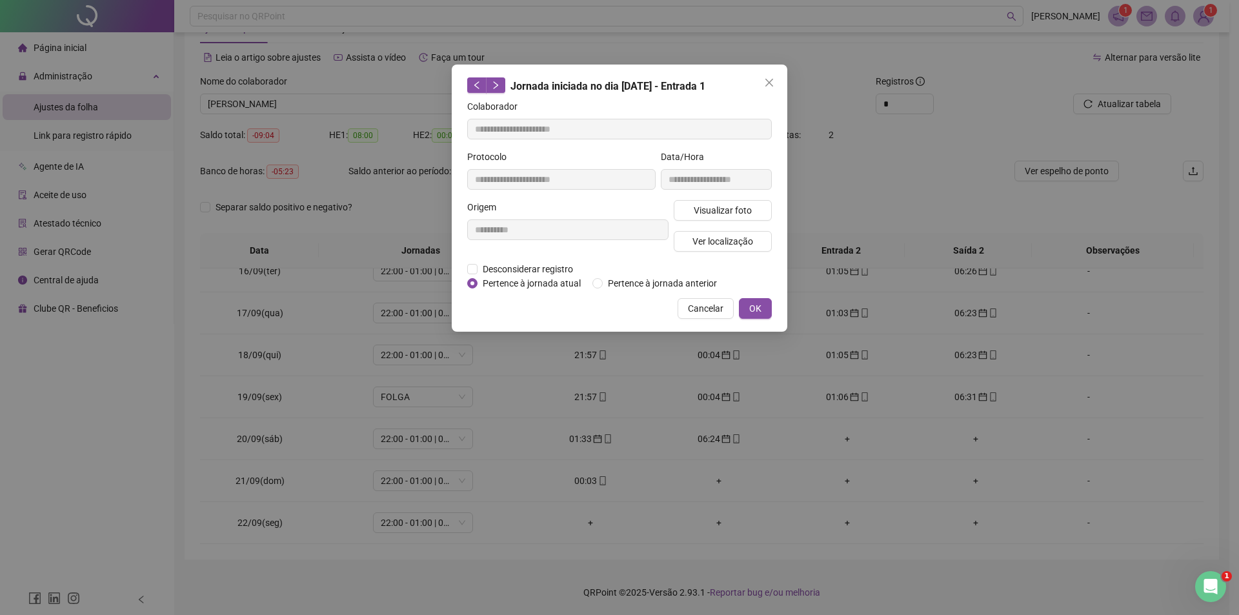
type input "**********"
click at [609, 286] on span "Pertence à jornada anterior" at bounding box center [662, 283] width 119 height 14
click at [753, 310] on span "OK" at bounding box center [755, 308] width 12 height 14
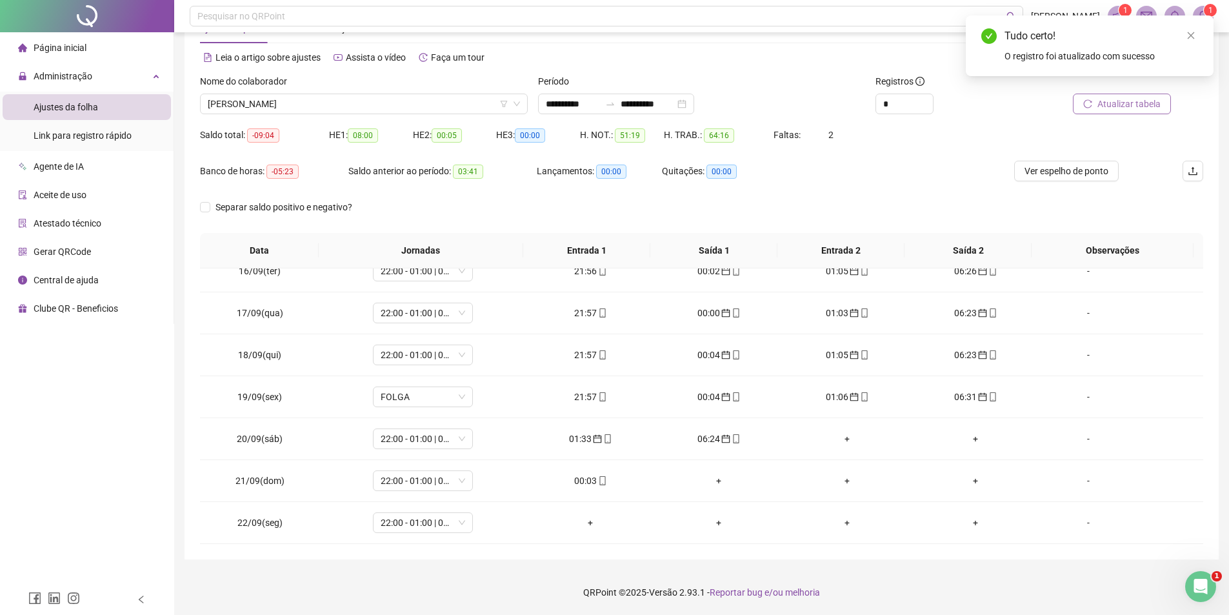
click at [1125, 103] on span "Atualizar tabela" at bounding box center [1129, 104] width 63 height 14
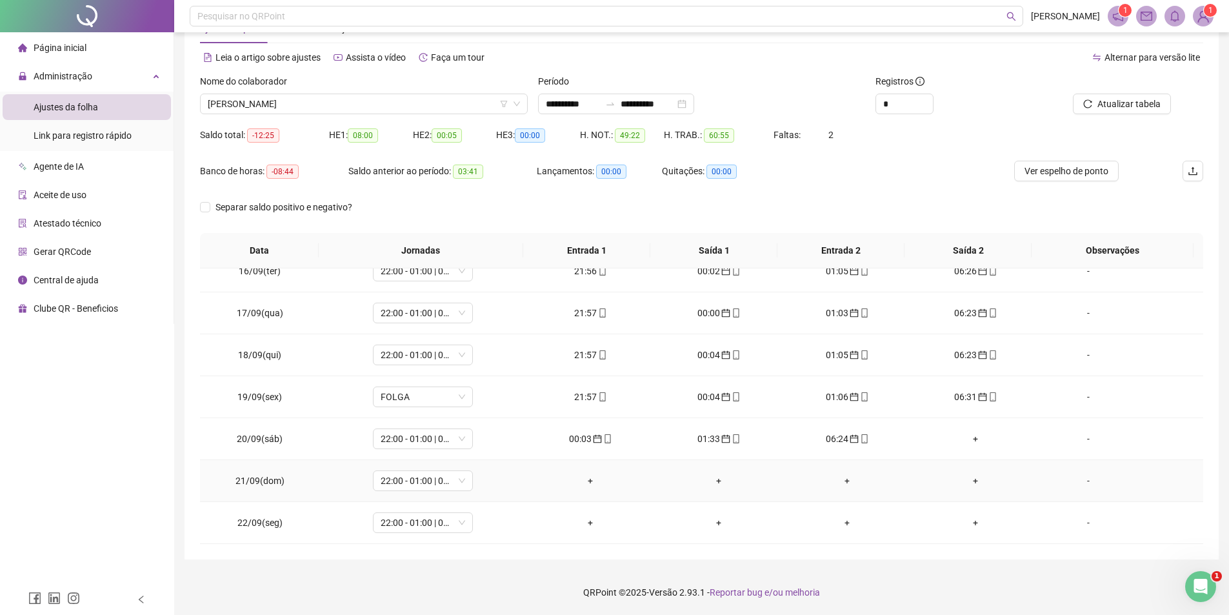
click at [580, 476] on div "+" at bounding box center [591, 481] width 108 height 14
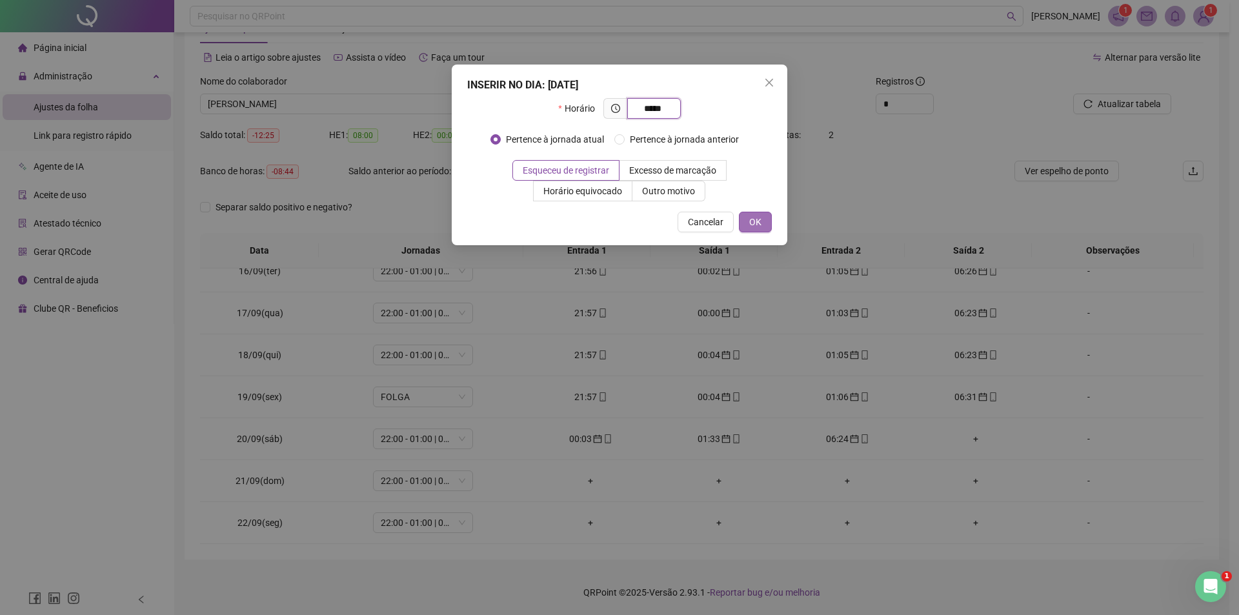
type input "*****"
click at [759, 217] on span "OK" at bounding box center [755, 222] width 12 height 14
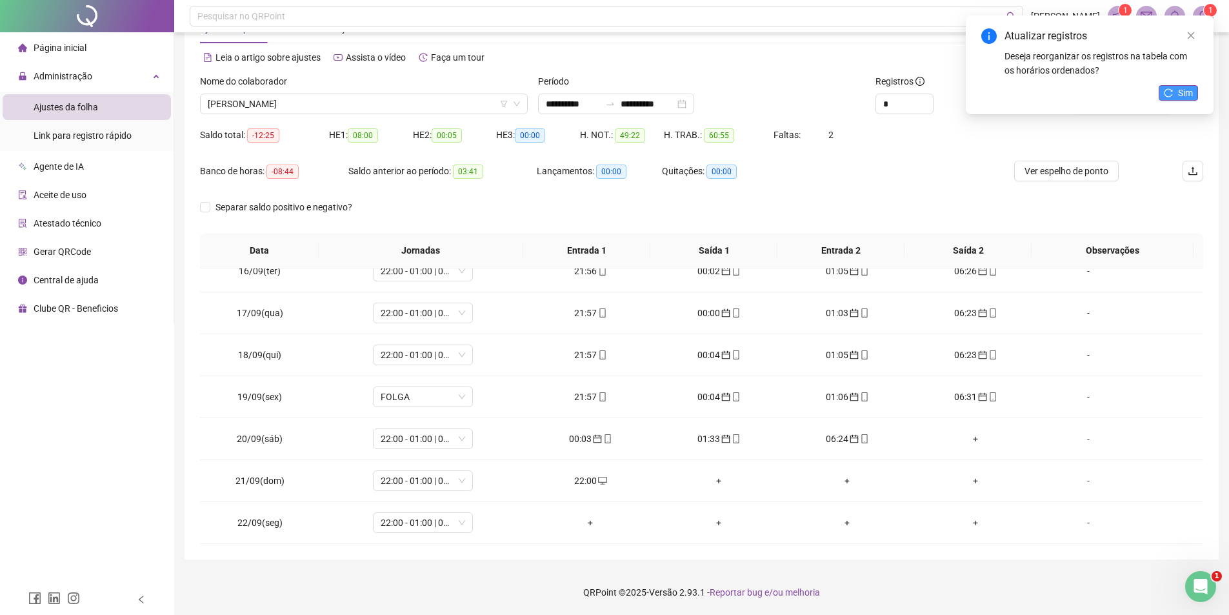
click at [1175, 91] on button "Sim" at bounding box center [1178, 92] width 39 height 15
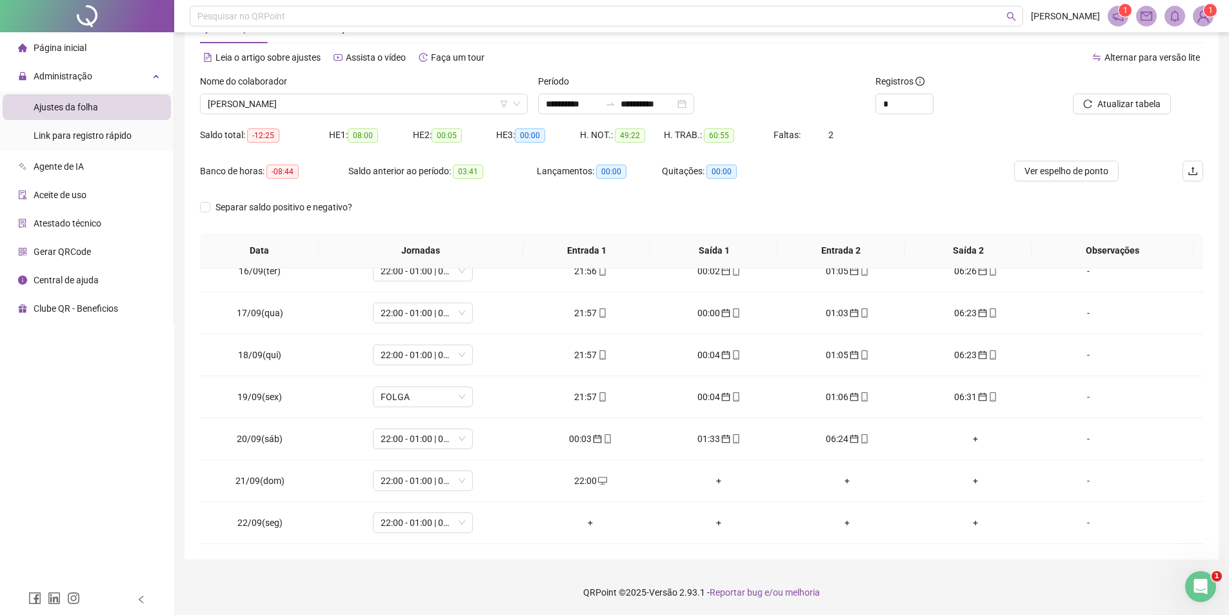
click at [1109, 87] on div at bounding box center [1108, 83] width 126 height 19
click at [1105, 103] on span "Atualizar tabela" at bounding box center [1129, 104] width 63 height 14
drag, startPoint x: 588, startPoint y: 484, endPoint x: 572, endPoint y: 485, distance: 15.5
click at [572, 485] on div "22:00" at bounding box center [591, 481] width 108 height 14
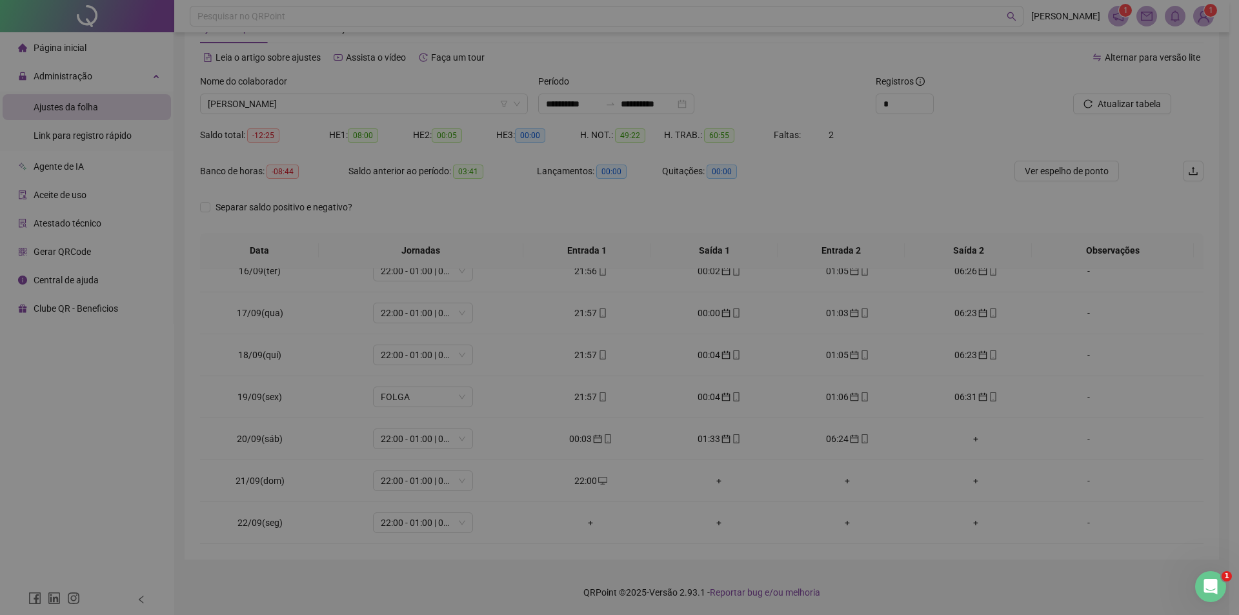
type input "**********"
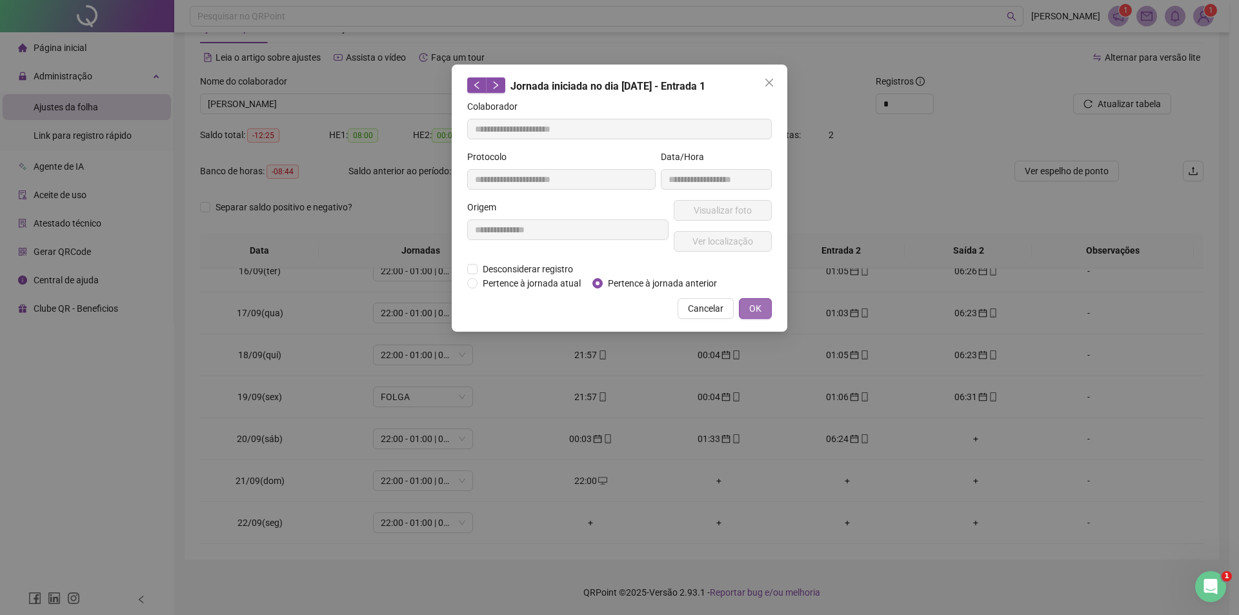
click at [746, 308] on button "OK" at bounding box center [755, 308] width 33 height 21
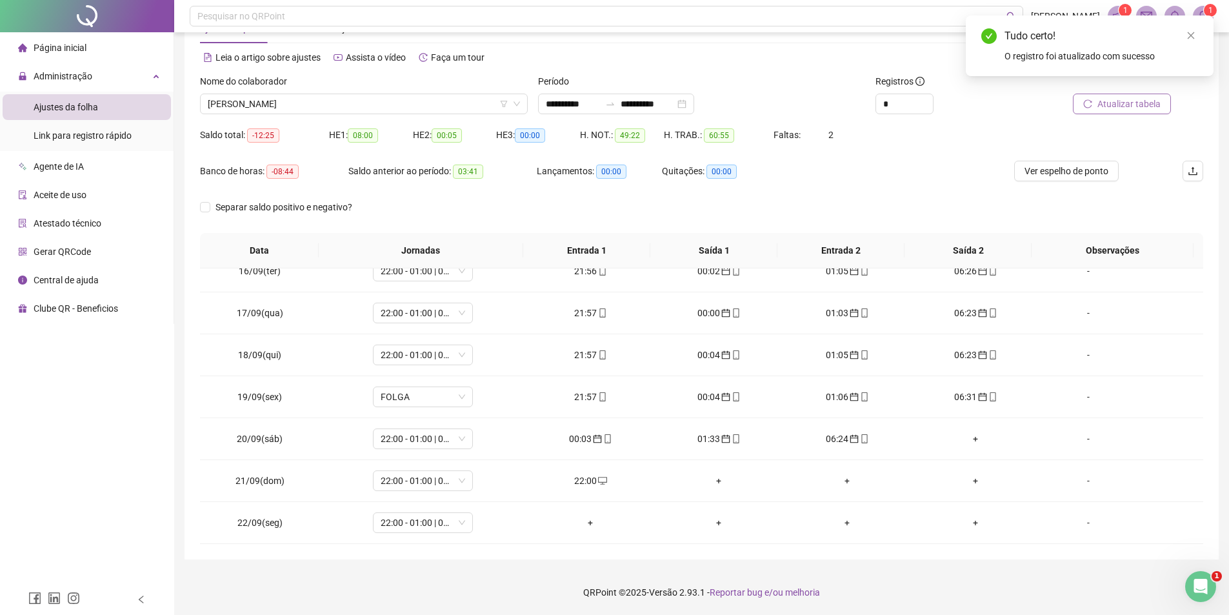
click at [1141, 103] on span "Atualizar tabela" at bounding box center [1129, 104] width 63 height 14
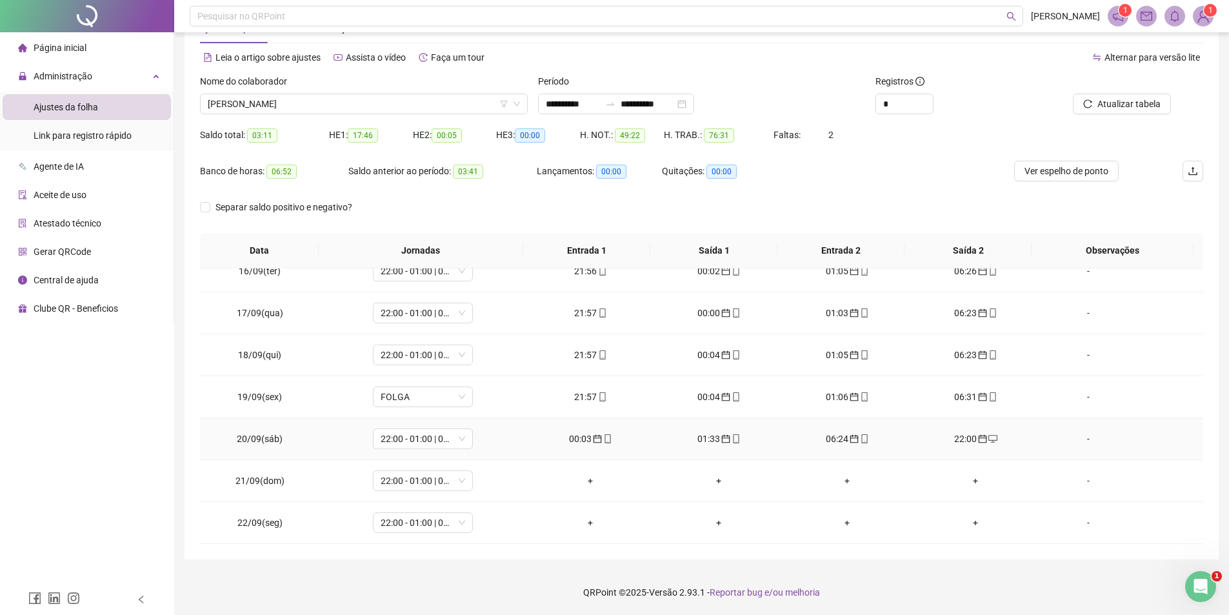
click at [963, 439] on div "22:00" at bounding box center [976, 439] width 108 height 14
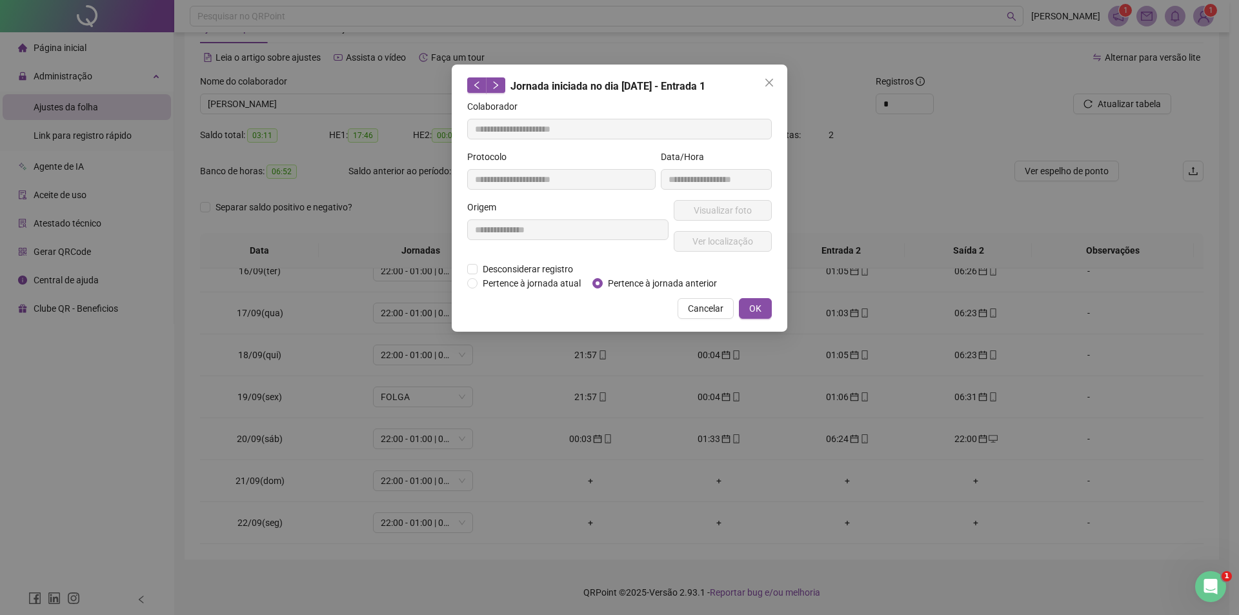
click at [963, 439] on div "**********" at bounding box center [619, 307] width 1239 height 615
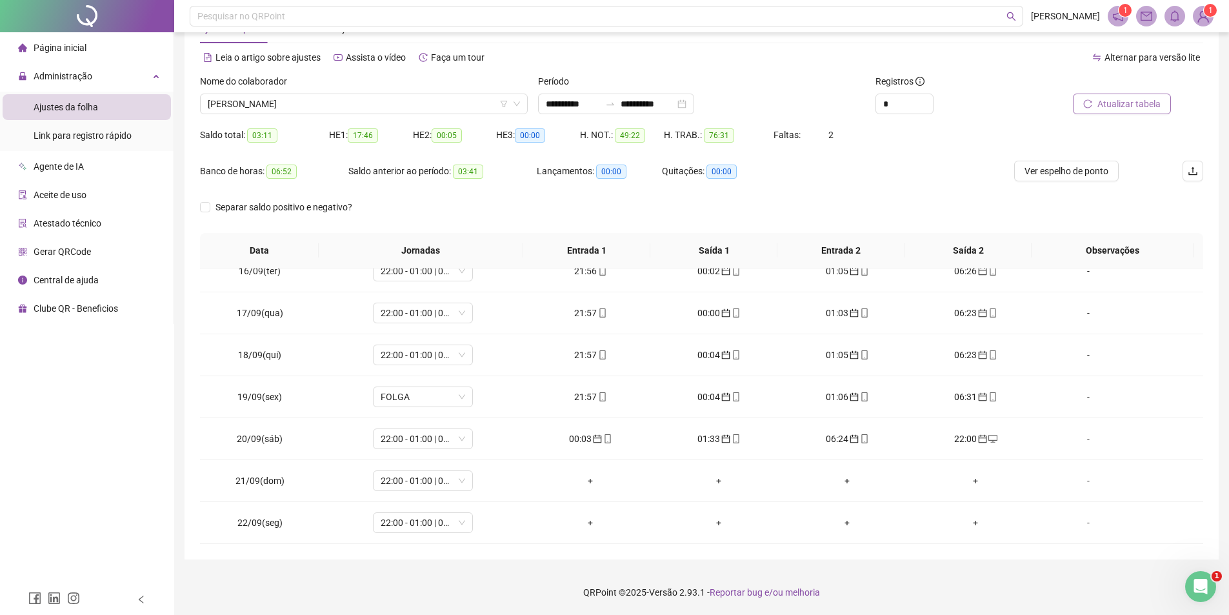
click at [1094, 105] on button "Atualizar tabela" at bounding box center [1122, 104] width 98 height 21
drag, startPoint x: 962, startPoint y: 443, endPoint x: 951, endPoint y: 441, distance: 11.1
click at [951, 441] on div "22:00" at bounding box center [976, 439] width 108 height 14
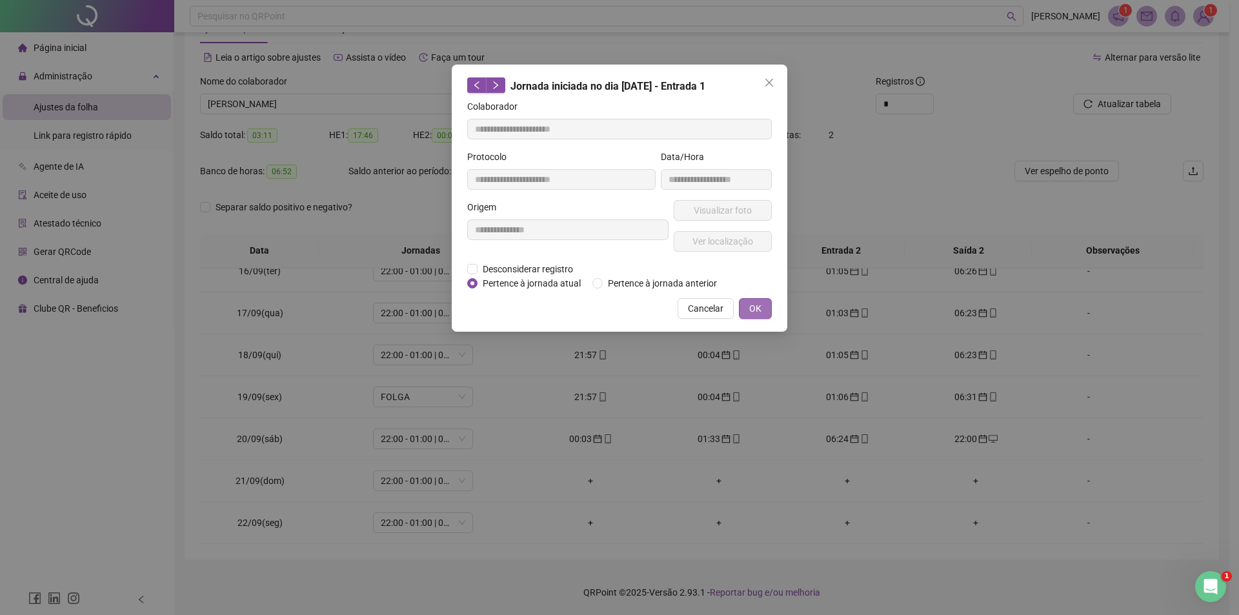
click at [753, 313] on span "OK" at bounding box center [755, 308] width 12 height 14
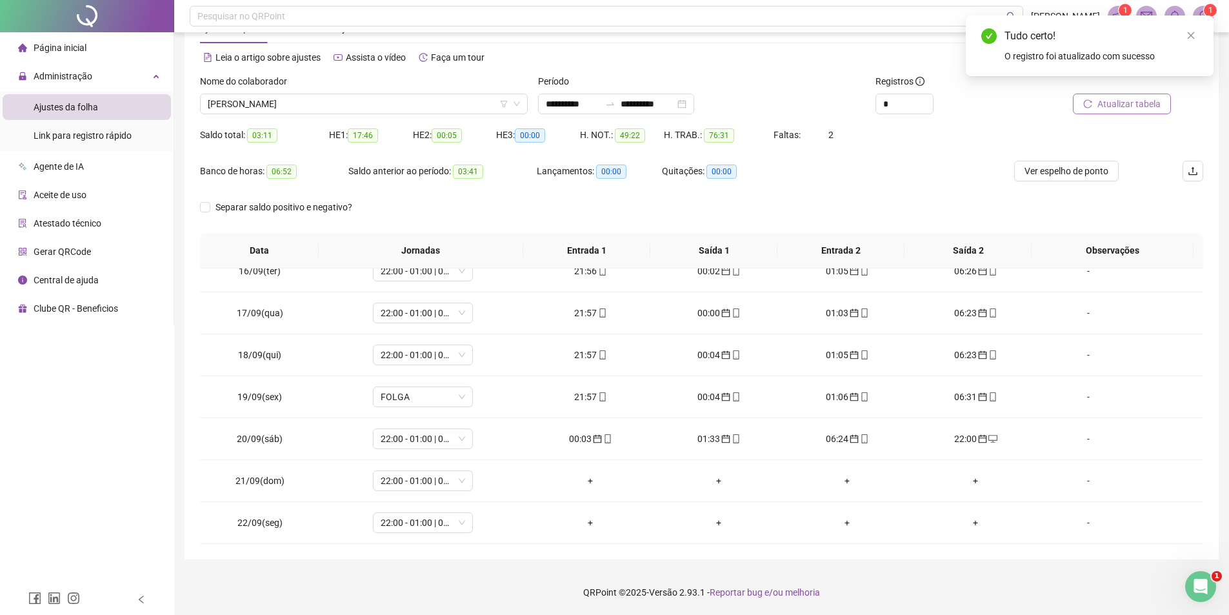
click at [1121, 104] on span "Atualizar tabela" at bounding box center [1129, 104] width 63 height 14
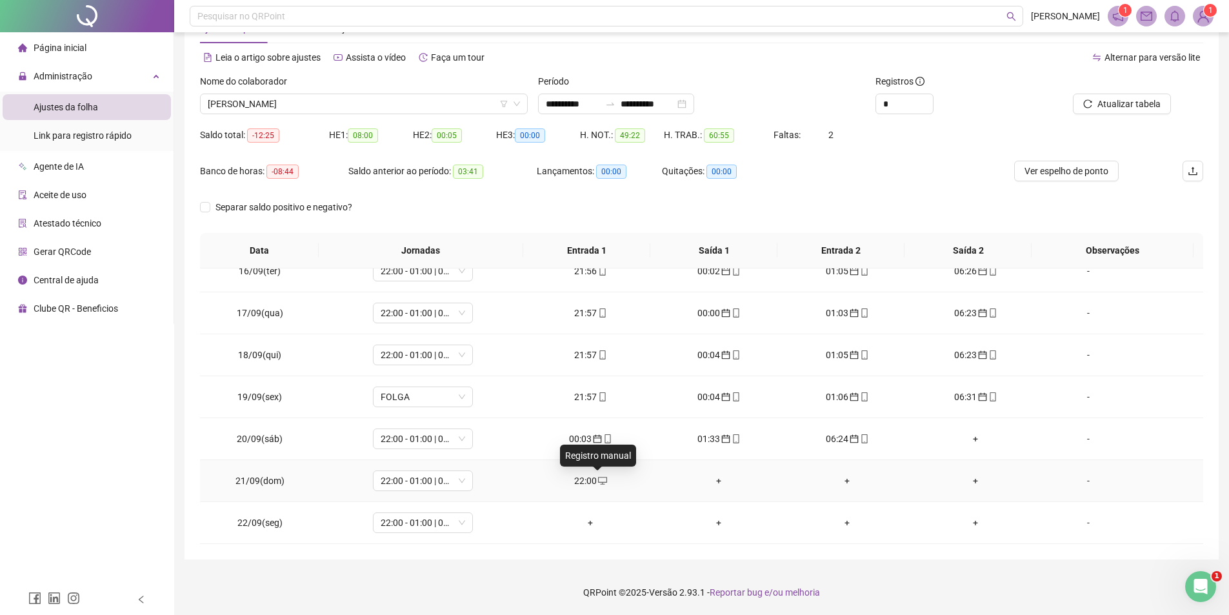
drag, startPoint x: 596, startPoint y: 476, endPoint x: 570, endPoint y: 476, distance: 25.2
drag, startPoint x: 570, startPoint y: 476, endPoint x: 576, endPoint y: 481, distance: 8.2
click at [576, 481] on div "22:00" at bounding box center [591, 481] width 108 height 14
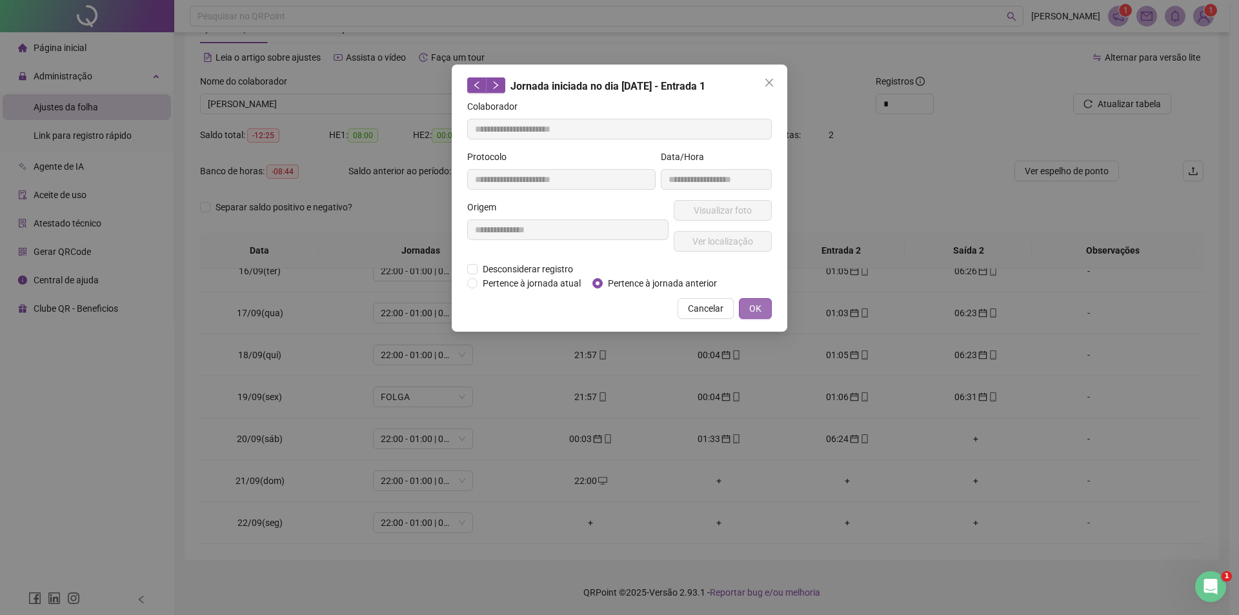
click at [761, 314] on button "OK" at bounding box center [755, 308] width 33 height 21
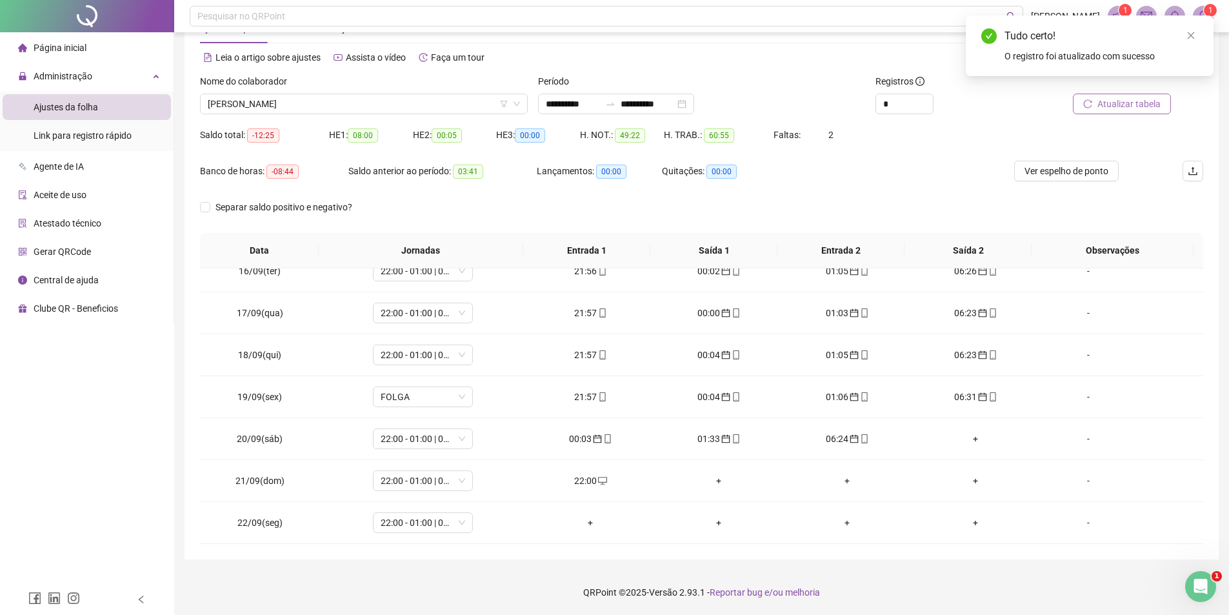
click at [1097, 101] on button "Atualizar tabela" at bounding box center [1122, 104] width 98 height 21
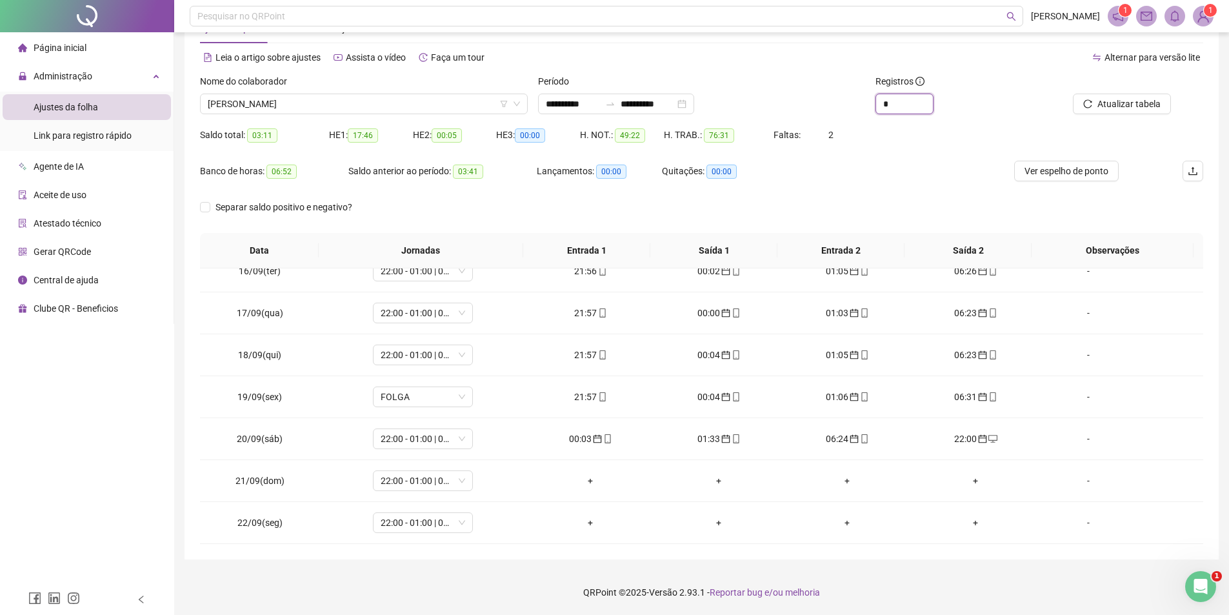
drag, startPoint x: 897, startPoint y: 101, endPoint x: 841, endPoint y: 100, distance: 56.2
click at [841, 100] on div "**********" at bounding box center [702, 99] width 1014 height 50
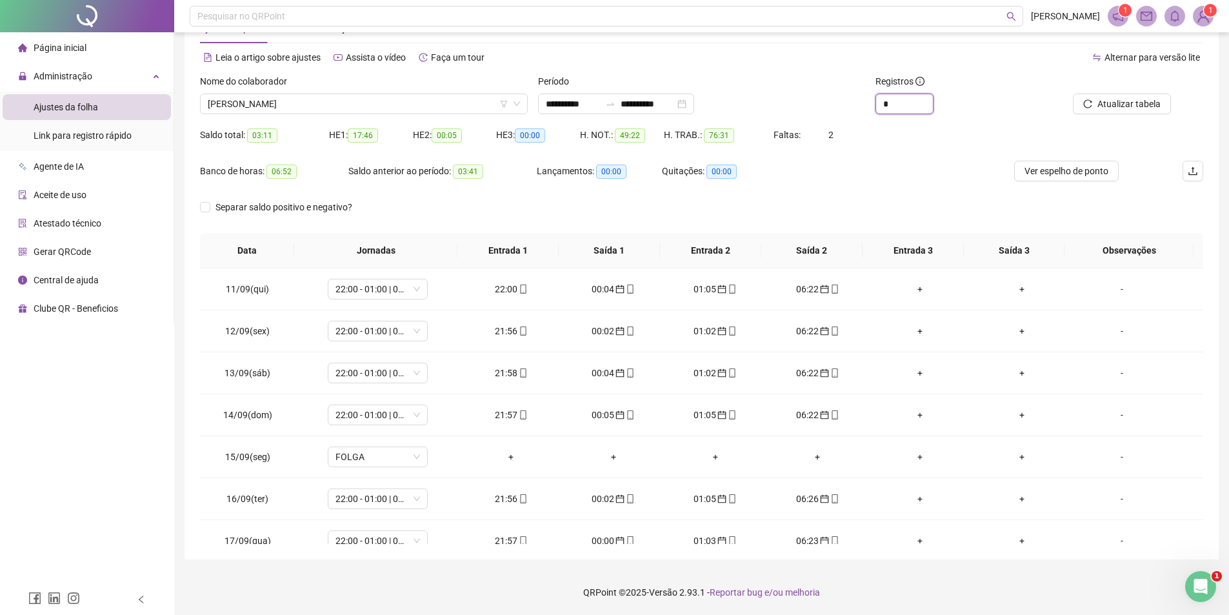
type input "*"
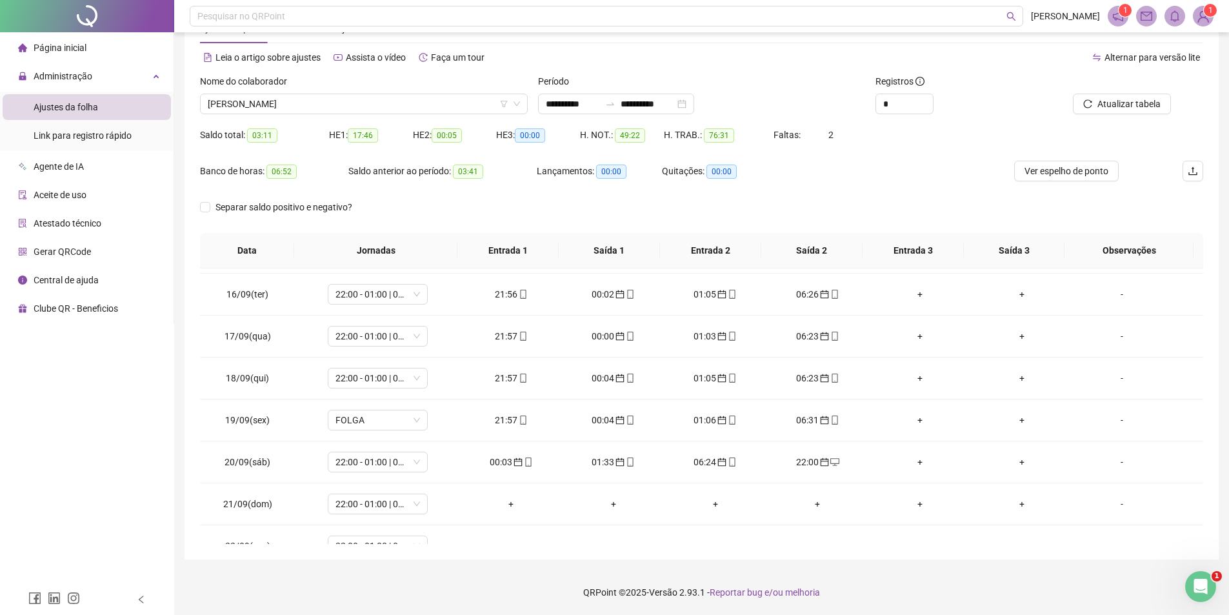
scroll to position [228, 0]
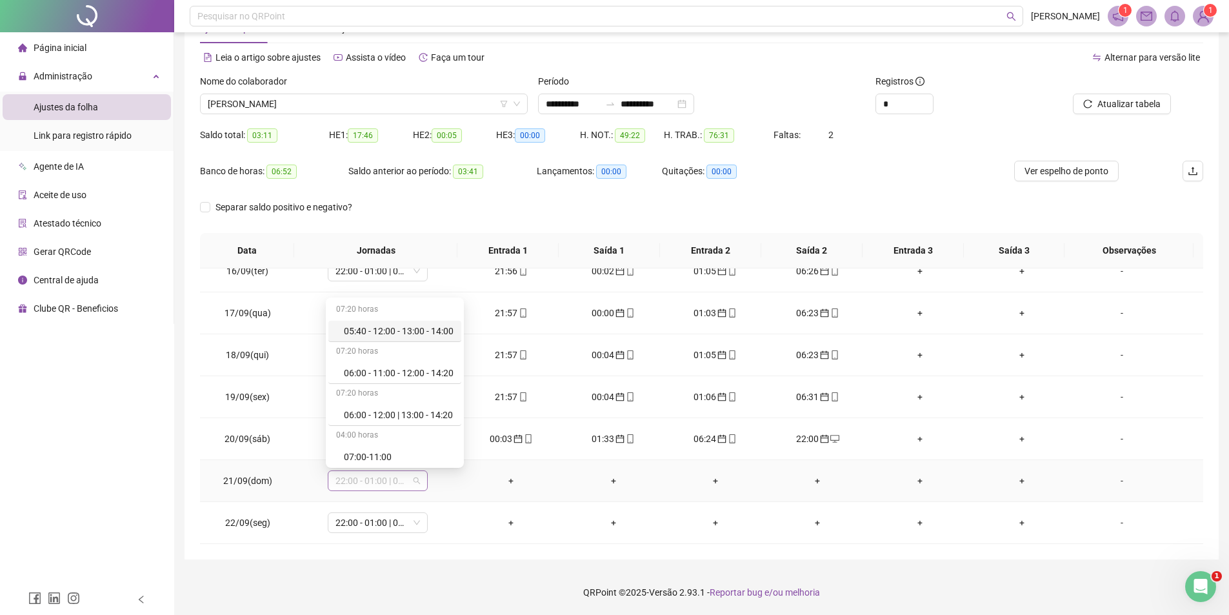
click at [401, 476] on span "22:00 - 01:00 | 02:00 - 06:20" at bounding box center [378, 480] width 85 height 19
click at [370, 371] on div "Folga" at bounding box center [399, 370] width 110 height 14
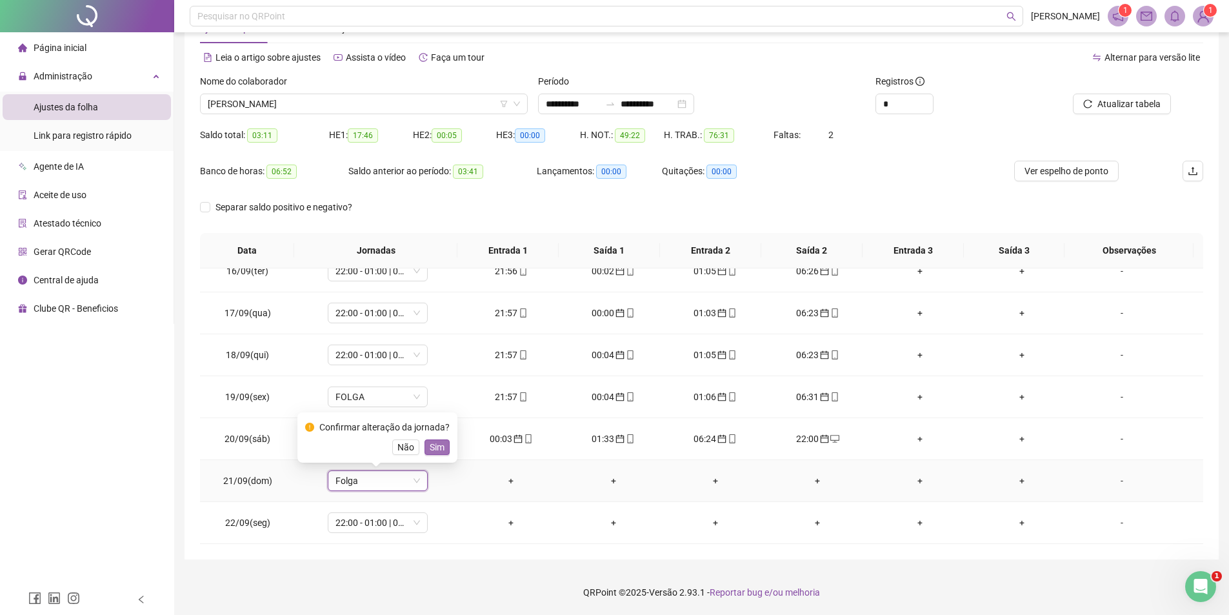
click at [445, 452] on button "Sim" at bounding box center [437, 446] width 25 height 15
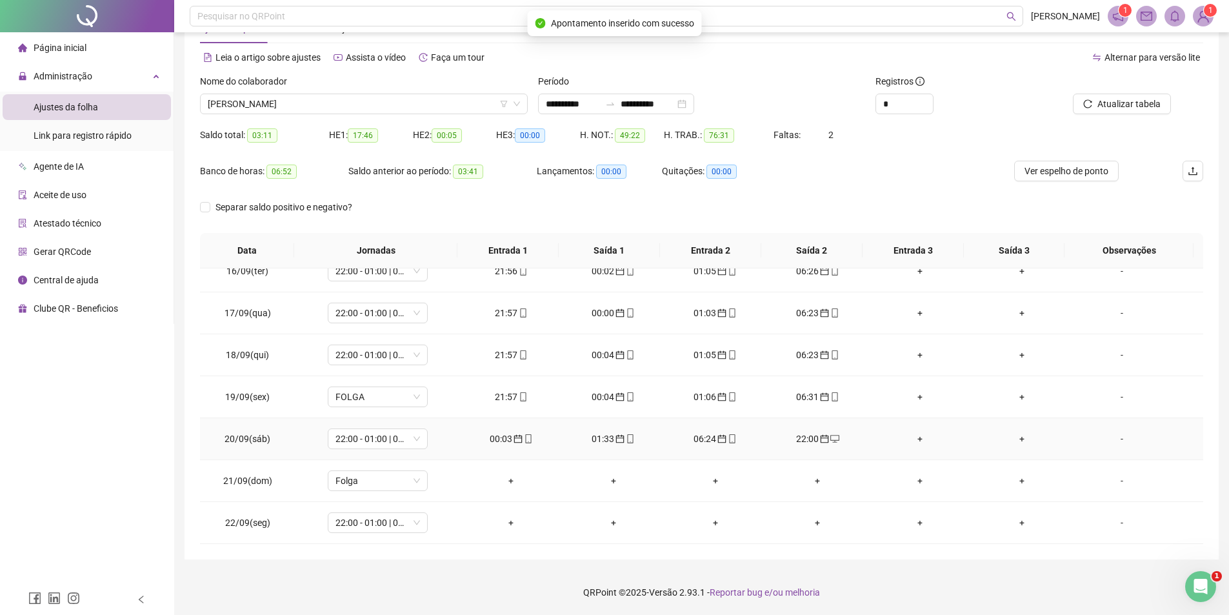
click at [797, 438] on div "22:00" at bounding box center [817, 439] width 81 height 14
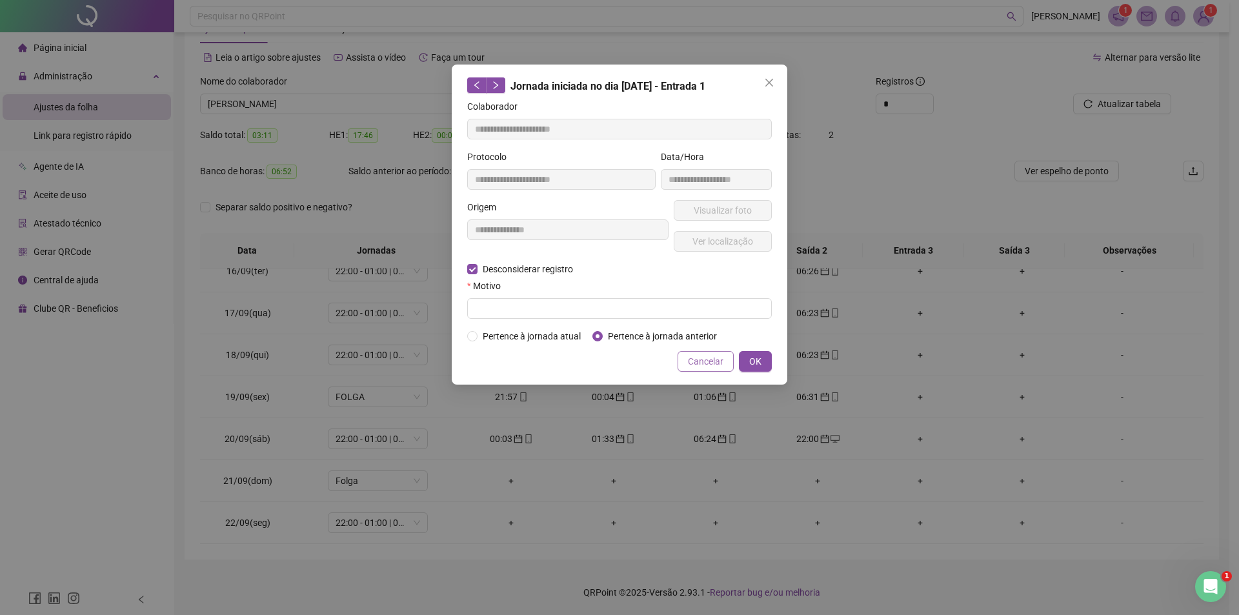
click at [709, 361] on span "Cancelar" at bounding box center [705, 361] width 35 height 14
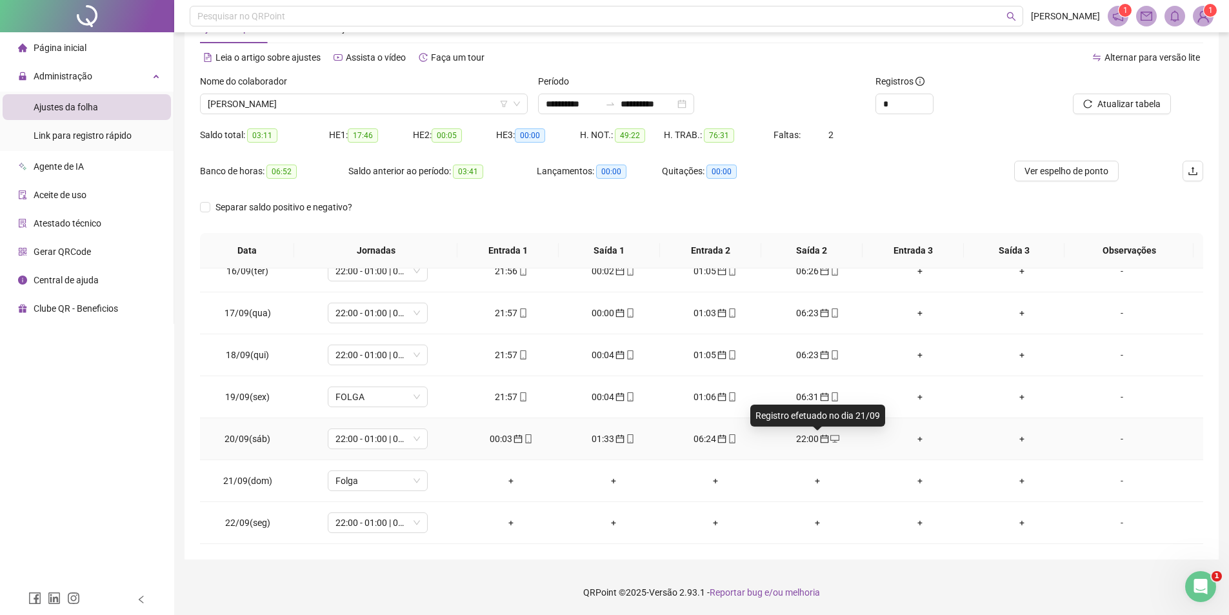
click at [821, 435] on icon "calendar" at bounding box center [825, 439] width 8 height 8
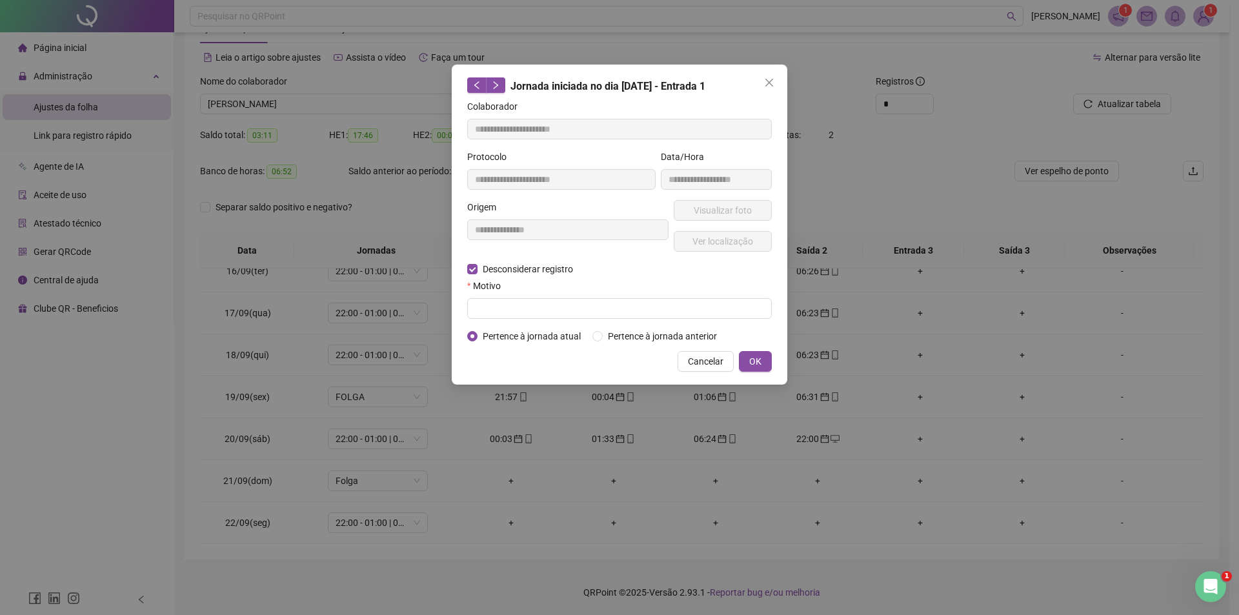
click at [466, 263] on div "**********" at bounding box center [620, 225] width 336 height 320
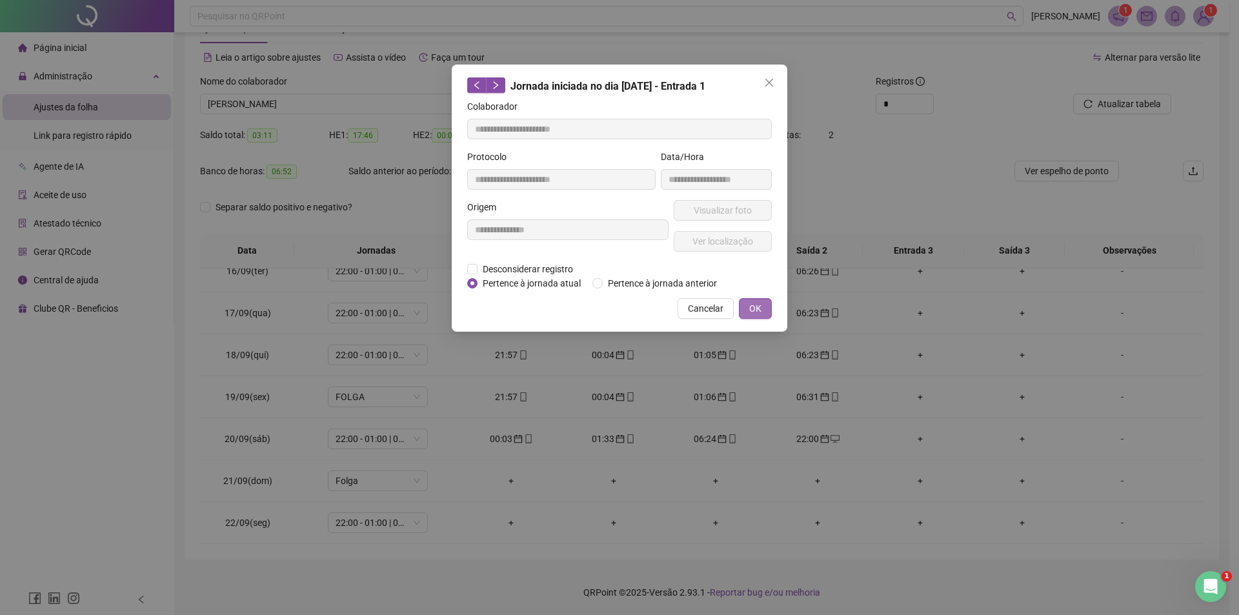
click at [758, 310] on span "OK" at bounding box center [755, 308] width 12 height 14
click at [754, 304] on span "OK" at bounding box center [755, 308] width 12 height 14
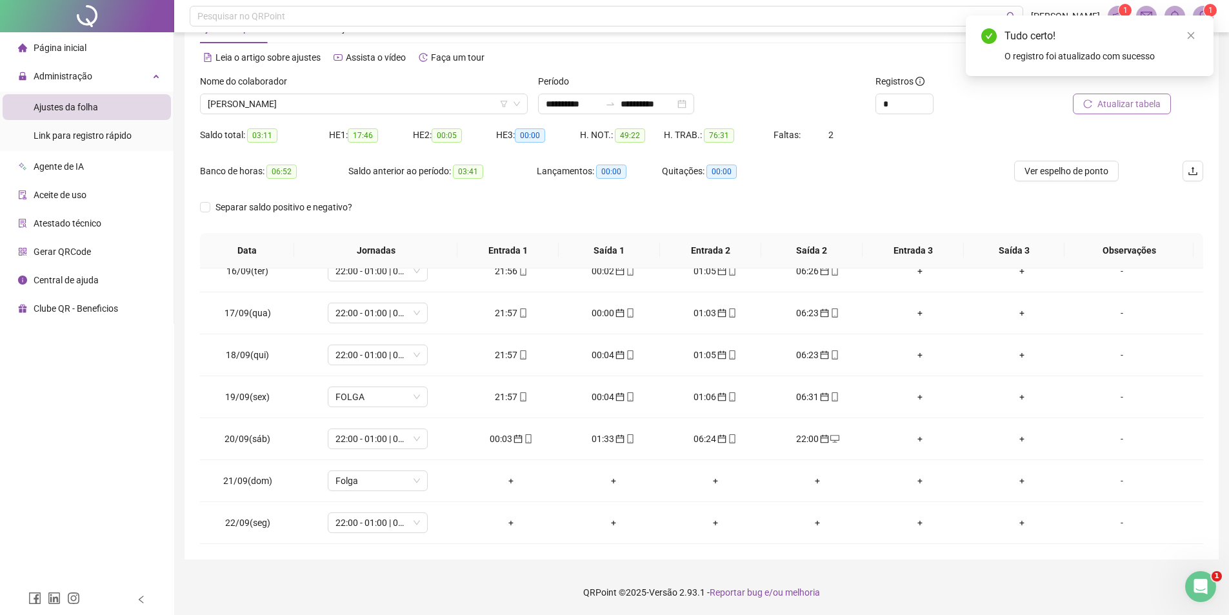
click at [1088, 100] on icon "reload" at bounding box center [1088, 103] width 8 height 8
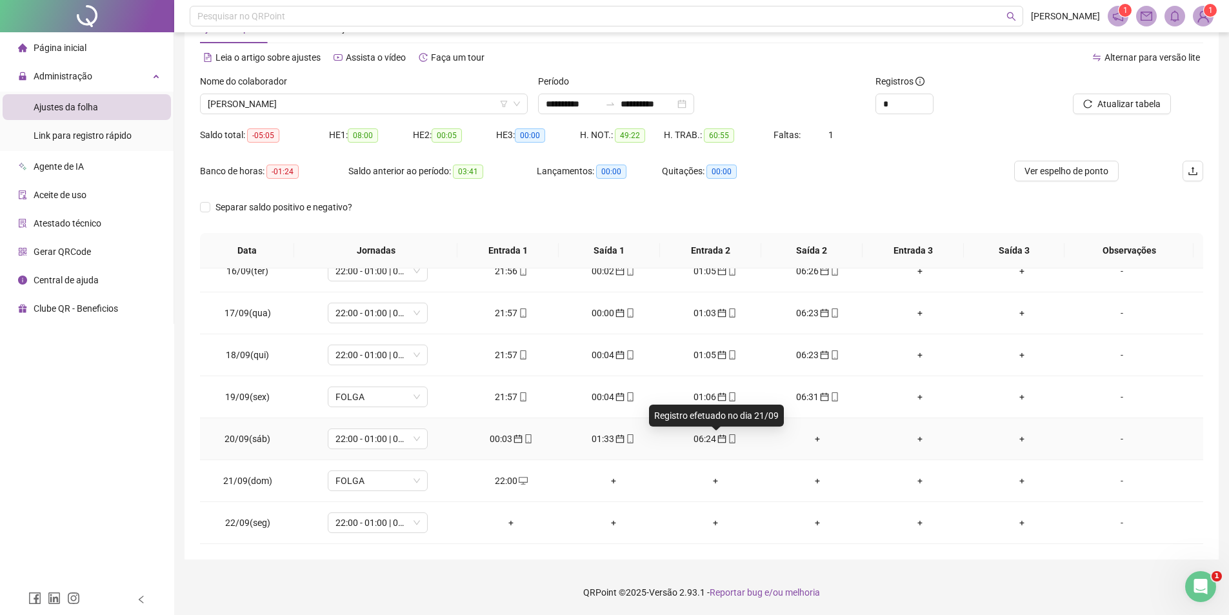
click at [718, 442] on icon "calendar" at bounding box center [722, 439] width 8 height 8
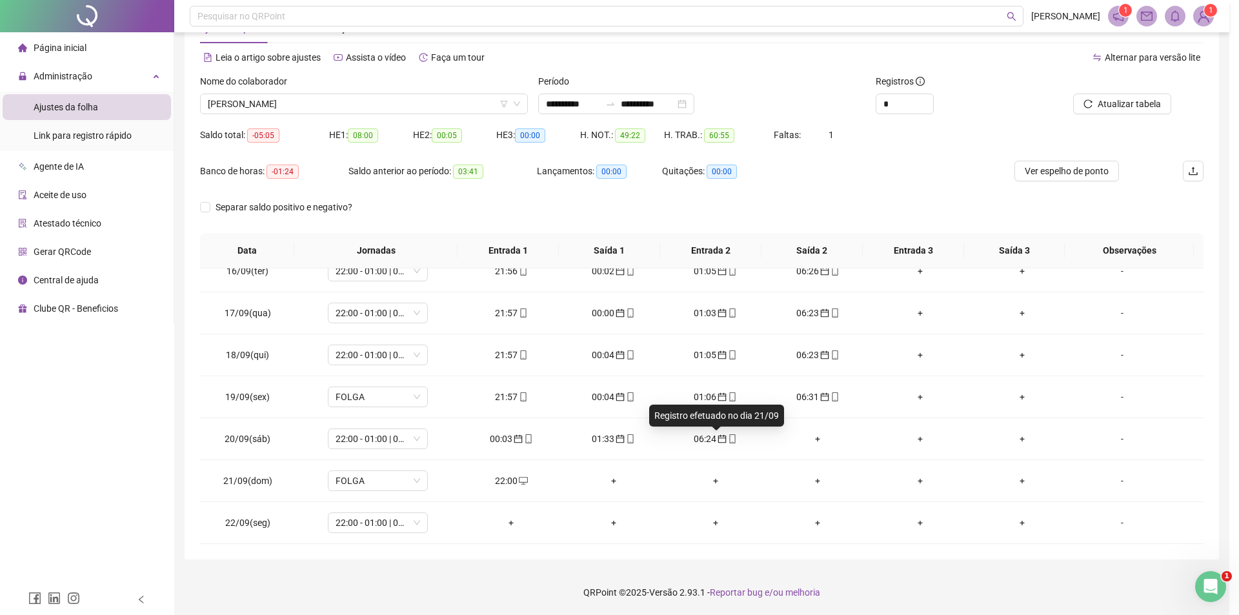
type input "**********"
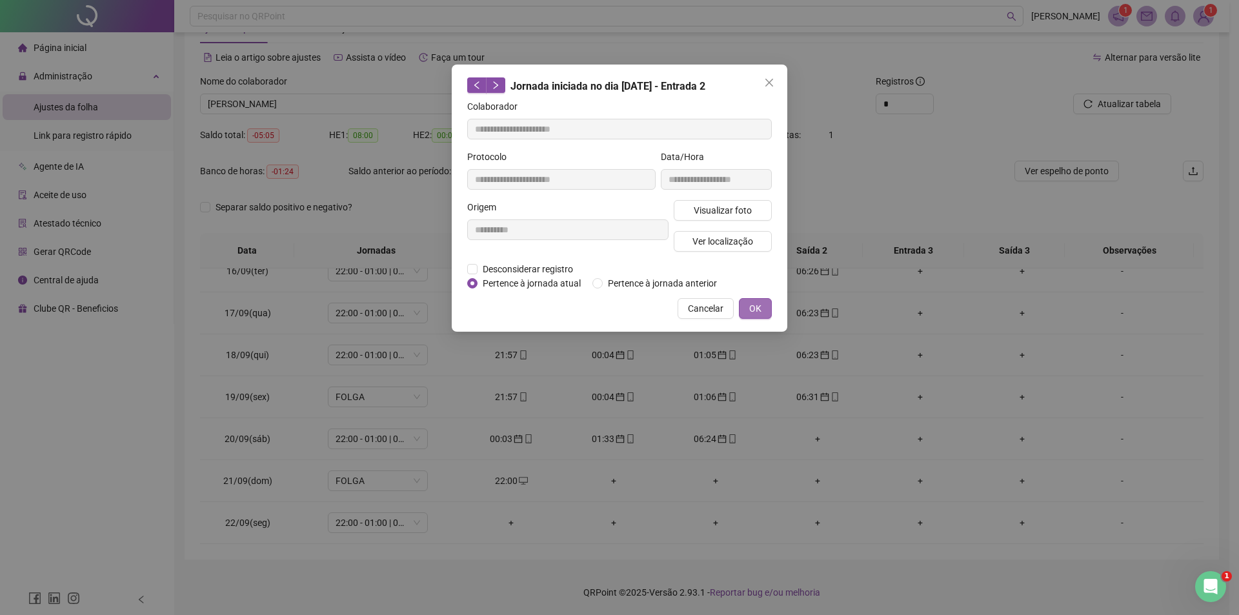
click at [761, 308] on span "OK" at bounding box center [755, 308] width 12 height 14
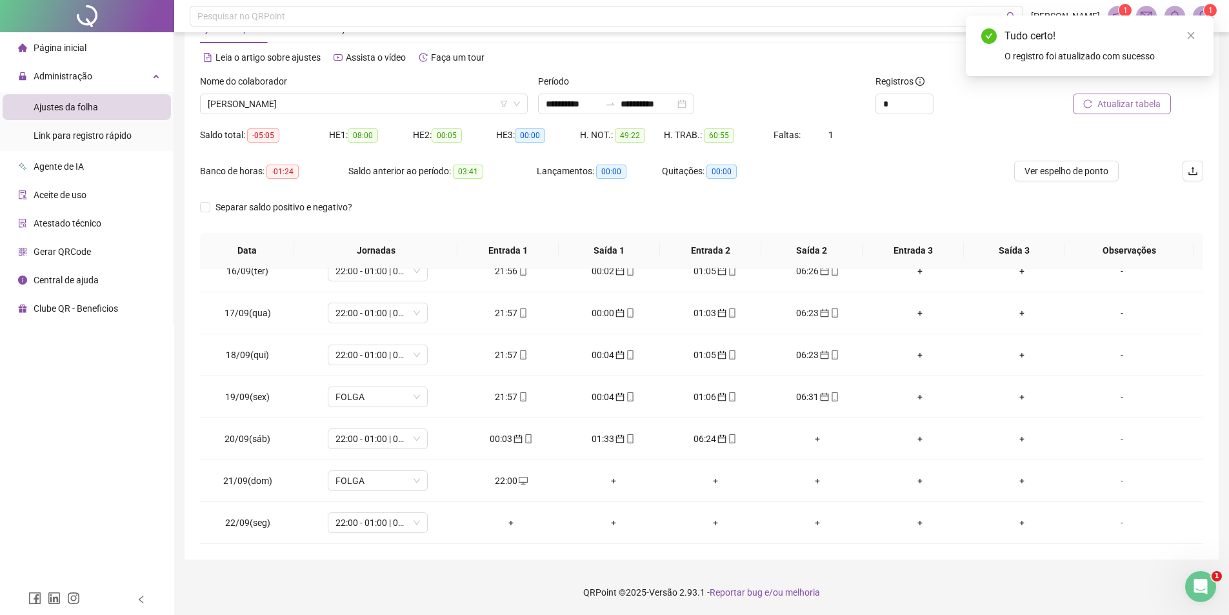
click at [1104, 107] on span "Atualizar tabela" at bounding box center [1129, 104] width 63 height 14
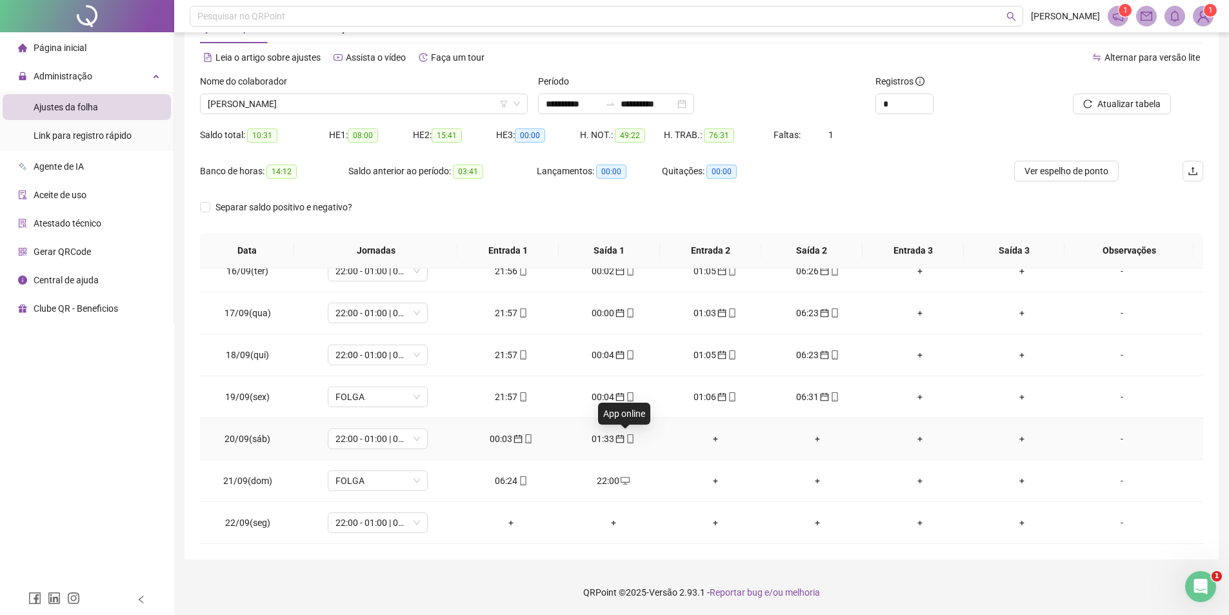
click at [626, 440] on icon "mobile" at bounding box center [630, 438] width 9 height 9
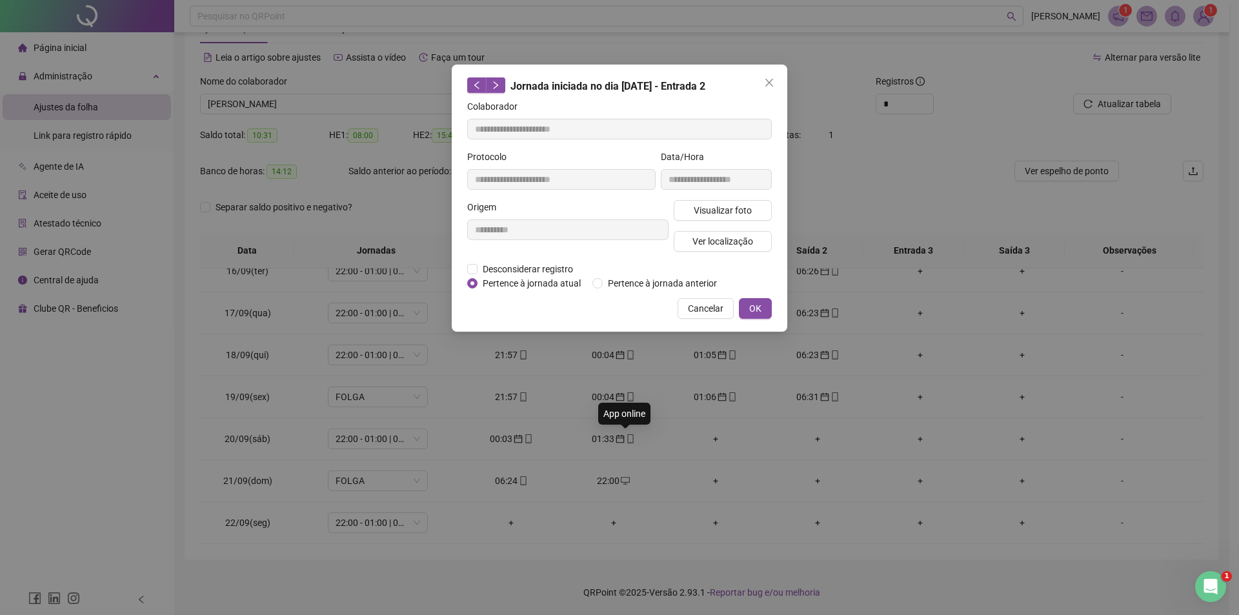
type input "**********"
click at [485, 286] on span "Pertence à jornada atual" at bounding box center [532, 283] width 108 height 14
click at [749, 306] on span "OK" at bounding box center [755, 308] width 12 height 14
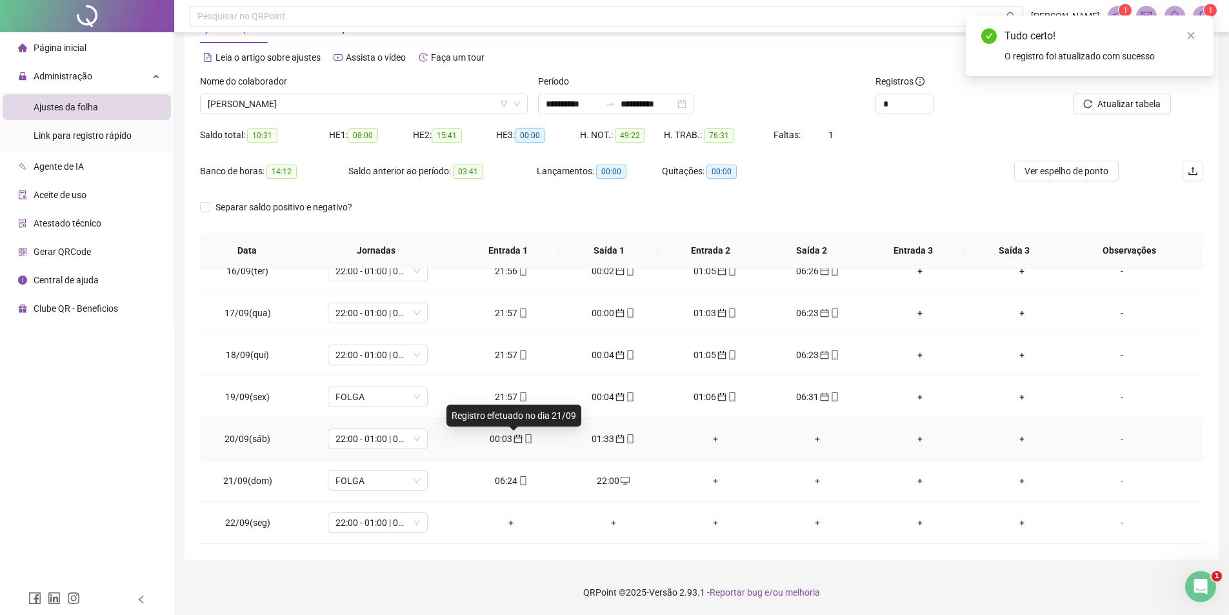
click at [514, 439] on icon "calendar" at bounding box center [518, 438] width 9 height 9
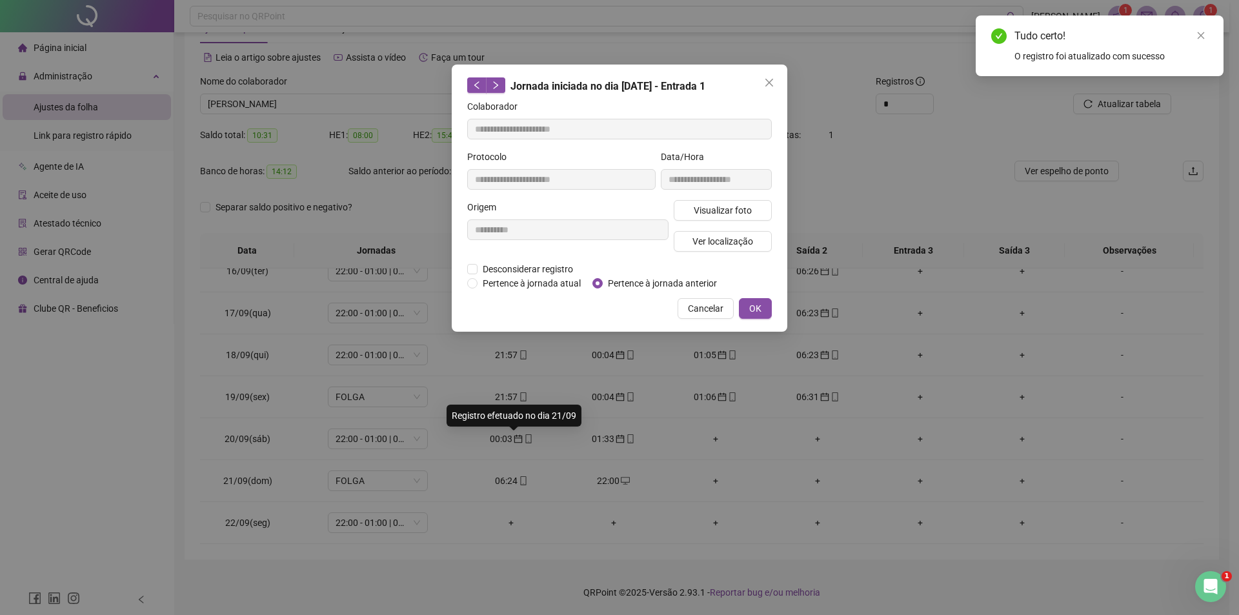
type input "**********"
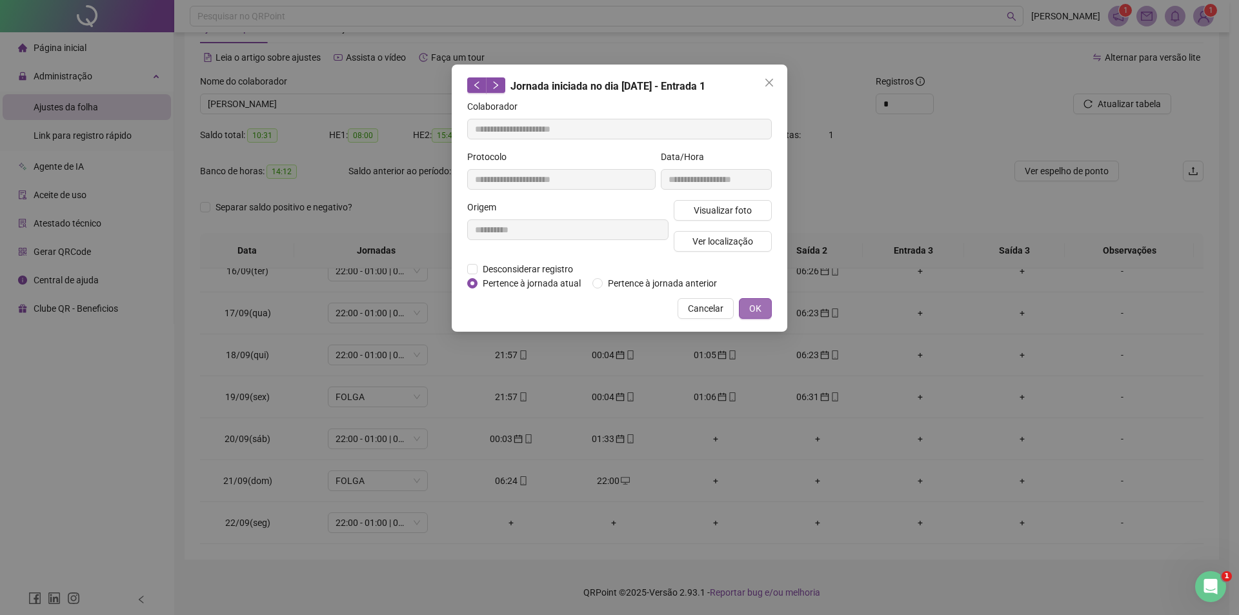
click at [757, 308] on span "OK" at bounding box center [755, 308] width 12 height 14
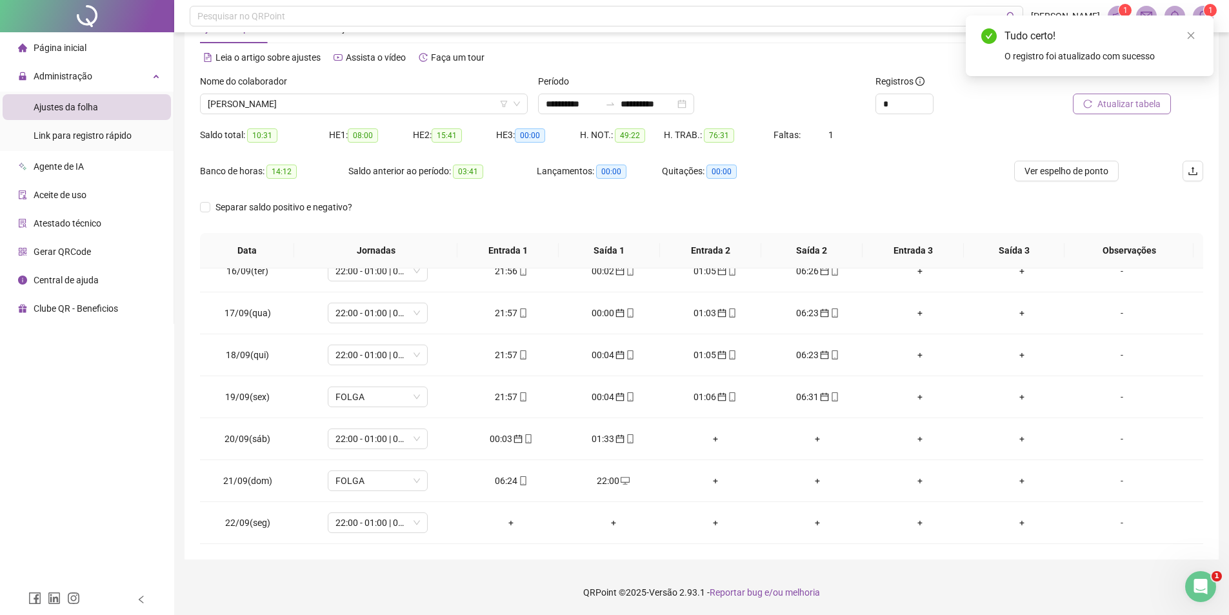
click at [1104, 111] on button "Atualizar tabela" at bounding box center [1122, 104] width 98 height 21
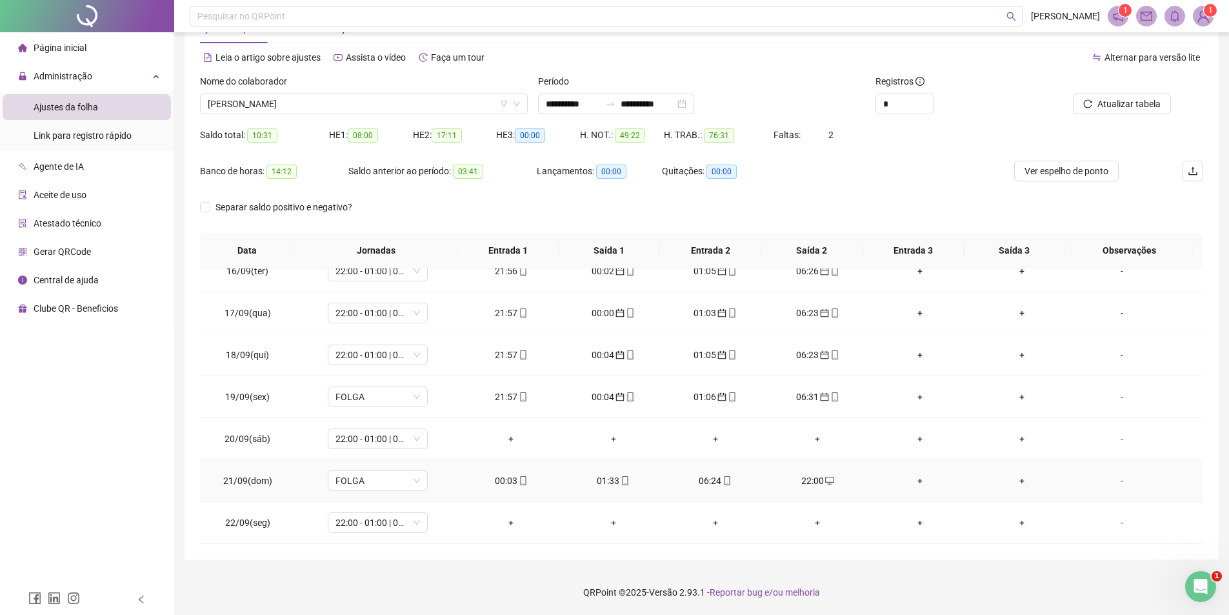
click at [812, 482] on div "22:00" at bounding box center [817, 481] width 81 height 14
type input "**********"
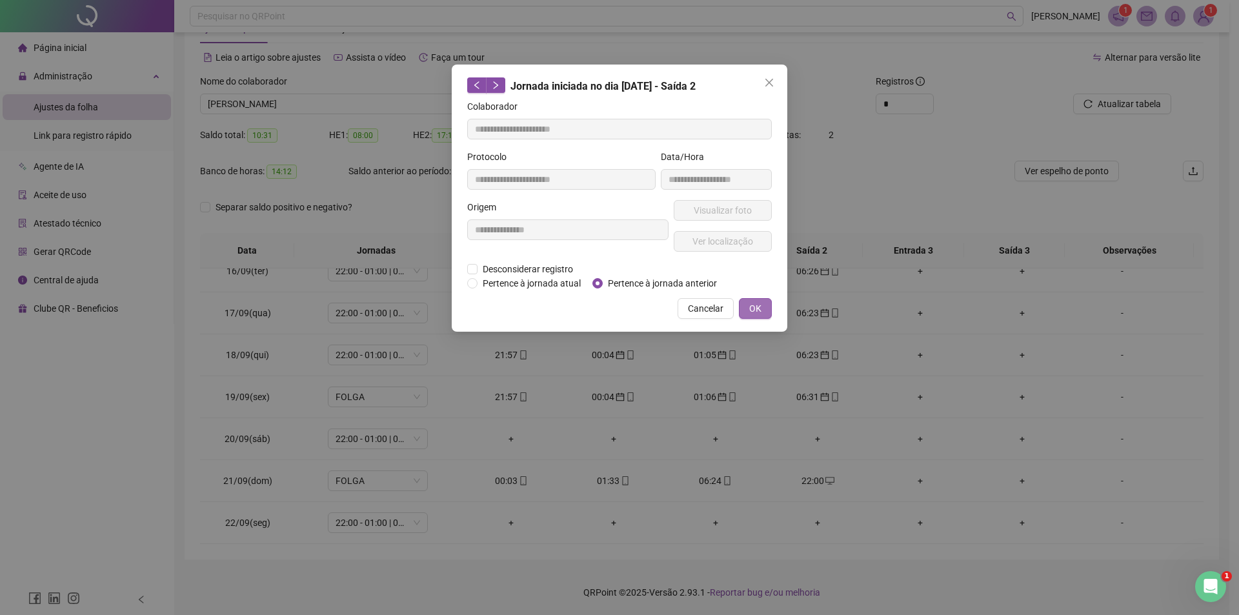
click at [755, 314] on span "OK" at bounding box center [755, 308] width 12 height 14
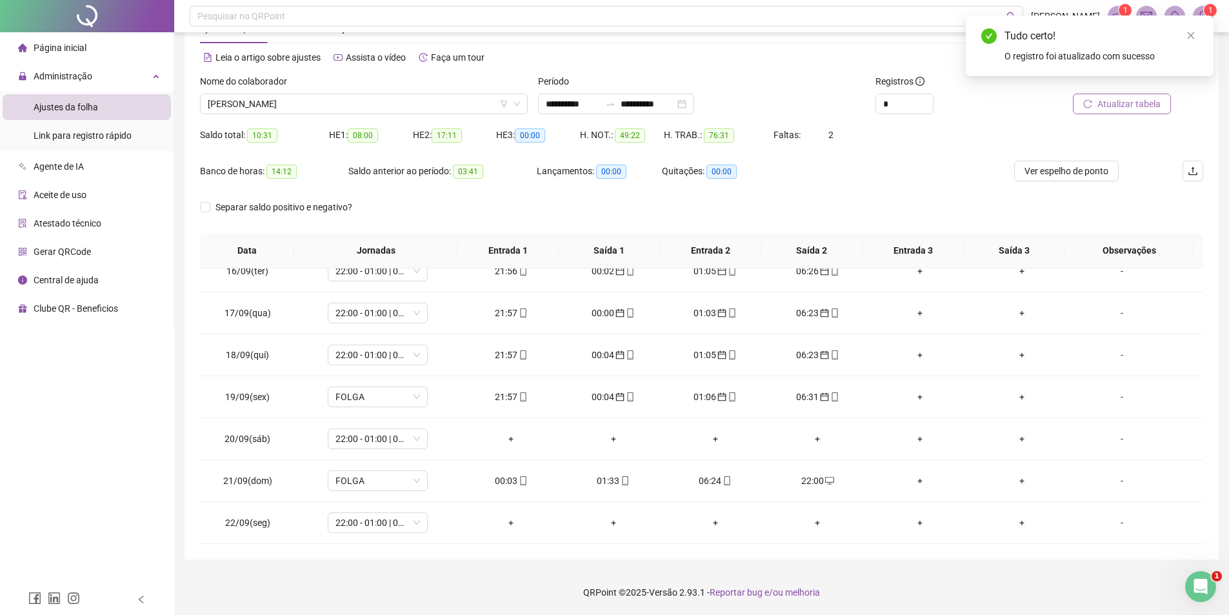
click at [1086, 99] on button "Atualizar tabela" at bounding box center [1122, 104] width 98 height 21
click at [501, 478] on div "00:03" at bounding box center [510, 481] width 81 height 14
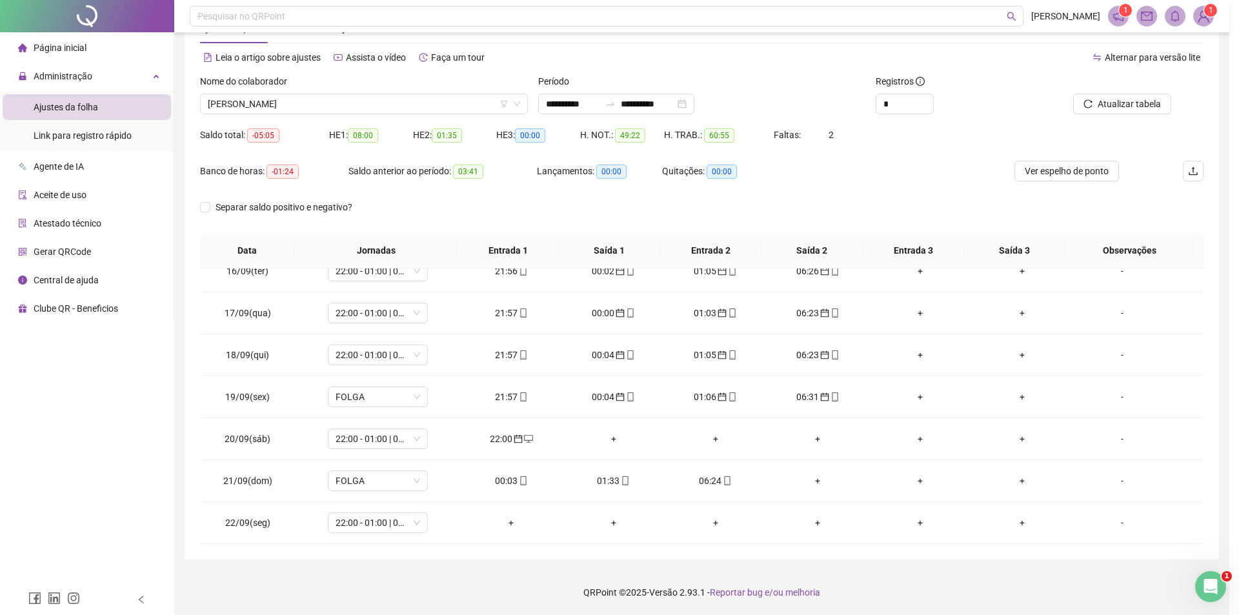
type input "**********"
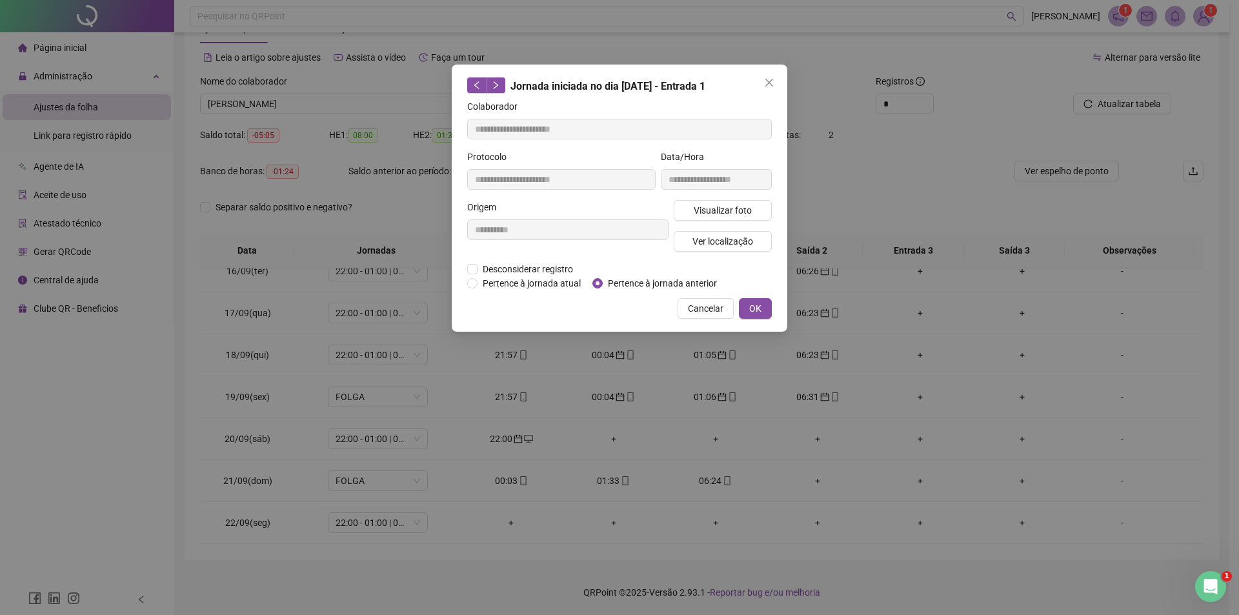
click at [780, 314] on div "**********" at bounding box center [620, 198] width 336 height 267
click at [763, 306] on button "OK" at bounding box center [755, 308] width 33 height 21
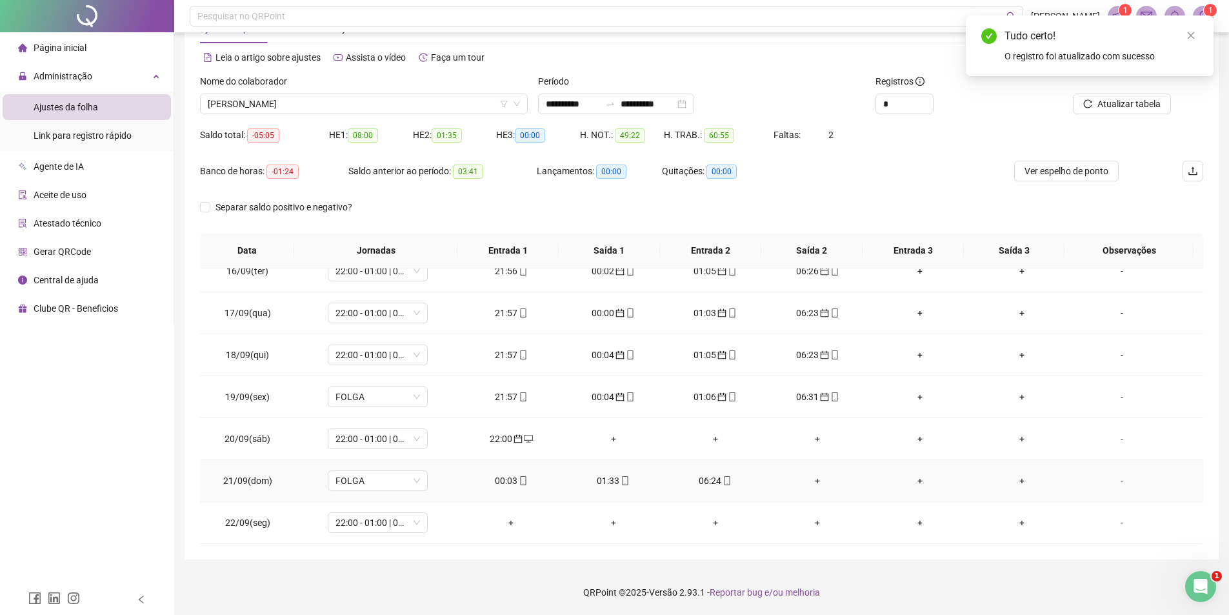
drag, startPoint x: 614, startPoint y: 479, endPoint x: 603, endPoint y: 479, distance: 10.3
click at [603, 479] on div "01:33" at bounding box center [612, 481] width 81 height 14
type input "**********"
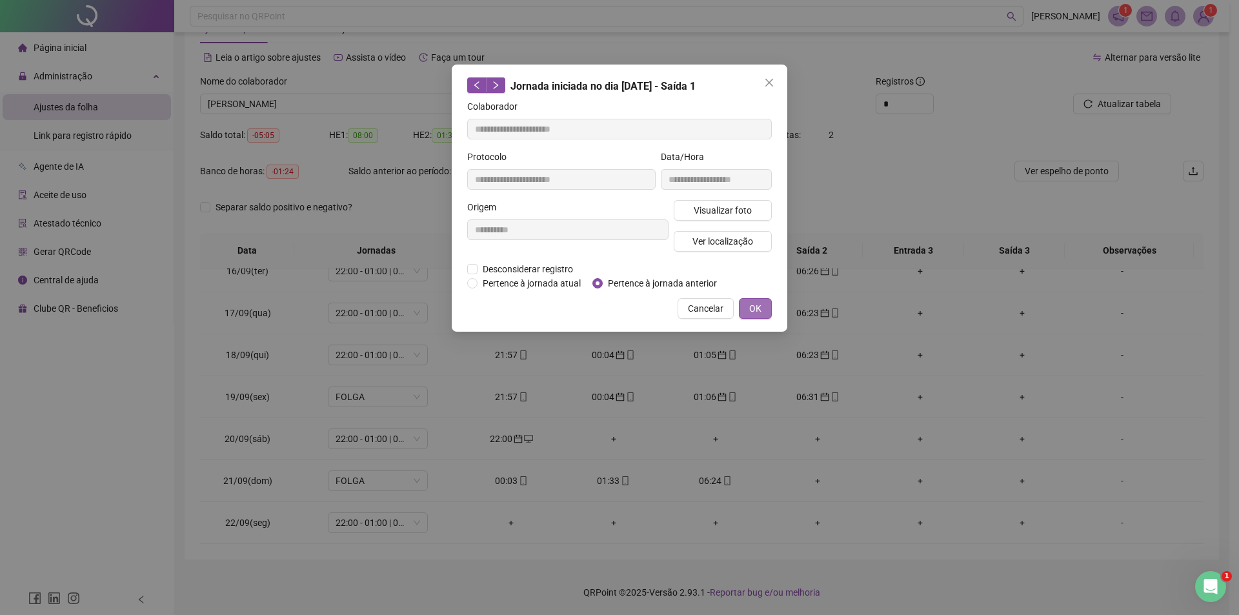
click at [751, 308] on span "OK" at bounding box center [755, 308] width 12 height 14
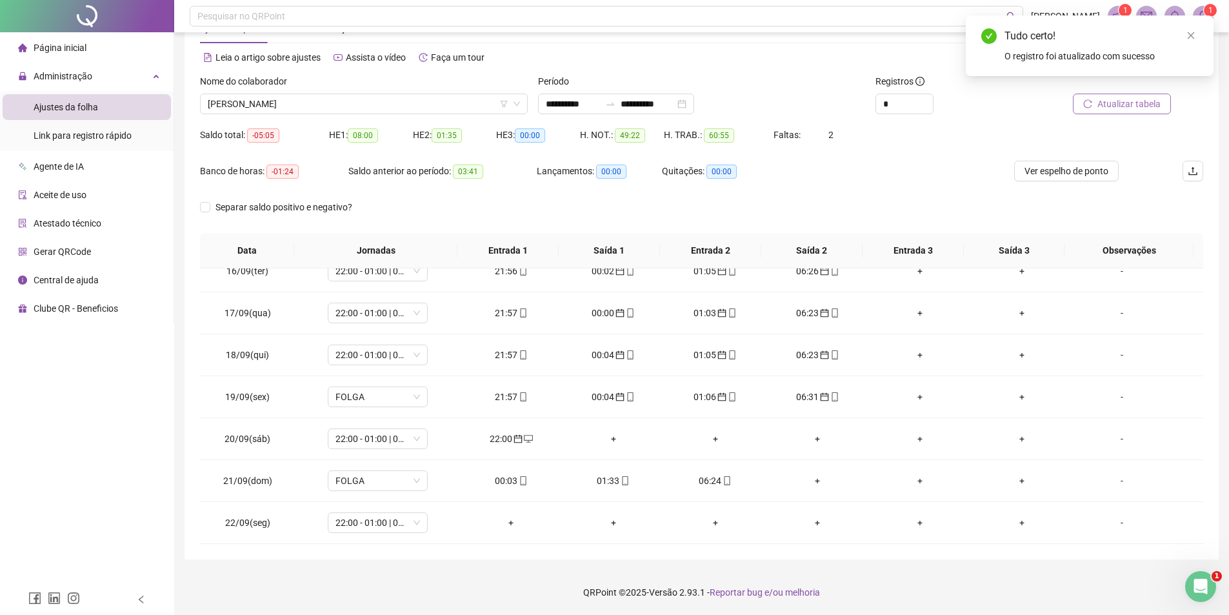
click at [1084, 100] on button "Atualizar tabela" at bounding box center [1122, 104] width 98 height 21
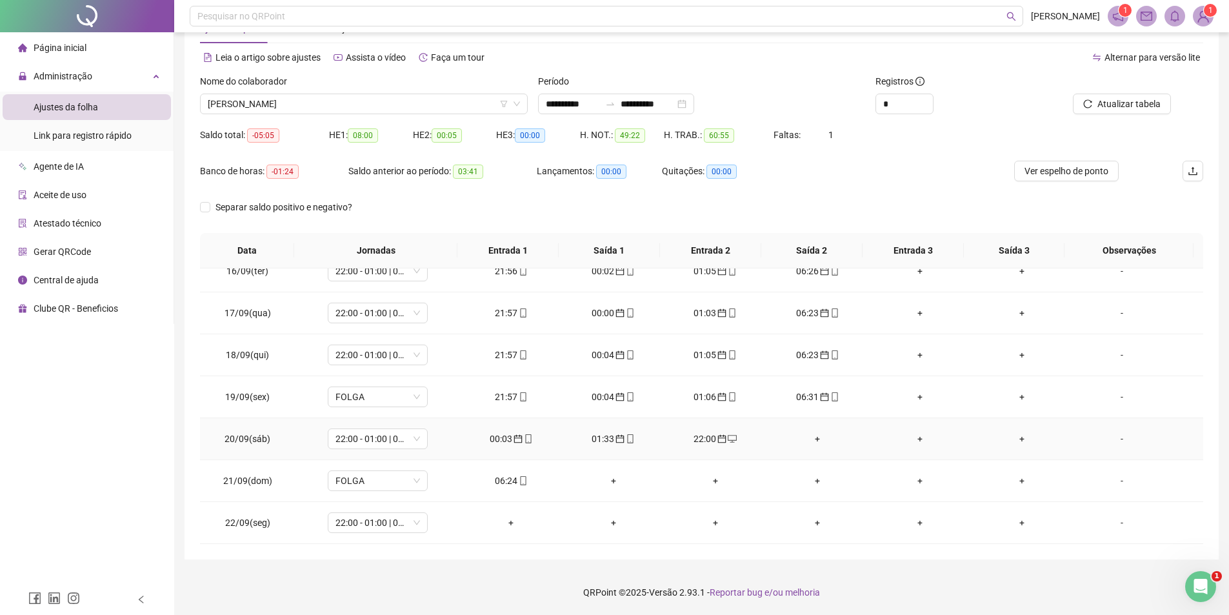
click at [703, 437] on div "22:00" at bounding box center [715, 439] width 81 height 14
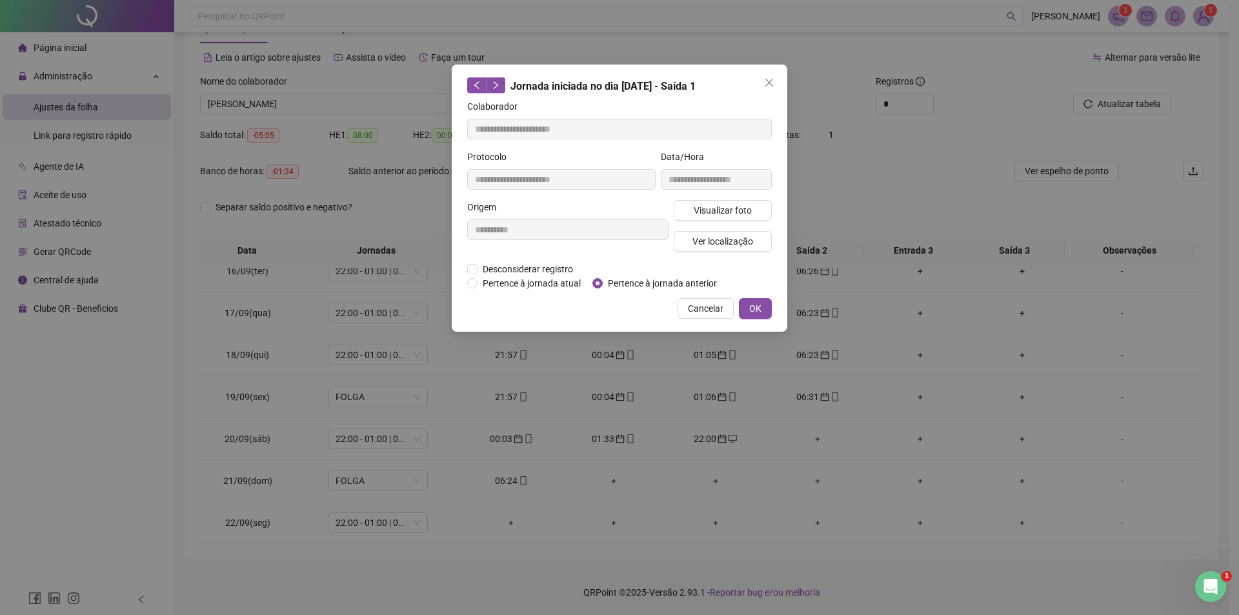
type input "**********"
click at [703, 437] on div "**********" at bounding box center [619, 307] width 1239 height 615
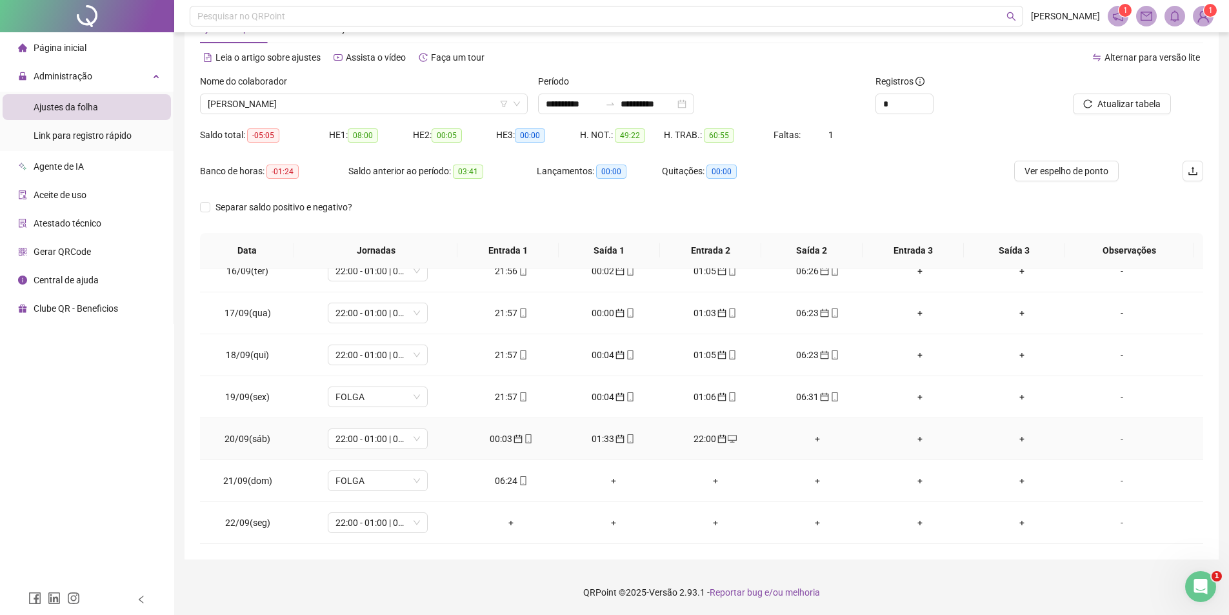
click at [507, 434] on div "00:03" at bounding box center [510, 439] width 81 height 14
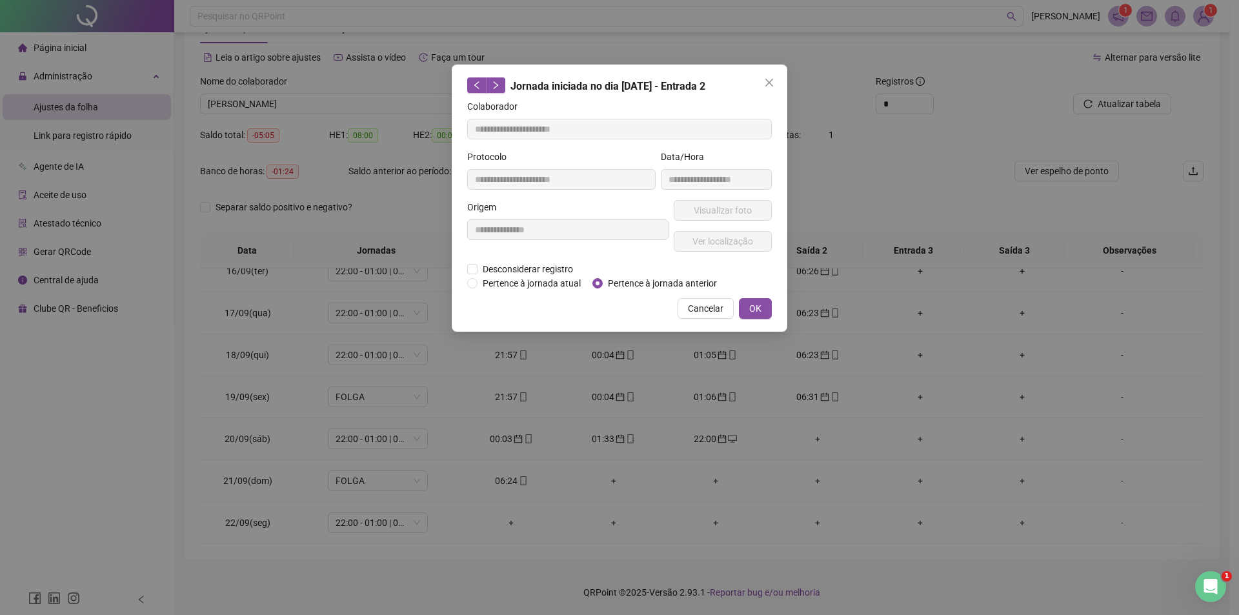
type input "**********"
click at [745, 303] on button "OK" at bounding box center [755, 308] width 33 height 21
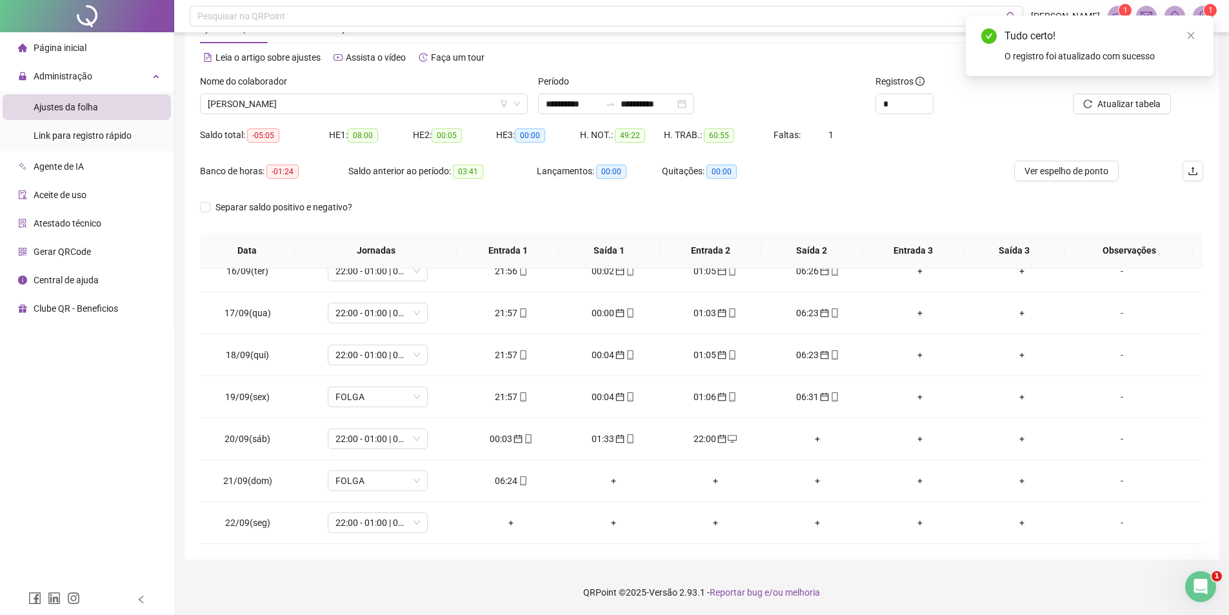
click at [594, 440] on div "01:33" at bounding box center [612, 439] width 81 height 14
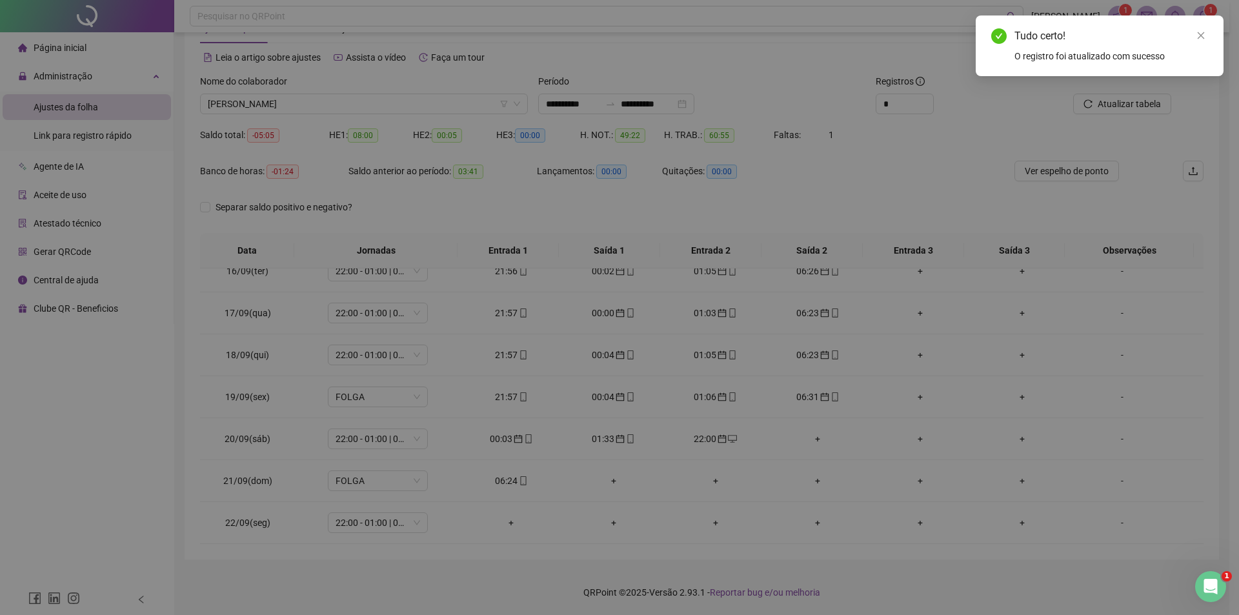
type input "**********"
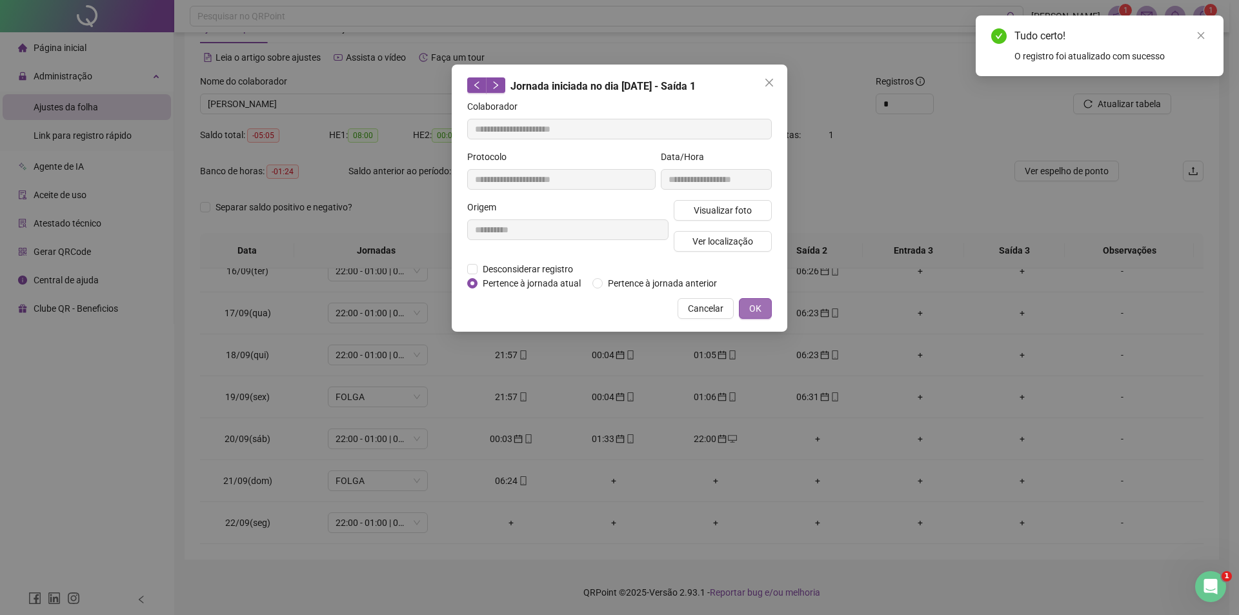
click at [751, 310] on span "OK" at bounding box center [755, 308] width 12 height 14
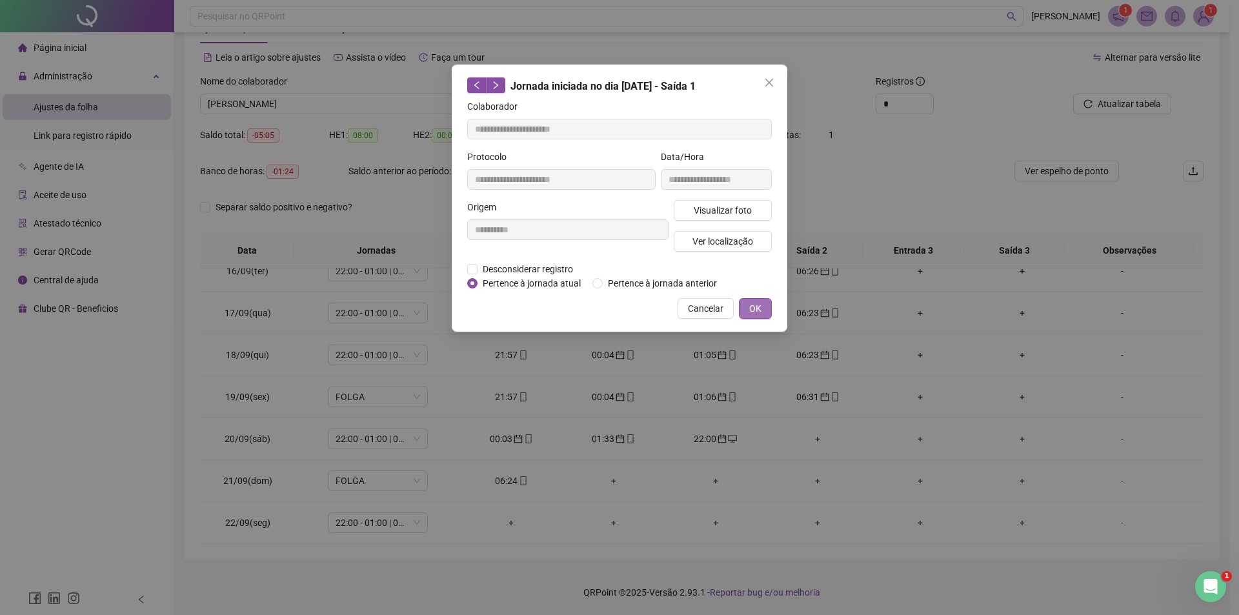
click at [758, 308] on span "OK" at bounding box center [755, 308] width 12 height 14
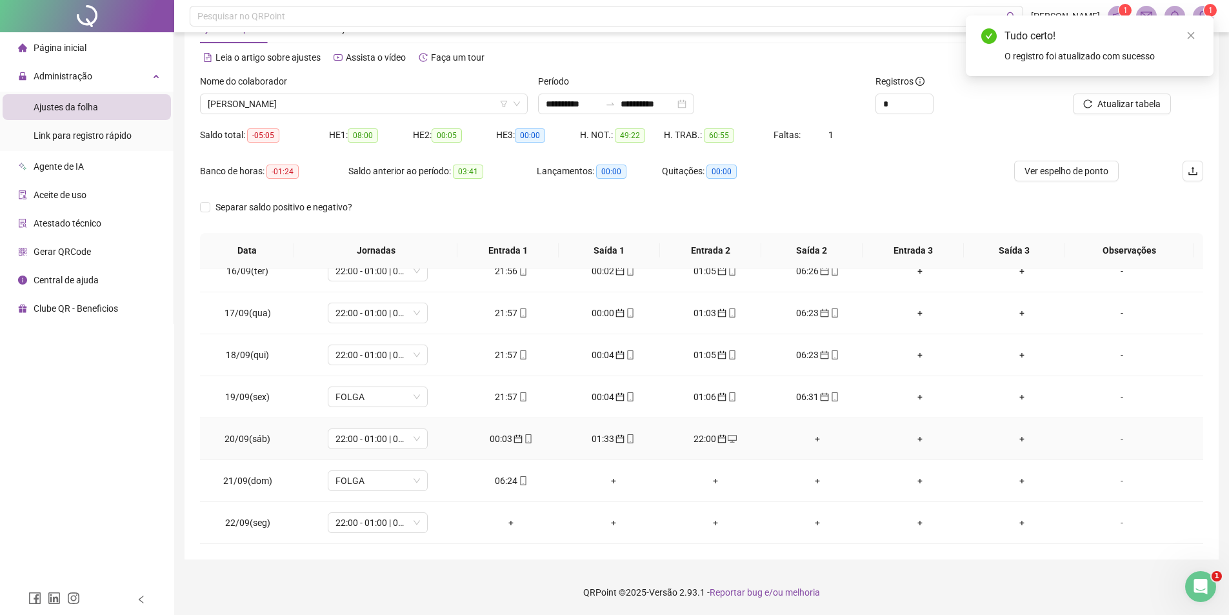
click at [716, 436] on span "calendar" at bounding box center [721, 438] width 10 height 9
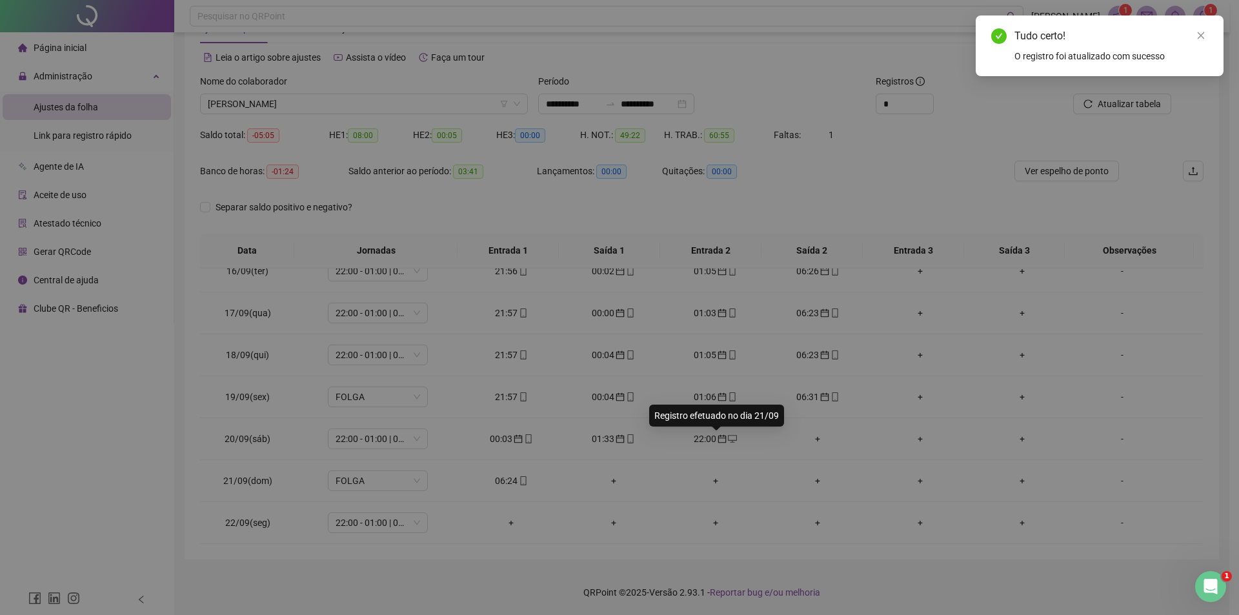
type input "**********"
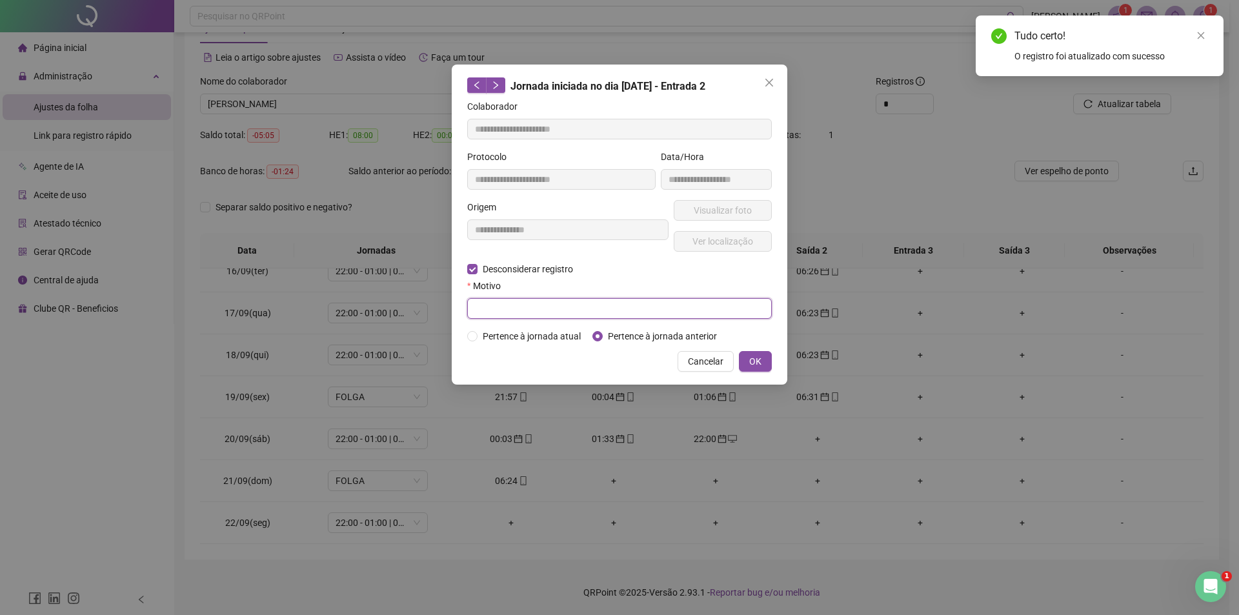
click at [503, 311] on input "text" at bounding box center [619, 308] width 305 height 21
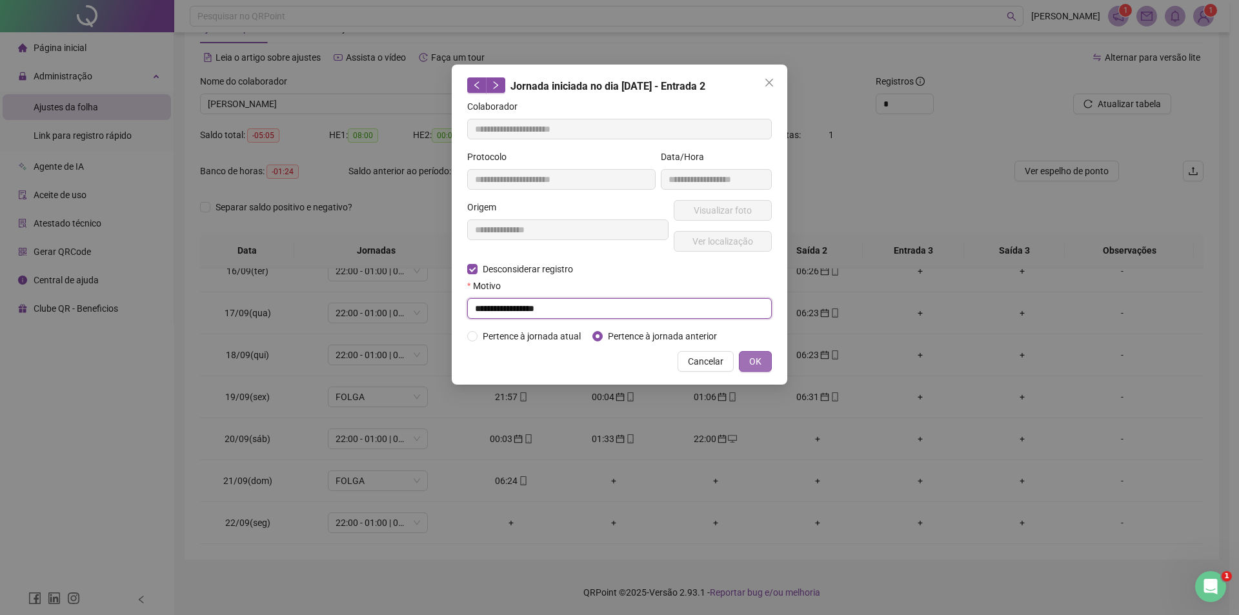
type input "**********"
click at [748, 358] on button "OK" at bounding box center [755, 361] width 33 height 21
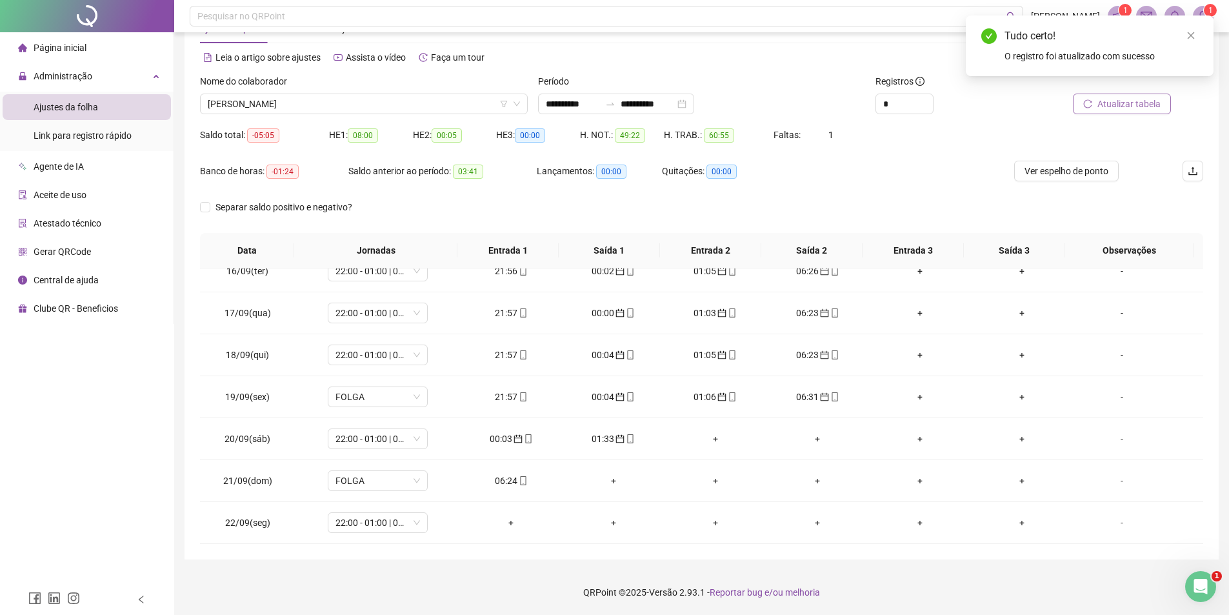
click at [1091, 101] on icon "reload" at bounding box center [1088, 103] width 8 height 8
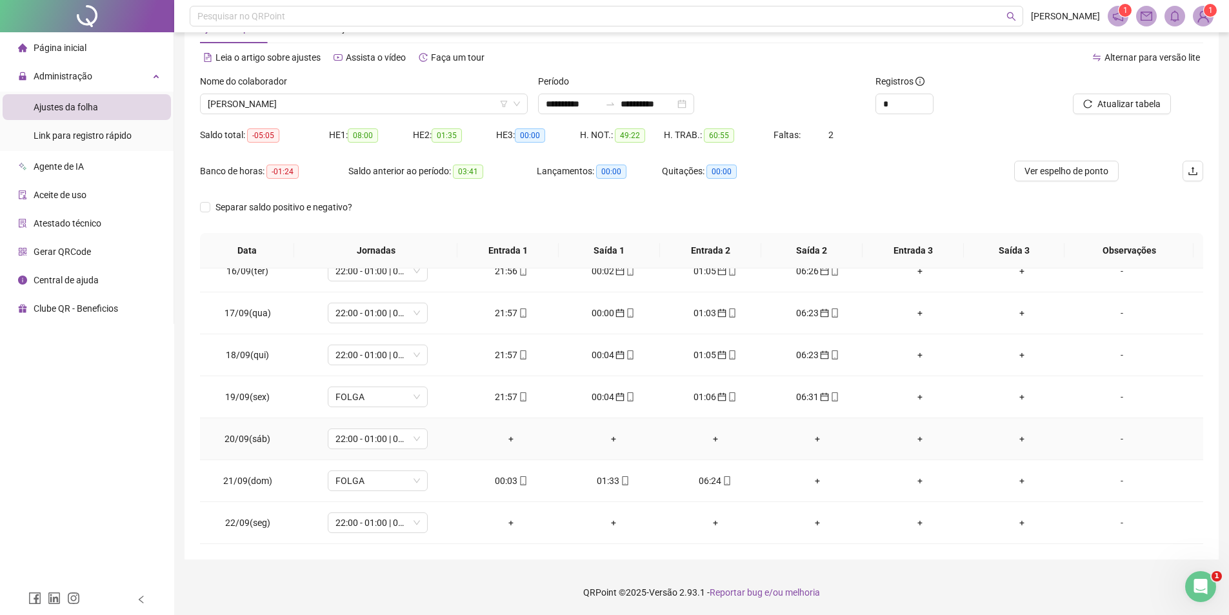
click at [509, 439] on div "+" at bounding box center [510, 439] width 81 height 14
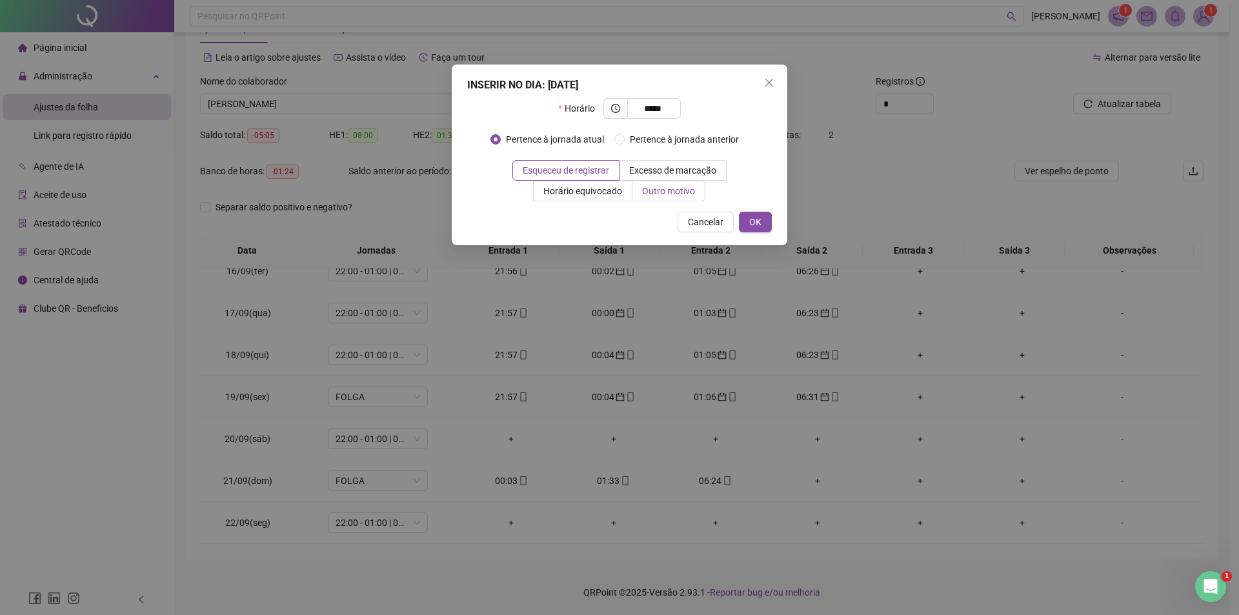
type input "*****"
click at [652, 190] on span "Outro motivo" at bounding box center [668, 191] width 53 height 10
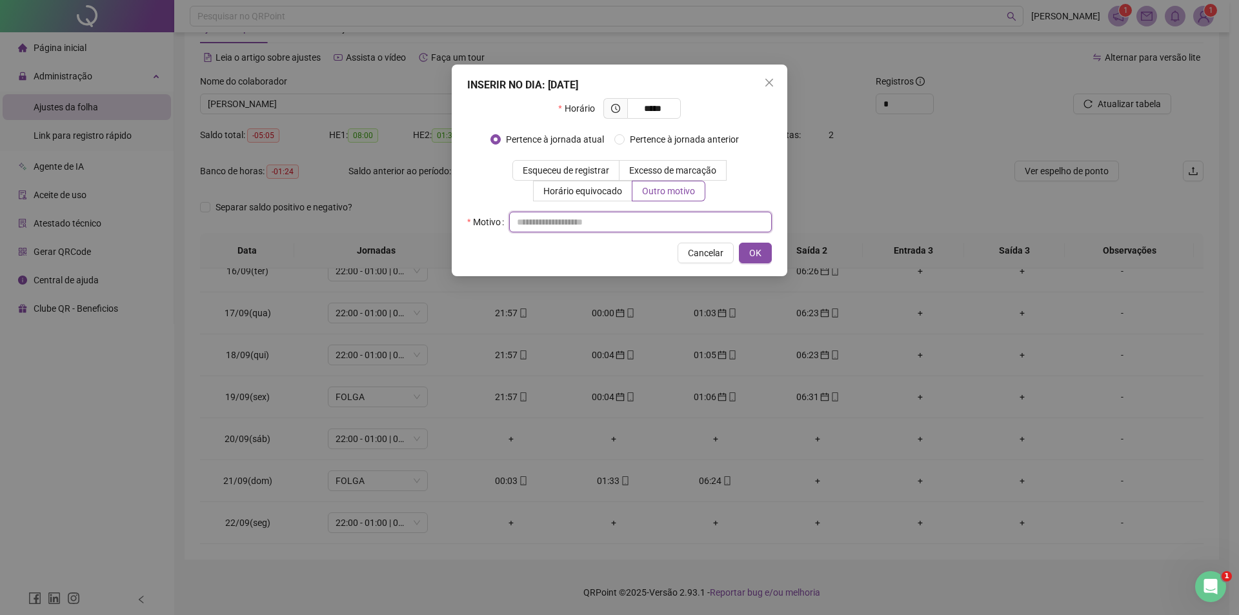
click at [585, 225] on input "text" at bounding box center [640, 222] width 263 height 21
type input "*"
click at [584, 173] on span "Esqueceu de registrar" at bounding box center [566, 170] width 86 height 10
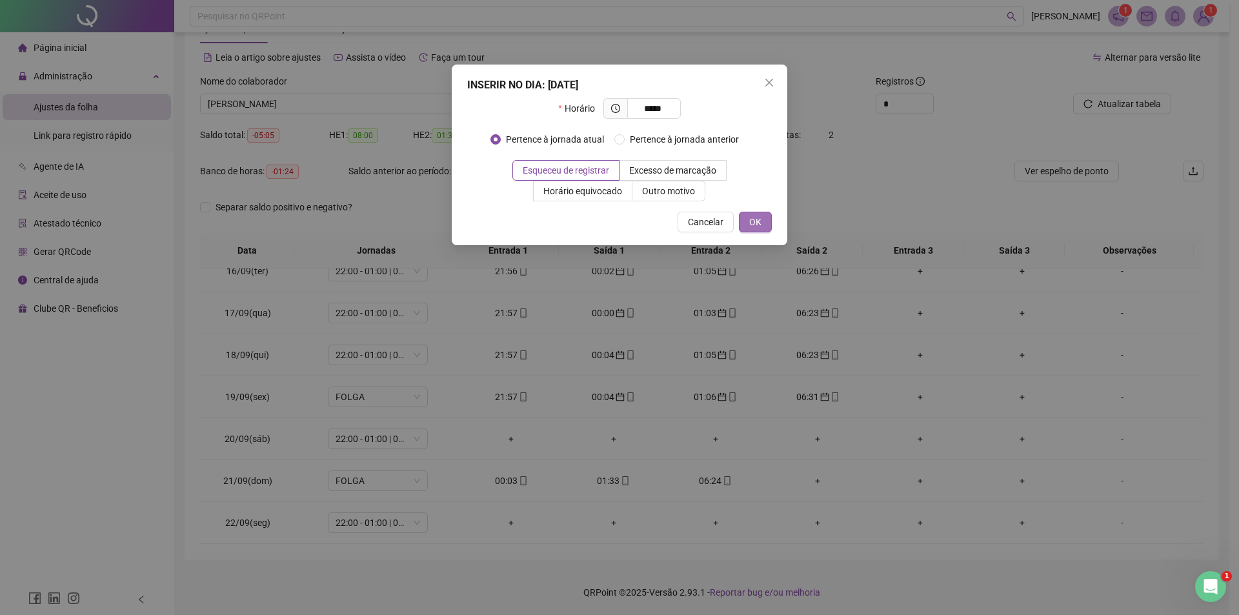
click at [749, 219] on button "OK" at bounding box center [755, 222] width 33 height 21
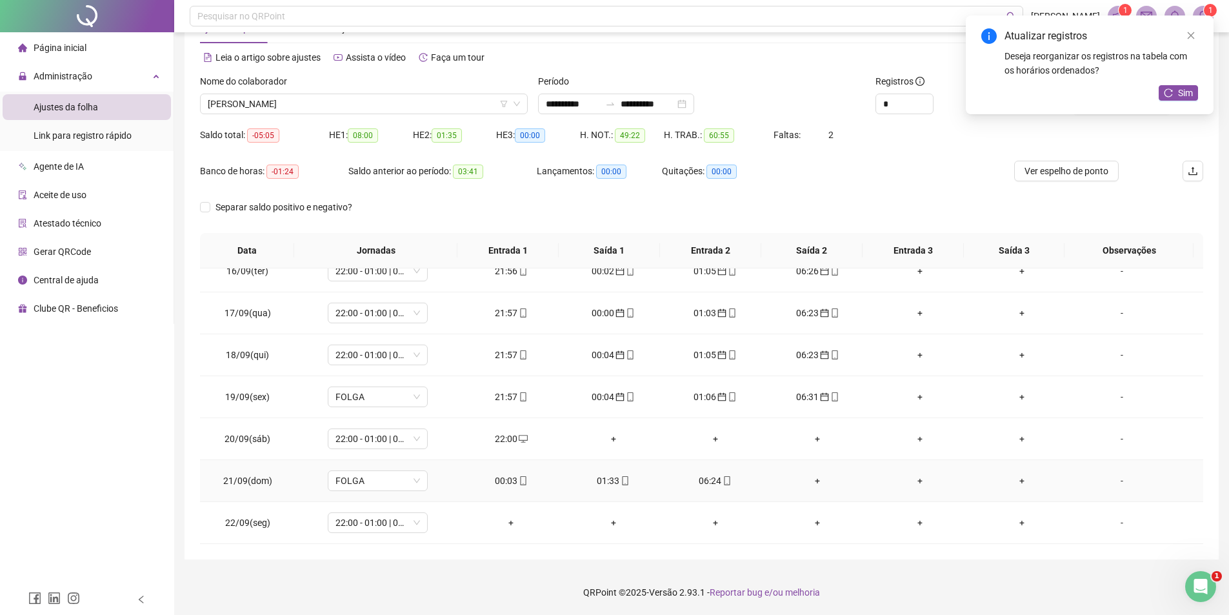
click at [499, 479] on div "00:03" at bounding box center [510, 481] width 81 height 14
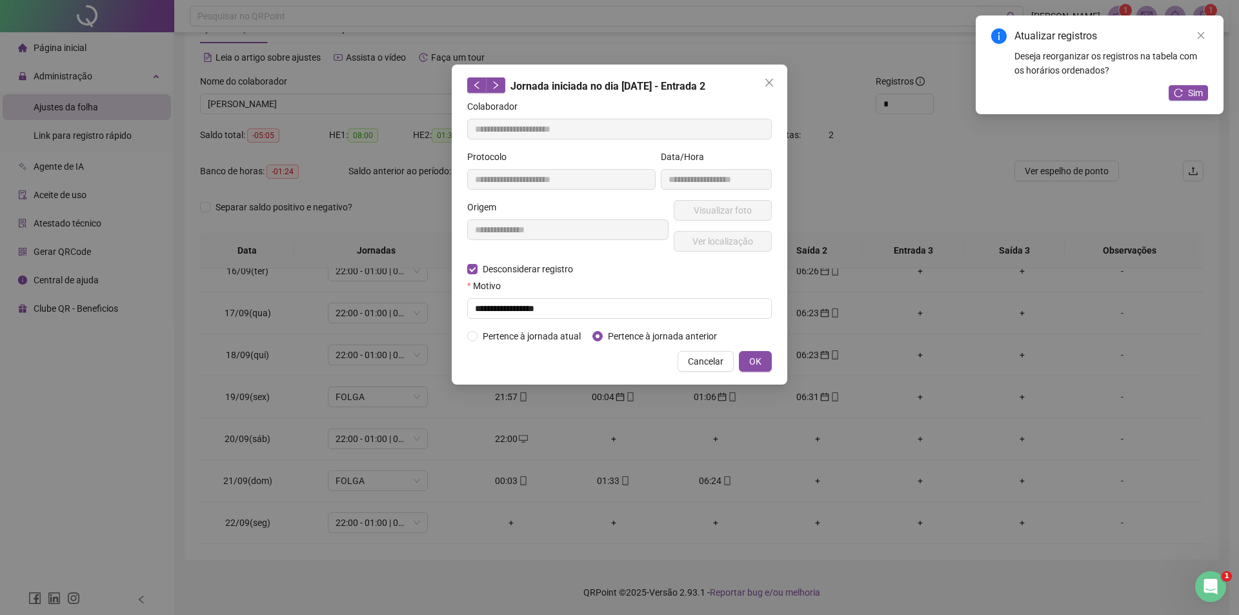
type input "**********"
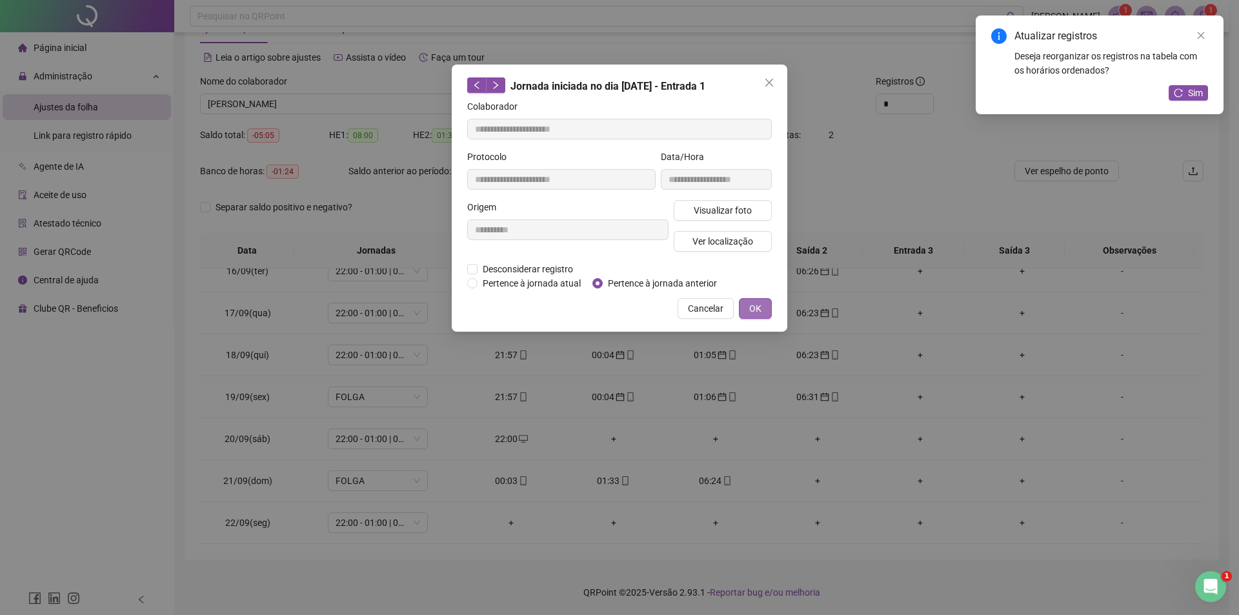
click at [760, 307] on span "OK" at bounding box center [755, 308] width 12 height 14
click at [760, 310] on span "OK" at bounding box center [755, 308] width 12 height 14
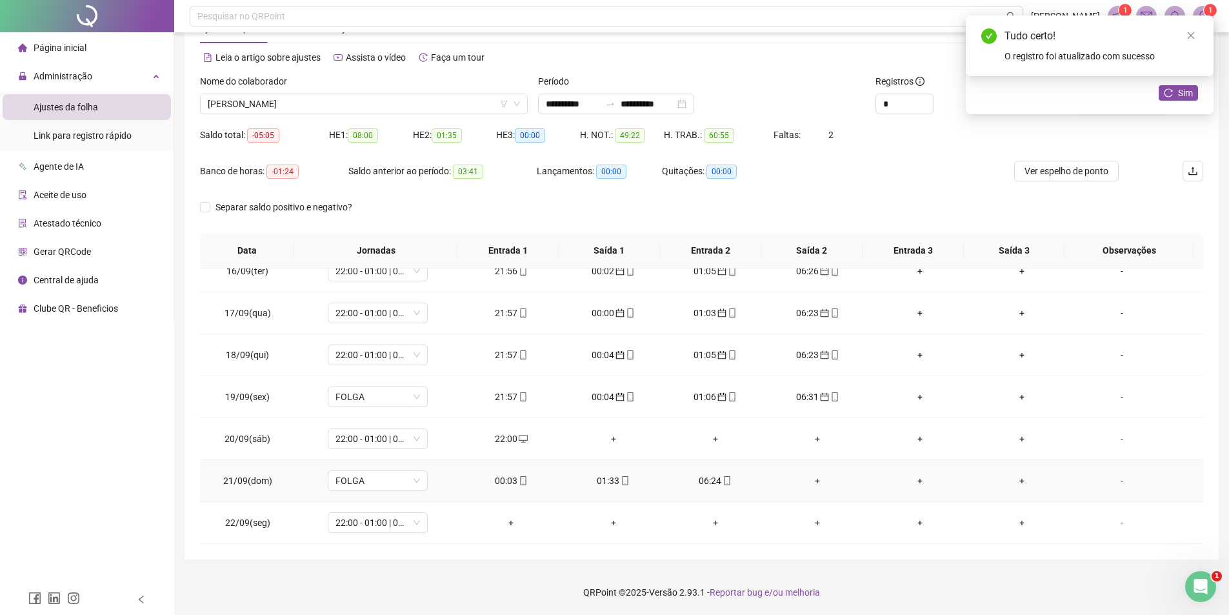
click at [607, 474] on div "01:33" at bounding box center [612, 481] width 81 height 14
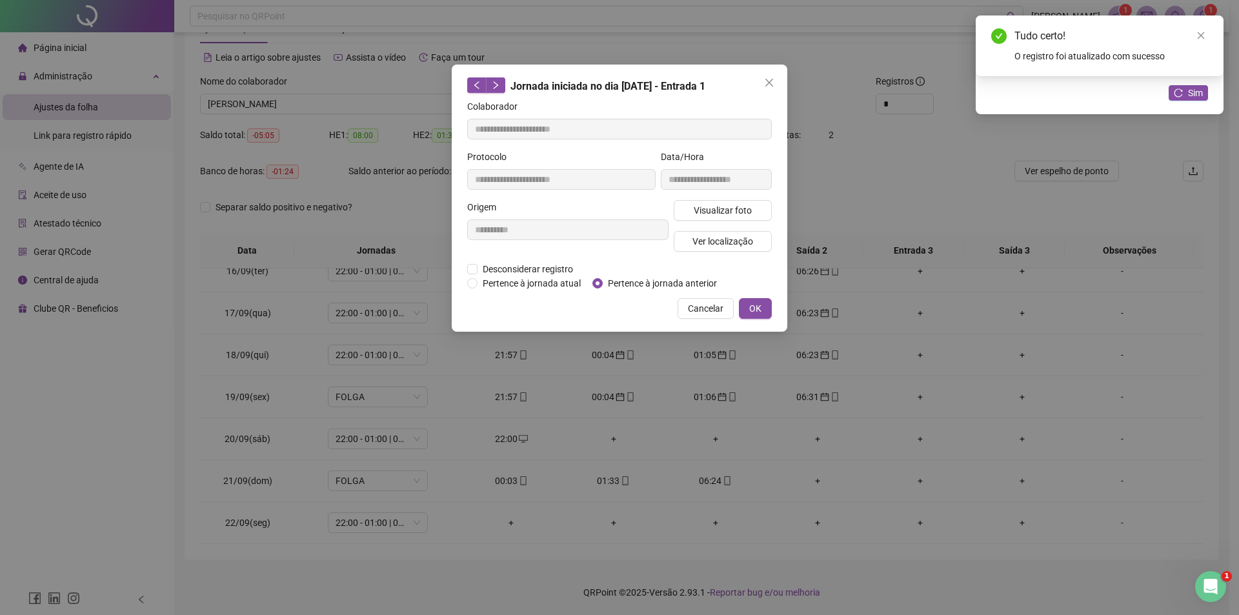
type input "**********"
click at [749, 308] on button "OK" at bounding box center [755, 308] width 33 height 21
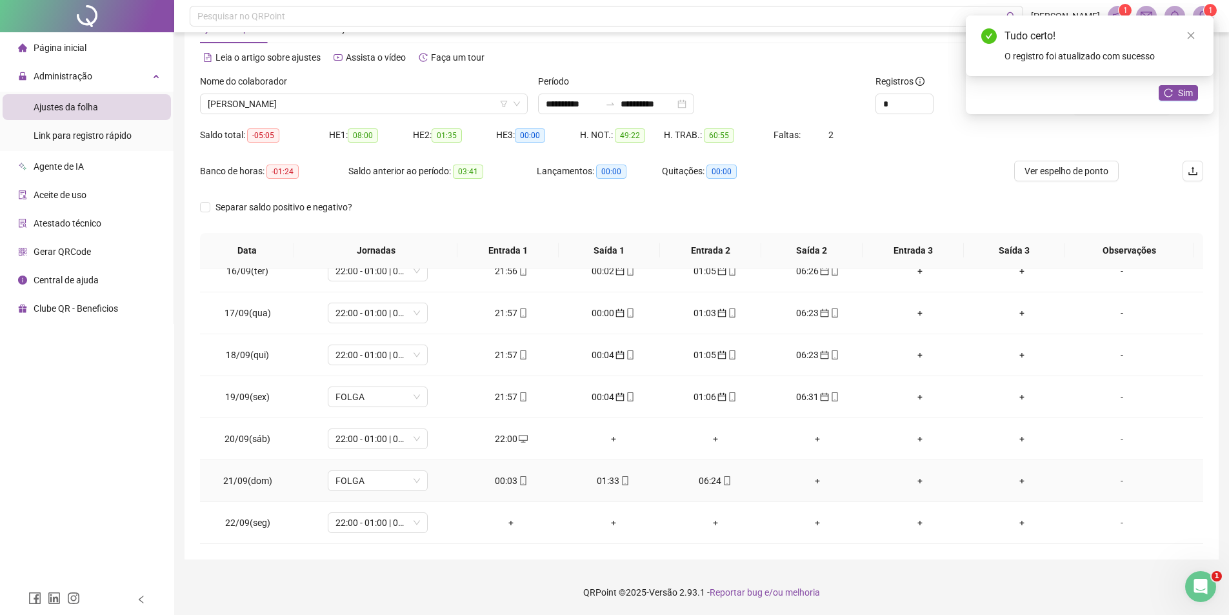
click at [699, 479] on div "06:24" at bounding box center [715, 481] width 81 height 14
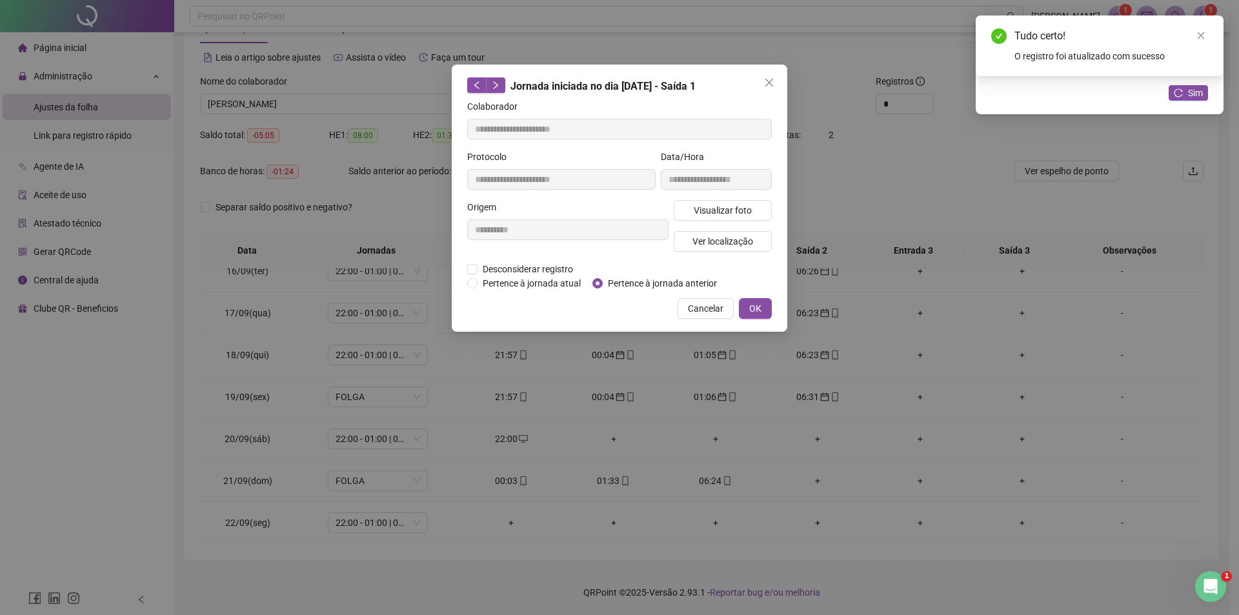
type input "**********"
click at [765, 305] on button "OK" at bounding box center [755, 308] width 33 height 21
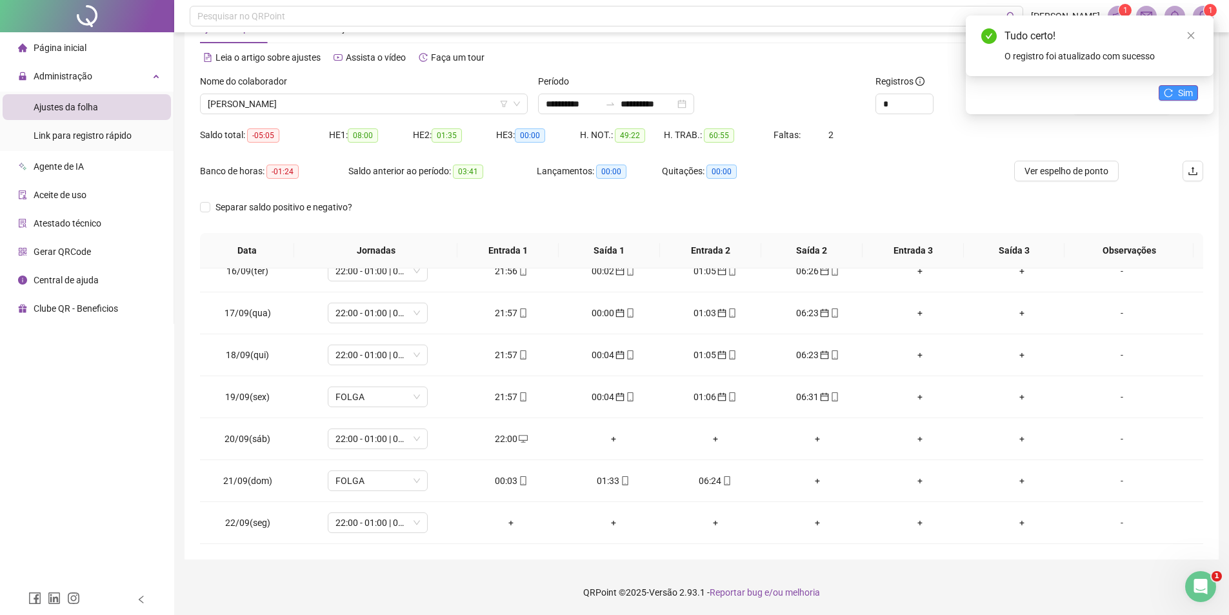
click at [1163, 96] on button "Sim" at bounding box center [1178, 92] width 39 height 15
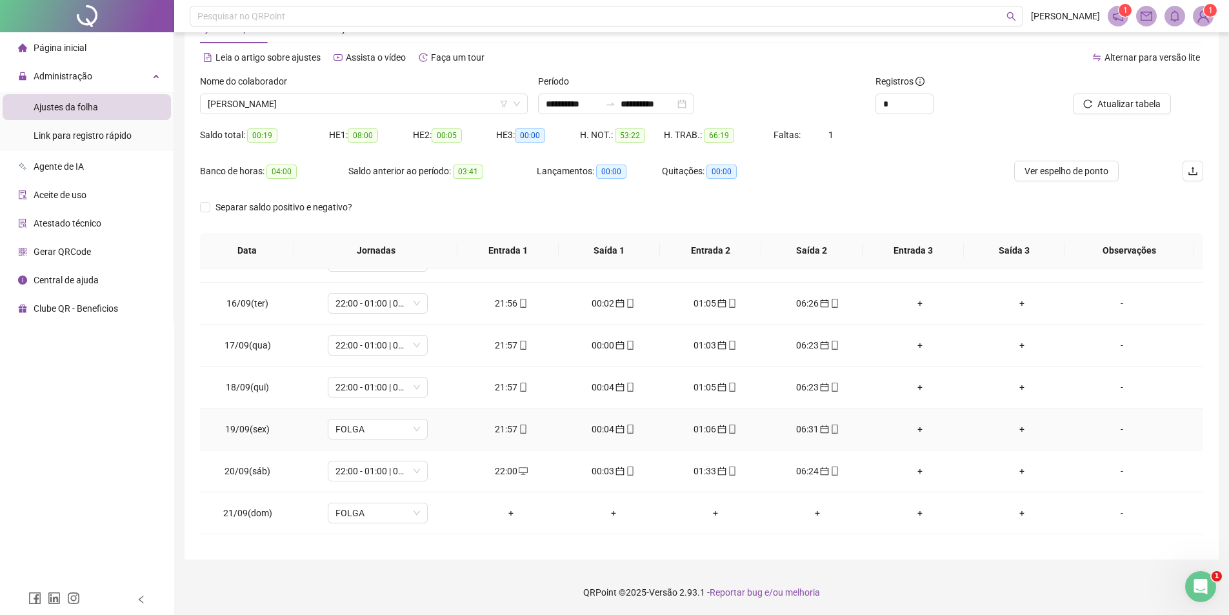
scroll to position [228, 0]
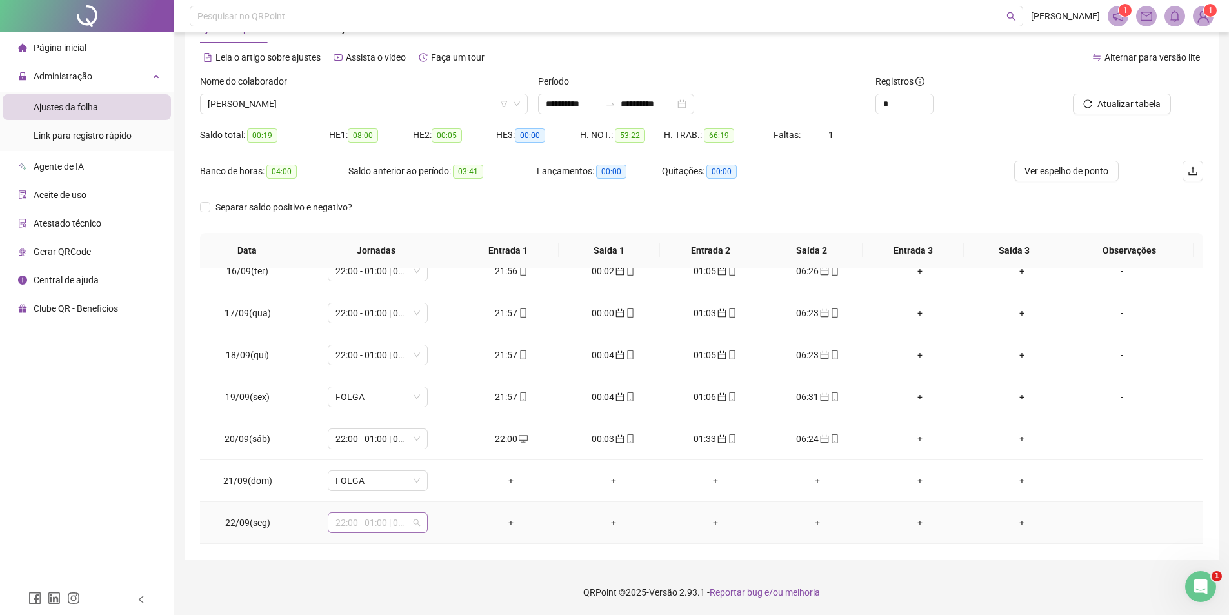
click at [383, 527] on span "22:00 - 01:00 | 02:00 - 06:20" at bounding box center [378, 522] width 85 height 19
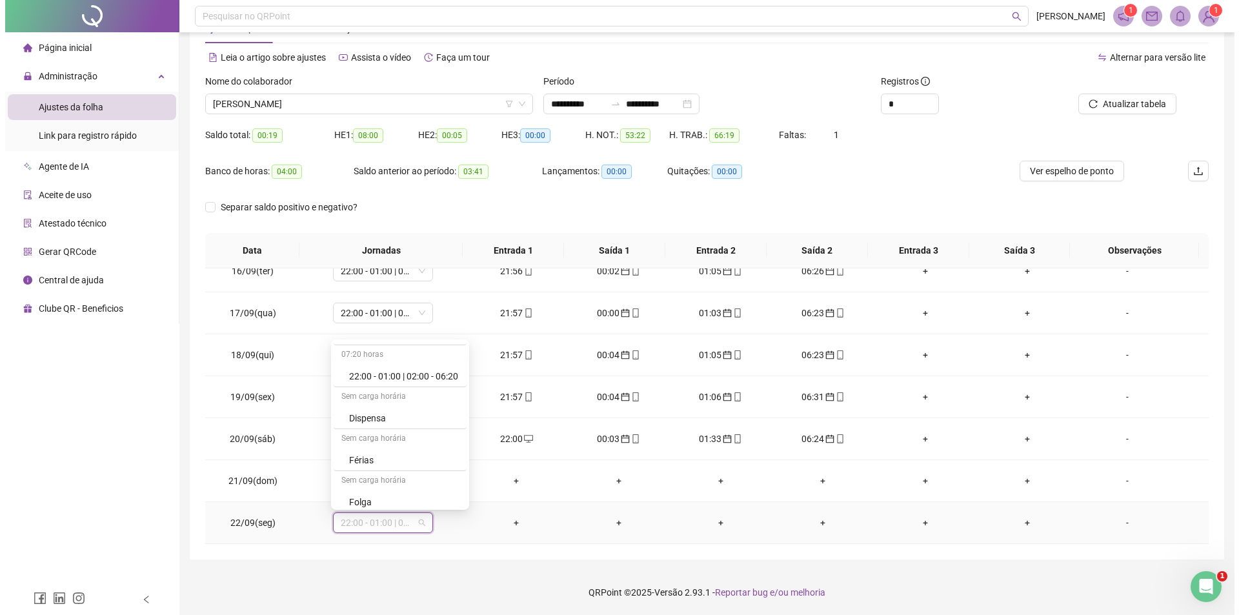
scroll to position [774, 0]
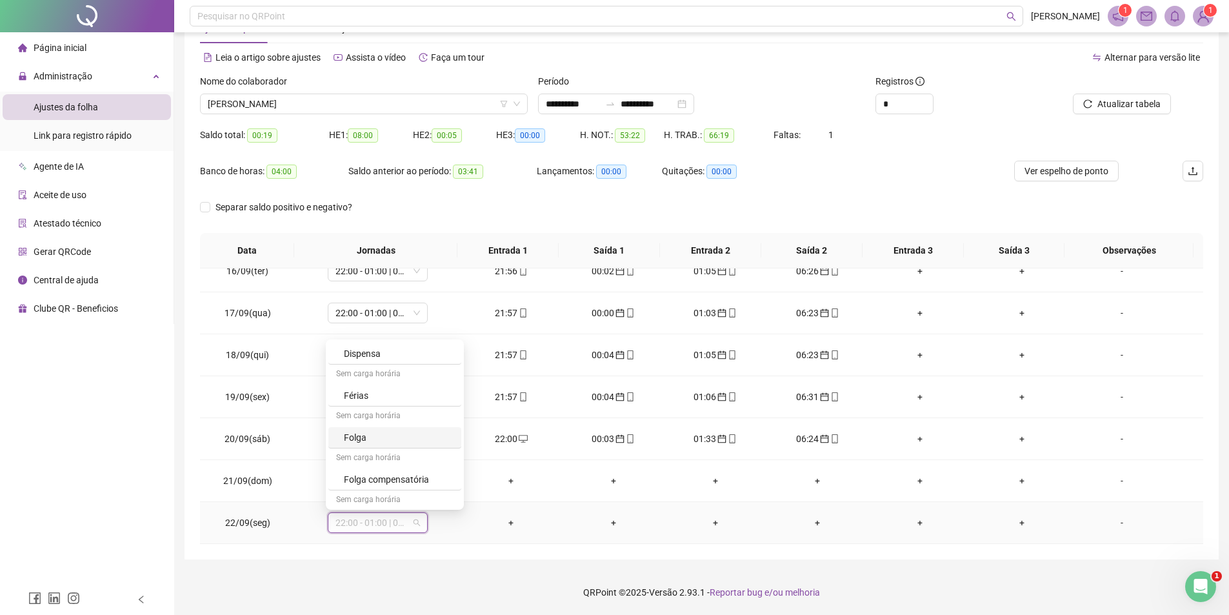
click at [376, 441] on div "Folga" at bounding box center [399, 437] width 110 height 14
click at [440, 485] on span "Sim" at bounding box center [437, 489] width 15 height 14
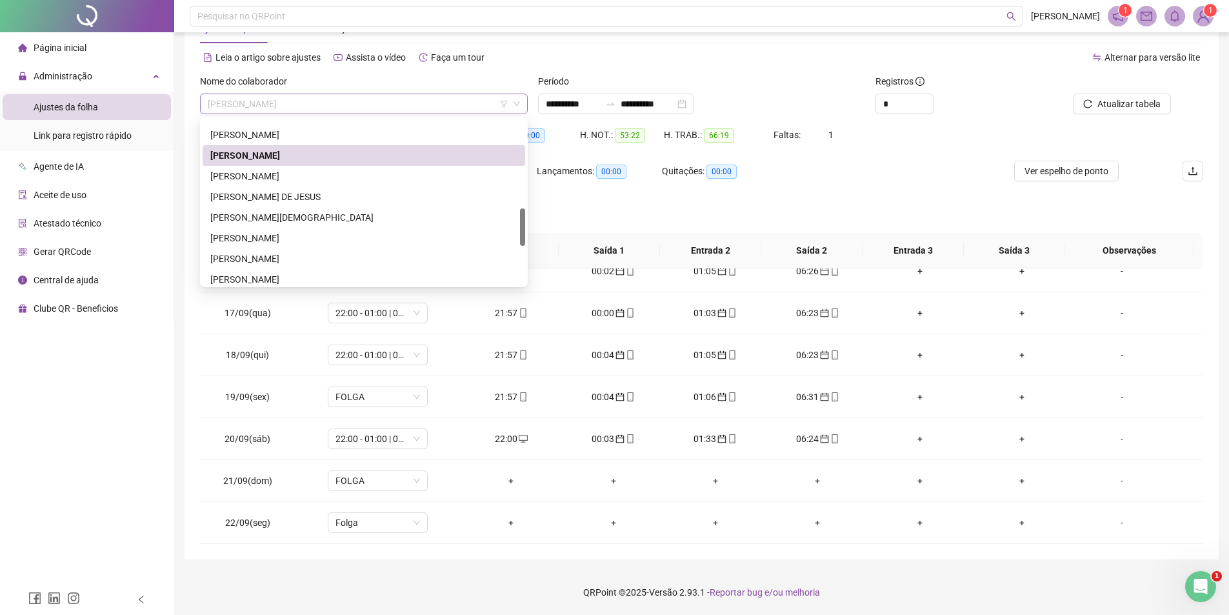
click at [361, 105] on span "[PERSON_NAME]" at bounding box center [364, 103] width 312 height 19
click at [319, 178] on div "[PERSON_NAME]" at bounding box center [363, 176] width 307 height 14
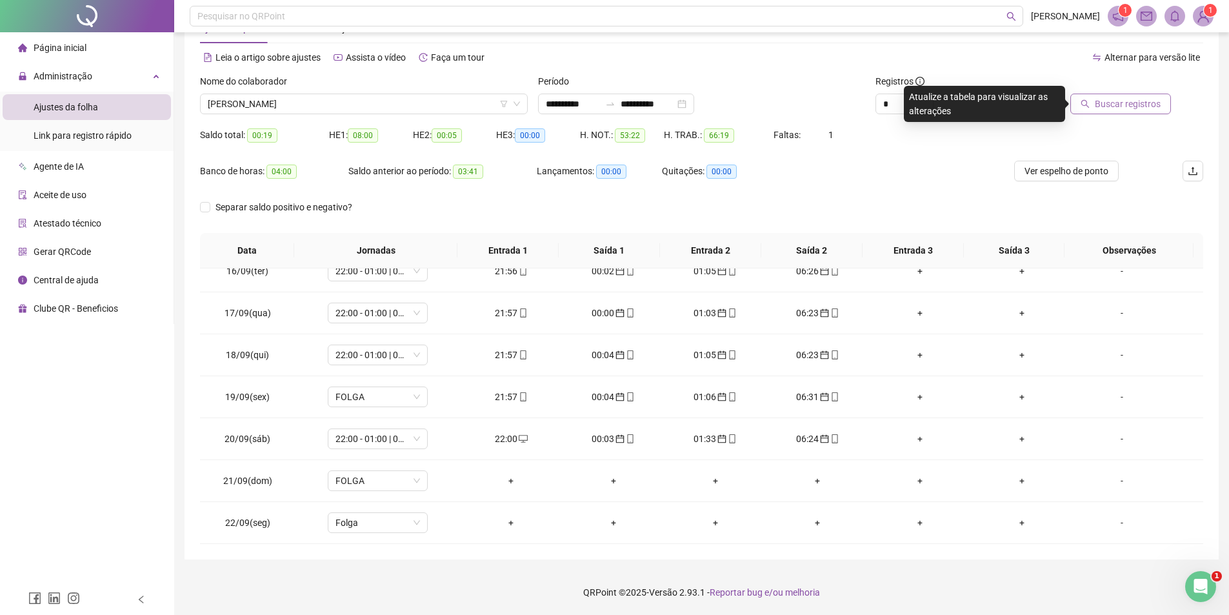
click at [1106, 102] on span "Buscar registros" at bounding box center [1128, 104] width 66 height 14
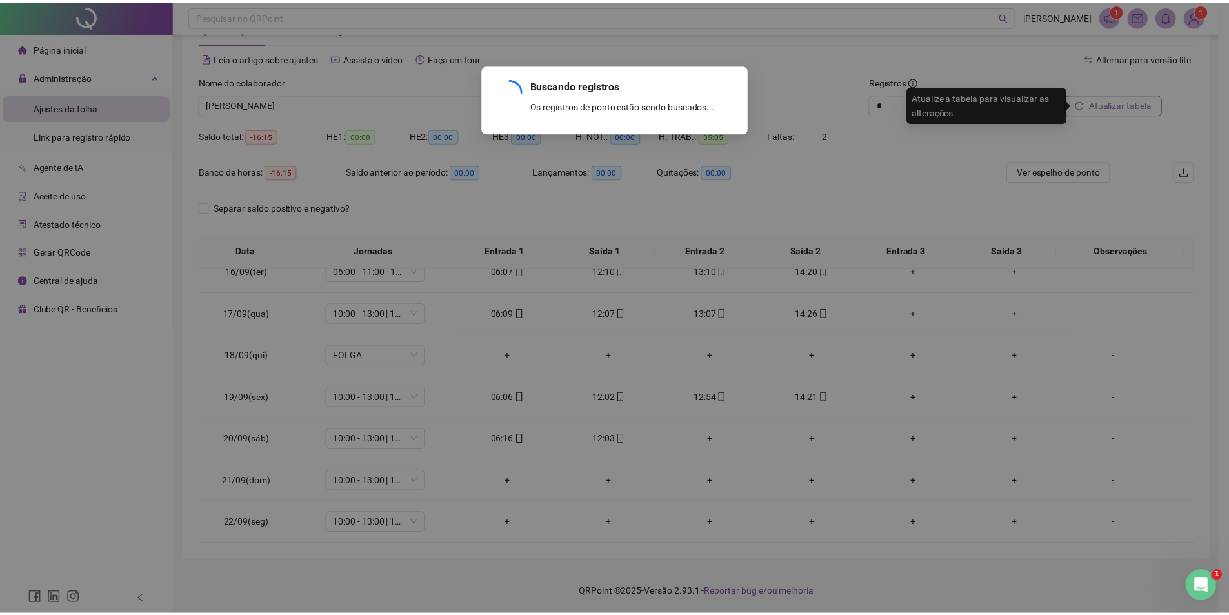
scroll to position [60, 0]
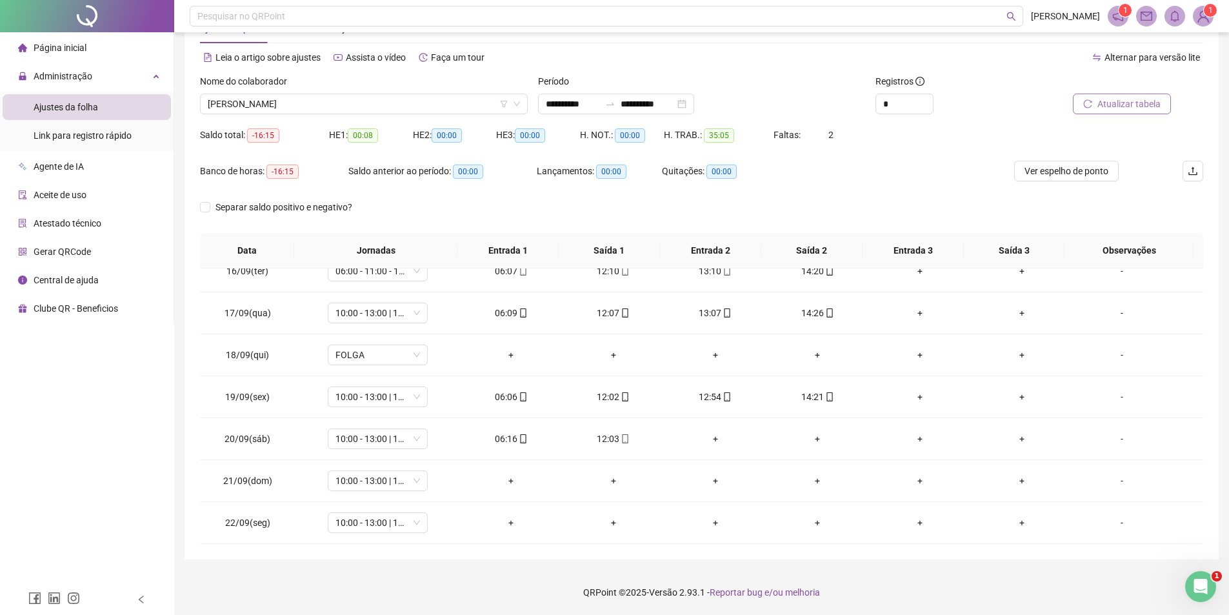
click at [1100, 103] on span "Atualizar tabela" at bounding box center [1129, 104] width 63 height 14
drag, startPoint x: 897, startPoint y: 101, endPoint x: 770, endPoint y: 127, distance: 129.7
click at [770, 127] on form "**********" at bounding box center [701, 153] width 1003 height 159
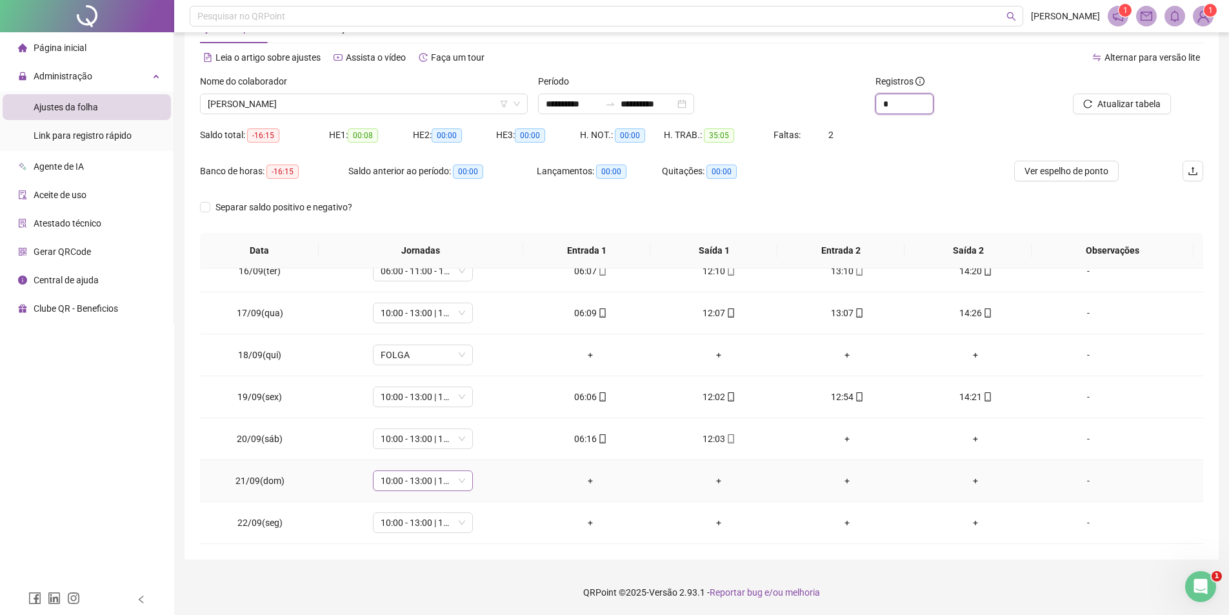
click at [445, 483] on span "10:00 - 13:00 | 14:00 - 18:20" at bounding box center [423, 480] width 85 height 19
type input "*"
click at [414, 375] on div "Folga" at bounding box center [444, 370] width 110 height 14
click at [477, 449] on span "Sim" at bounding box center [481, 447] width 15 height 14
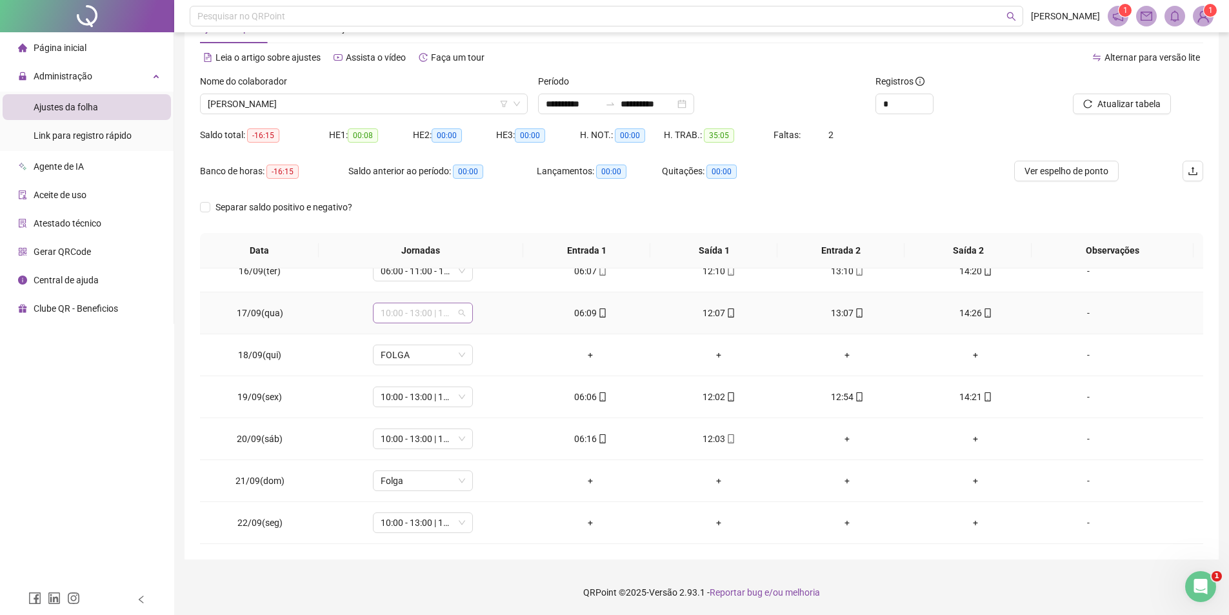
click at [408, 312] on span "10:00 - 13:00 | 14:00 - 18:20" at bounding box center [423, 312] width 85 height 19
click at [423, 390] on div "07:20 horas" at bounding box center [440, 380] width 133 height 21
click at [425, 397] on div "06:00 - 11:00 - 12:00 - 14:20" at bounding box center [444, 401] width 110 height 14
click at [413, 396] on span "10:00 - 13:00 | 14:00 - 18:20" at bounding box center [423, 396] width 85 height 19
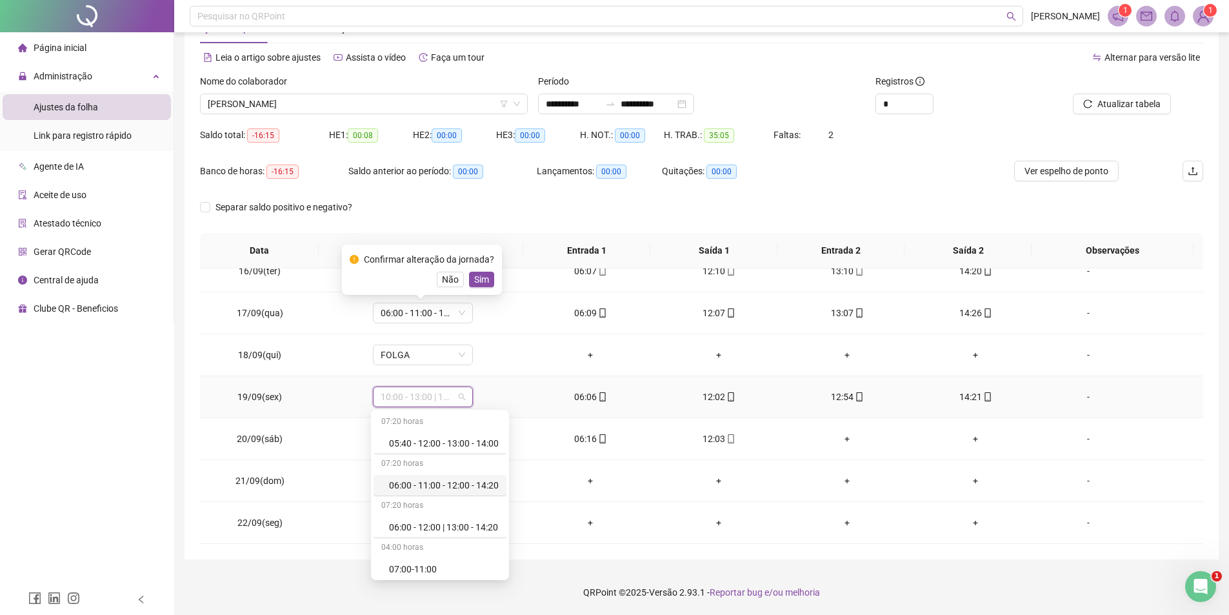
click at [414, 485] on div "06:00 - 11:00 - 12:00 - 14:20" at bounding box center [444, 485] width 110 height 14
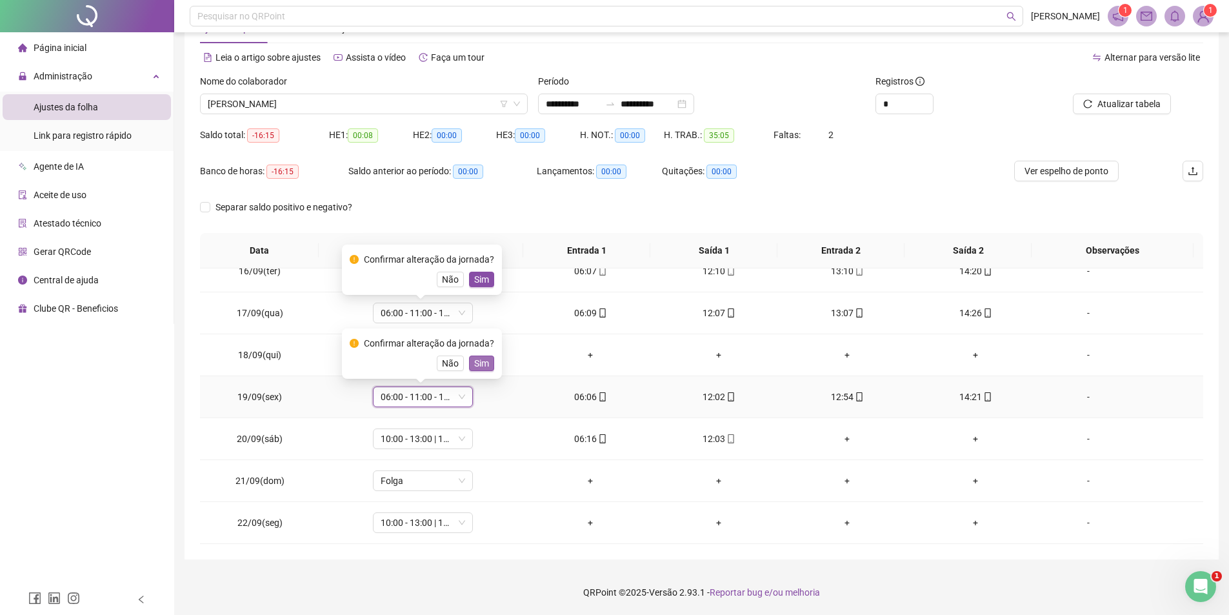
click at [477, 363] on span "Sim" at bounding box center [481, 363] width 15 height 14
click at [445, 436] on span "10:00 - 13:00 | 14:00 - 18:20" at bounding box center [423, 438] width 85 height 19
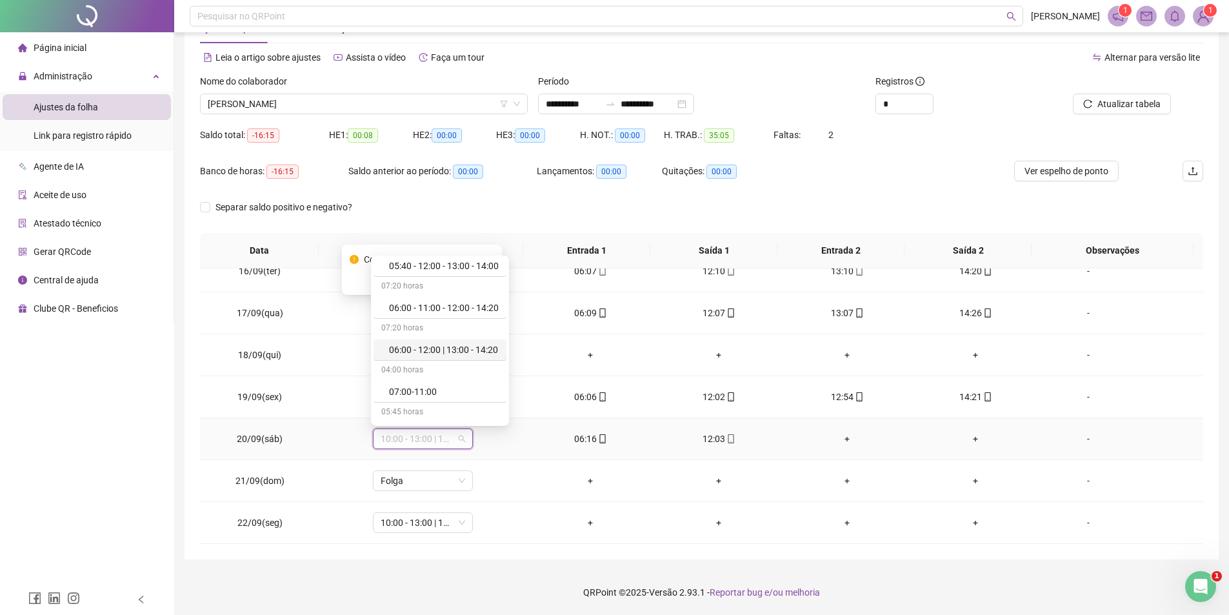
scroll to position [0, 0]
click at [434, 374] on div "06:00 - 12:00 | 13:00 - 14:20" at bounding box center [444, 373] width 110 height 14
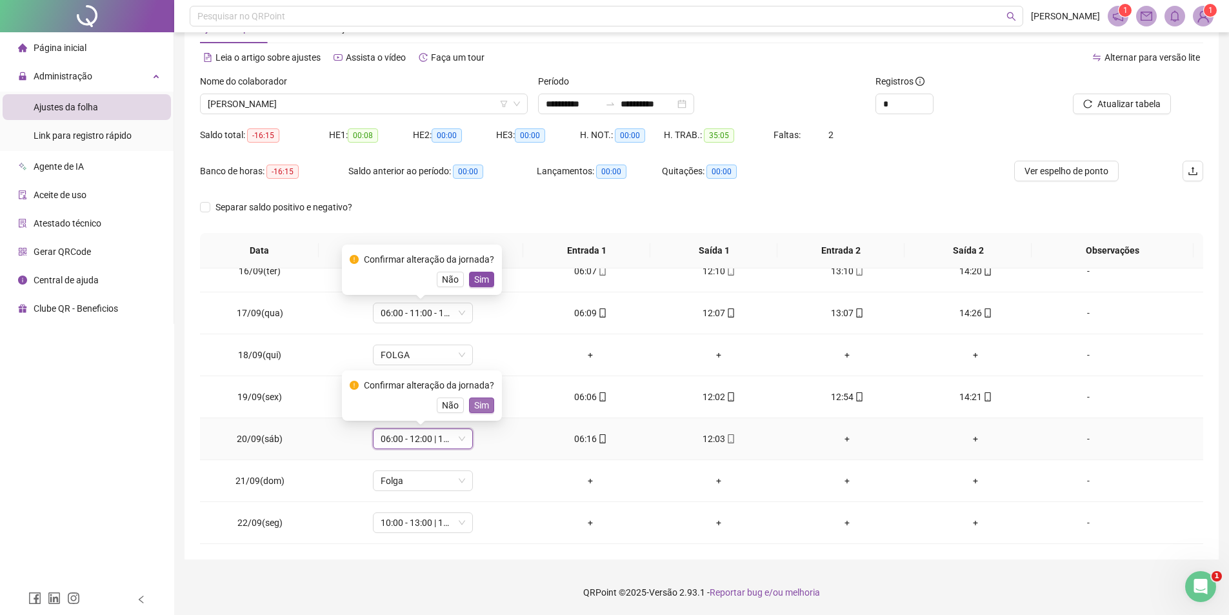
click at [483, 407] on span "Sim" at bounding box center [481, 405] width 15 height 14
click at [483, 276] on span "Sim" at bounding box center [481, 279] width 15 height 14
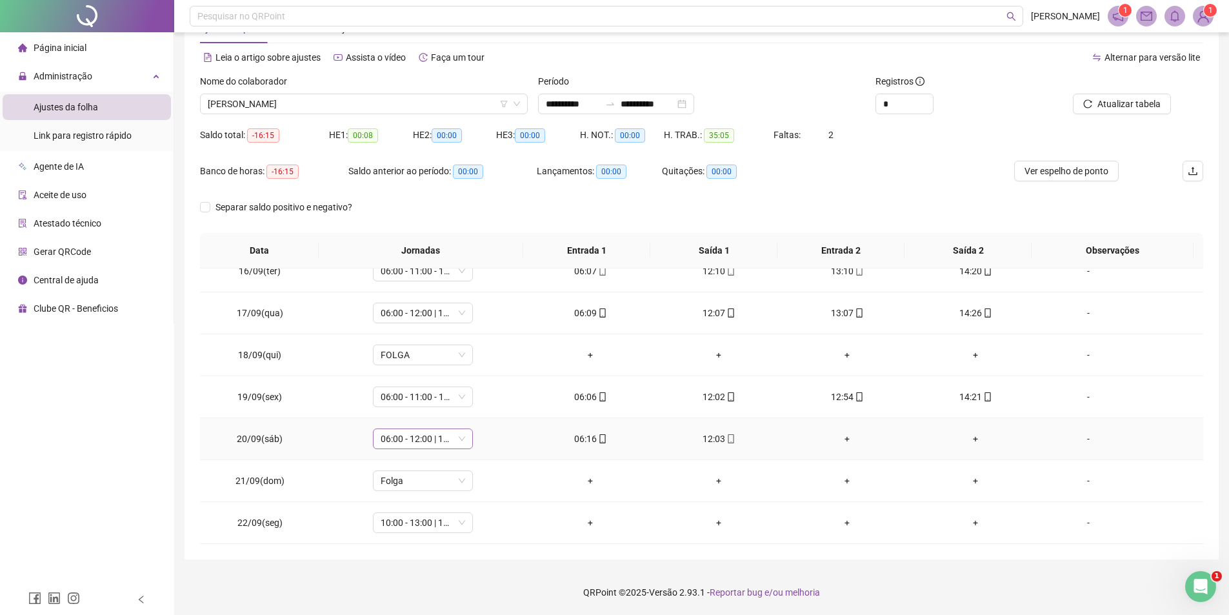
click at [435, 439] on span "06:00 - 12:00 | 13:00 - 14:20" at bounding box center [423, 438] width 85 height 19
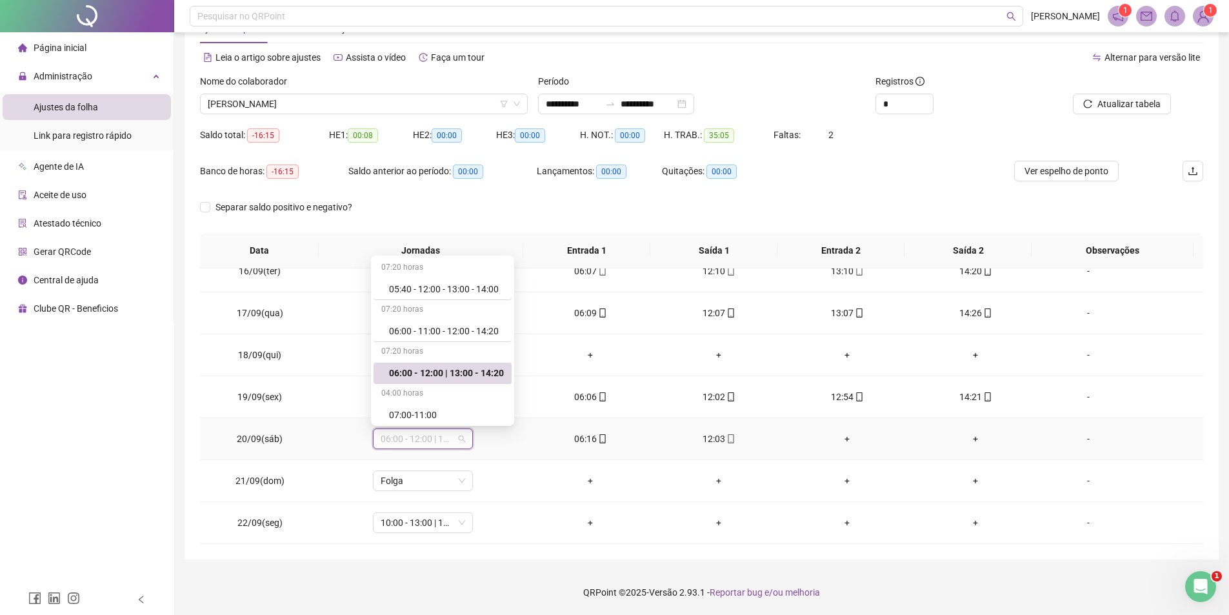
click at [435, 439] on span "06:00 - 12:00 | 13:00 - 14:20" at bounding box center [423, 438] width 85 height 19
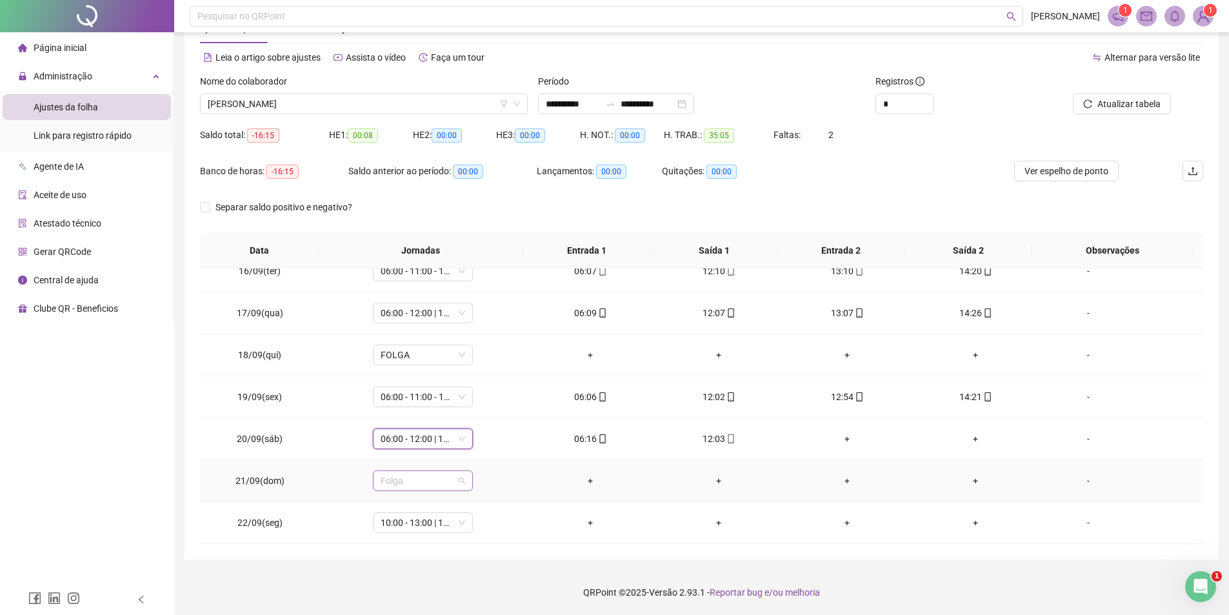
click at [388, 474] on span "Folga" at bounding box center [423, 480] width 85 height 19
click at [262, 523] on span "22/09(seg)" at bounding box center [259, 523] width 45 height 10
click at [831, 431] on td "+" at bounding box center [847, 439] width 128 height 42
click at [839, 440] on div "+" at bounding box center [848, 439] width 108 height 14
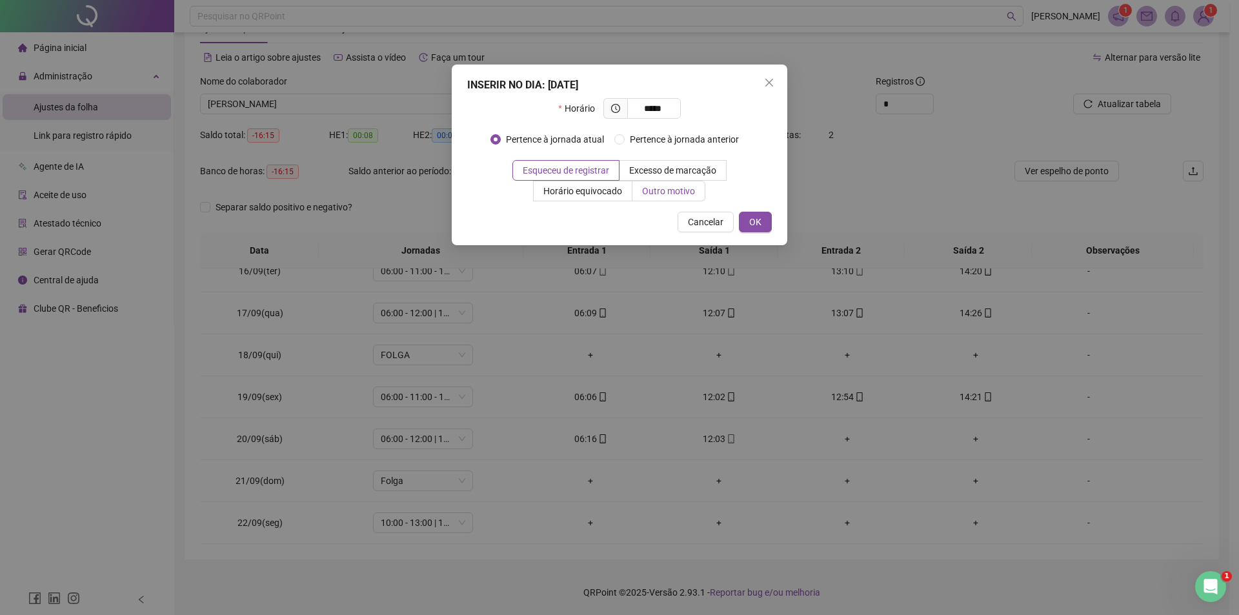
type input "*****"
click at [671, 192] on span "Outro motivo" at bounding box center [668, 191] width 53 height 10
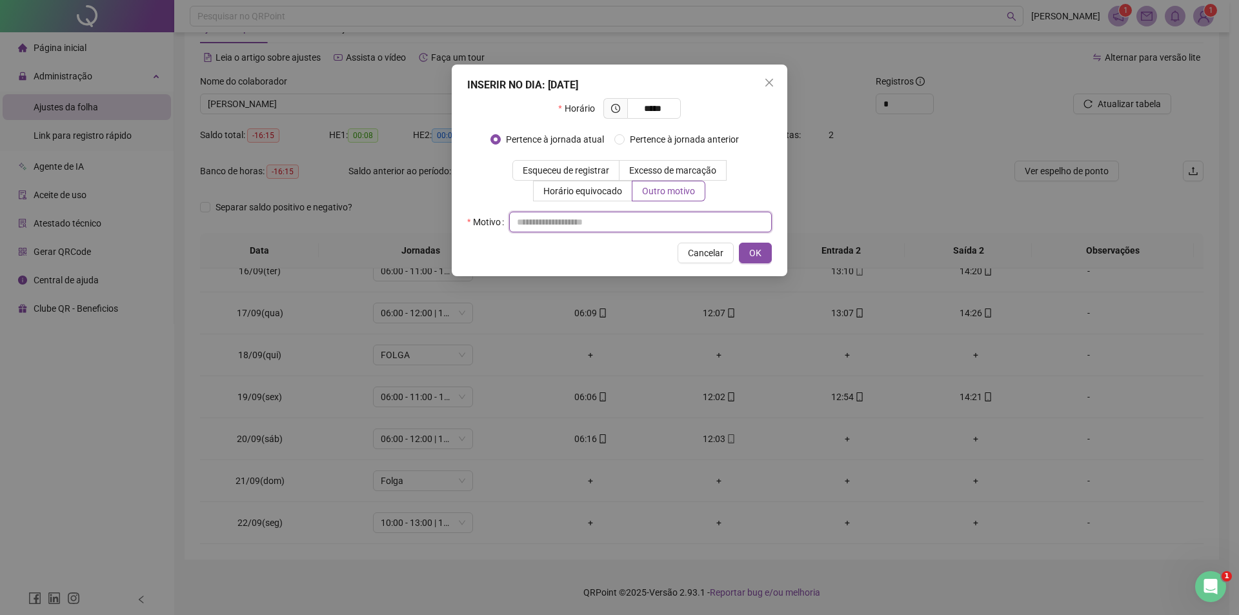
click at [590, 224] on input "text" at bounding box center [640, 222] width 263 height 21
type input "**********"
click at [763, 253] on button "OK" at bounding box center [755, 253] width 33 height 21
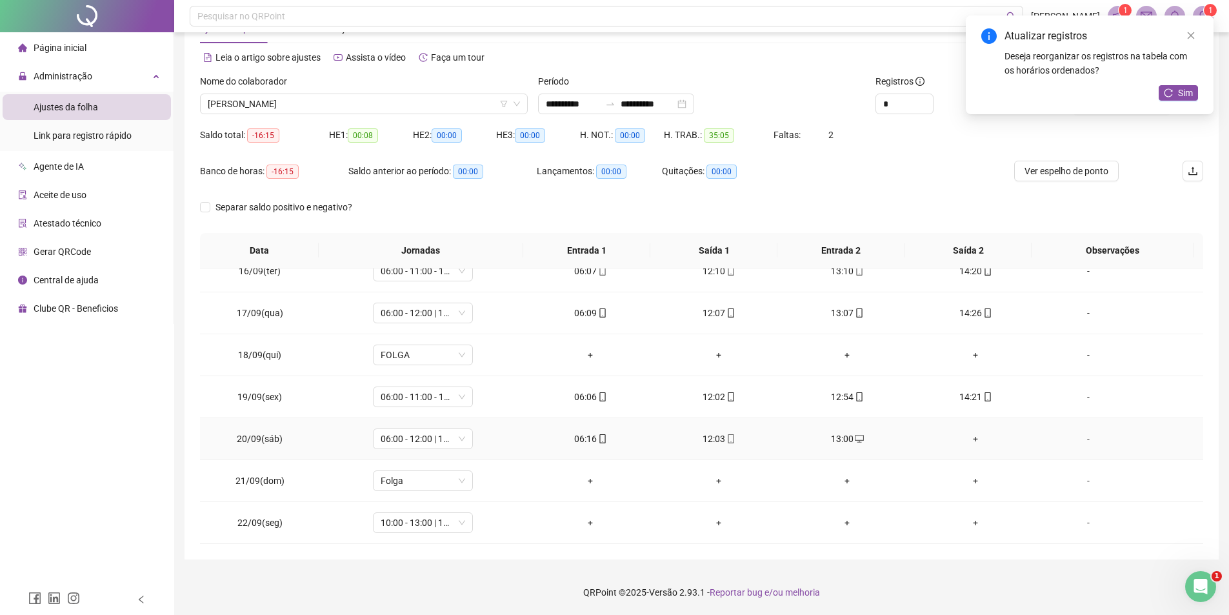
click at [962, 434] on div "+" at bounding box center [976, 439] width 108 height 14
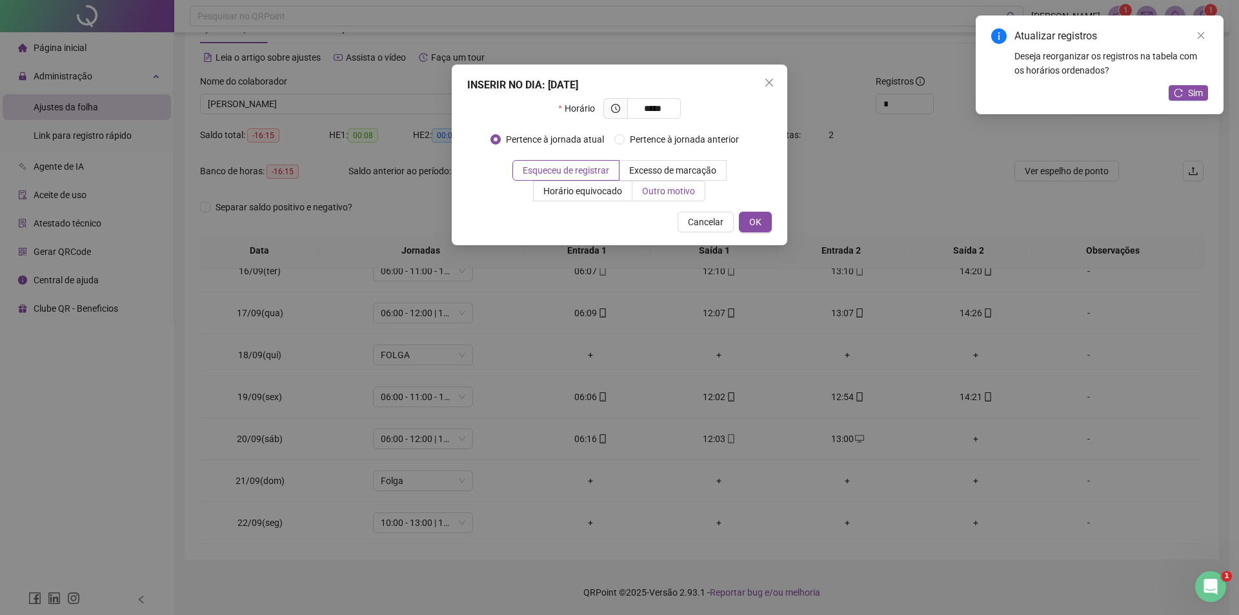
type input "*****"
click at [662, 199] on label "Outro motivo" at bounding box center [668, 191] width 73 height 21
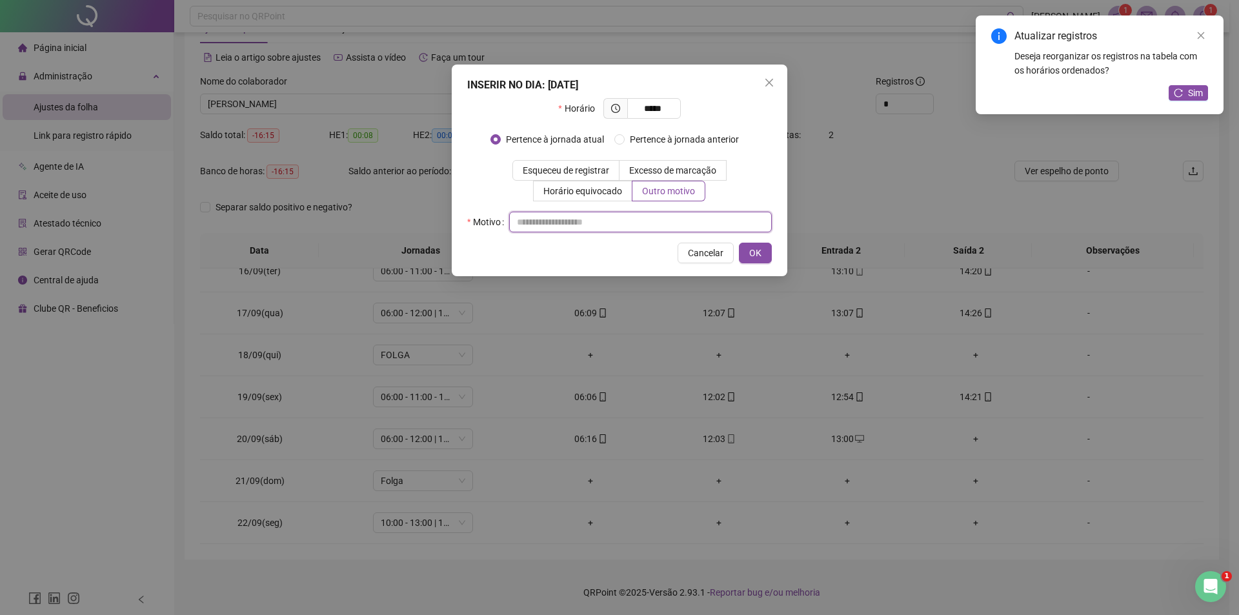
click at [586, 225] on input "text" at bounding box center [640, 222] width 263 height 21
type input "**********"
click at [768, 256] on button "OK" at bounding box center [755, 253] width 33 height 21
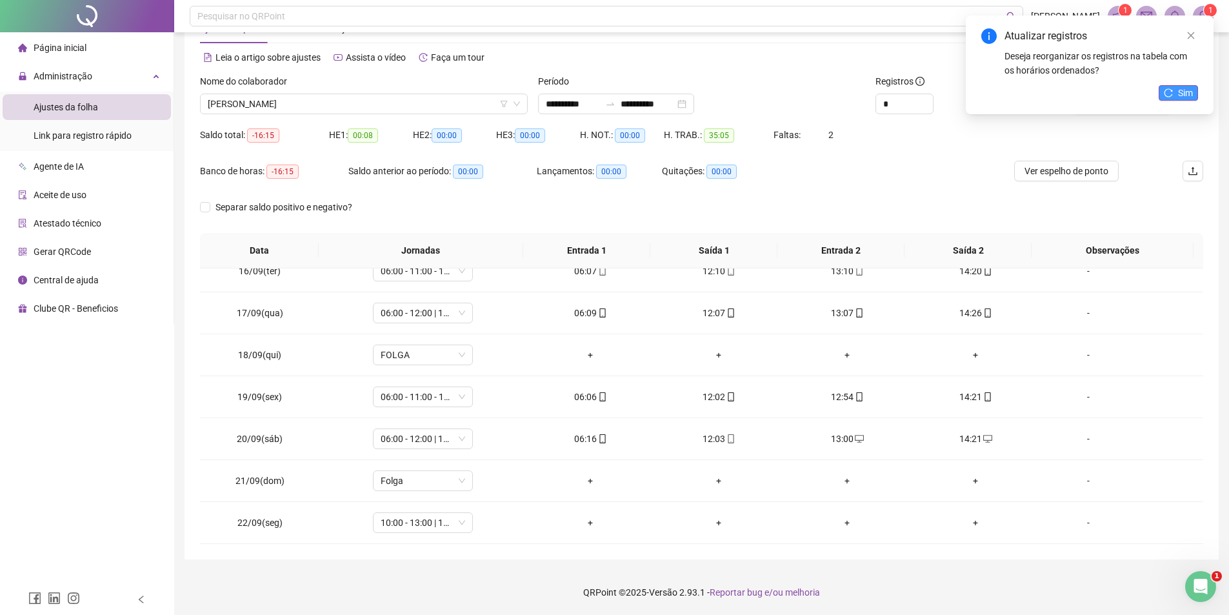
click at [1182, 92] on span "Sim" at bounding box center [1185, 93] width 15 height 14
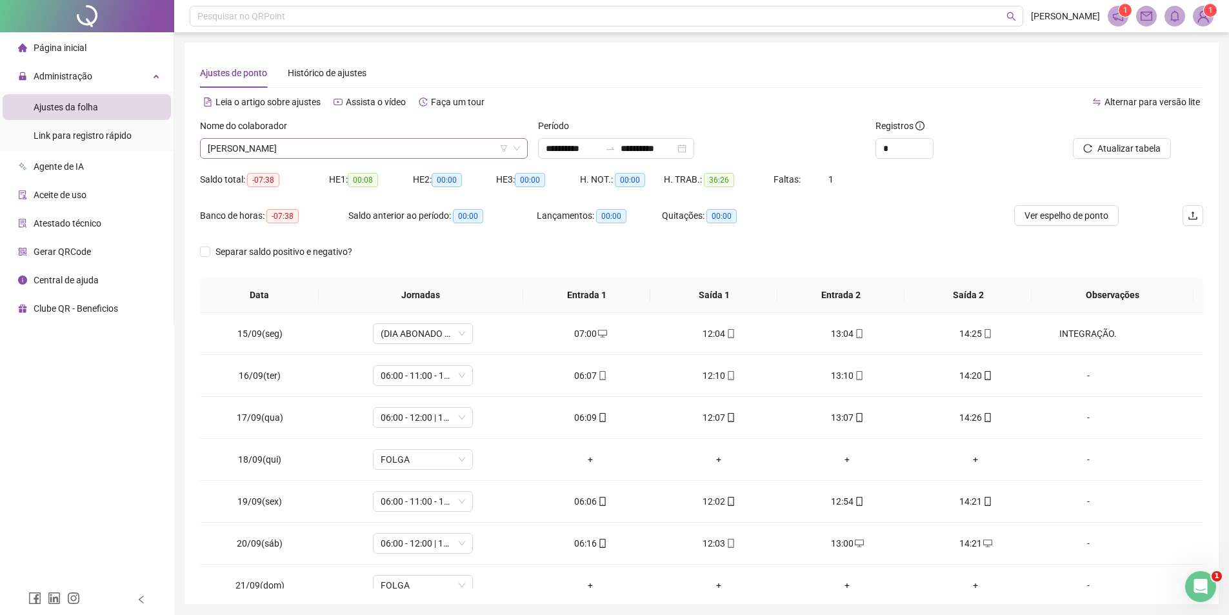
click at [378, 145] on span "[PERSON_NAME]" at bounding box center [364, 148] width 312 height 19
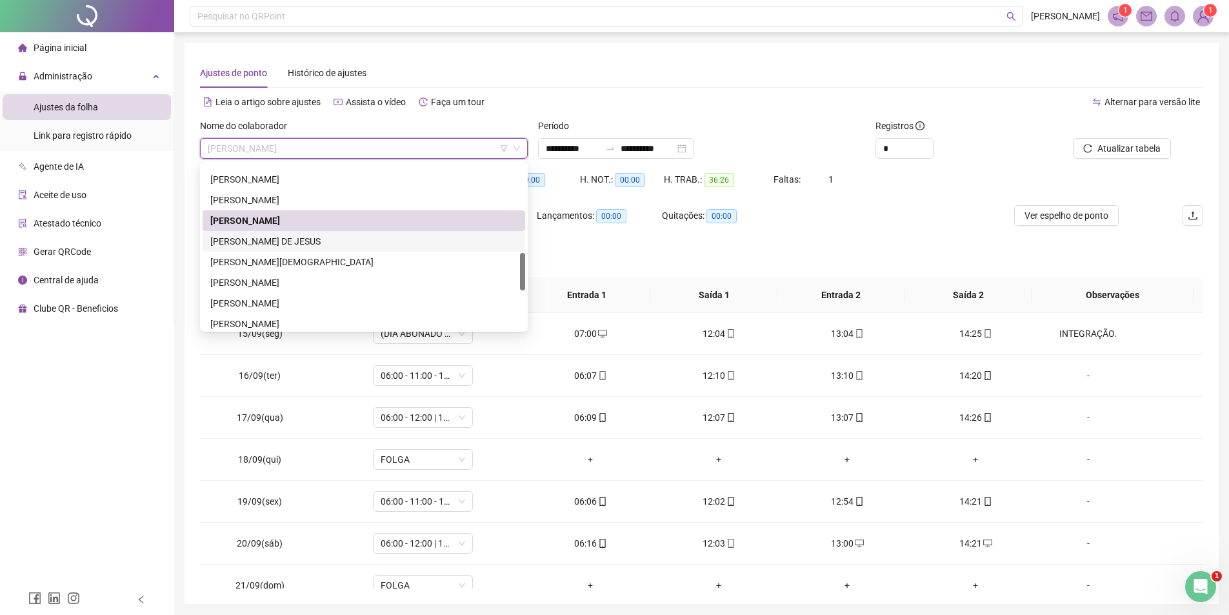
click at [310, 241] on div "[PERSON_NAME] DE JESUS" at bounding box center [363, 241] width 307 height 14
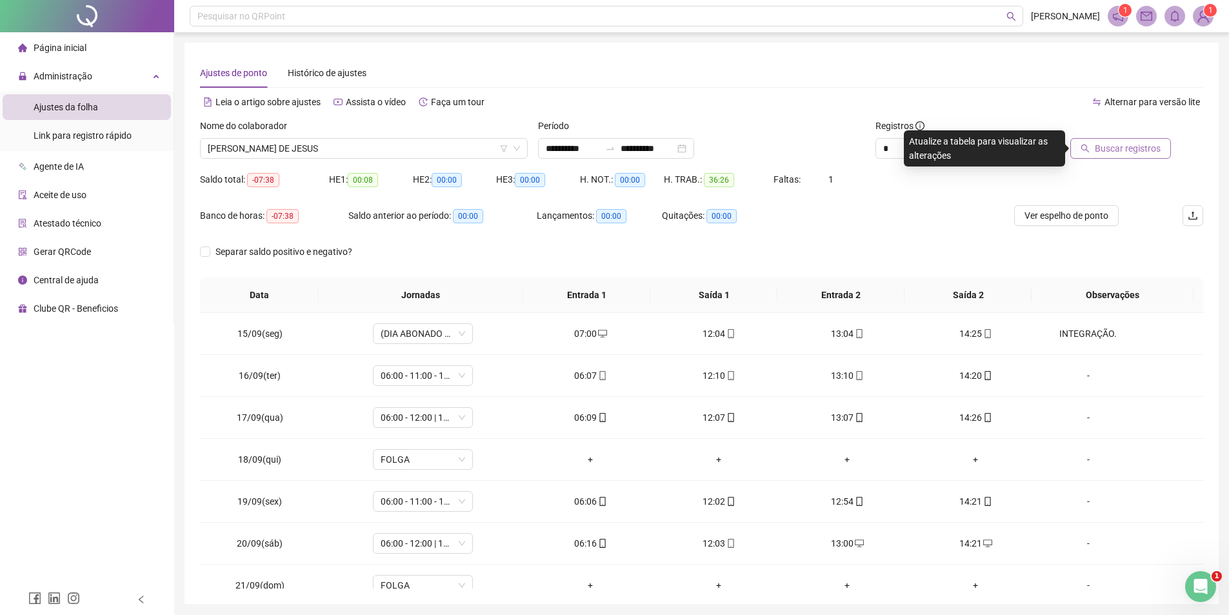
click at [1096, 154] on button "Buscar registros" at bounding box center [1121, 148] width 101 height 21
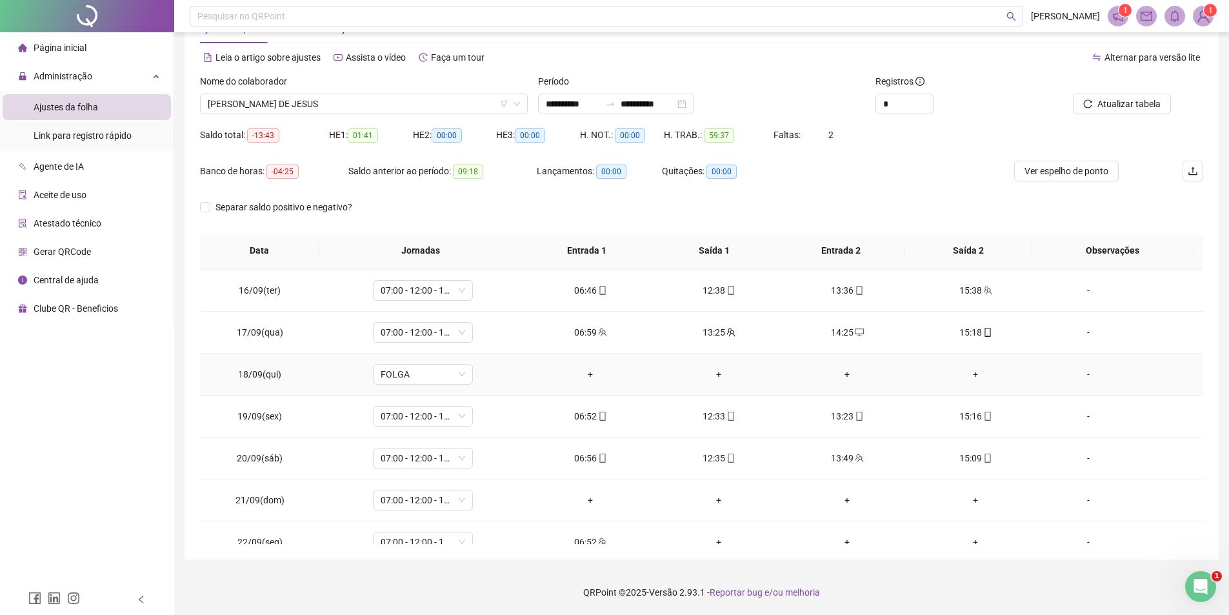
scroll to position [228, 0]
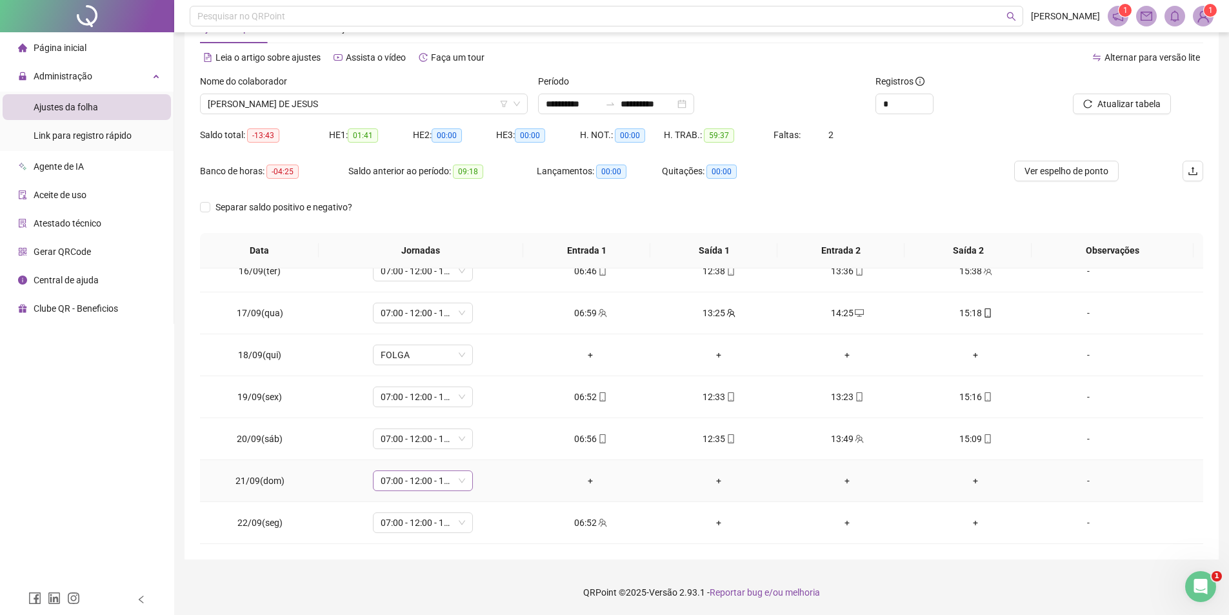
click at [407, 481] on span "07:00 - 12:00 - 13:00 - 15:20" at bounding box center [423, 480] width 85 height 19
click at [427, 366] on div "Folga" at bounding box center [444, 370] width 110 height 14
click at [474, 444] on span "Sim" at bounding box center [481, 447] width 15 height 14
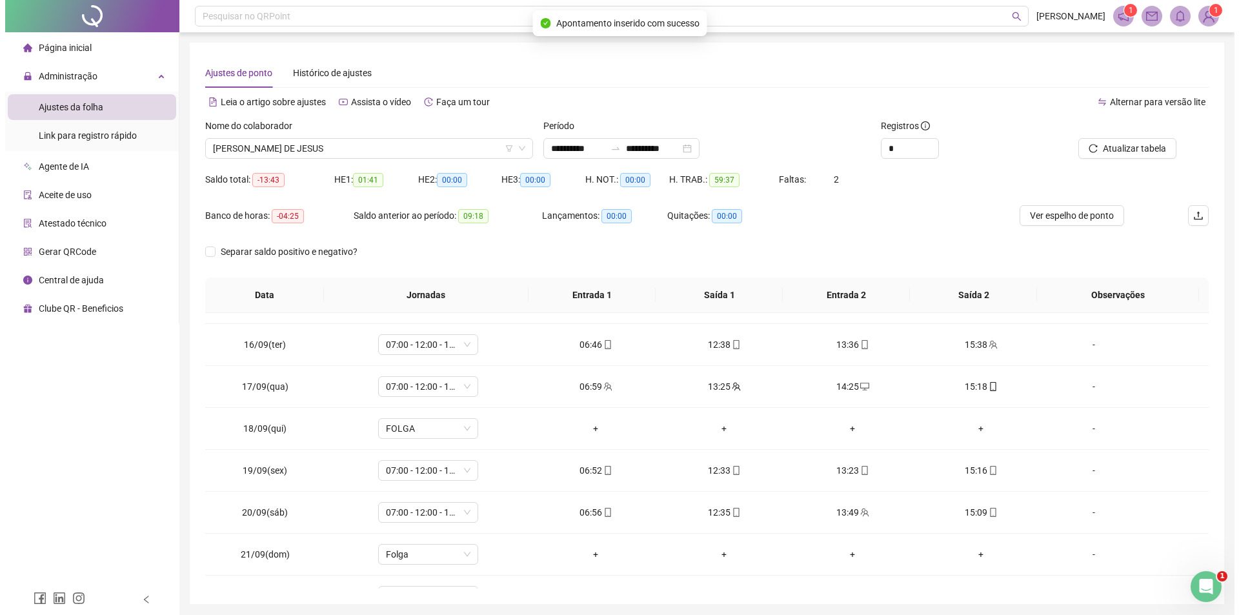
scroll to position [228, 0]
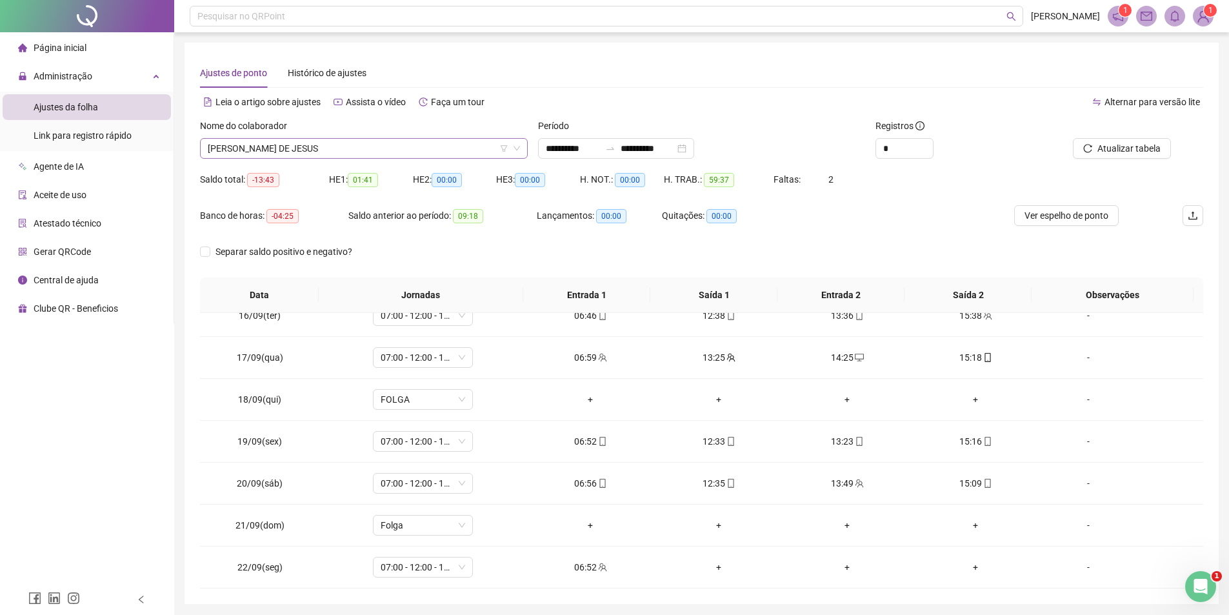
click at [385, 151] on span "[PERSON_NAME] DE JESUS" at bounding box center [364, 148] width 312 height 19
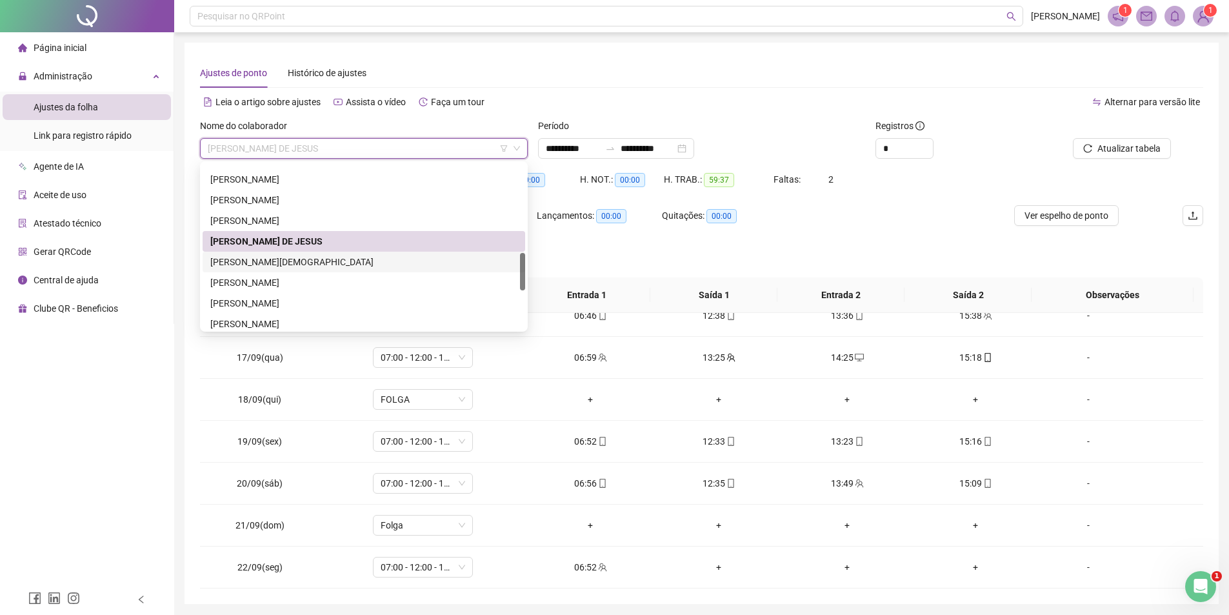
click at [299, 263] on div "[PERSON_NAME][DEMOGRAPHIC_DATA]" at bounding box center [363, 262] width 307 height 14
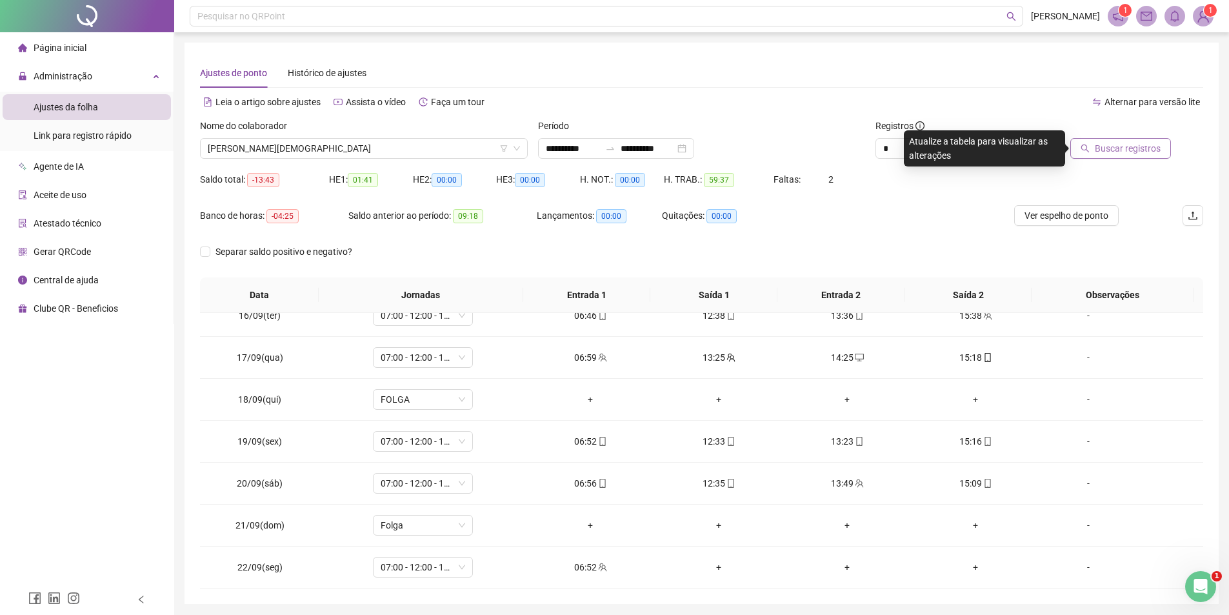
click at [1114, 148] on span "Buscar registros" at bounding box center [1128, 148] width 66 height 14
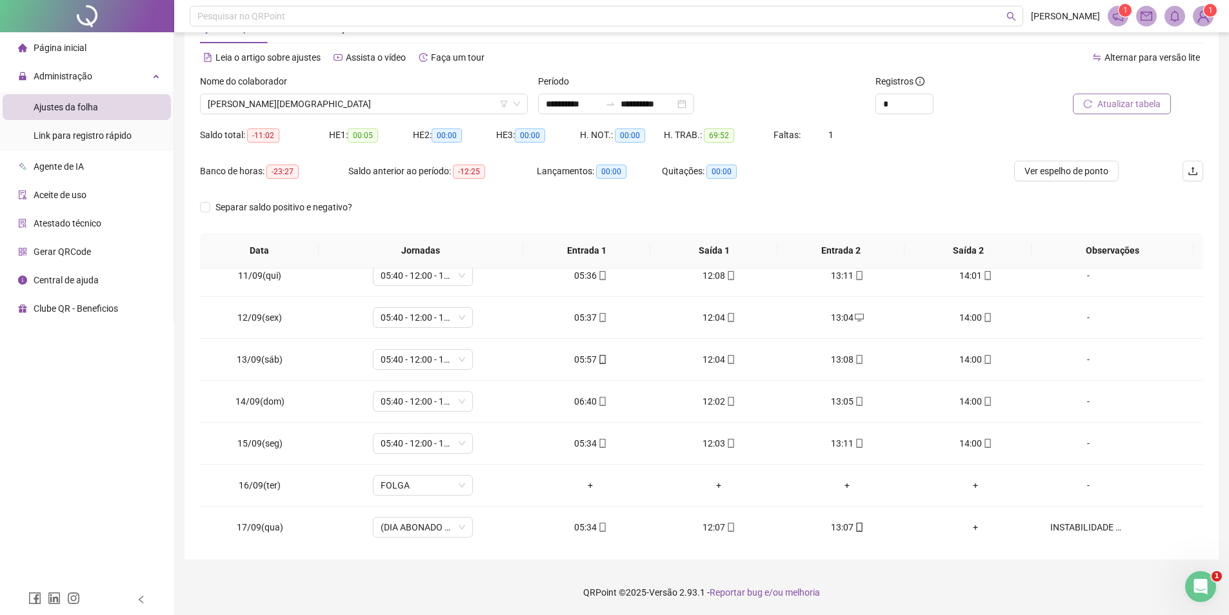
scroll to position [0, 0]
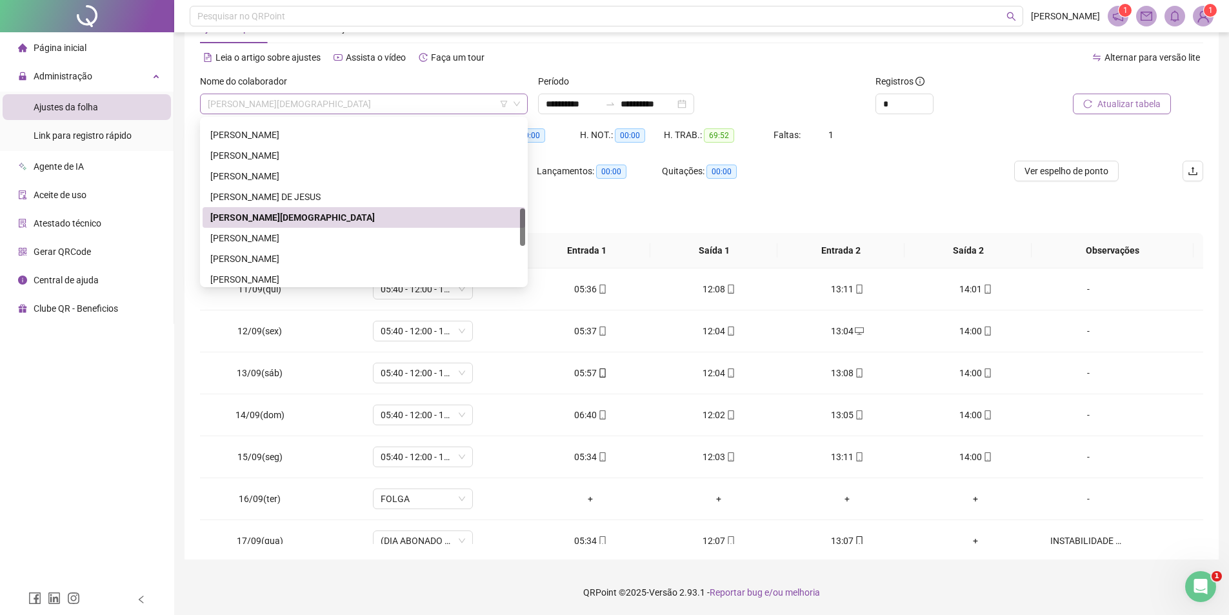
click at [388, 103] on span "[PERSON_NAME][DEMOGRAPHIC_DATA]" at bounding box center [364, 103] width 312 height 19
click at [304, 241] on div "[PERSON_NAME]" at bounding box center [363, 238] width 307 height 14
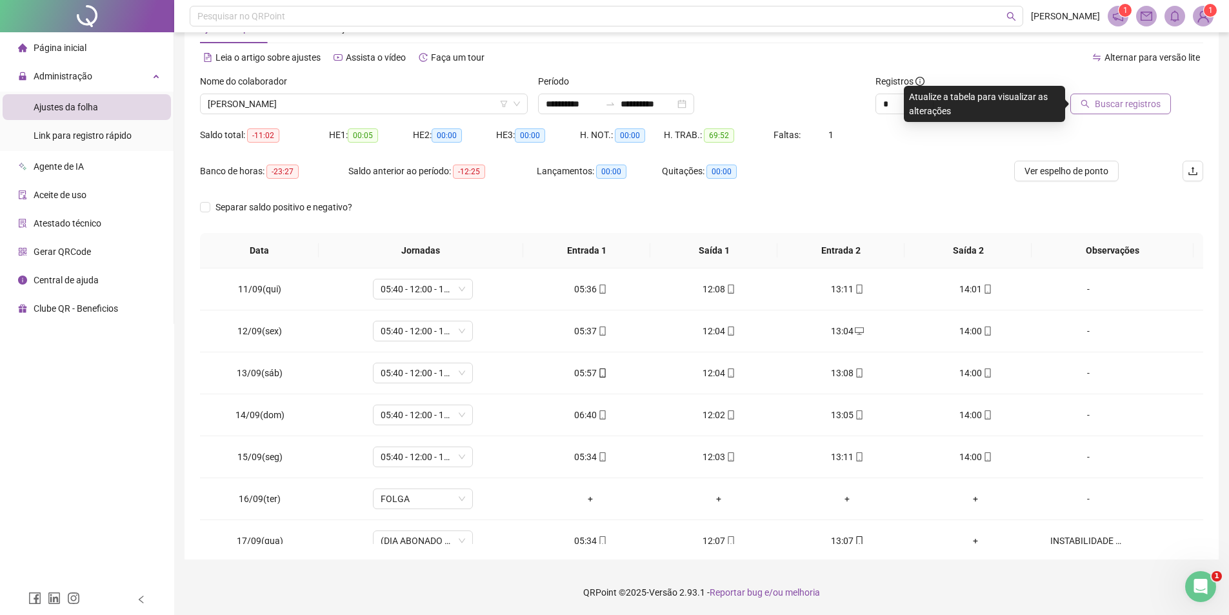
click at [1149, 108] on span "Buscar registros" at bounding box center [1128, 104] width 66 height 14
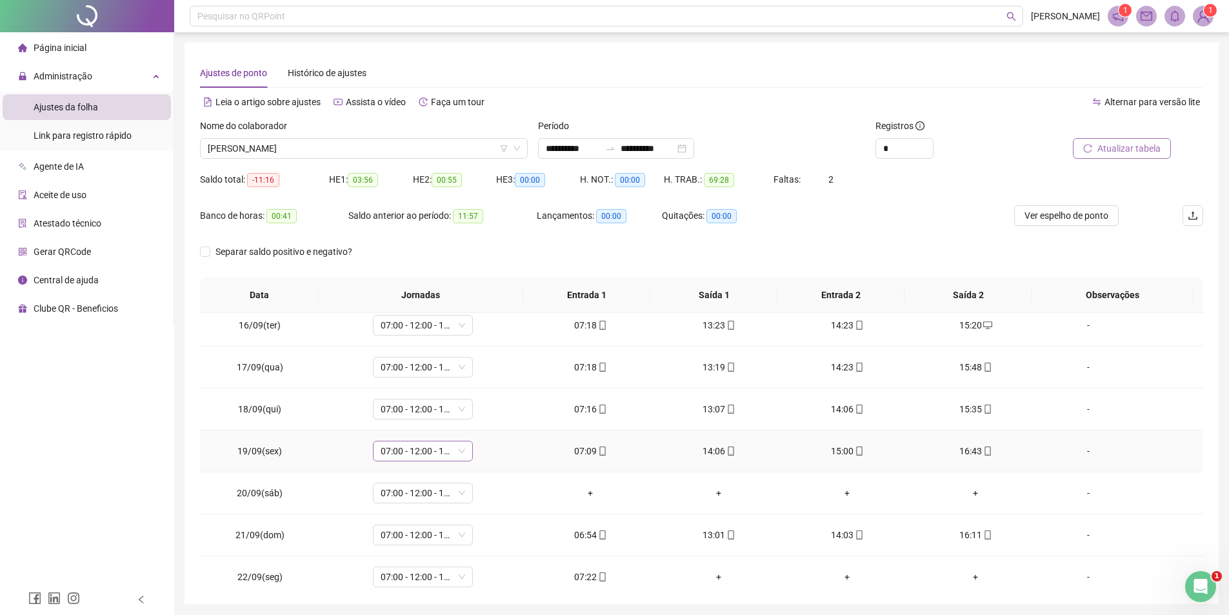
scroll to position [228, 0]
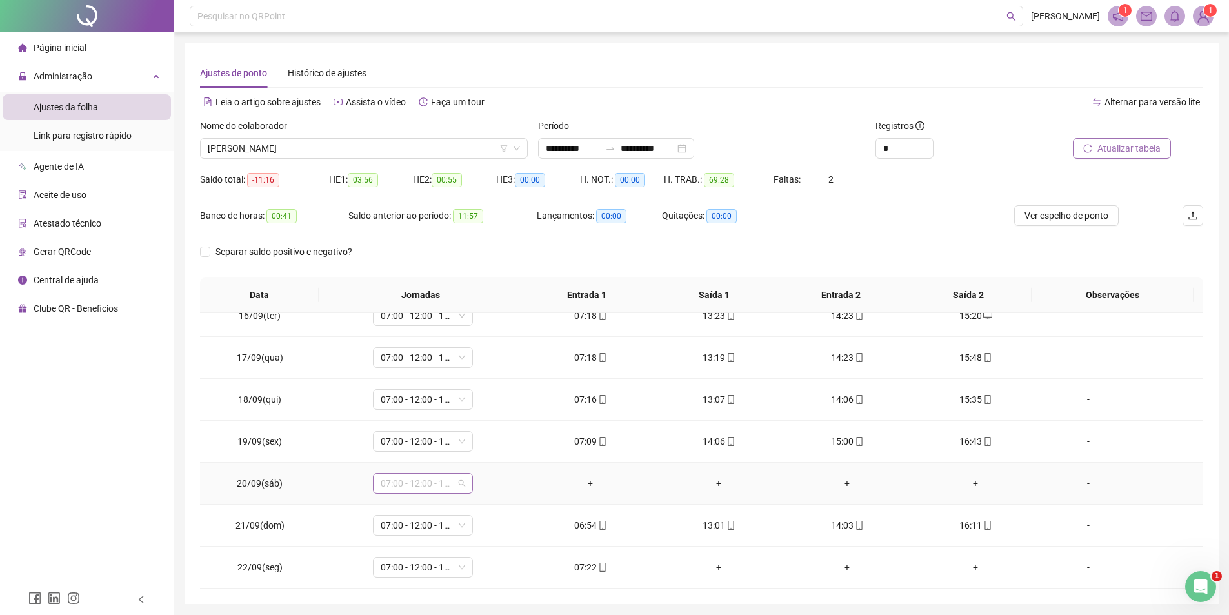
click at [434, 478] on span "07:00 - 12:00 - 13:00 - 15:20" at bounding box center [423, 483] width 85 height 19
click at [392, 456] on div "Folga" at bounding box center [440, 462] width 133 height 21
click at [476, 447] on span "Sim" at bounding box center [481, 450] width 15 height 14
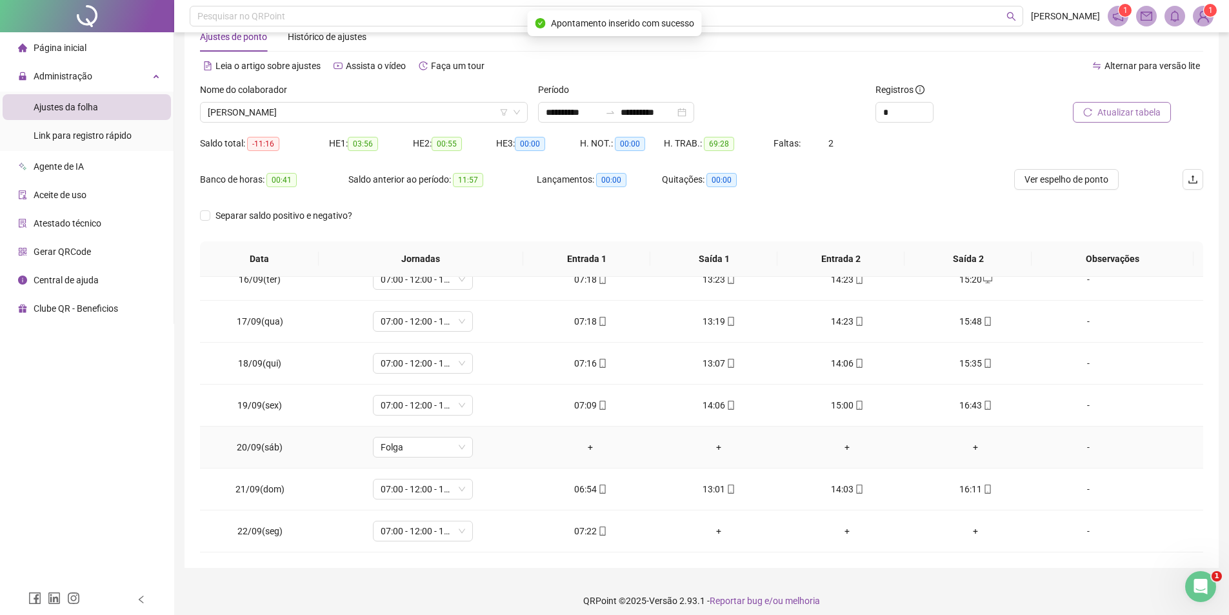
scroll to position [45, 0]
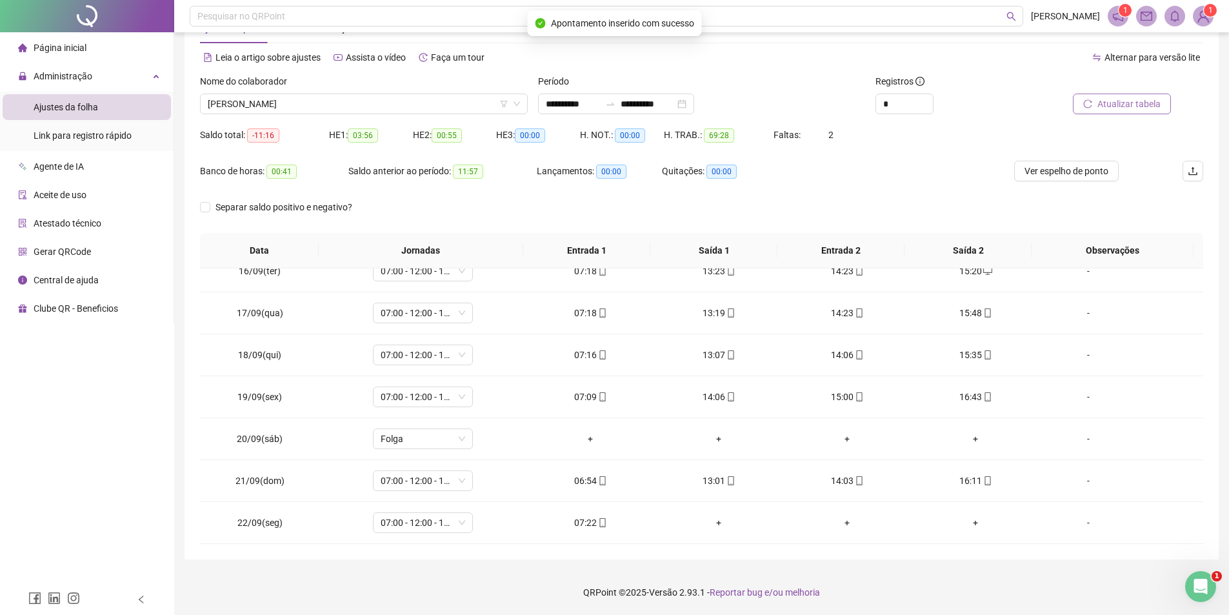
click at [1093, 108] on button "Atualizar tabela" at bounding box center [1122, 104] width 98 height 21
click at [325, 112] on span "[PERSON_NAME]" at bounding box center [364, 103] width 312 height 19
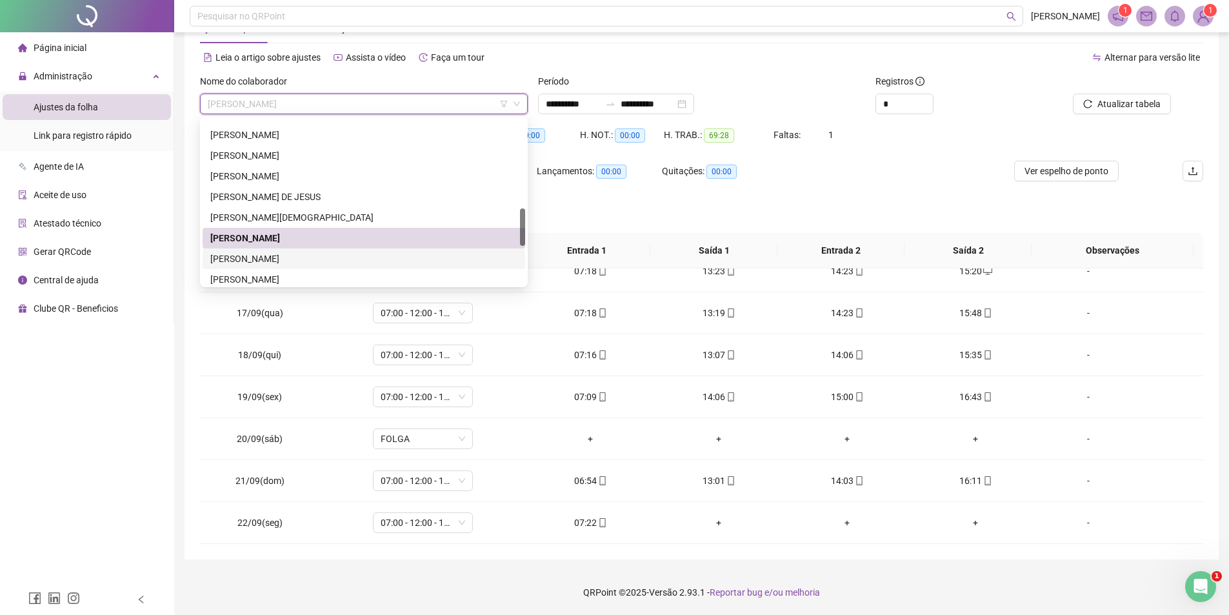
click at [278, 262] on div "[PERSON_NAME]" at bounding box center [363, 259] width 307 height 14
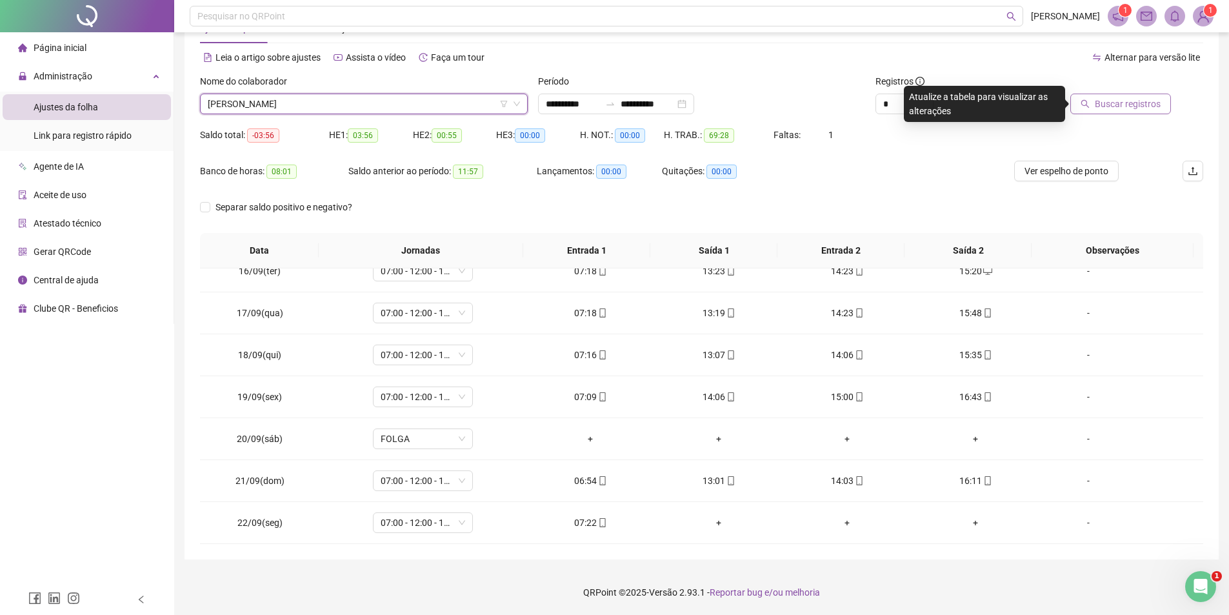
click at [1127, 101] on span "Buscar registros" at bounding box center [1128, 104] width 66 height 14
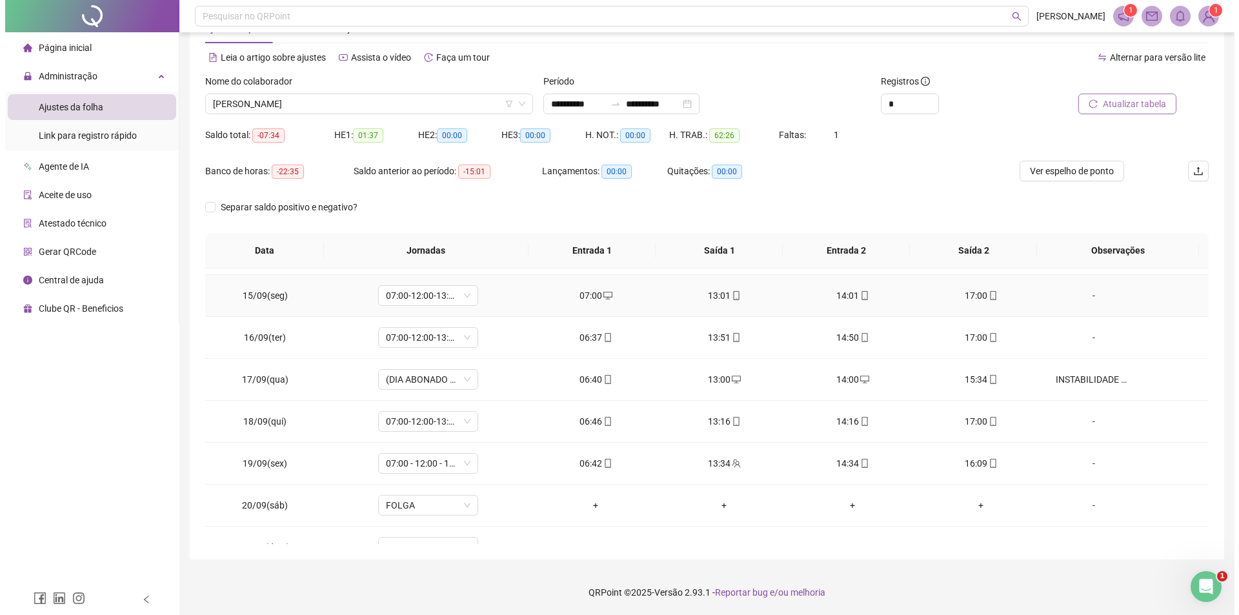
scroll to position [228, 0]
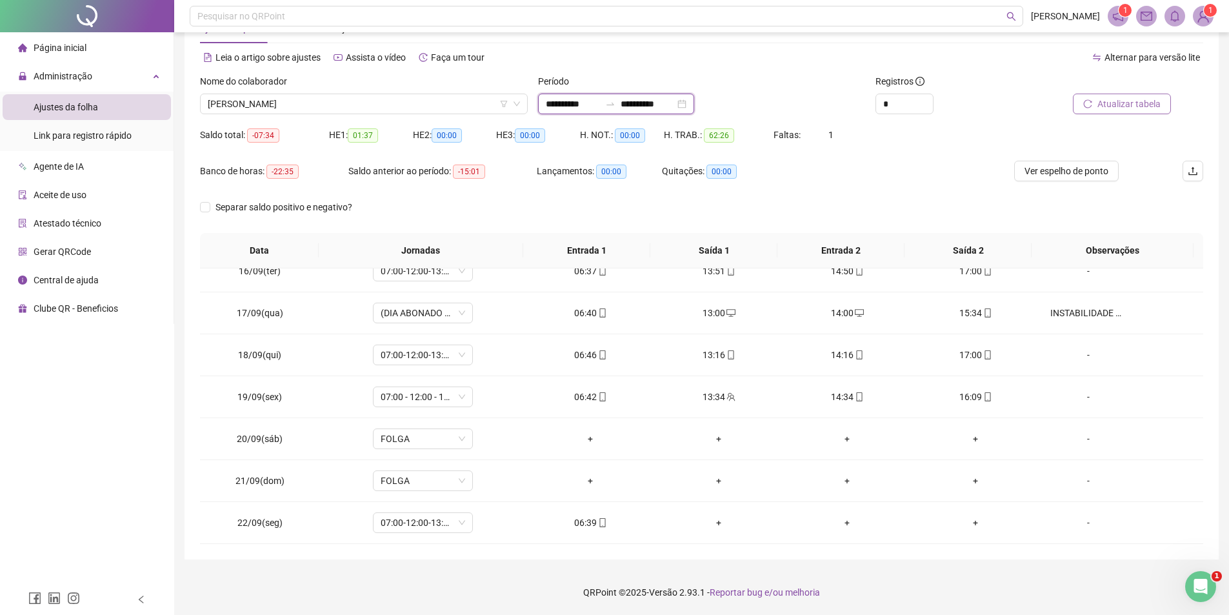
click at [589, 106] on input "**********" at bounding box center [573, 104] width 54 height 14
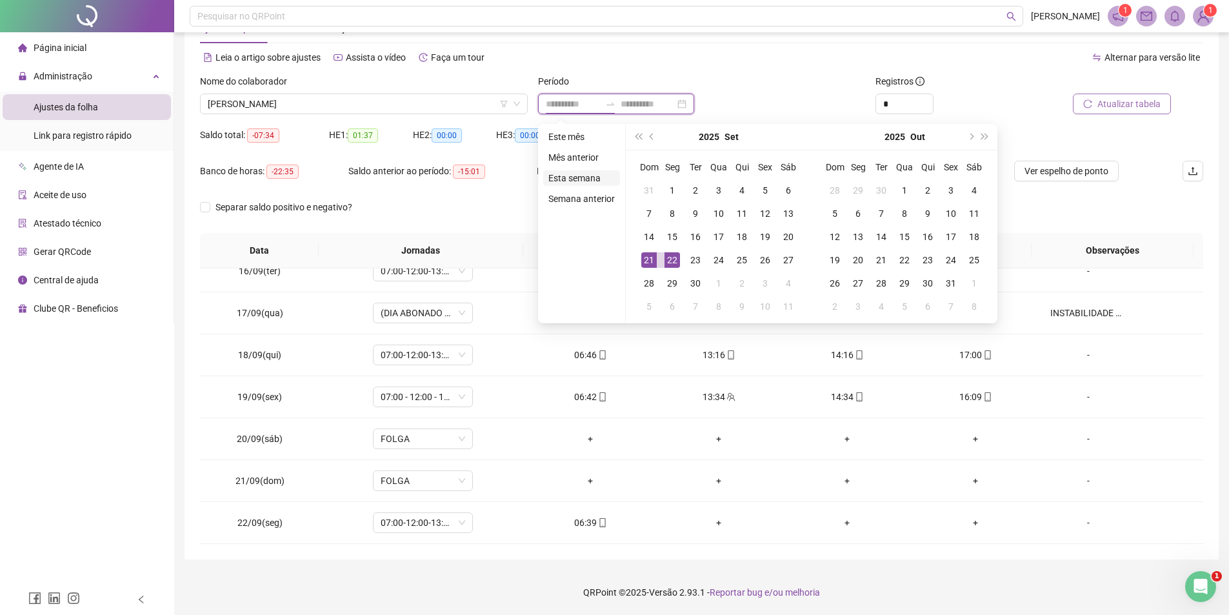
type input "**********"
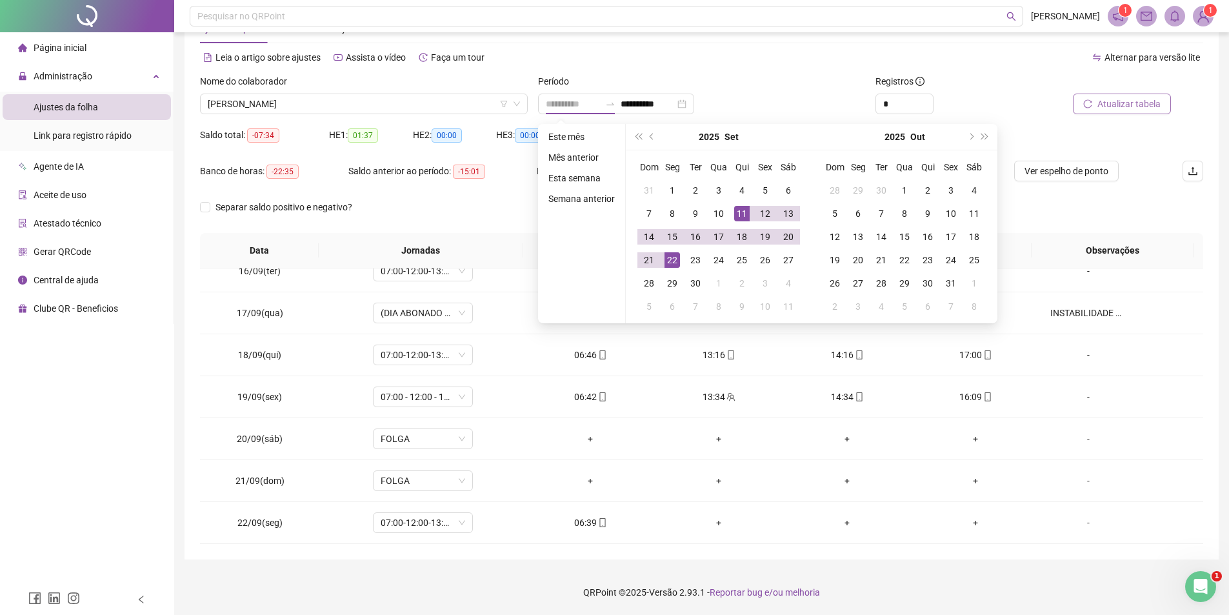
click at [741, 212] on div "11" at bounding box center [741, 213] width 15 height 15
type input "**********"
click at [649, 260] on div "21" at bounding box center [648, 259] width 15 height 15
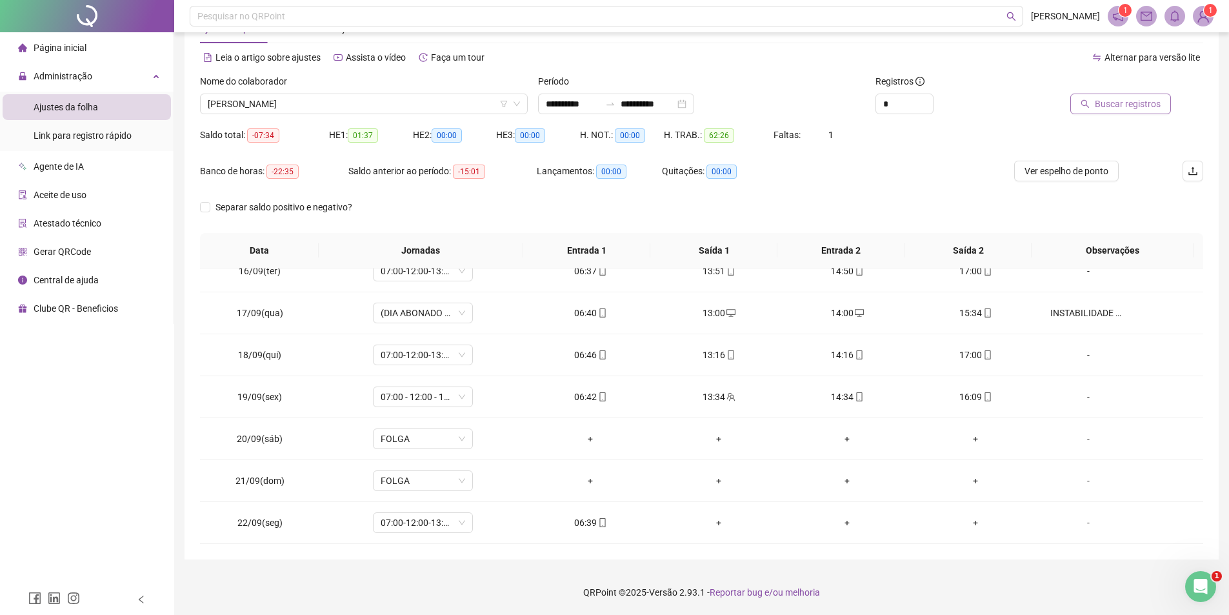
click at [1105, 107] on span "Buscar registros" at bounding box center [1128, 104] width 66 height 14
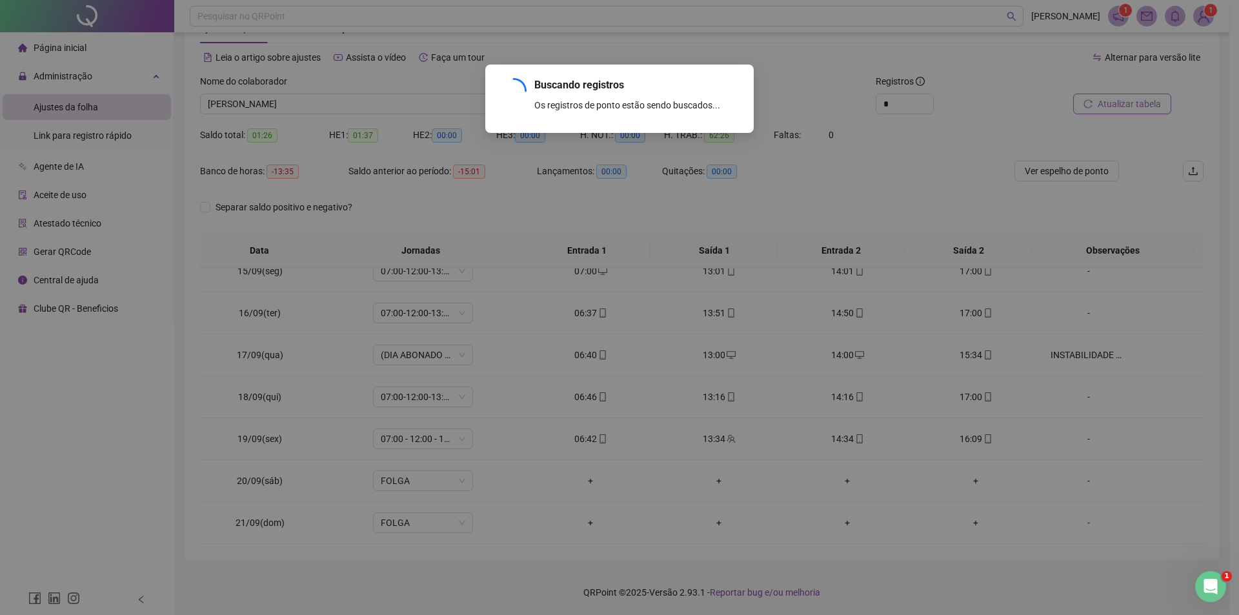
scroll to position [186, 0]
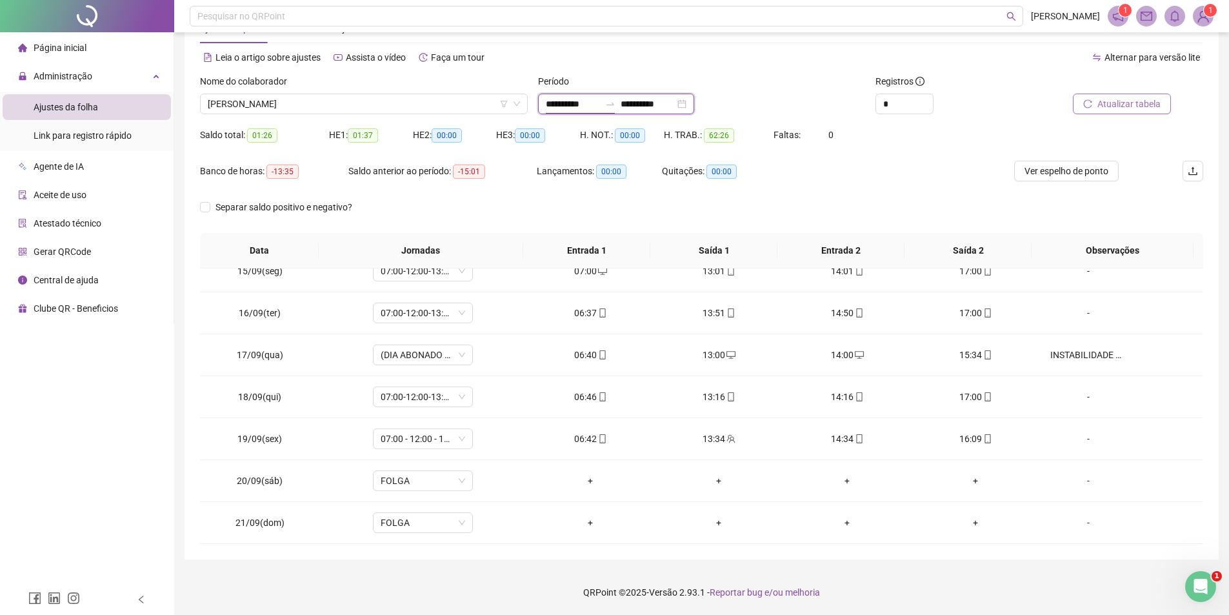
click at [571, 97] on input "**********" at bounding box center [573, 104] width 54 height 14
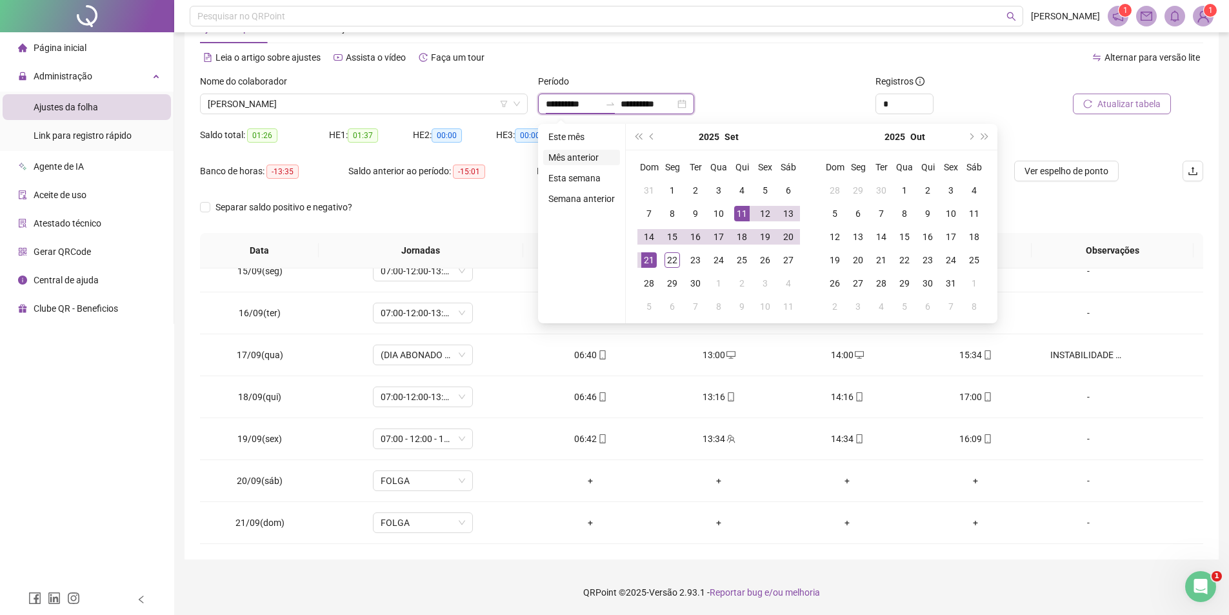
type input "**********"
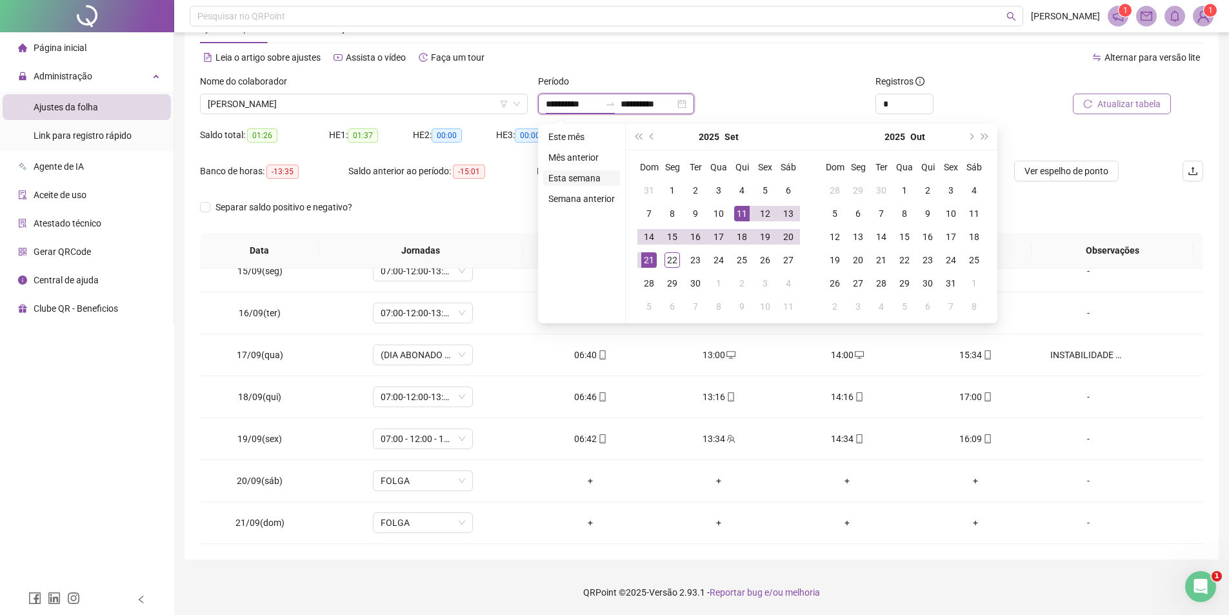
type input "**********"
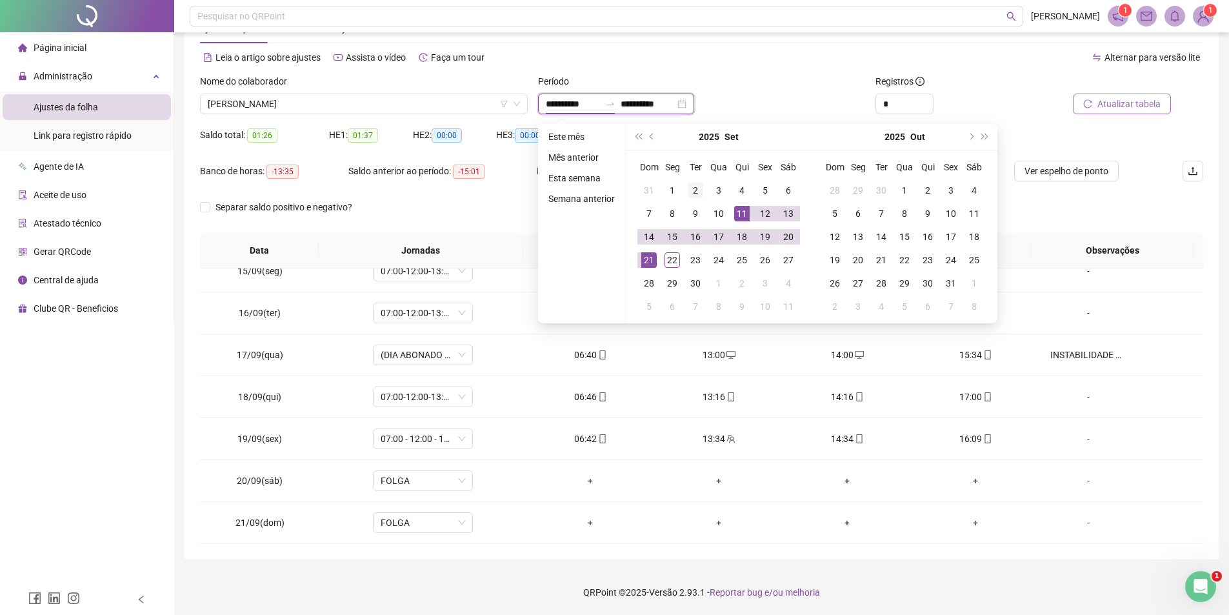
type input "**********"
click at [741, 216] on div "11" at bounding box center [741, 213] width 15 height 15
type input "**********"
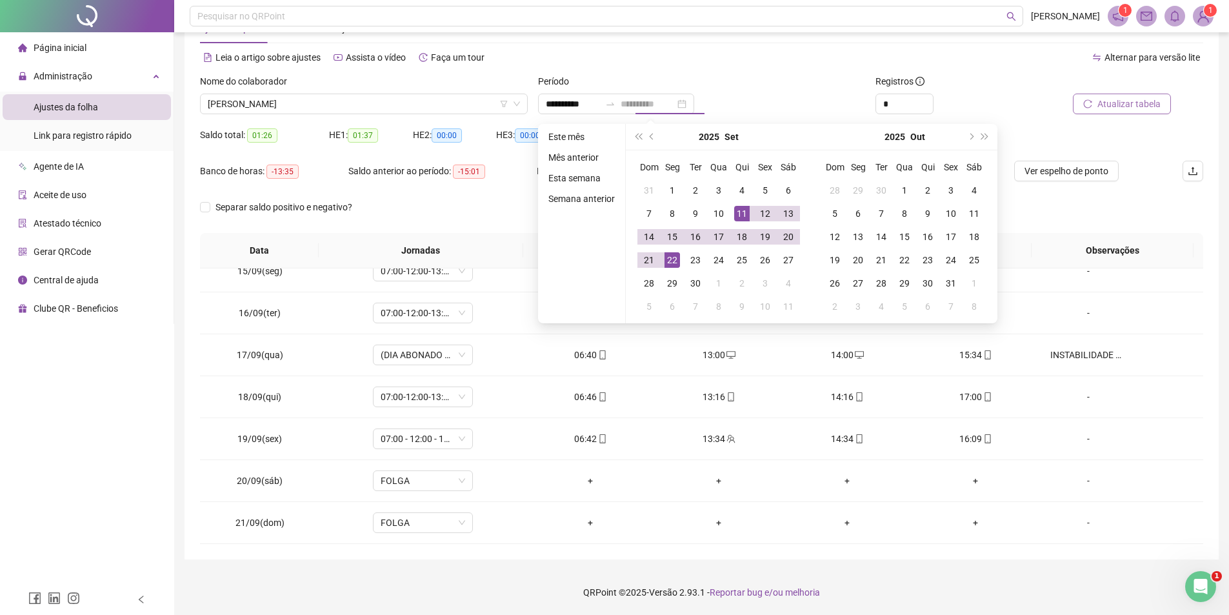
click at [671, 270] on td "22" at bounding box center [672, 259] width 23 height 23
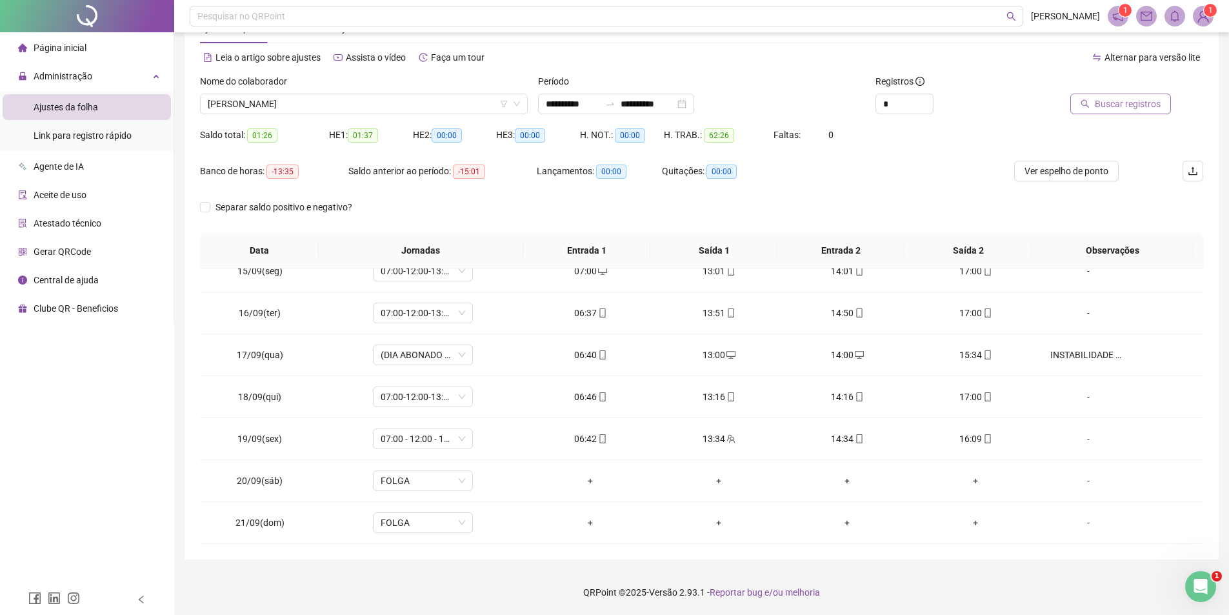
click at [1090, 102] on icon "search" at bounding box center [1085, 103] width 9 height 9
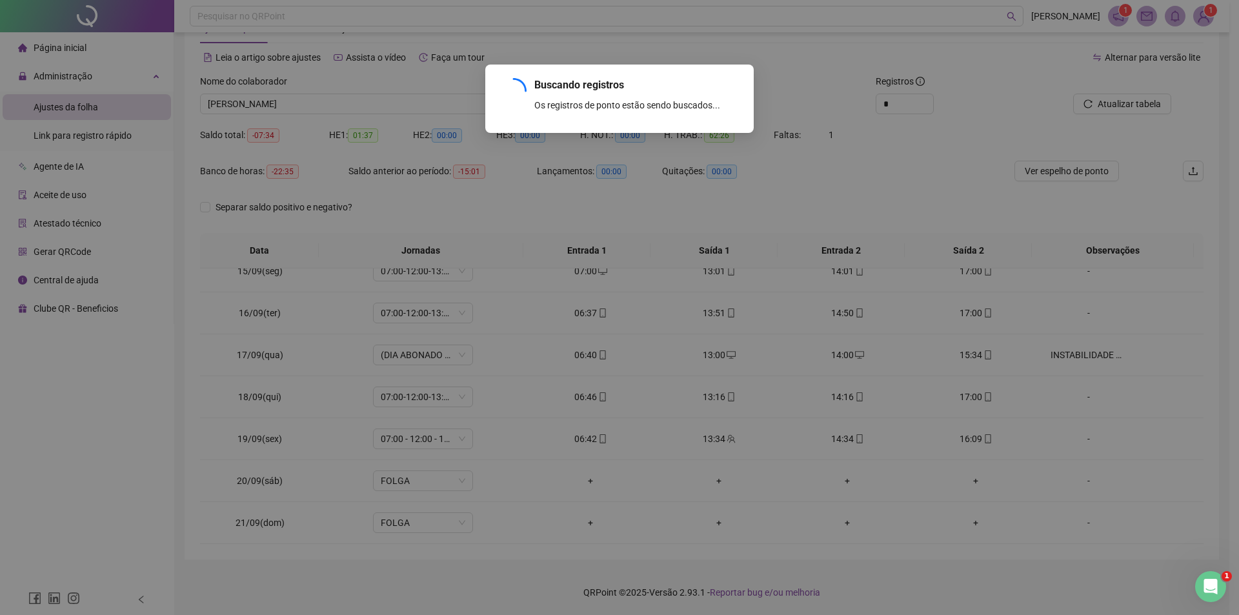
scroll to position [228, 0]
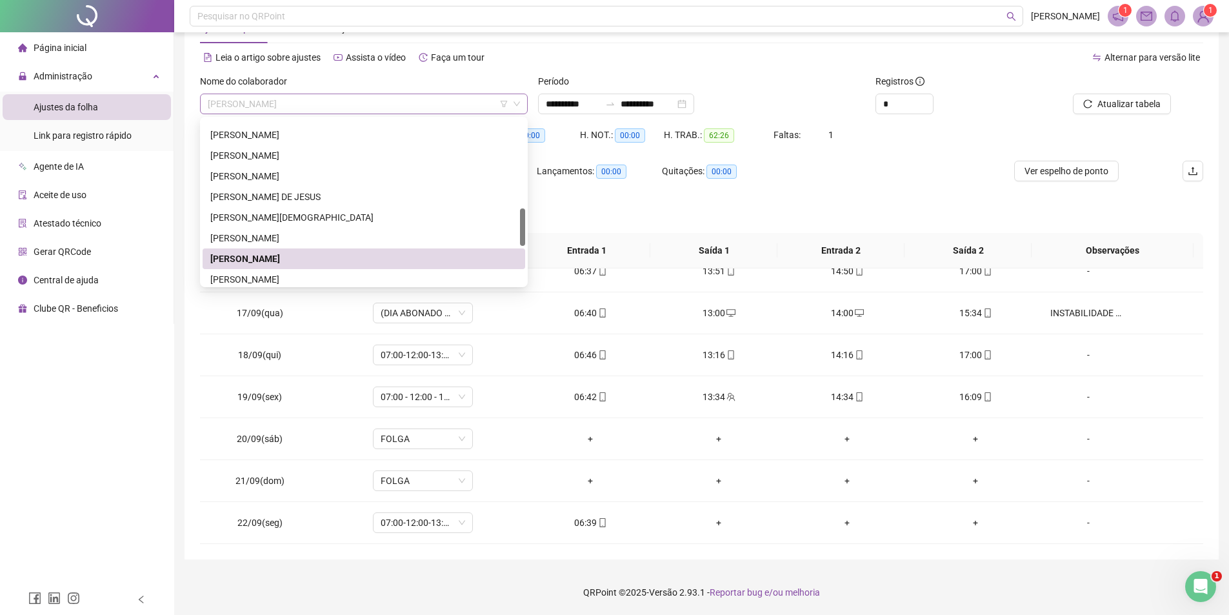
click at [410, 108] on span "[PERSON_NAME]" at bounding box center [364, 103] width 312 height 19
click at [333, 279] on div "[PERSON_NAME]" at bounding box center [363, 279] width 307 height 14
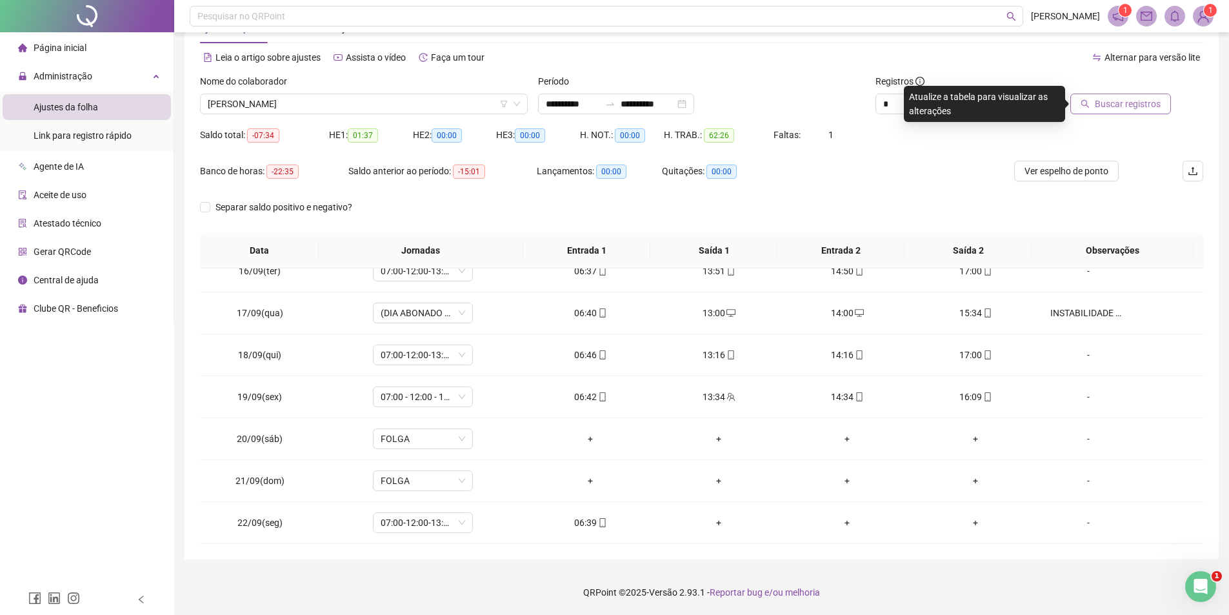
click at [1096, 112] on button "Buscar registros" at bounding box center [1121, 104] width 101 height 21
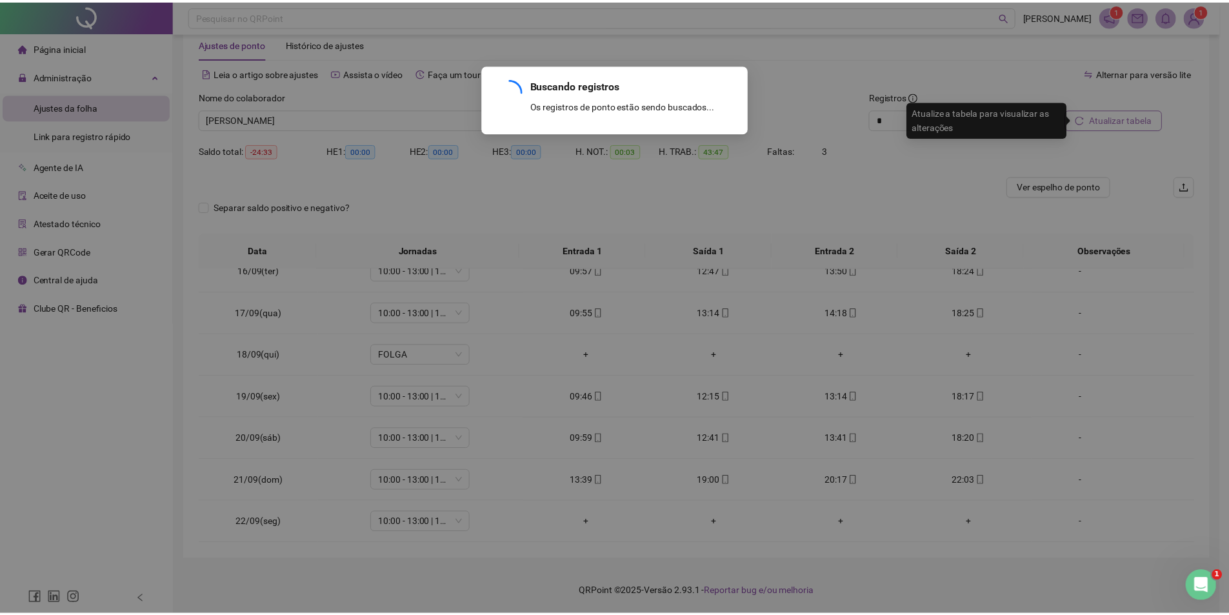
scroll to position [29, 0]
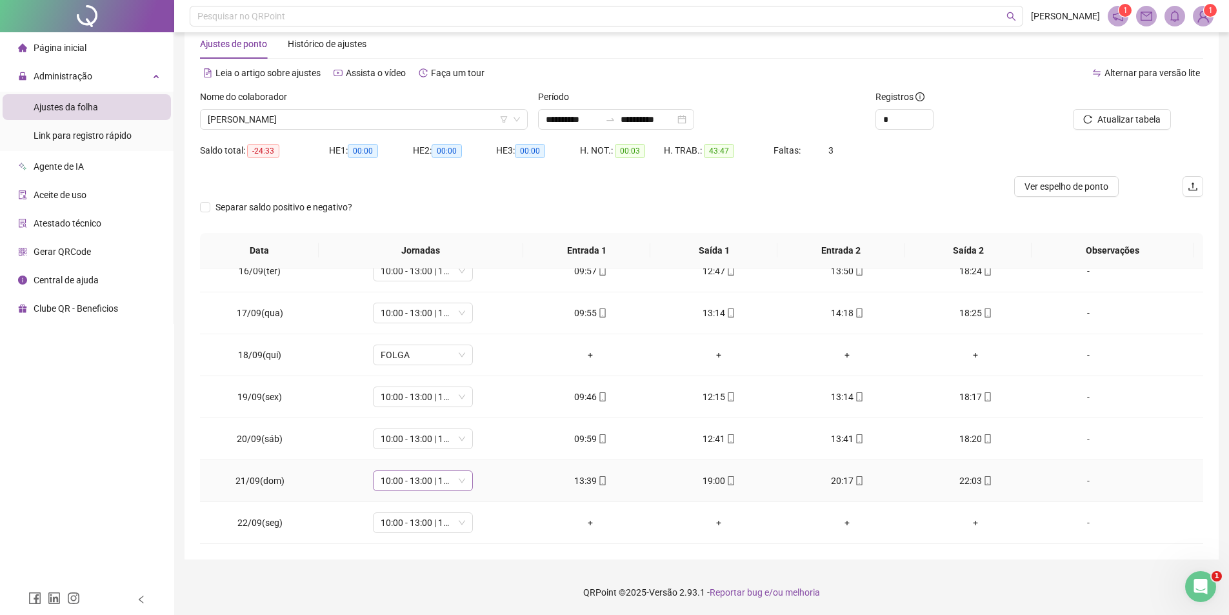
click at [434, 486] on span "10:00 - 13:00 | 14:00 - 18:20" at bounding box center [423, 480] width 85 height 19
click at [407, 415] on div "13:40 - 17:00 | 18:00 - 22:00" at bounding box center [444, 421] width 110 height 14
click at [478, 447] on span "Sim" at bounding box center [481, 447] width 15 height 14
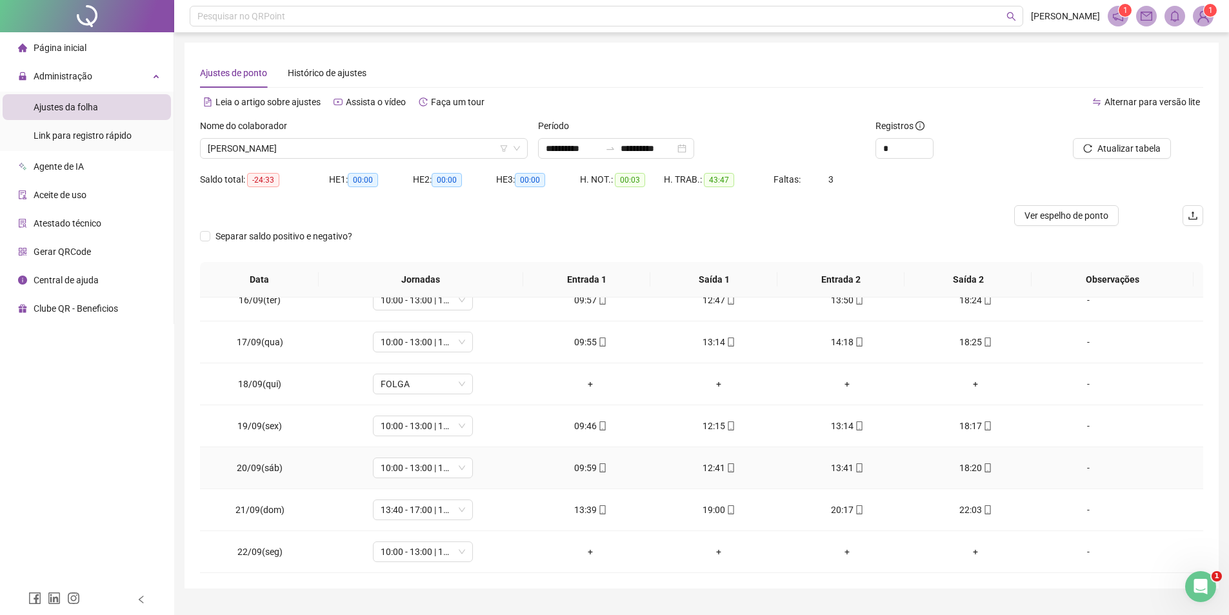
scroll to position [29, 0]
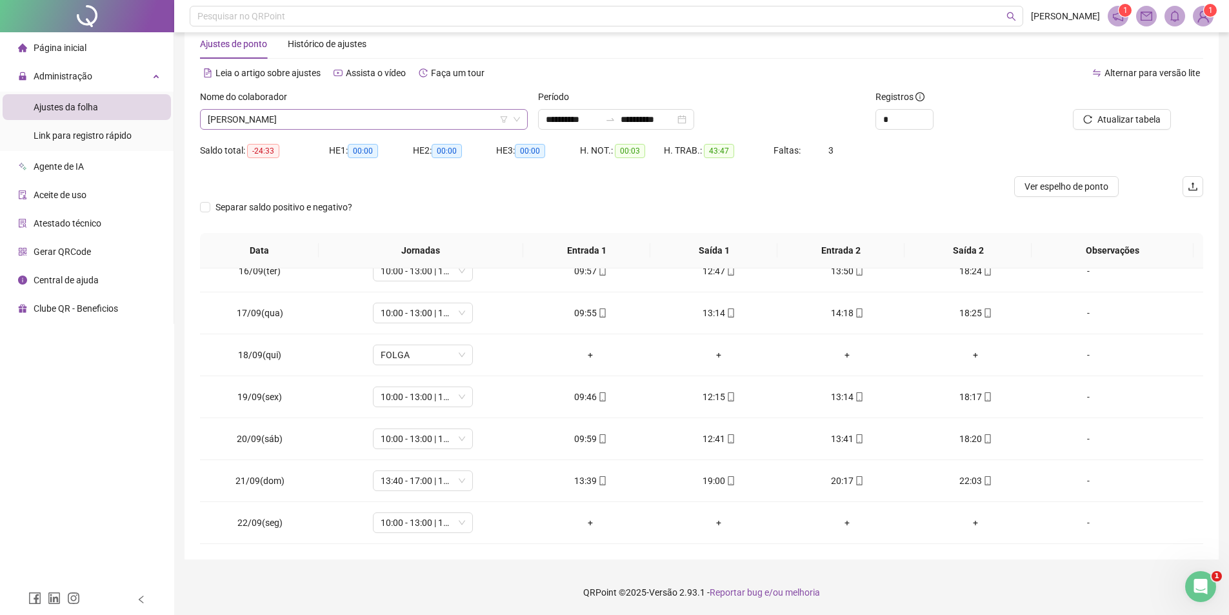
click at [350, 116] on span "[PERSON_NAME]" at bounding box center [364, 119] width 312 height 19
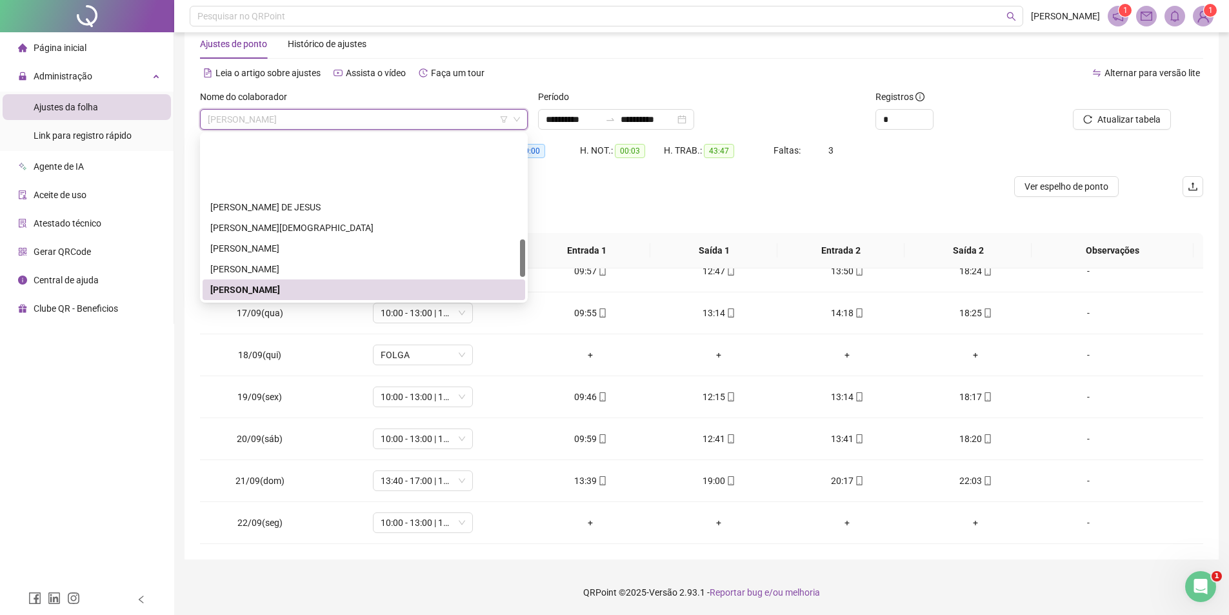
scroll to position [521, 0]
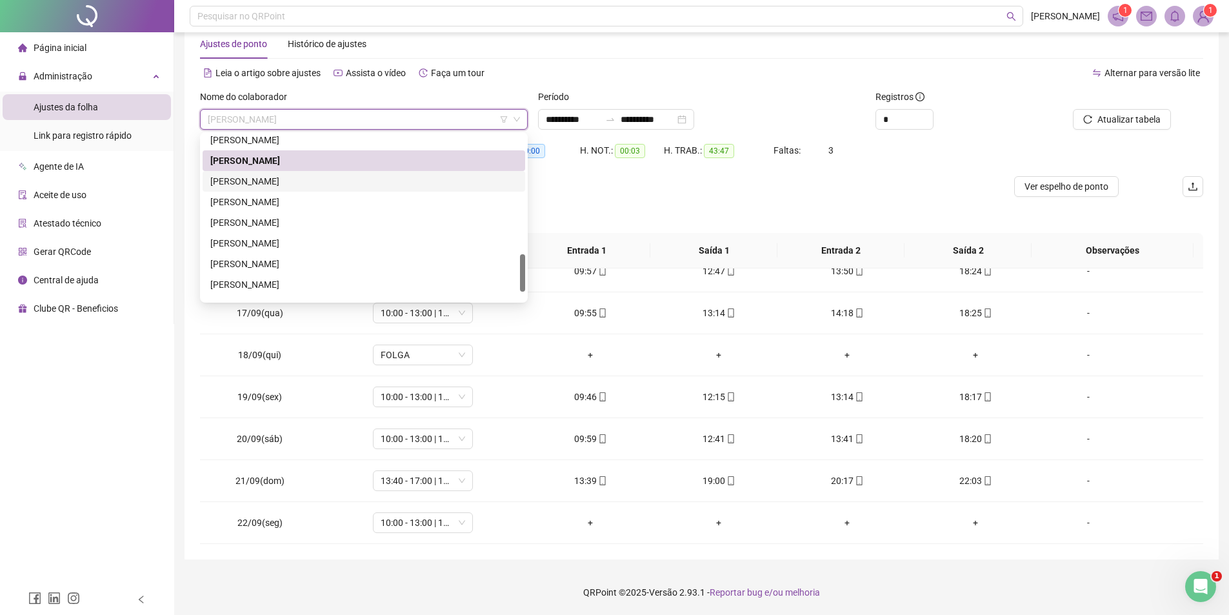
click at [293, 174] on div "[PERSON_NAME]" at bounding box center [363, 181] width 307 height 14
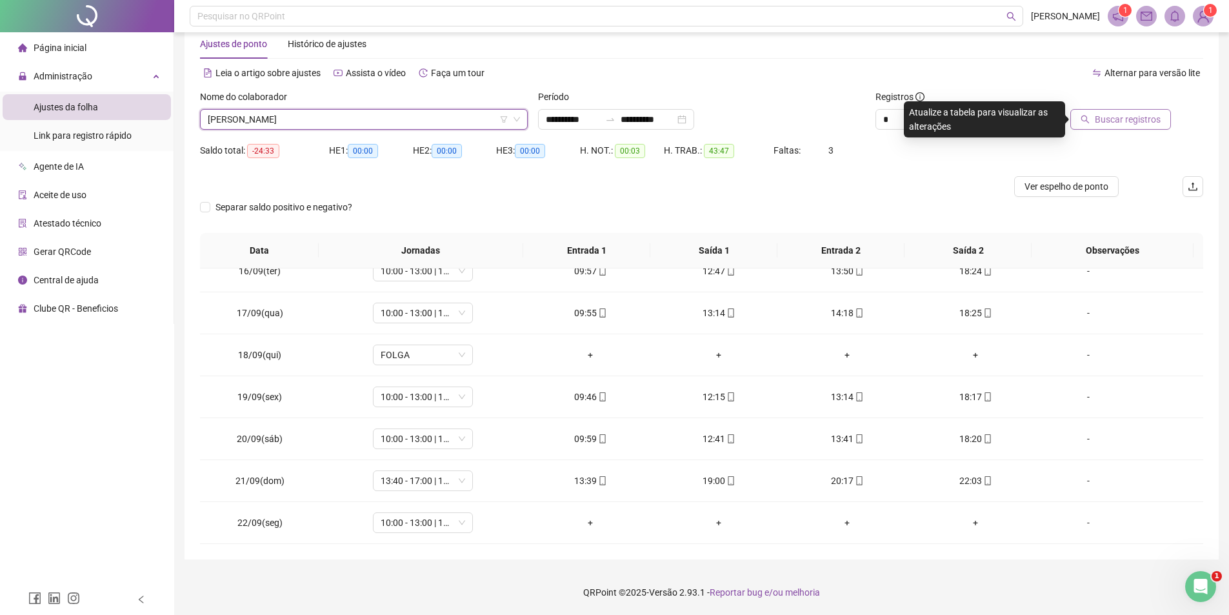
click at [1087, 119] on icon "search" at bounding box center [1085, 119] width 9 height 9
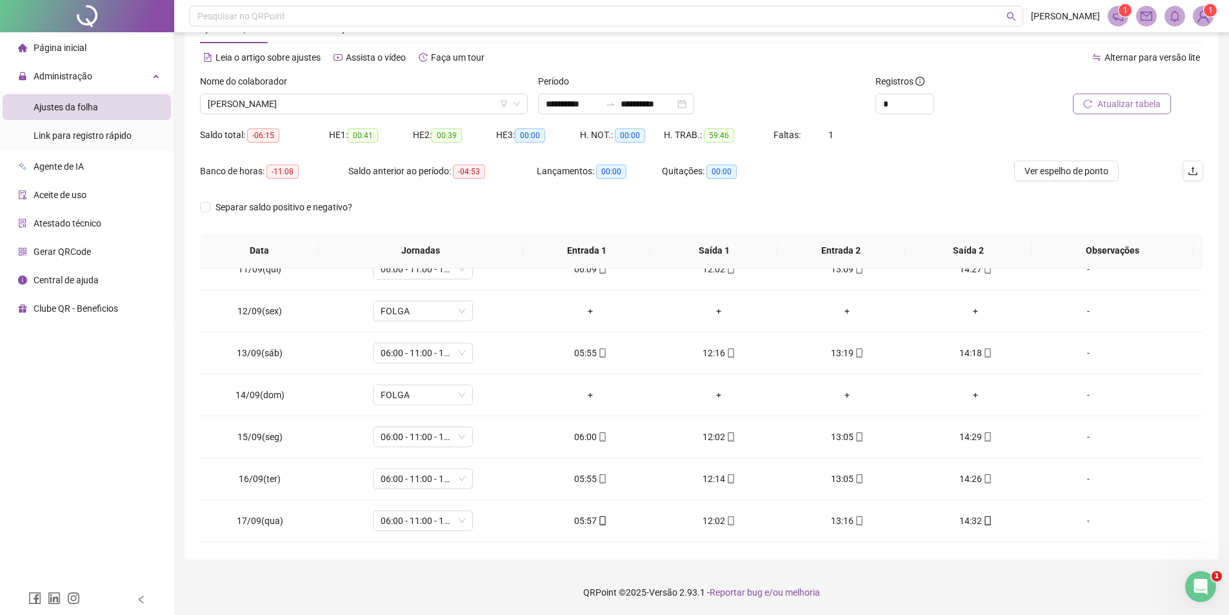
scroll to position [0, 0]
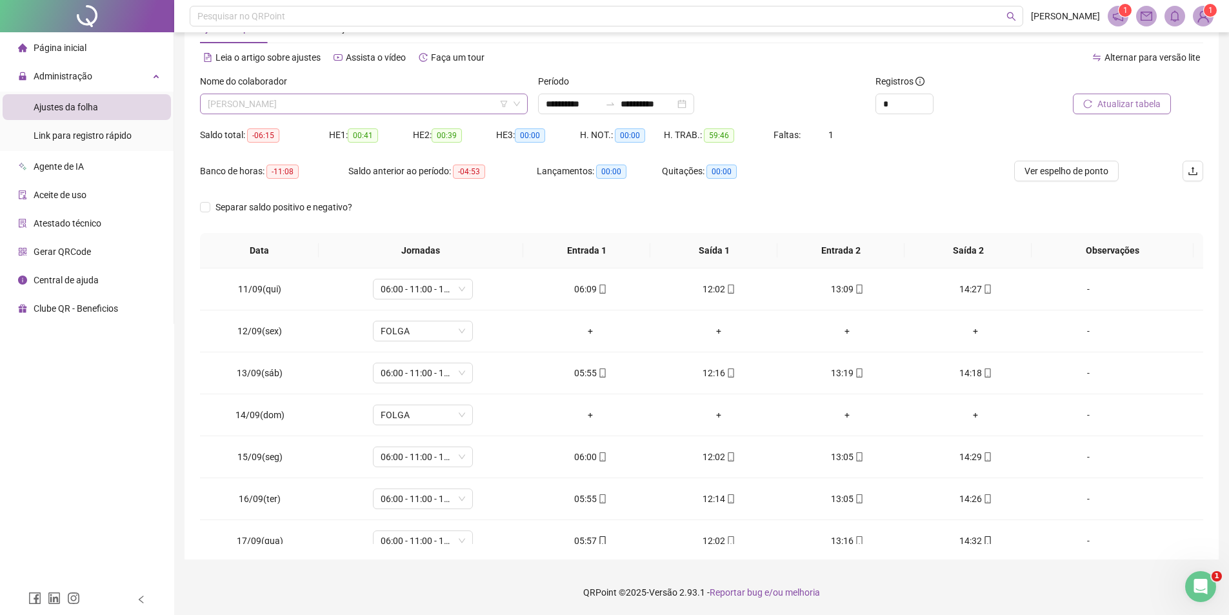
click at [345, 97] on span "[PERSON_NAME]" at bounding box center [364, 103] width 312 height 19
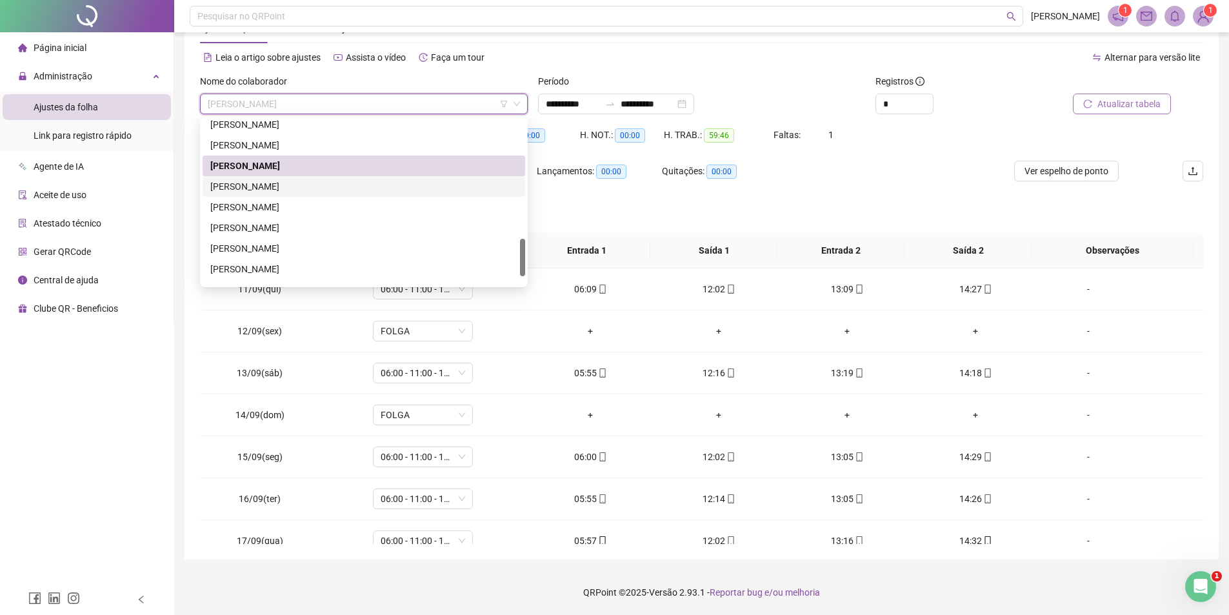
click at [321, 189] on div "[PERSON_NAME]" at bounding box center [363, 186] width 307 height 14
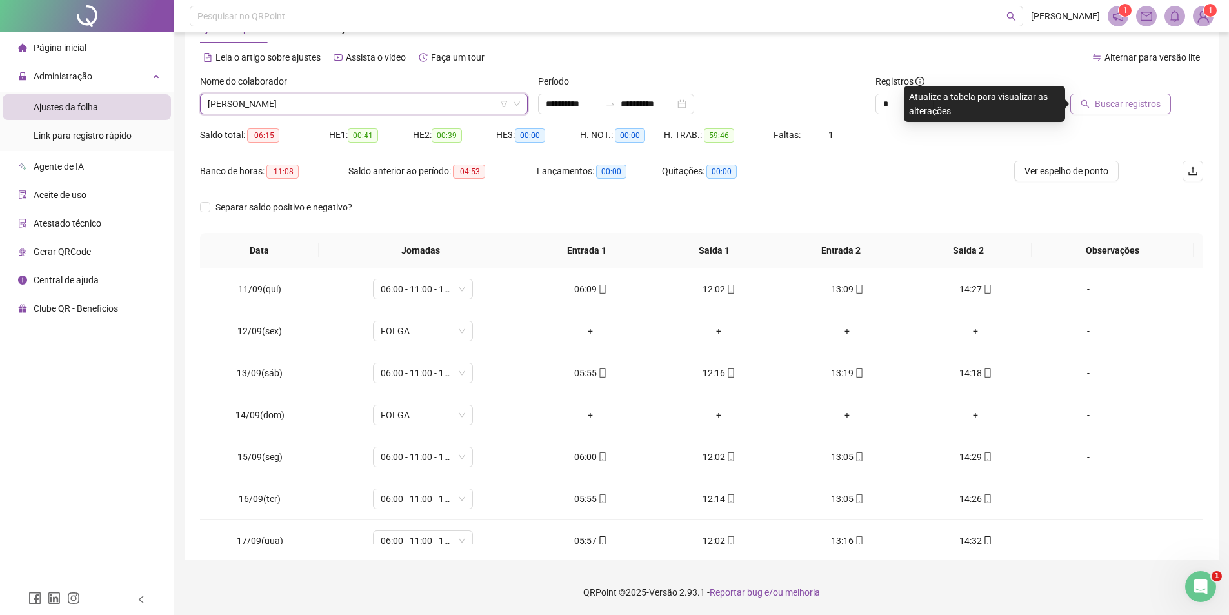
click at [1085, 104] on icon "search" at bounding box center [1085, 103] width 9 height 9
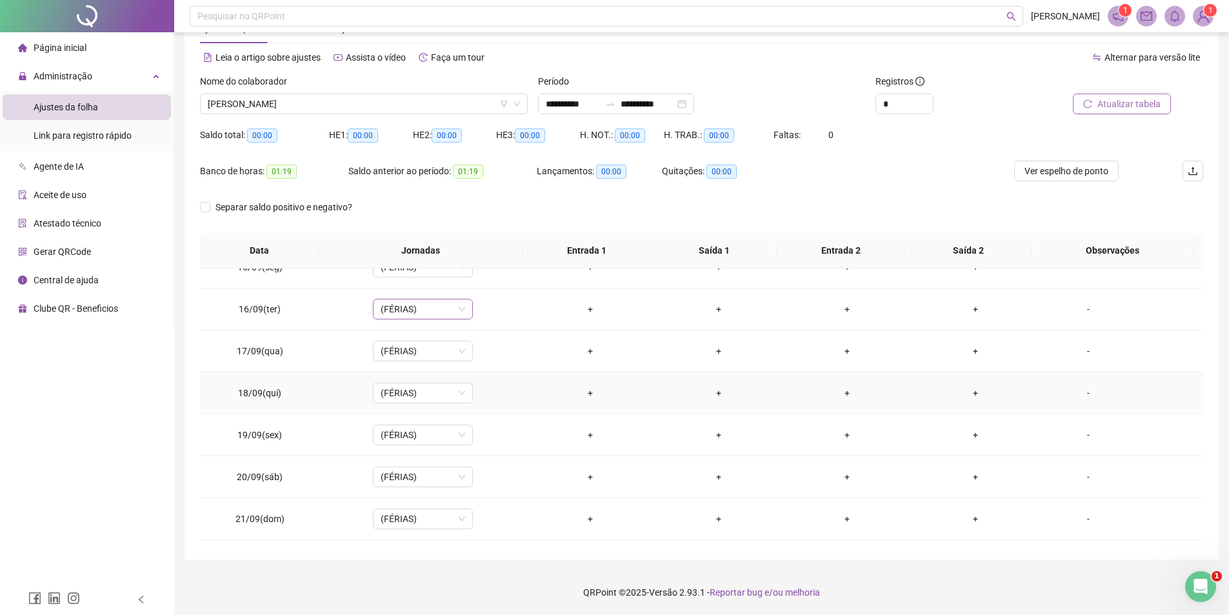
scroll to position [194, 0]
click at [391, 98] on span "[PERSON_NAME]" at bounding box center [364, 103] width 312 height 19
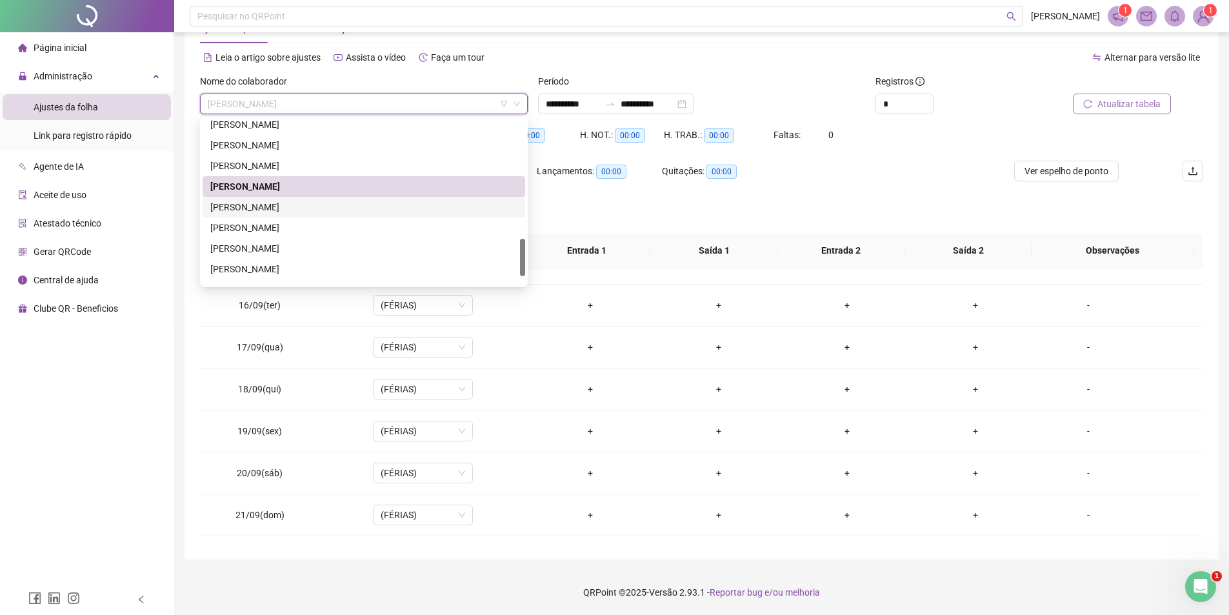
click at [278, 203] on div "[PERSON_NAME]" at bounding box center [363, 207] width 307 height 14
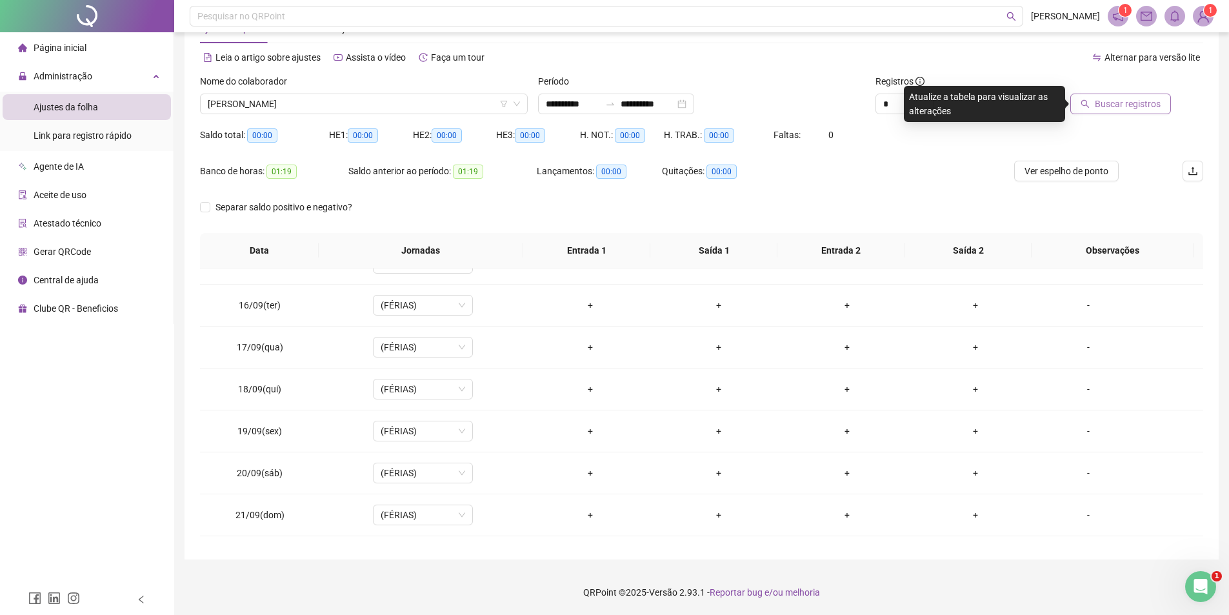
click at [1127, 105] on span "Buscar registros" at bounding box center [1128, 104] width 66 height 14
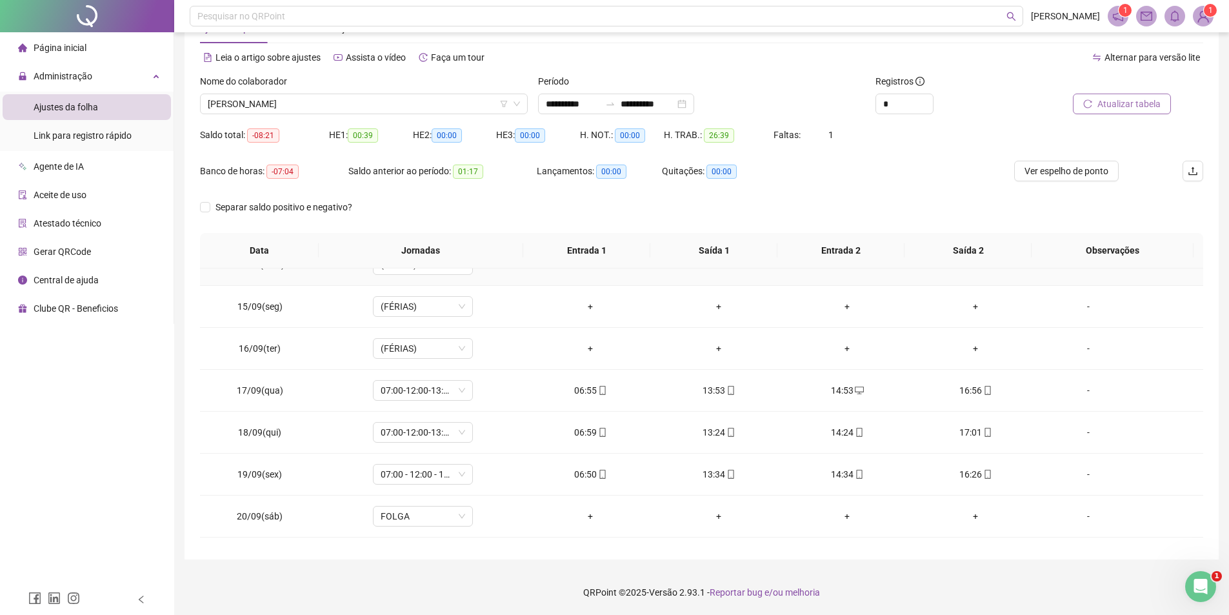
scroll to position [228, 0]
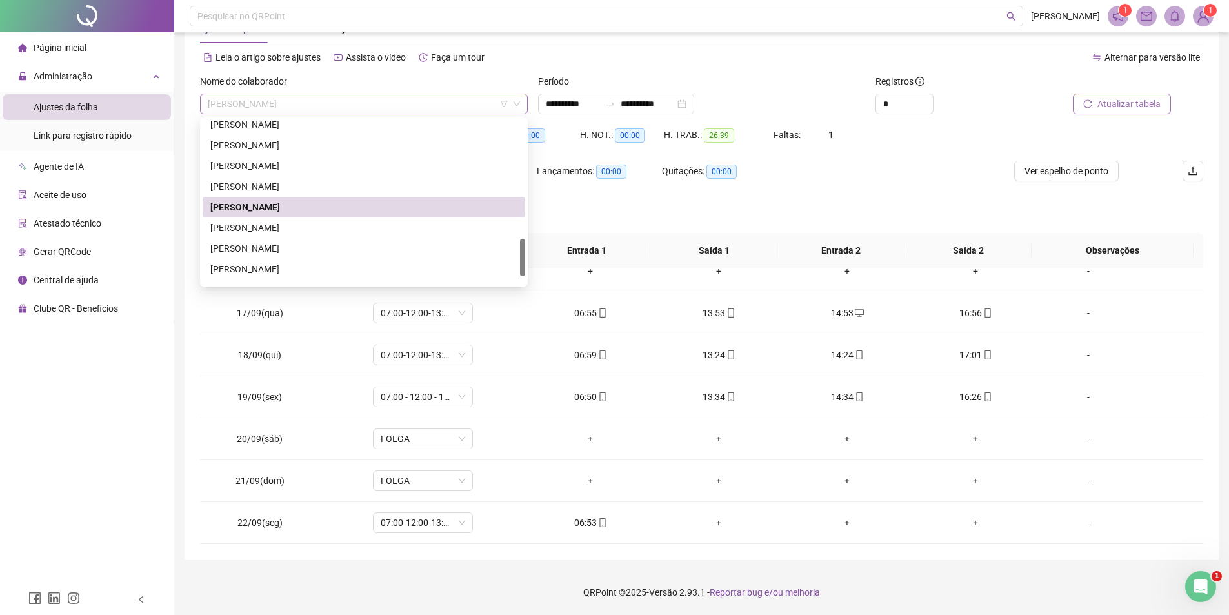
click at [388, 95] on span "[PERSON_NAME]" at bounding box center [364, 103] width 312 height 19
click at [314, 227] on div "[PERSON_NAME]" at bounding box center [363, 228] width 307 height 14
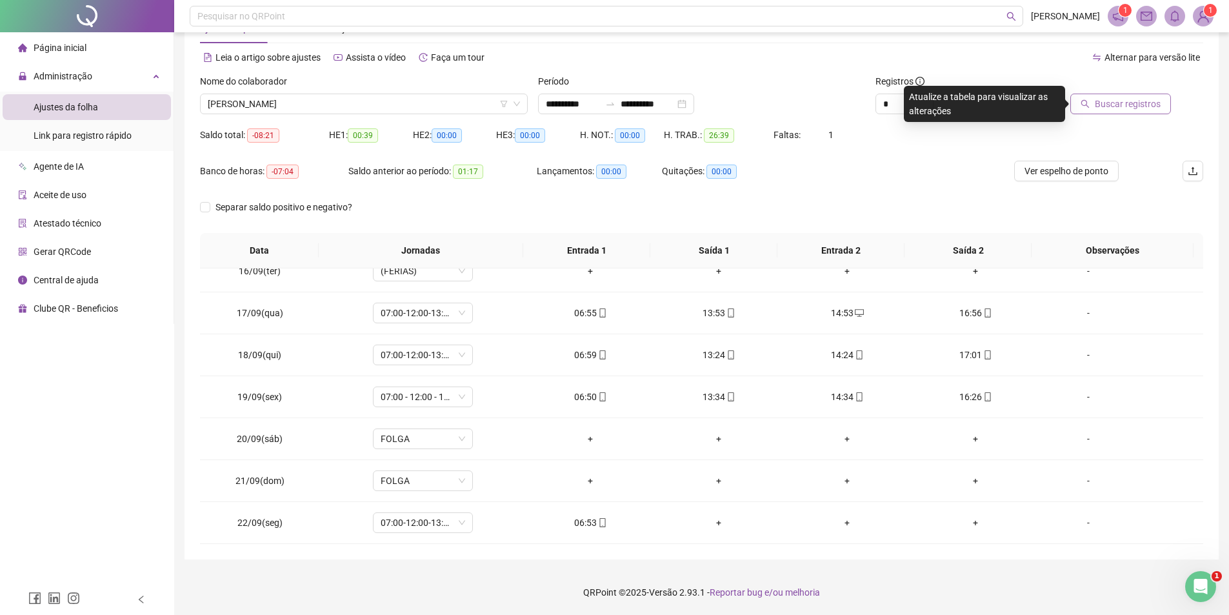
click at [1106, 112] on button "Buscar registros" at bounding box center [1121, 104] width 101 height 21
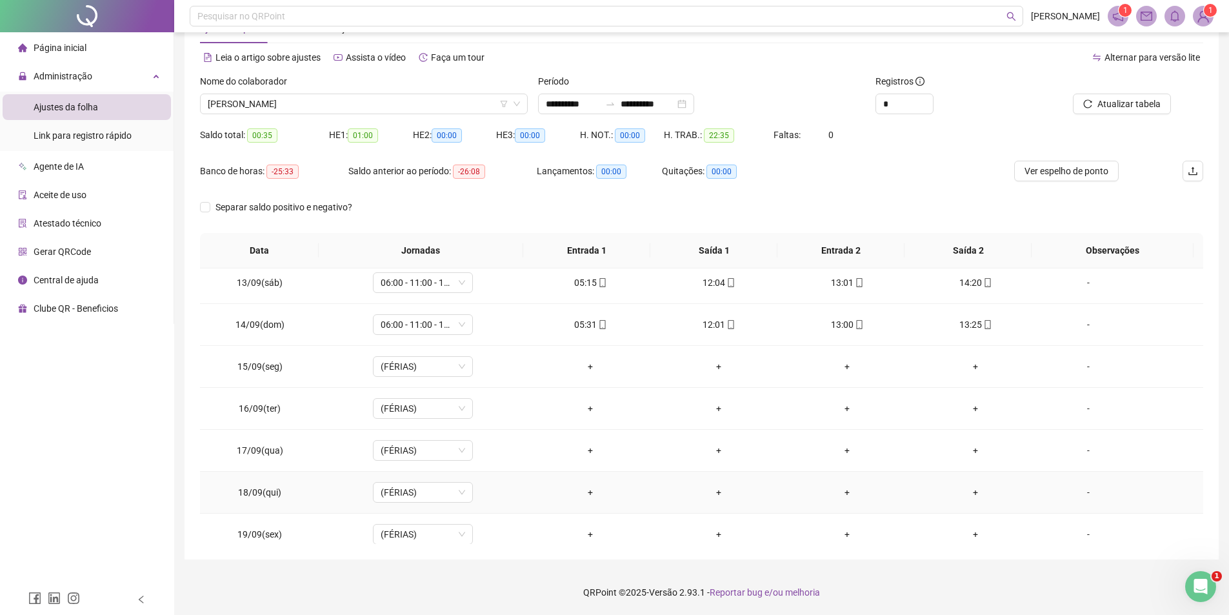
scroll to position [0, 0]
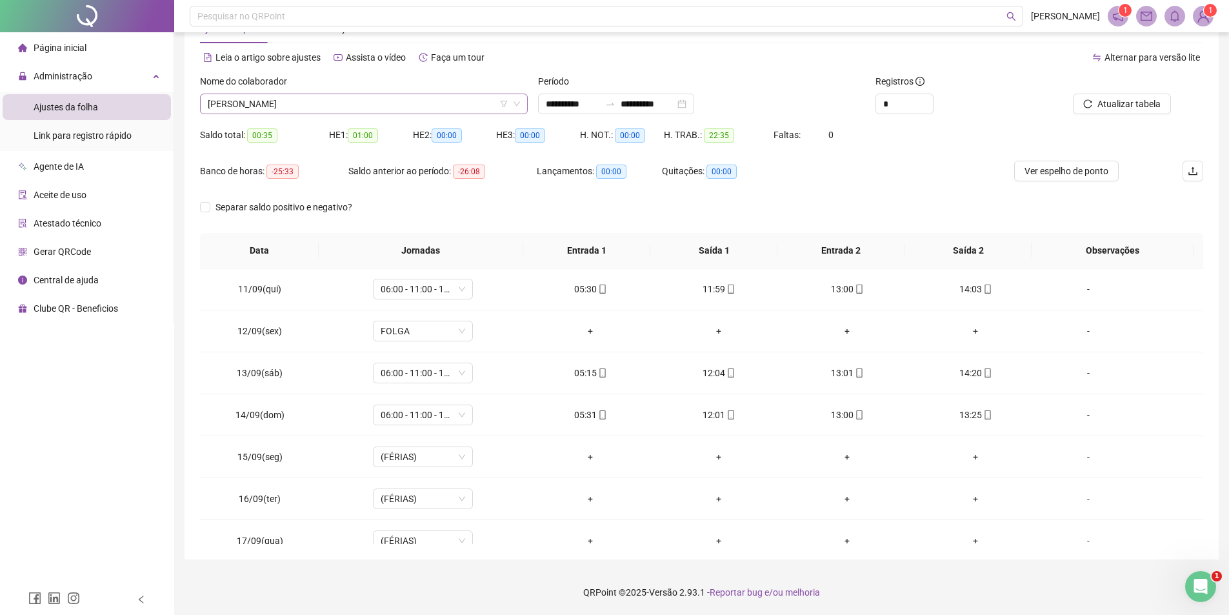
click at [372, 107] on span "[PERSON_NAME]" at bounding box center [364, 103] width 312 height 19
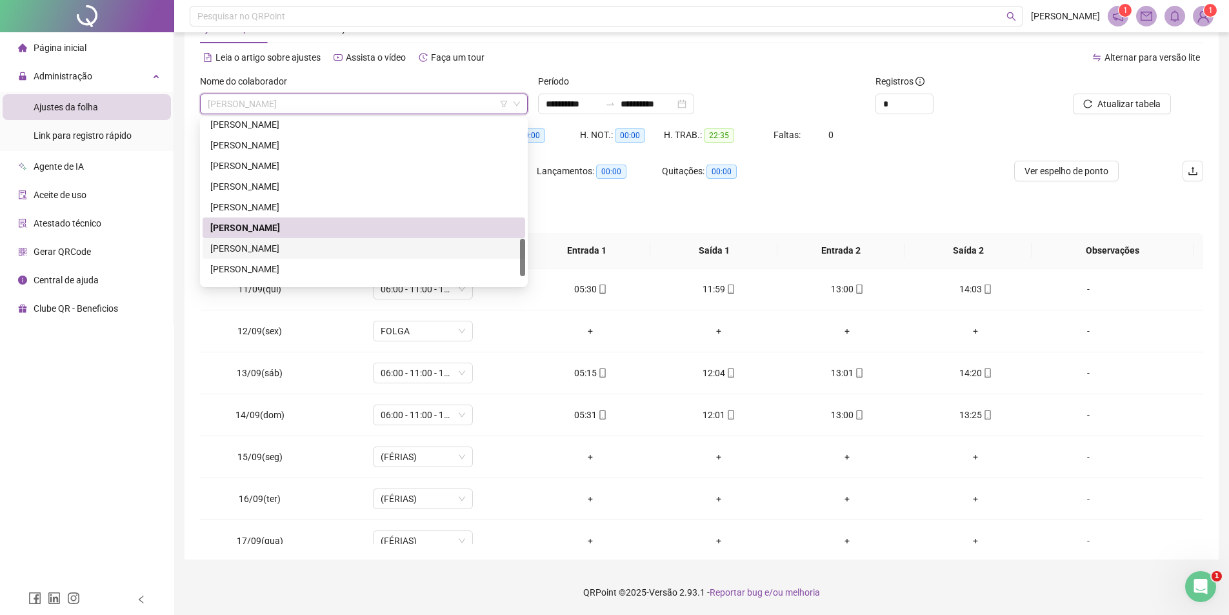
click at [244, 249] on div "[PERSON_NAME]" at bounding box center [363, 248] width 307 height 14
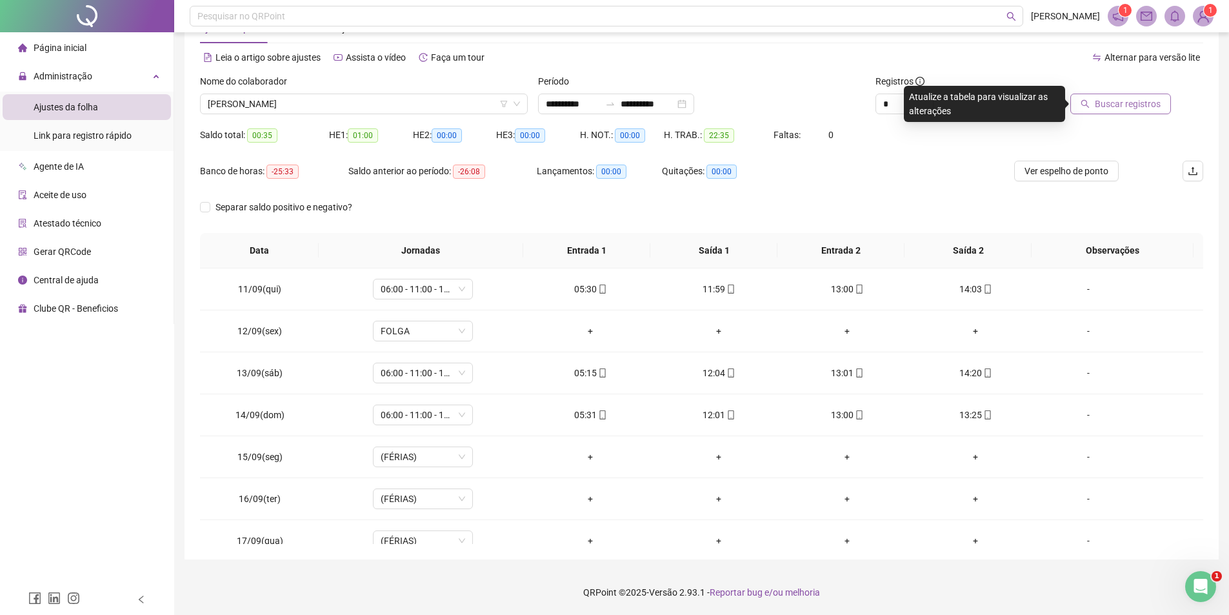
click at [1135, 103] on span "Buscar registros" at bounding box center [1128, 104] width 66 height 14
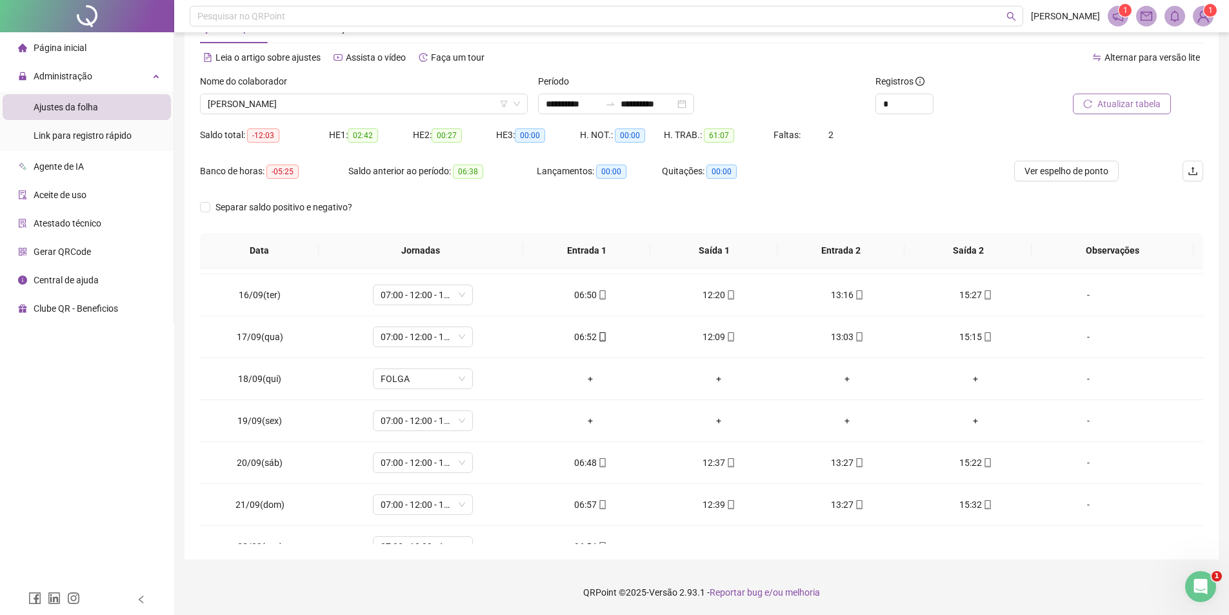
scroll to position [228, 0]
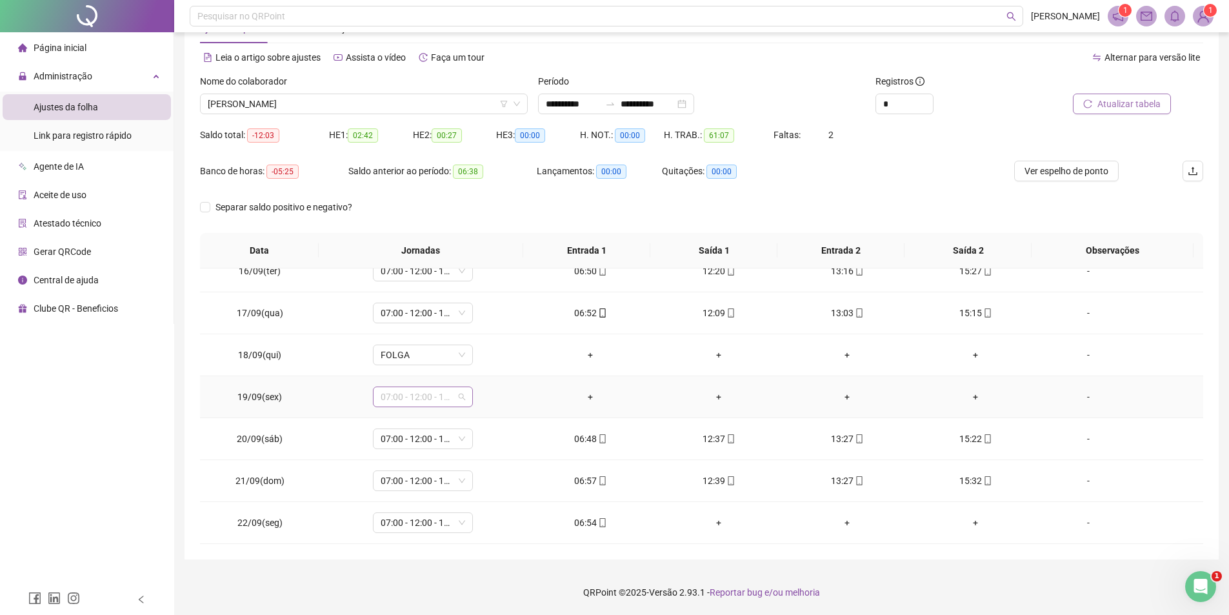
click at [401, 396] on span "07:00 - 12:00 - 13:00 - 15:20" at bounding box center [423, 396] width 85 height 19
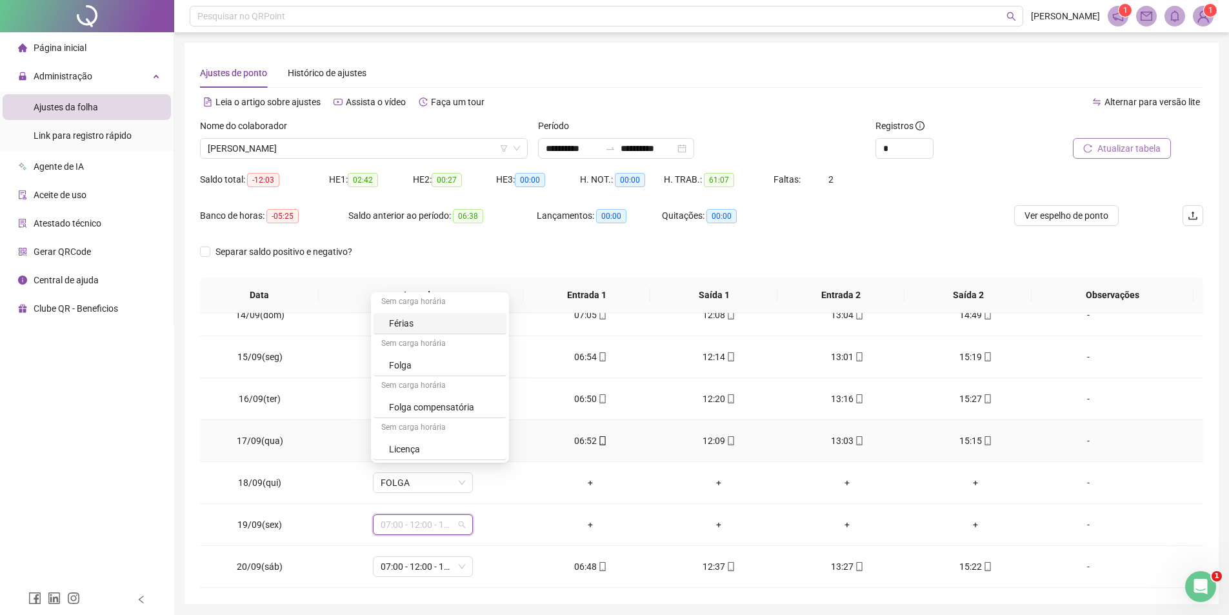
scroll to position [194, 0]
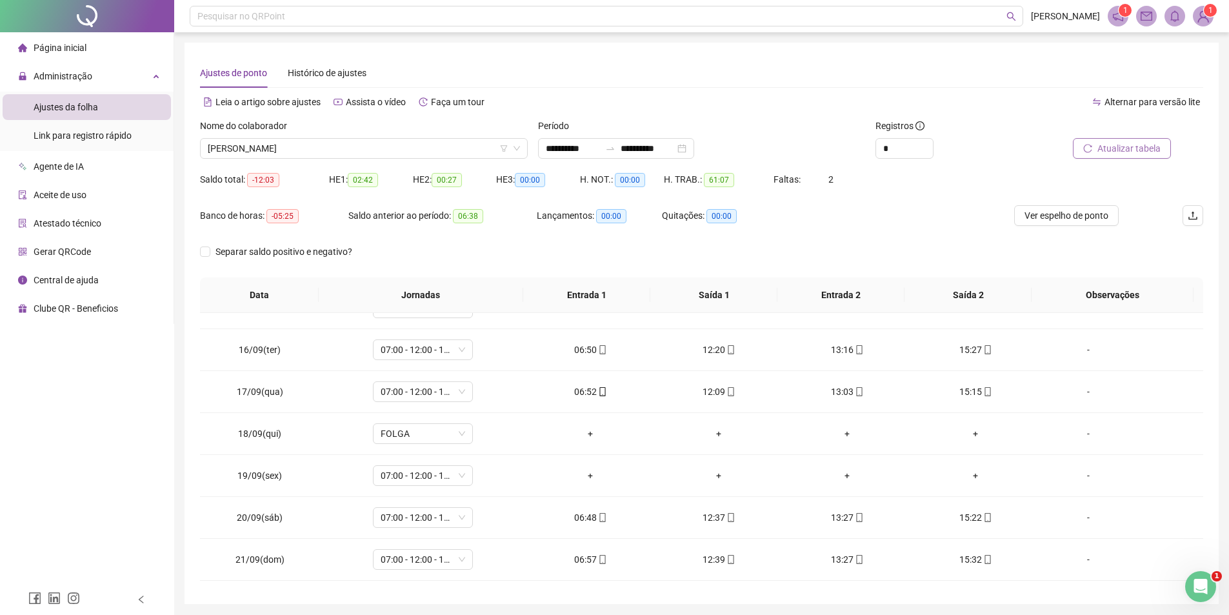
click at [937, 240] on div "Banco de horas: -05:25 Saldo anterior ao período: 06:38 Lançamentos: 00:00 Quit…" at bounding box center [576, 223] width 752 height 36
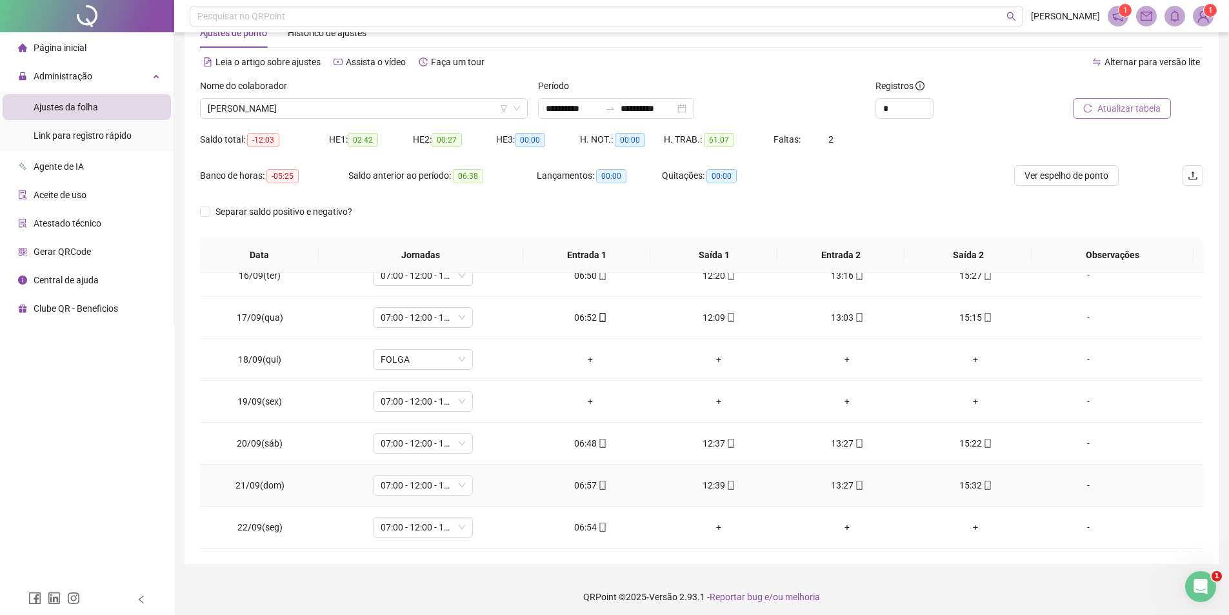
scroll to position [45, 0]
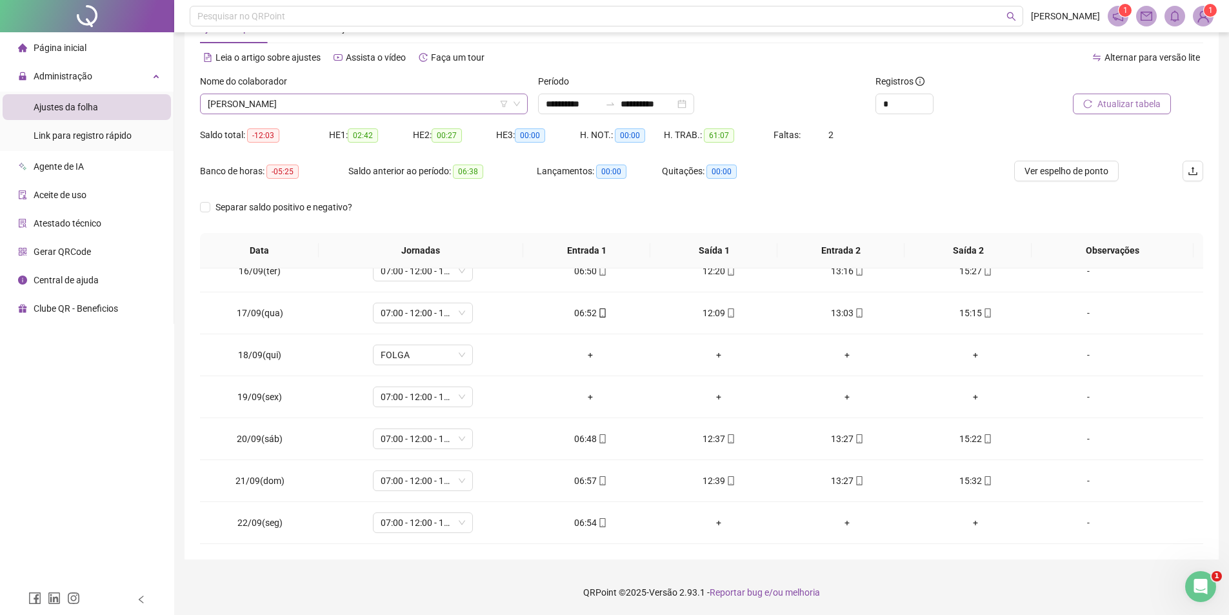
click at [367, 100] on span "[PERSON_NAME]" at bounding box center [364, 103] width 312 height 19
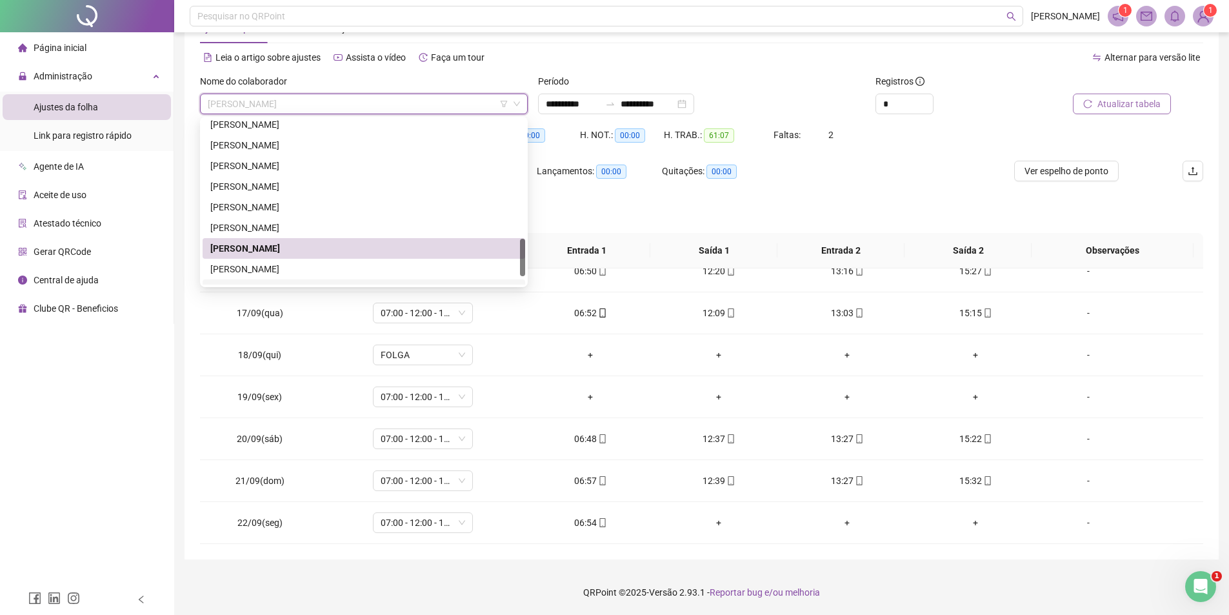
click at [346, 285] on div "203100 296234 203144 [PERSON_NAME] [PERSON_NAME] [PERSON_NAME]" at bounding box center [364, 202] width 328 height 170
click at [485, 254] on div "[PERSON_NAME]" at bounding box center [363, 248] width 307 height 14
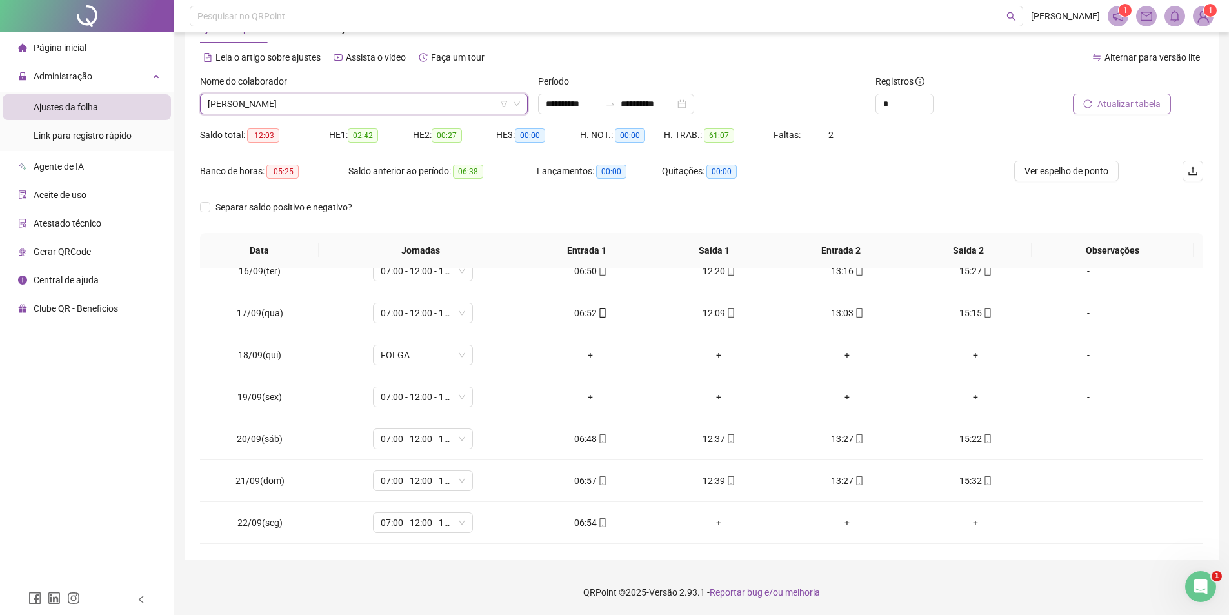
click at [1133, 123] on div "Atualizar tabela" at bounding box center [1124, 99] width 169 height 50
click at [1133, 104] on span "Atualizar tabela" at bounding box center [1129, 104] width 63 height 14
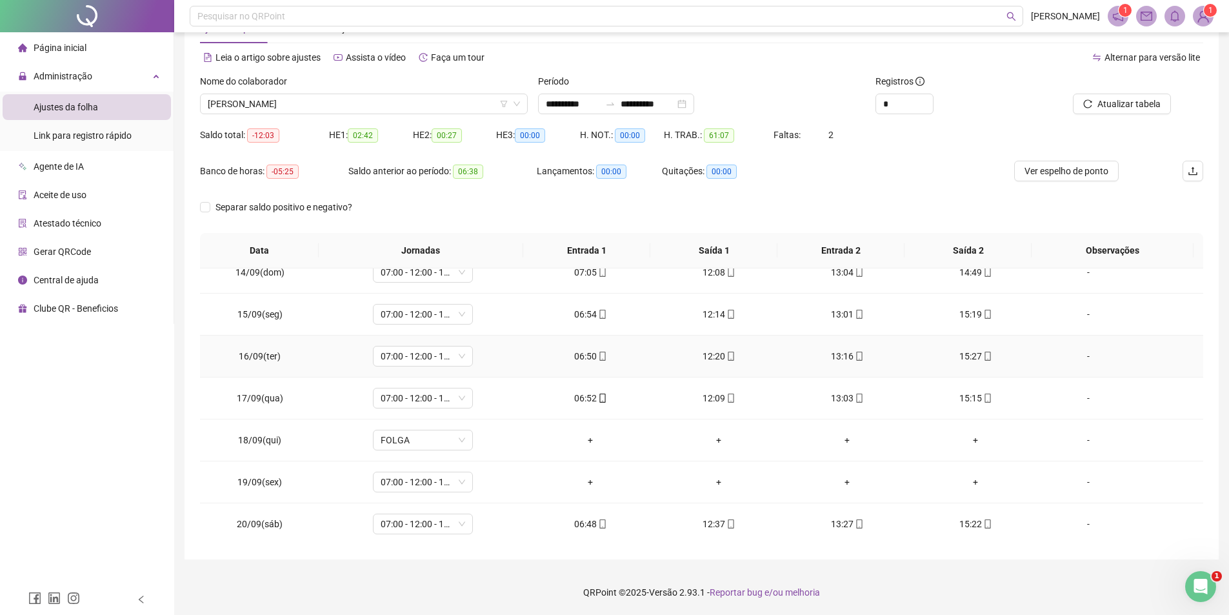
scroll to position [228, 0]
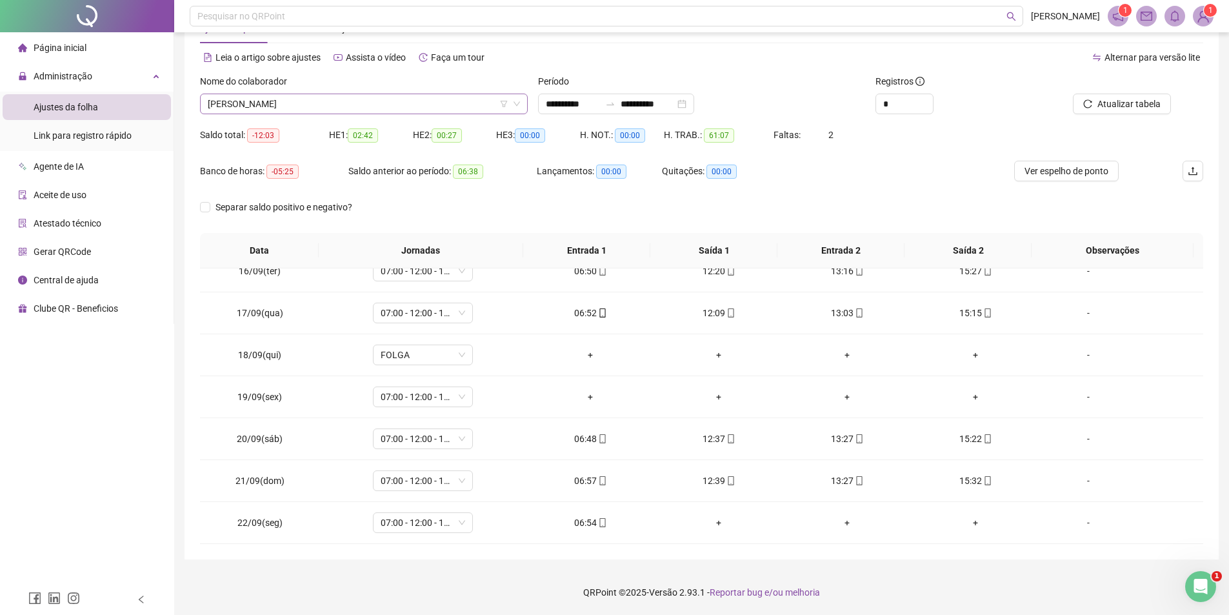
click at [326, 101] on span "[PERSON_NAME]" at bounding box center [364, 103] width 312 height 19
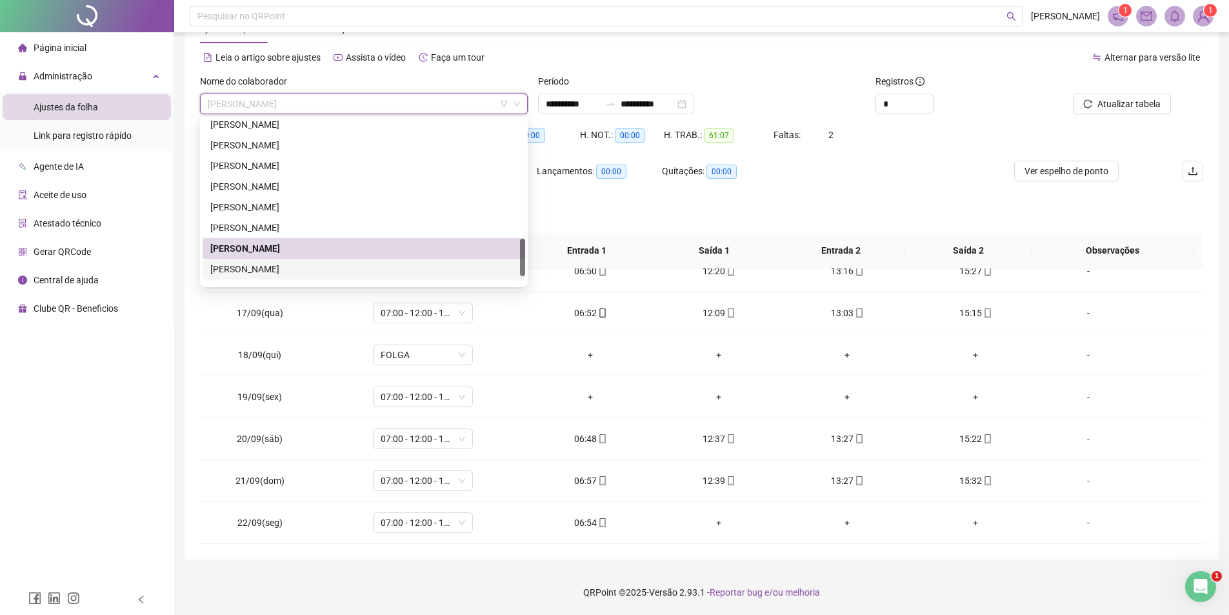
click at [299, 272] on div "[PERSON_NAME]" at bounding box center [363, 269] width 307 height 14
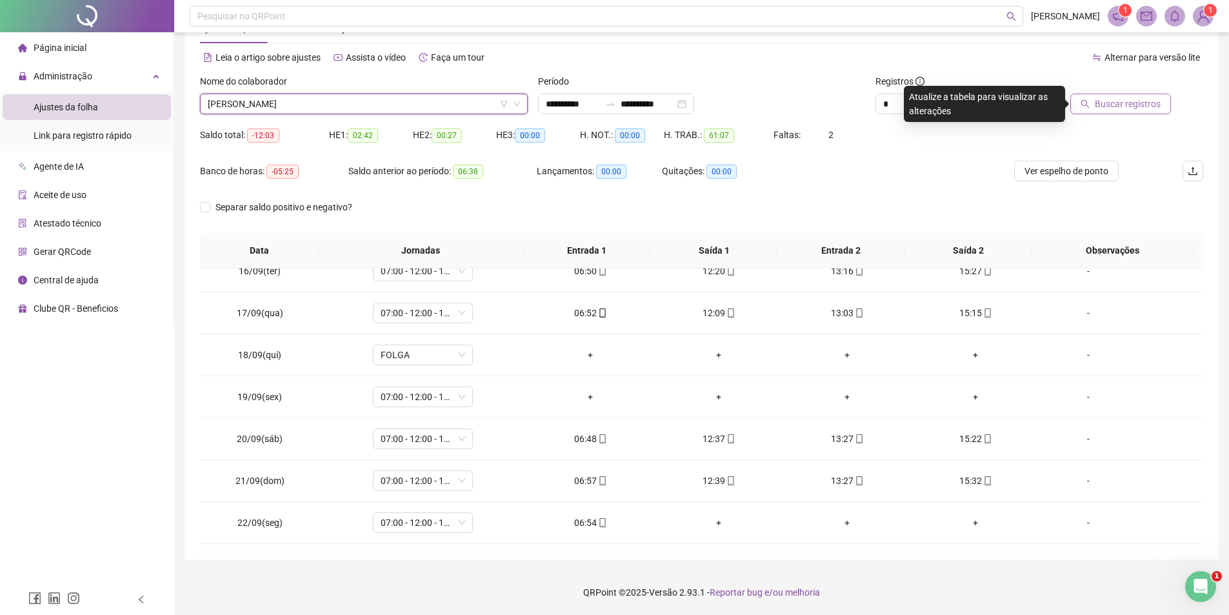
click at [1113, 105] on span "Buscar registros" at bounding box center [1128, 104] width 66 height 14
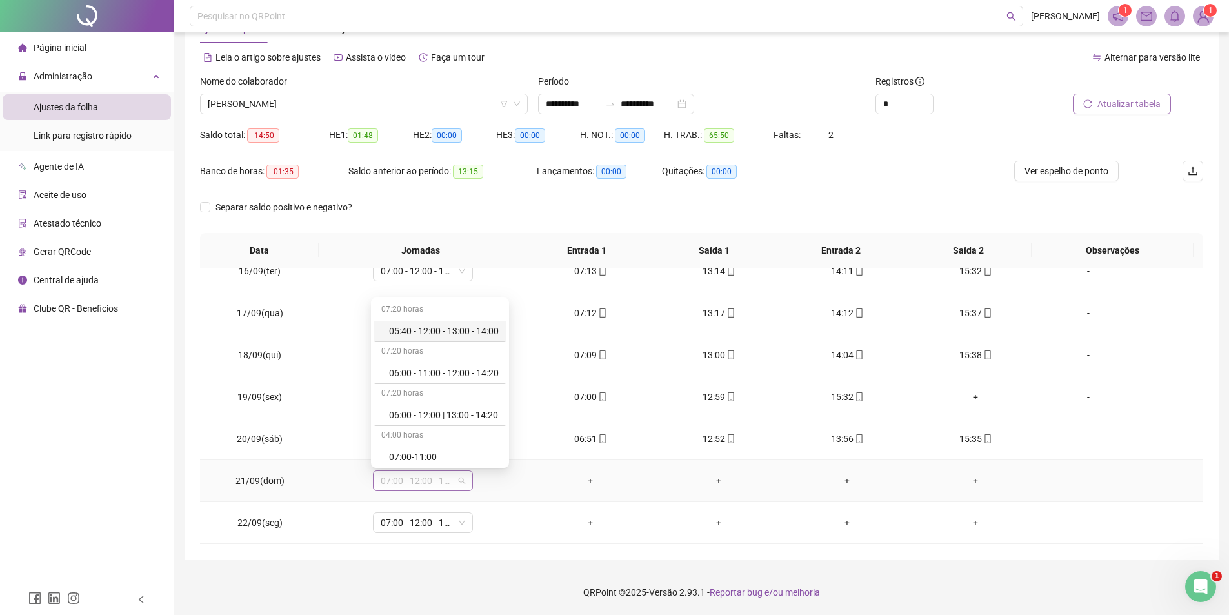
click at [441, 478] on span "07:00 - 12:00 - 13:00 - 15:20" at bounding box center [423, 480] width 85 height 19
click at [415, 365] on div "Folga" at bounding box center [444, 370] width 110 height 14
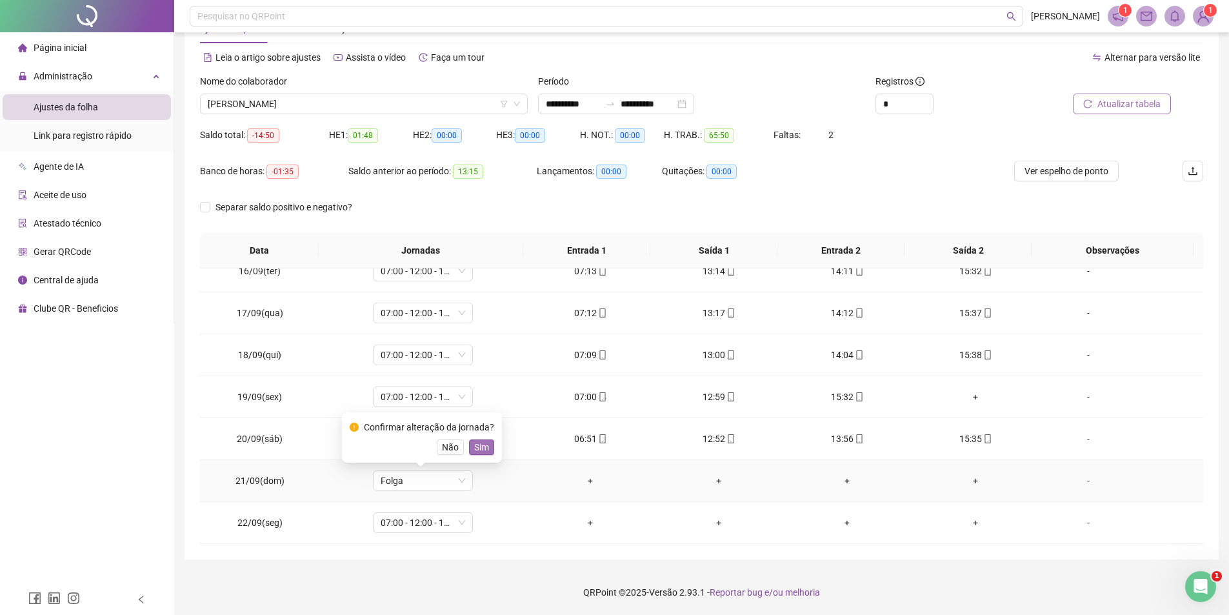
click at [480, 447] on span "Sim" at bounding box center [481, 447] width 15 height 14
click at [452, 523] on span "07:00 - 12:00 - 13:00 - 15:20" at bounding box center [423, 522] width 85 height 19
click at [454, 407] on div "Folga" at bounding box center [444, 412] width 110 height 14
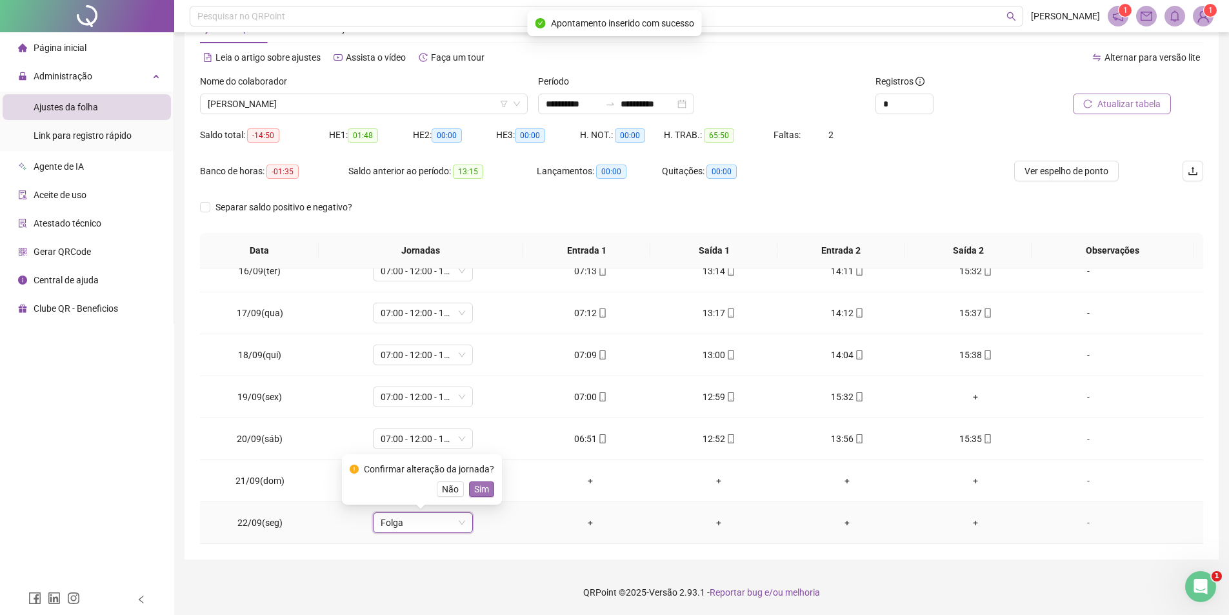
click at [479, 484] on span "Sim" at bounding box center [481, 489] width 15 height 14
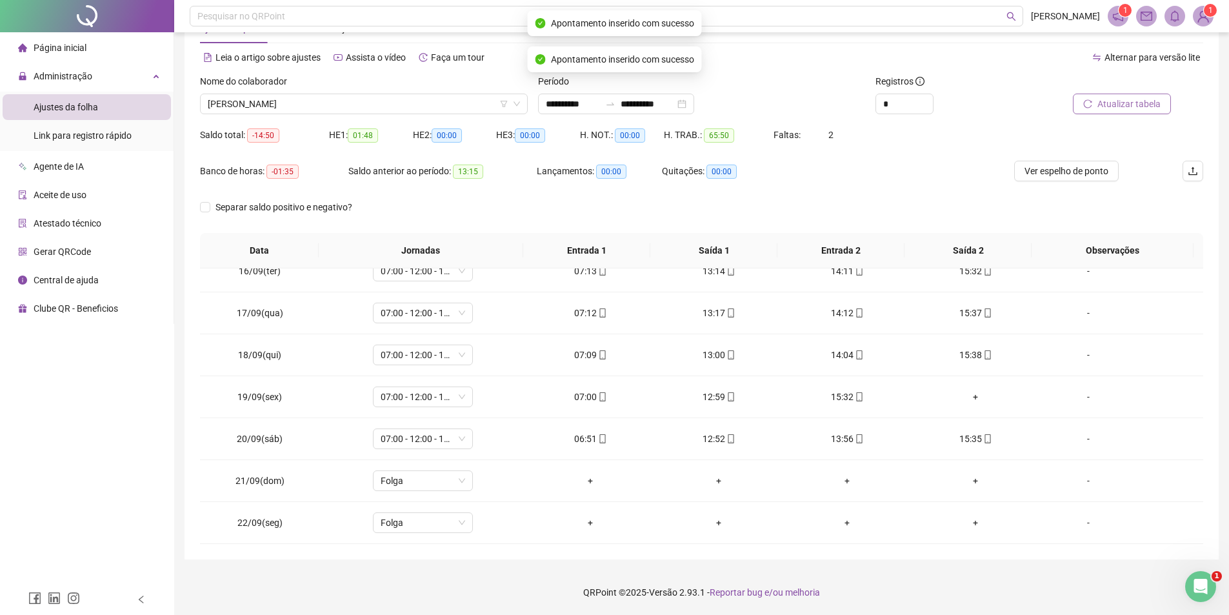
click at [1111, 111] on button "Atualizar tabela" at bounding box center [1122, 104] width 98 height 21
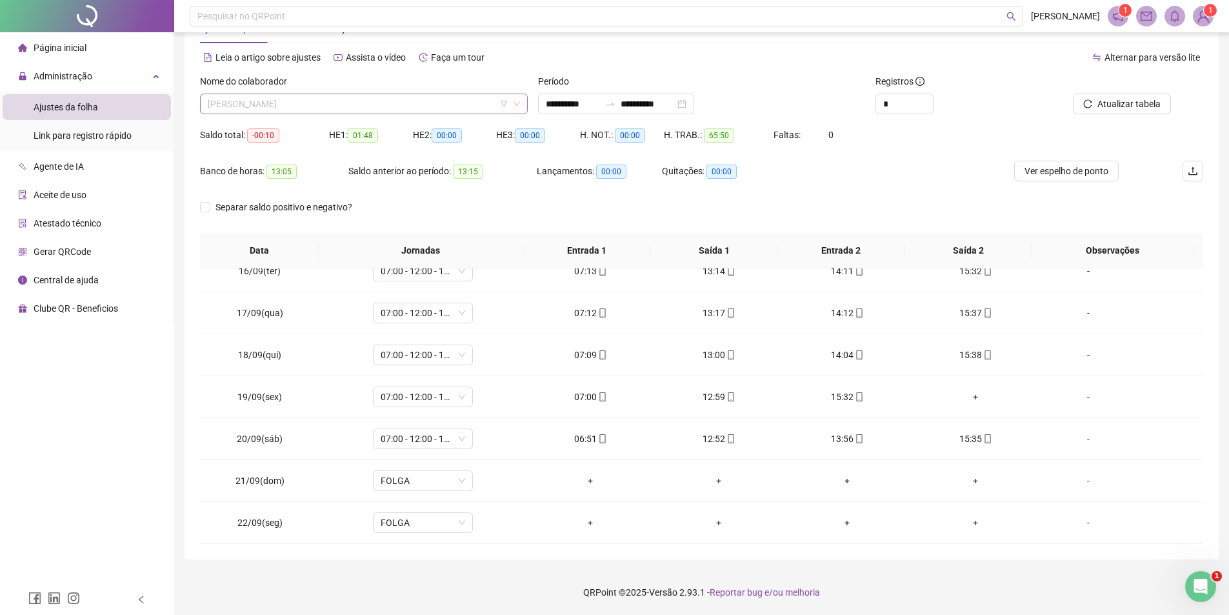
click at [476, 99] on span "[PERSON_NAME]" at bounding box center [364, 103] width 312 height 19
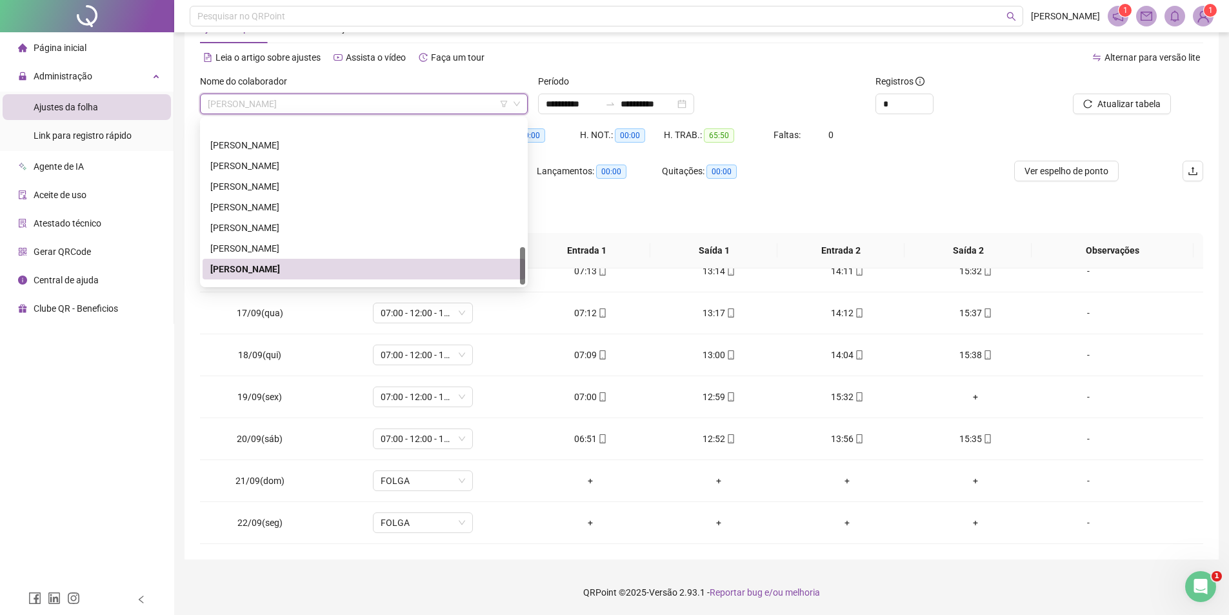
scroll to position [558, 0]
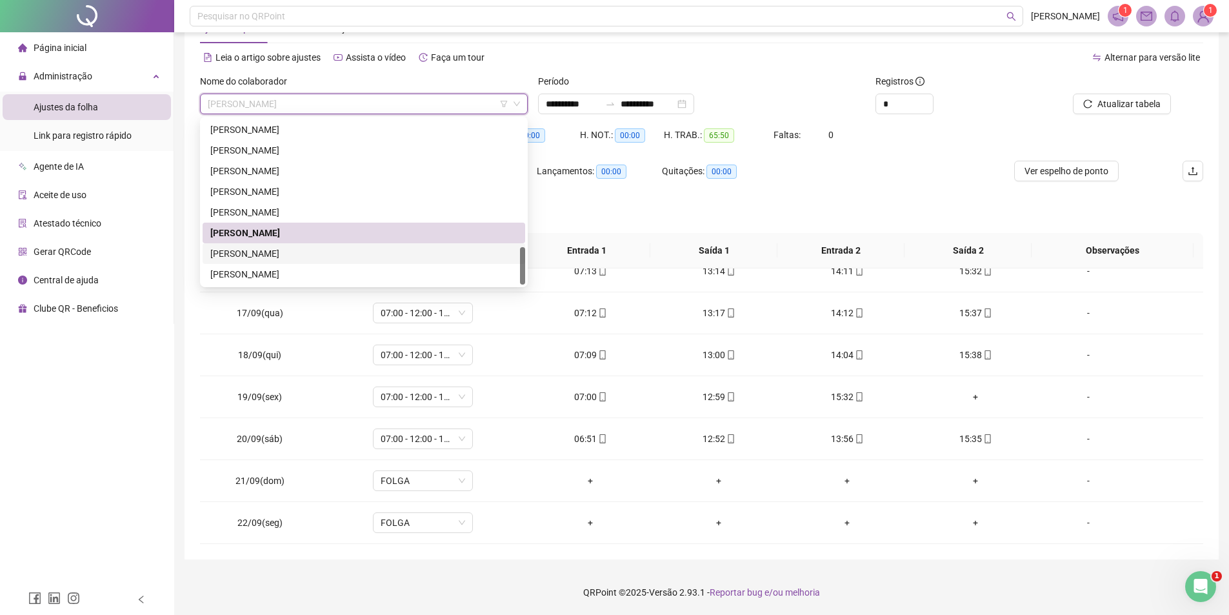
click at [308, 255] on div "[PERSON_NAME]" at bounding box center [363, 254] width 307 height 14
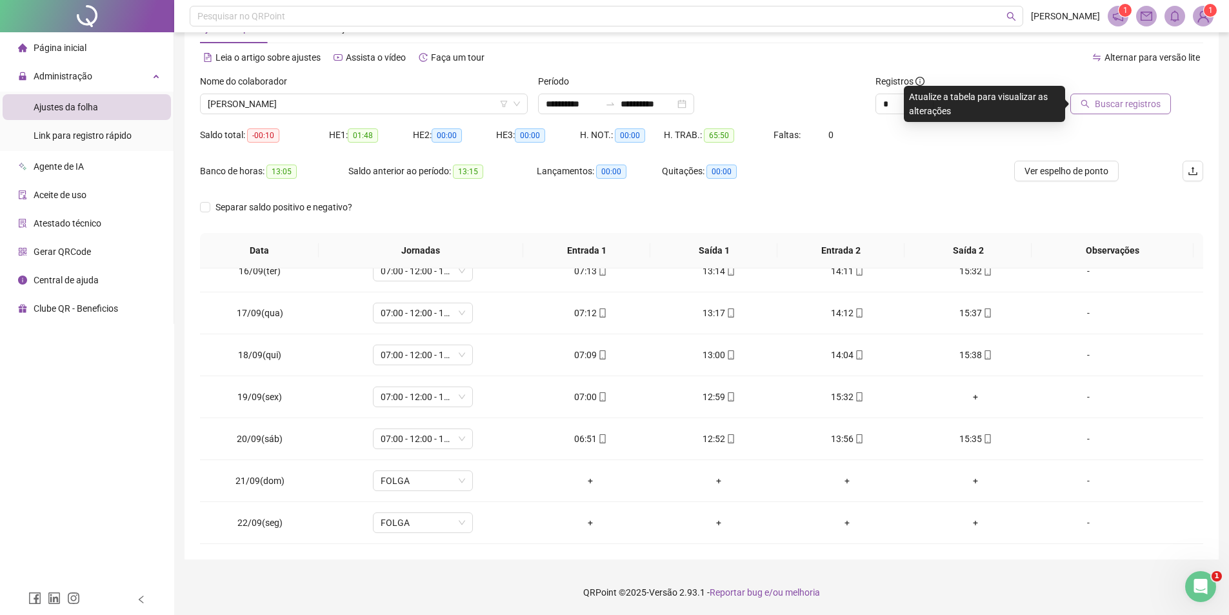
click at [1114, 98] on span "Buscar registros" at bounding box center [1128, 104] width 66 height 14
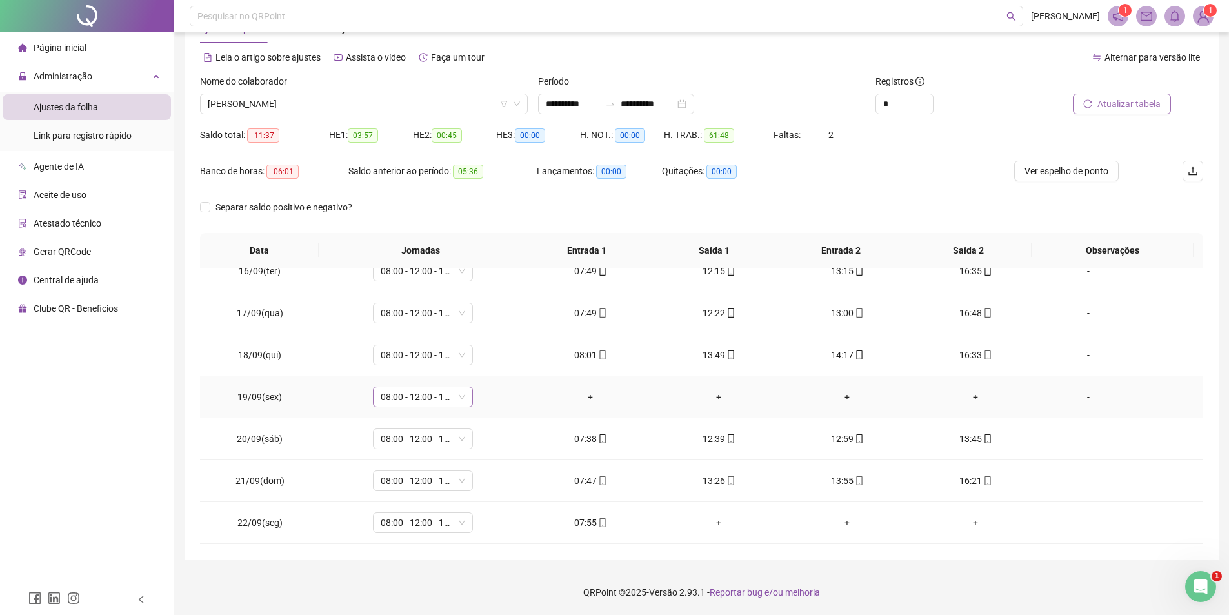
click at [388, 392] on span "08:00 - 12:00 - 13:00 - 16:20" at bounding box center [423, 396] width 85 height 19
click at [442, 487] on div "Folga" at bounding box center [444, 483] width 110 height 14
click at [474, 359] on span "Sim" at bounding box center [481, 363] width 15 height 14
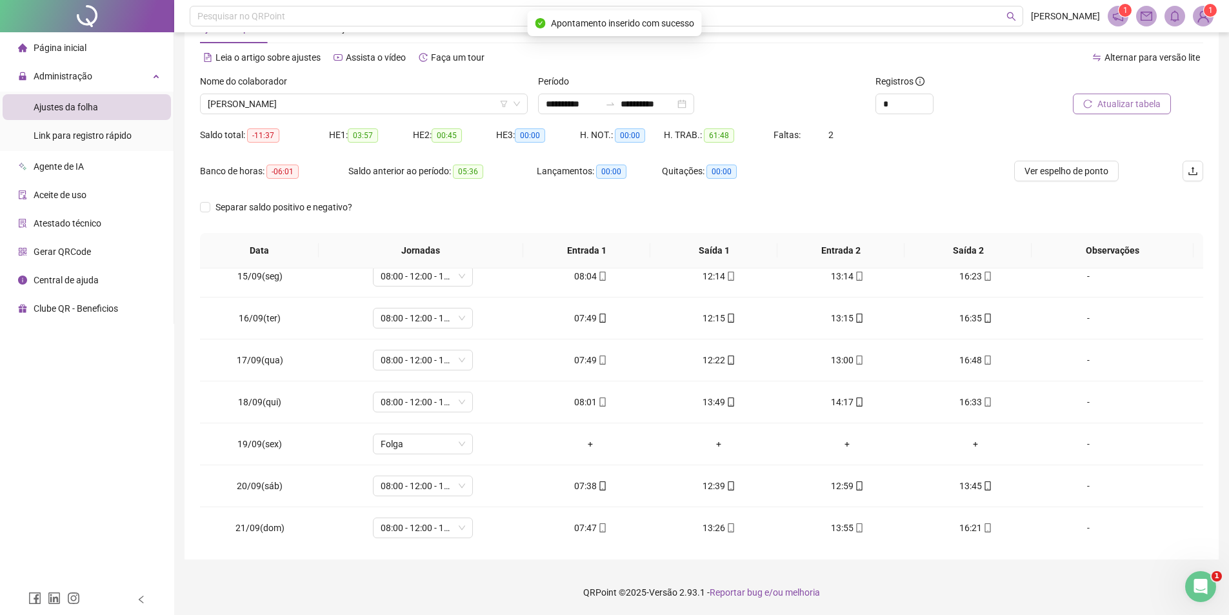
scroll to position [228, 0]
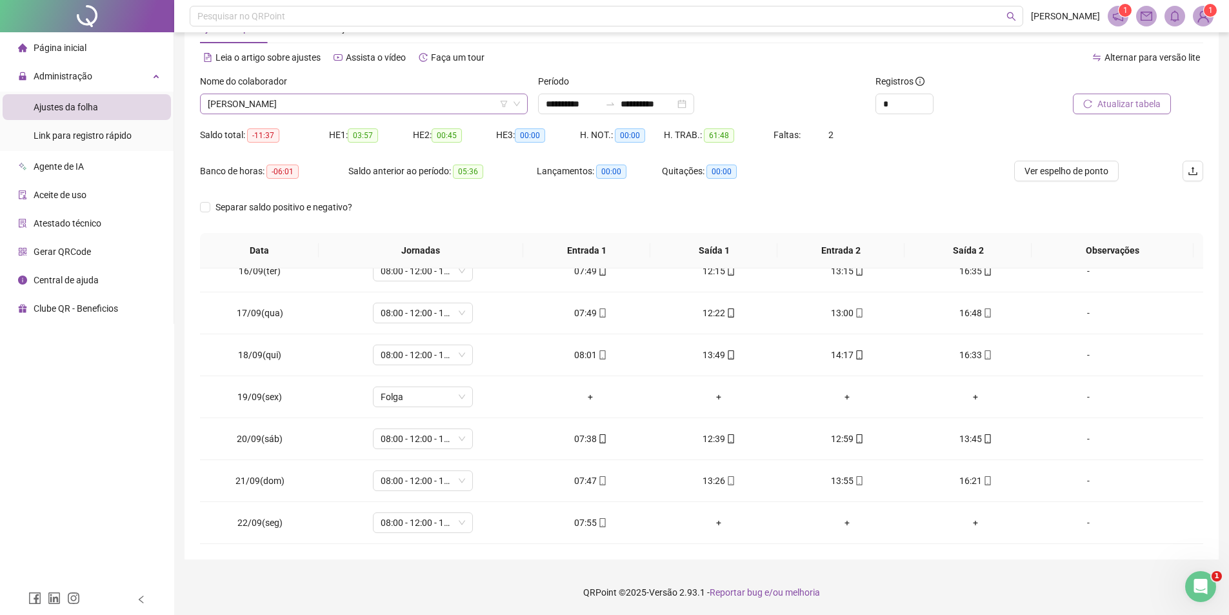
click at [346, 105] on span "[PERSON_NAME]" at bounding box center [364, 103] width 312 height 19
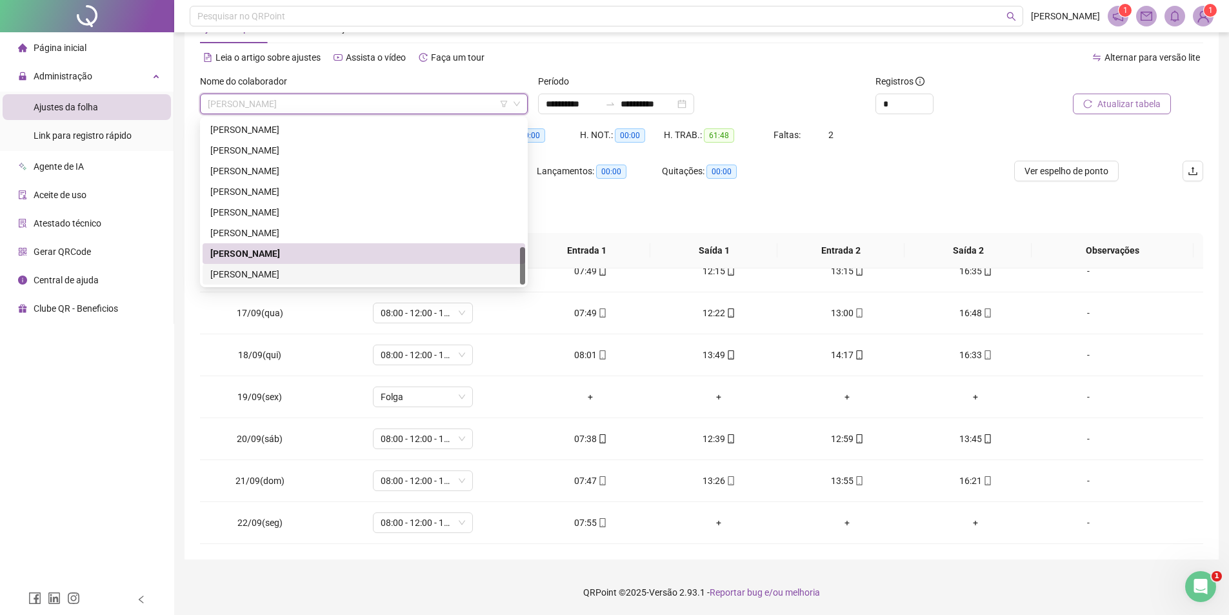
click at [305, 272] on div "[PERSON_NAME]" at bounding box center [363, 274] width 307 height 14
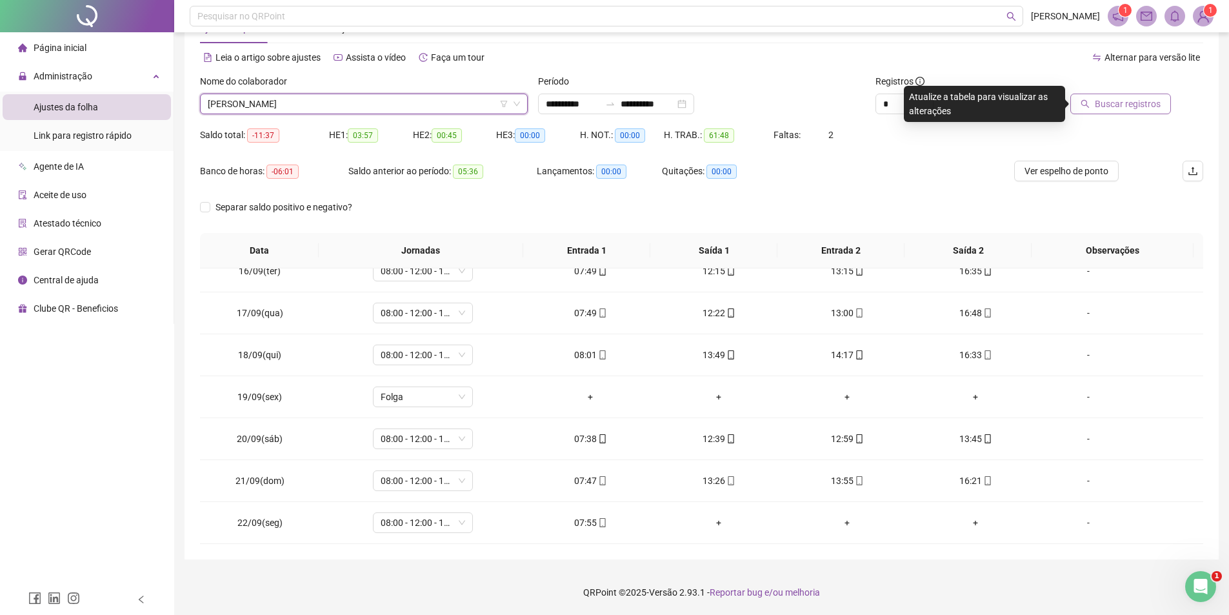
click at [1151, 101] on span "Buscar registros" at bounding box center [1128, 104] width 66 height 14
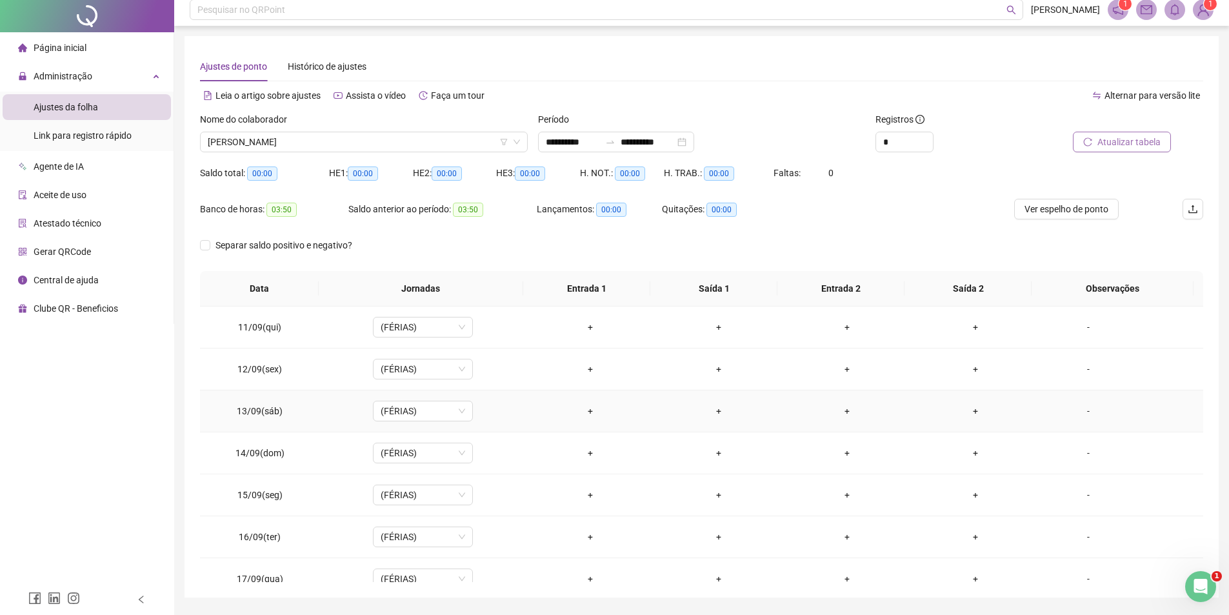
scroll to position [45, 0]
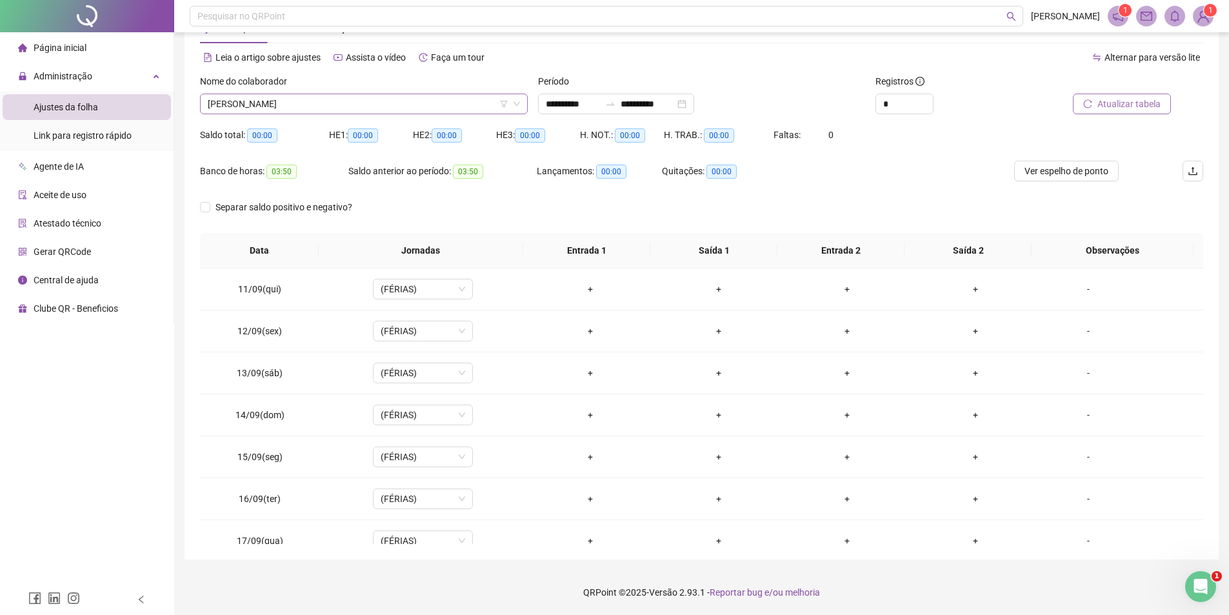
click at [413, 107] on span "[PERSON_NAME]" at bounding box center [364, 103] width 312 height 19
click at [303, 102] on span "[PERSON_NAME]" at bounding box center [364, 103] width 312 height 19
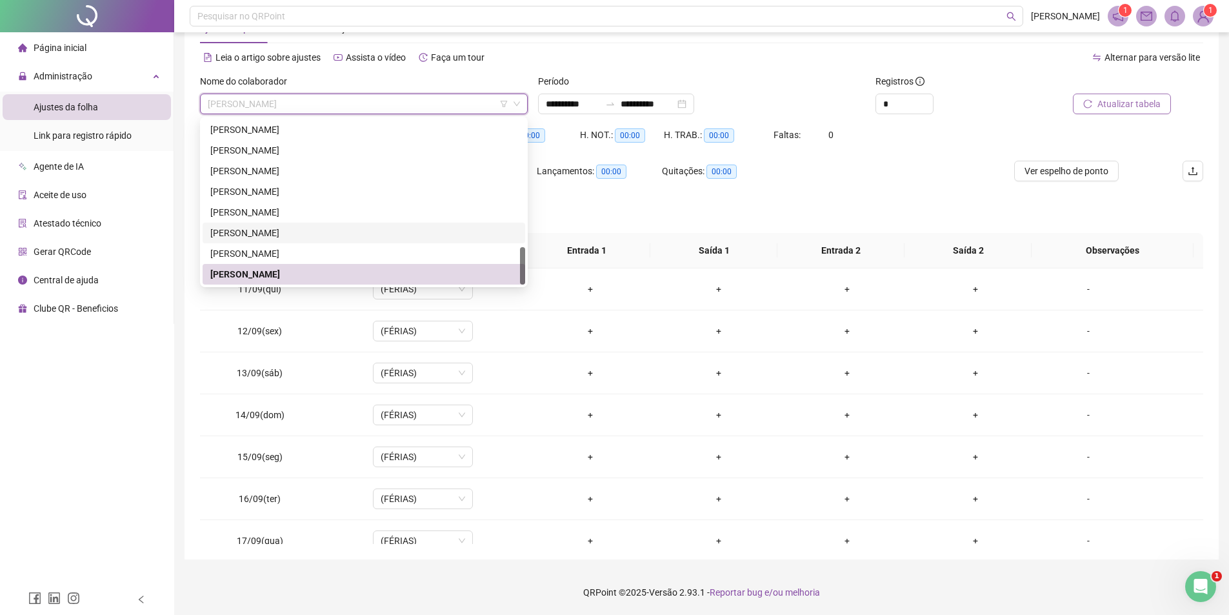
click at [288, 234] on div "[PERSON_NAME]" at bounding box center [363, 233] width 307 height 14
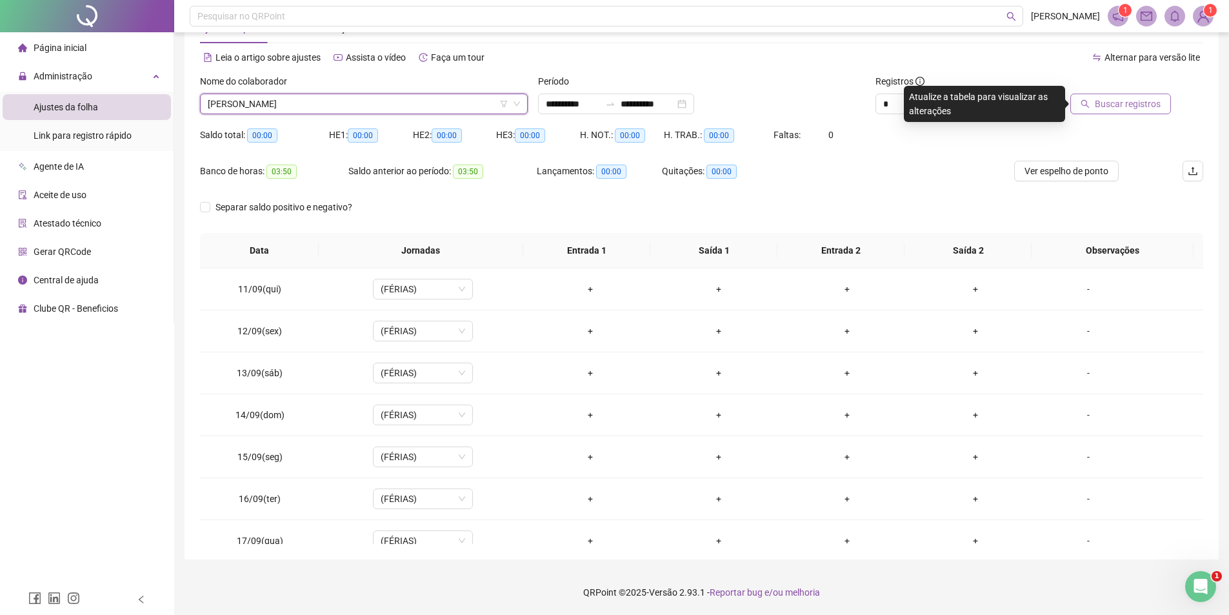
click at [1147, 110] on span "Buscar registros" at bounding box center [1128, 104] width 66 height 14
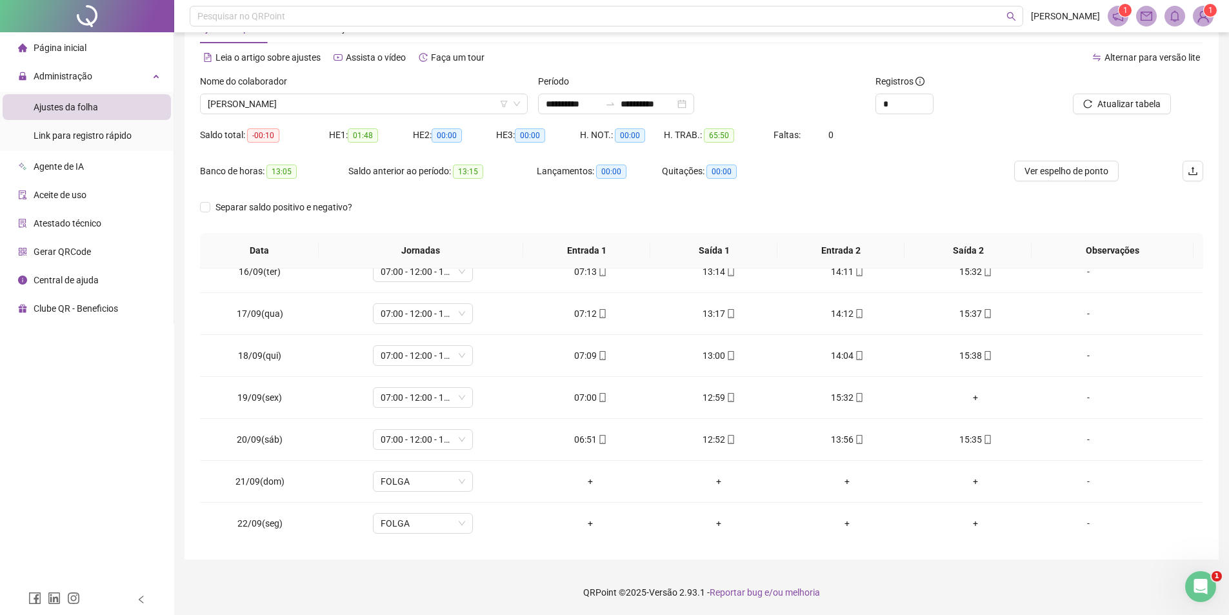
scroll to position [228, 0]
click at [969, 396] on div "+" at bounding box center [976, 397] width 108 height 14
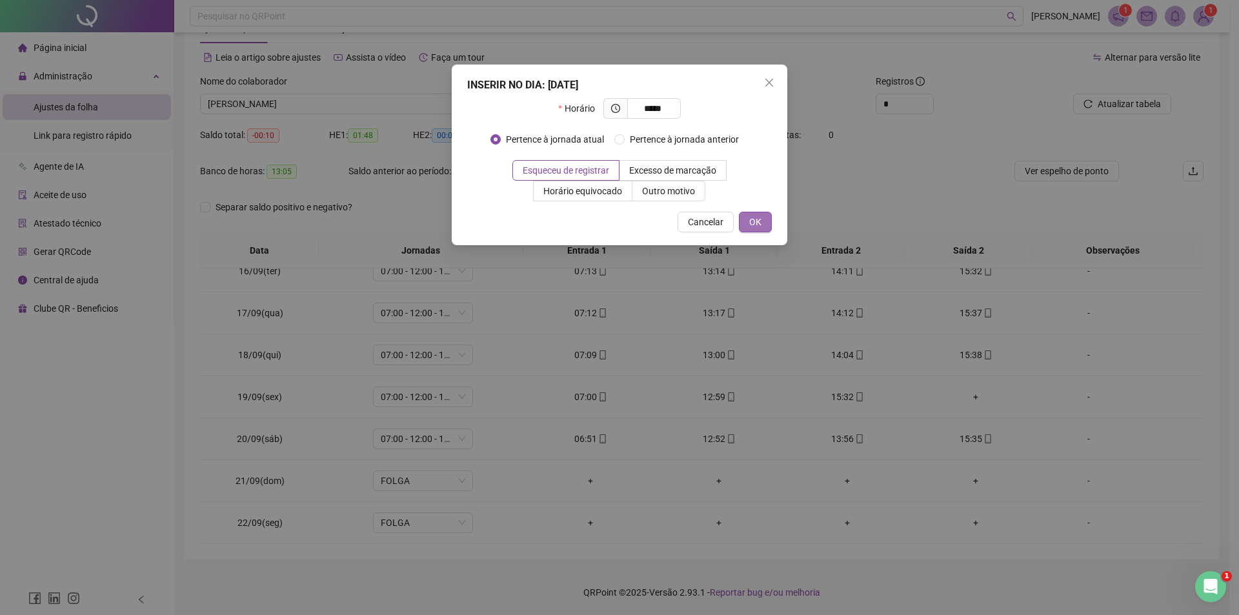
type input "*****"
click at [755, 215] on span "OK" at bounding box center [755, 222] width 12 height 14
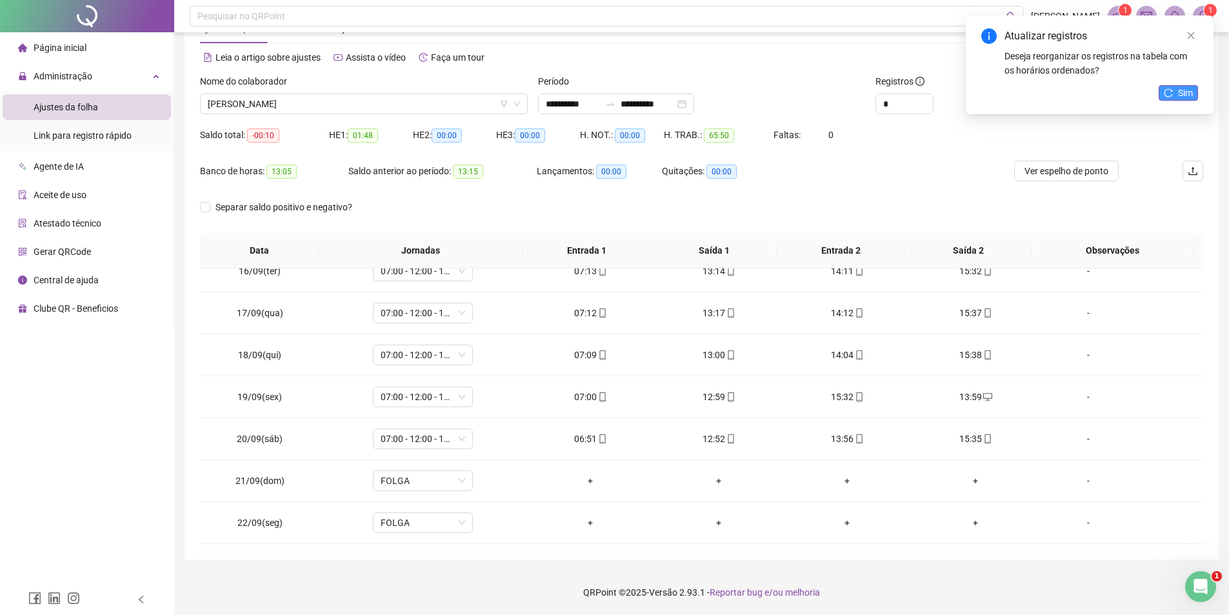
click at [1165, 99] on button "Sim" at bounding box center [1178, 92] width 39 height 15
